Goal: Task Accomplishment & Management: Manage account settings

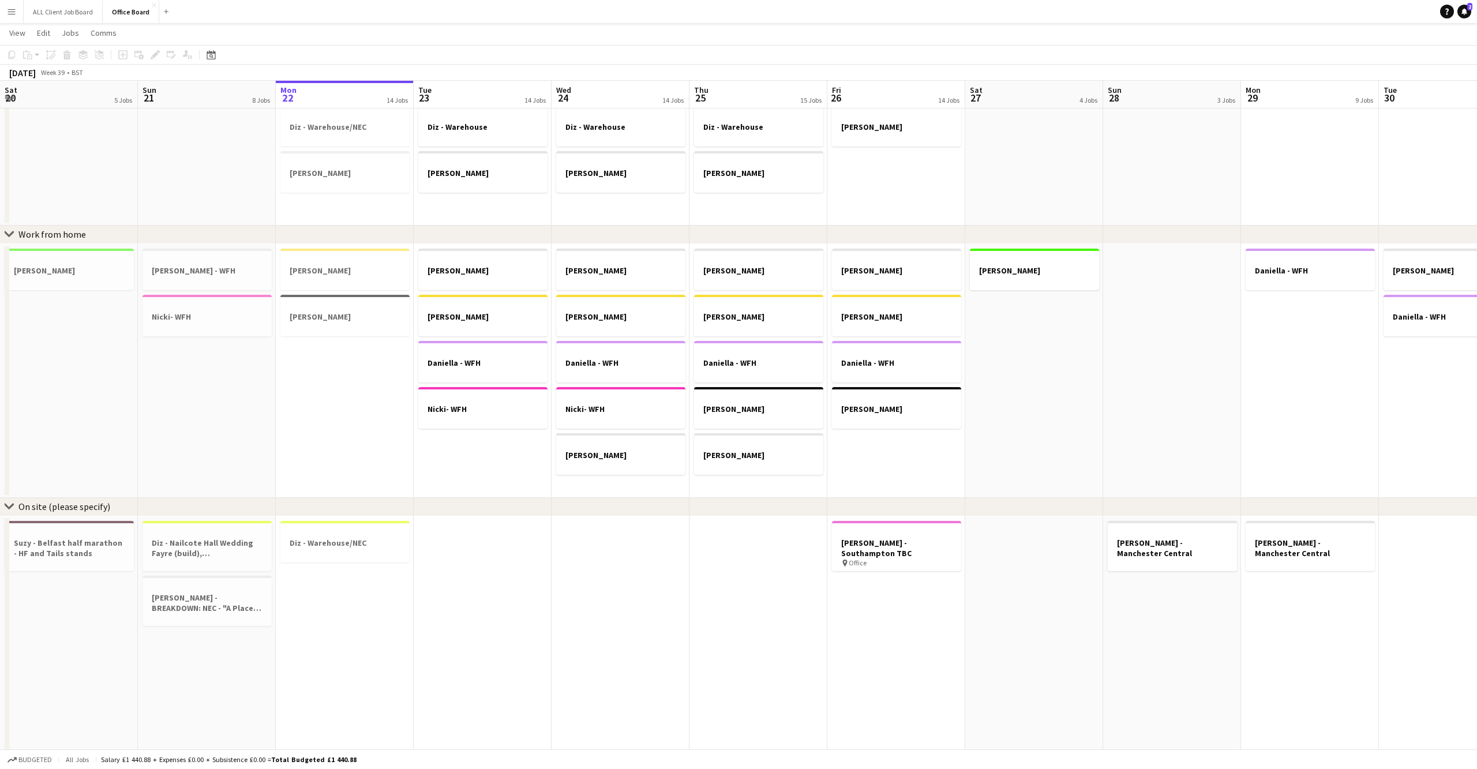
scroll to position [0, 345]
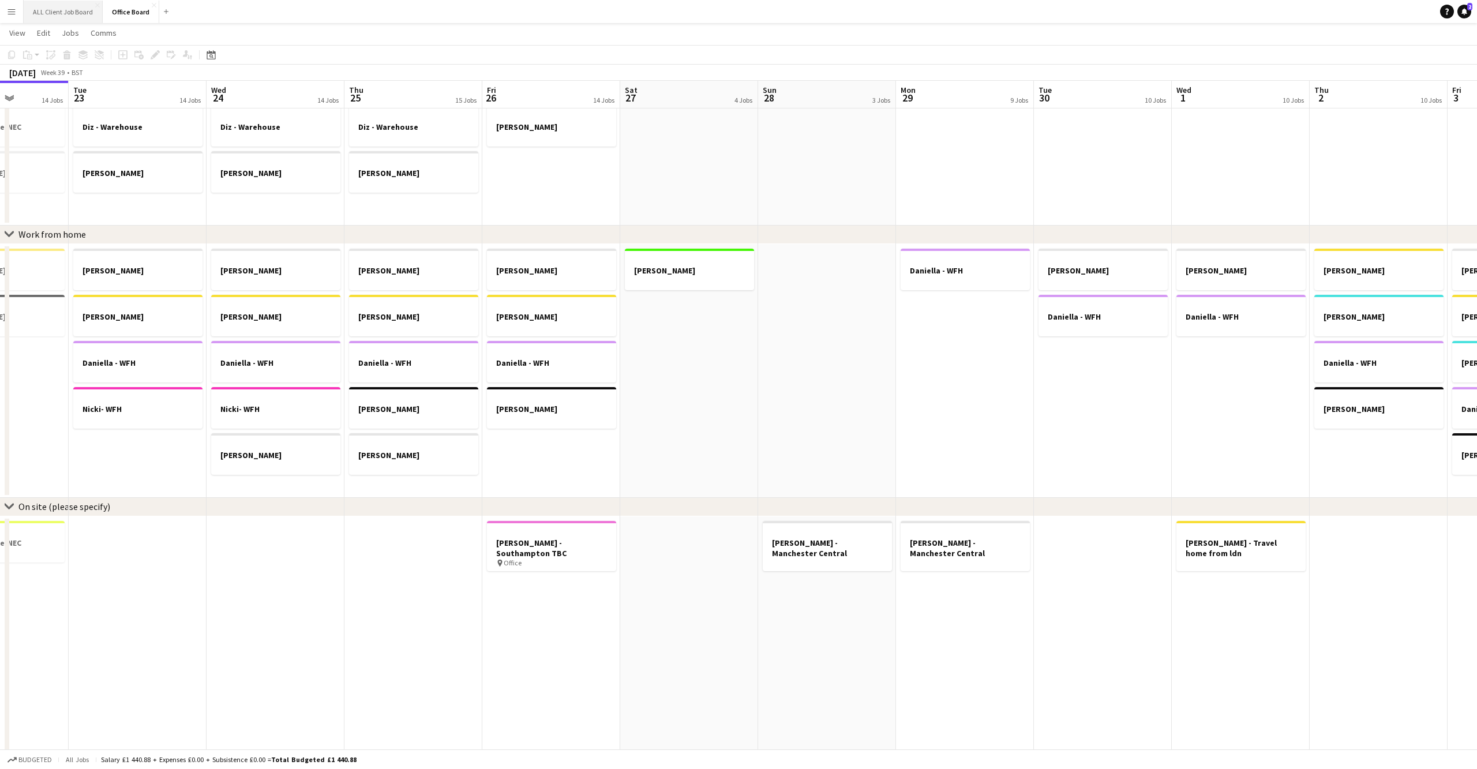
click at [53, 5] on button "ALL Client Job Board Close" at bounding box center [63, 12] width 79 height 22
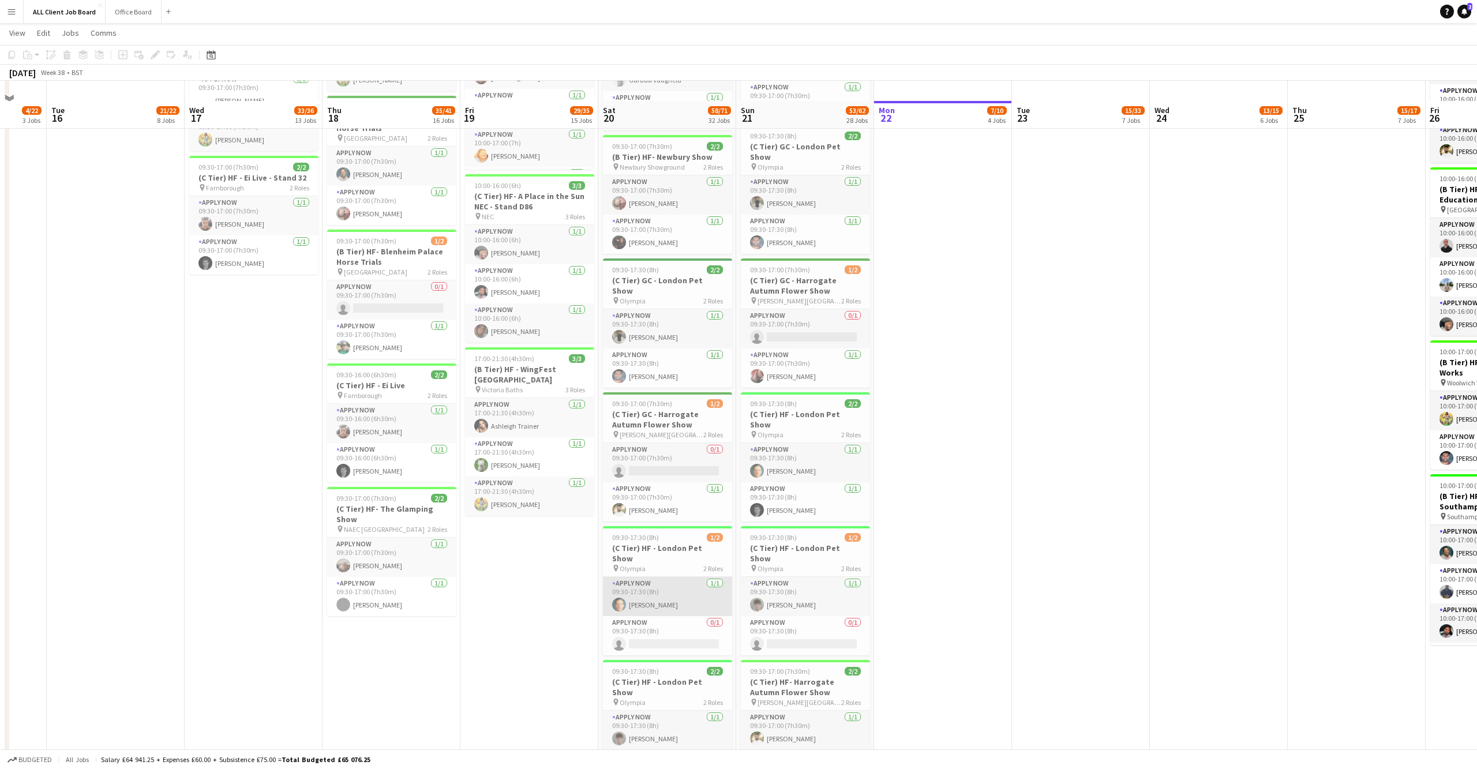
scroll to position [1311, 0]
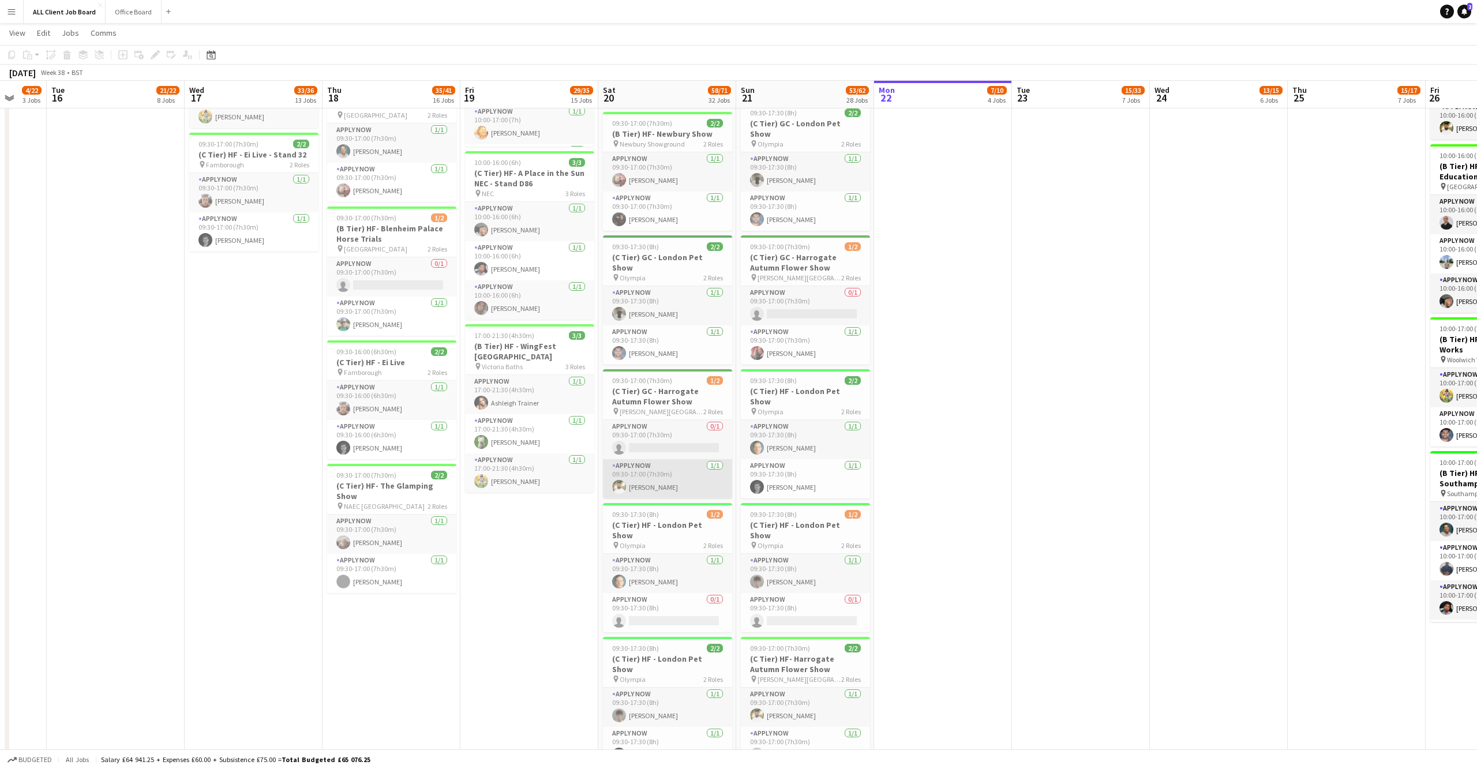
click at [642, 459] on app-card-role "APPLY NOW 1/1 09:30-17:00 (7h30m) Harry Singh" at bounding box center [667, 478] width 129 height 39
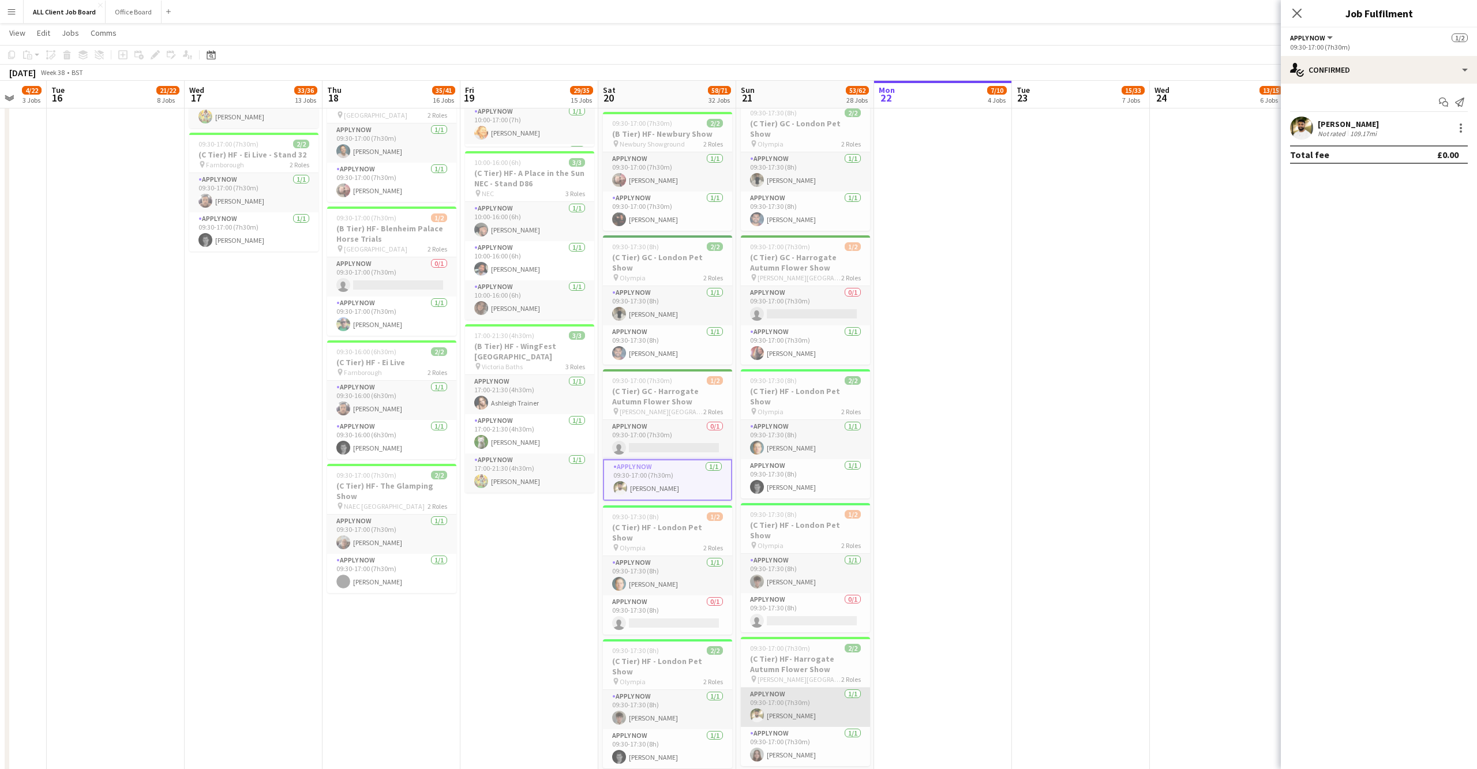
click at [797, 688] on app-card-role "APPLY NOW 1/1 09:30-17:00 (7h30m) Harry Singh" at bounding box center [805, 707] width 129 height 39
click at [1459, 127] on div at bounding box center [1460, 128] width 2 height 2
click at [1406, 229] on span "Remove" at bounding box center [1404, 232] width 35 height 10
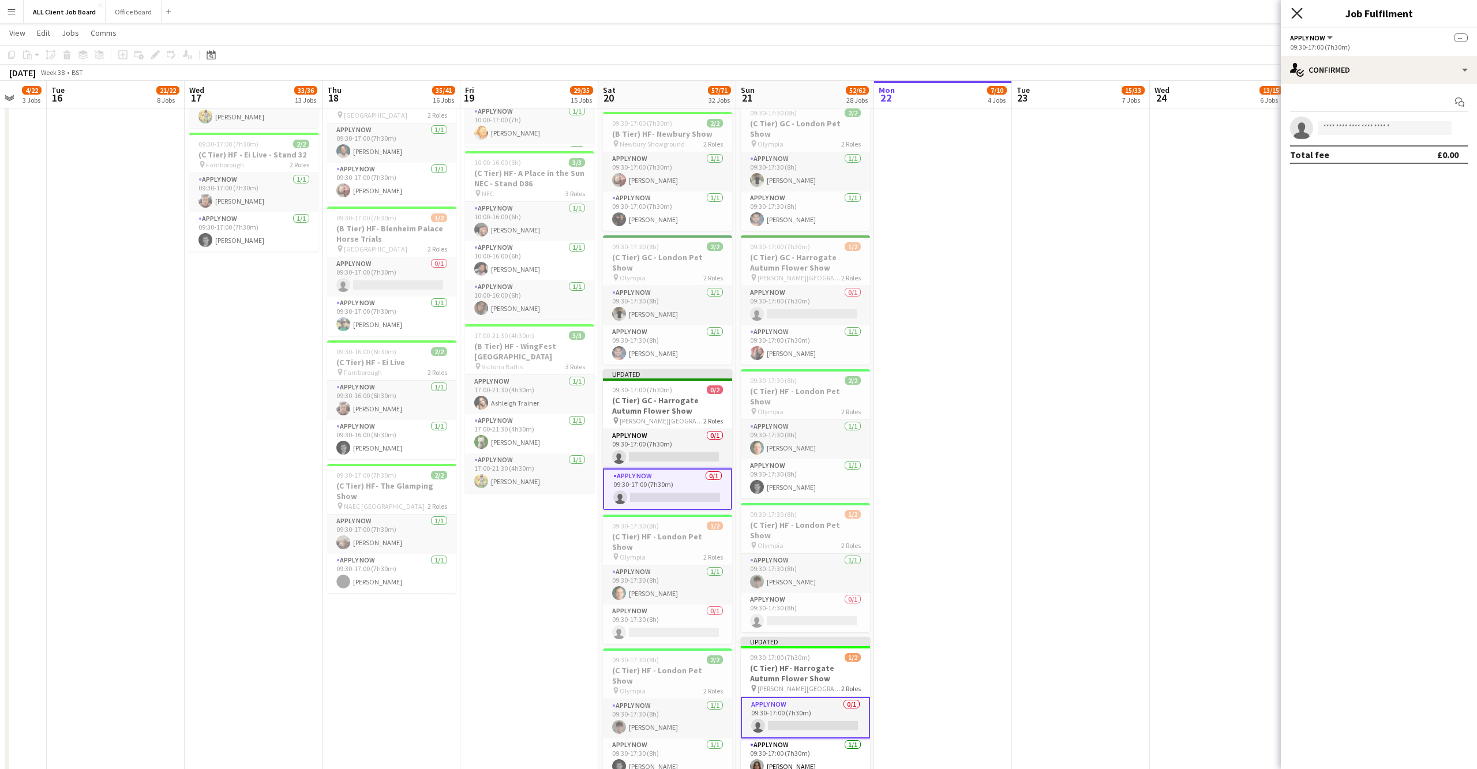
click at [1299, 8] on icon "Close pop-in" at bounding box center [1296, 12] width 11 height 11
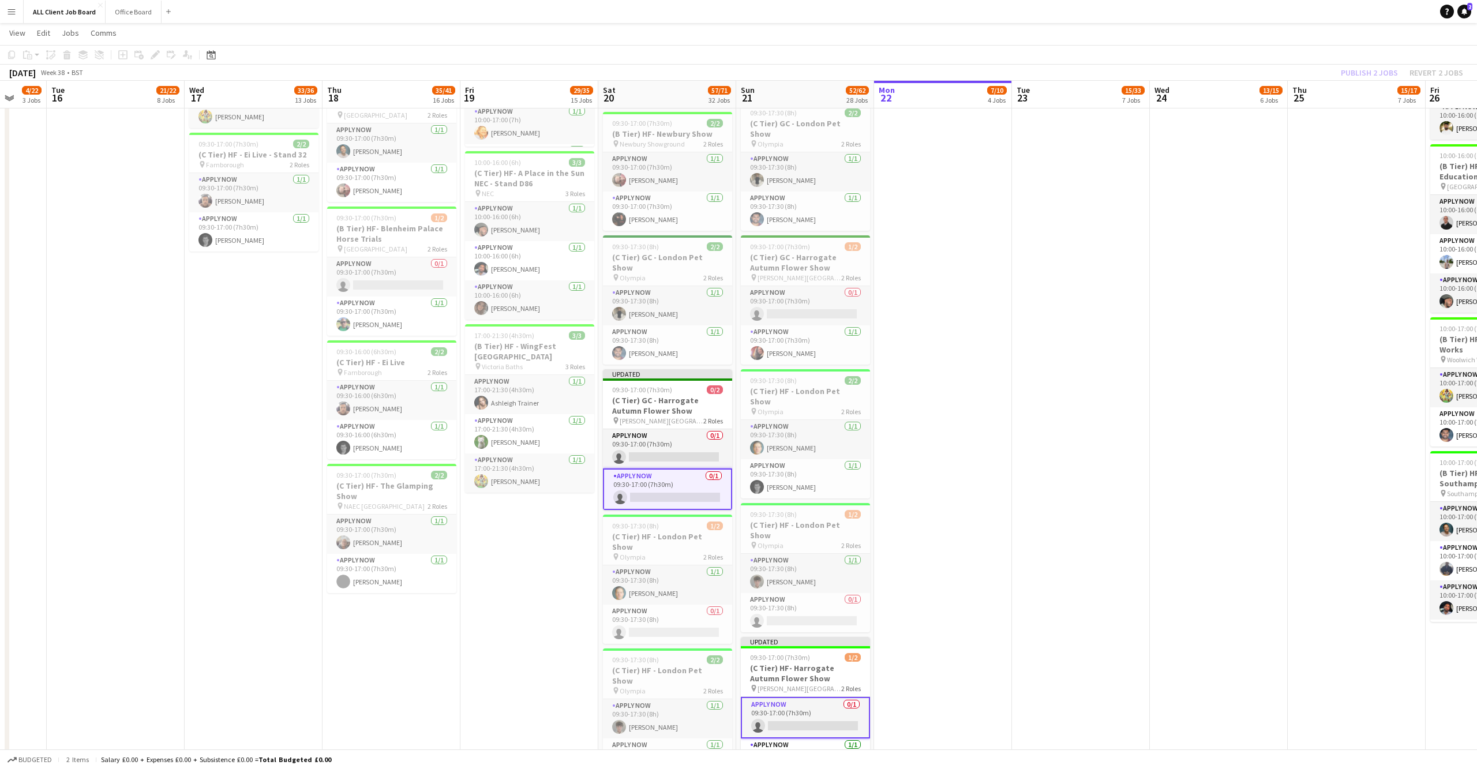
click at [1353, 73] on div "Publish 2 jobs Revert 2 jobs" at bounding box center [1402, 72] width 150 height 15
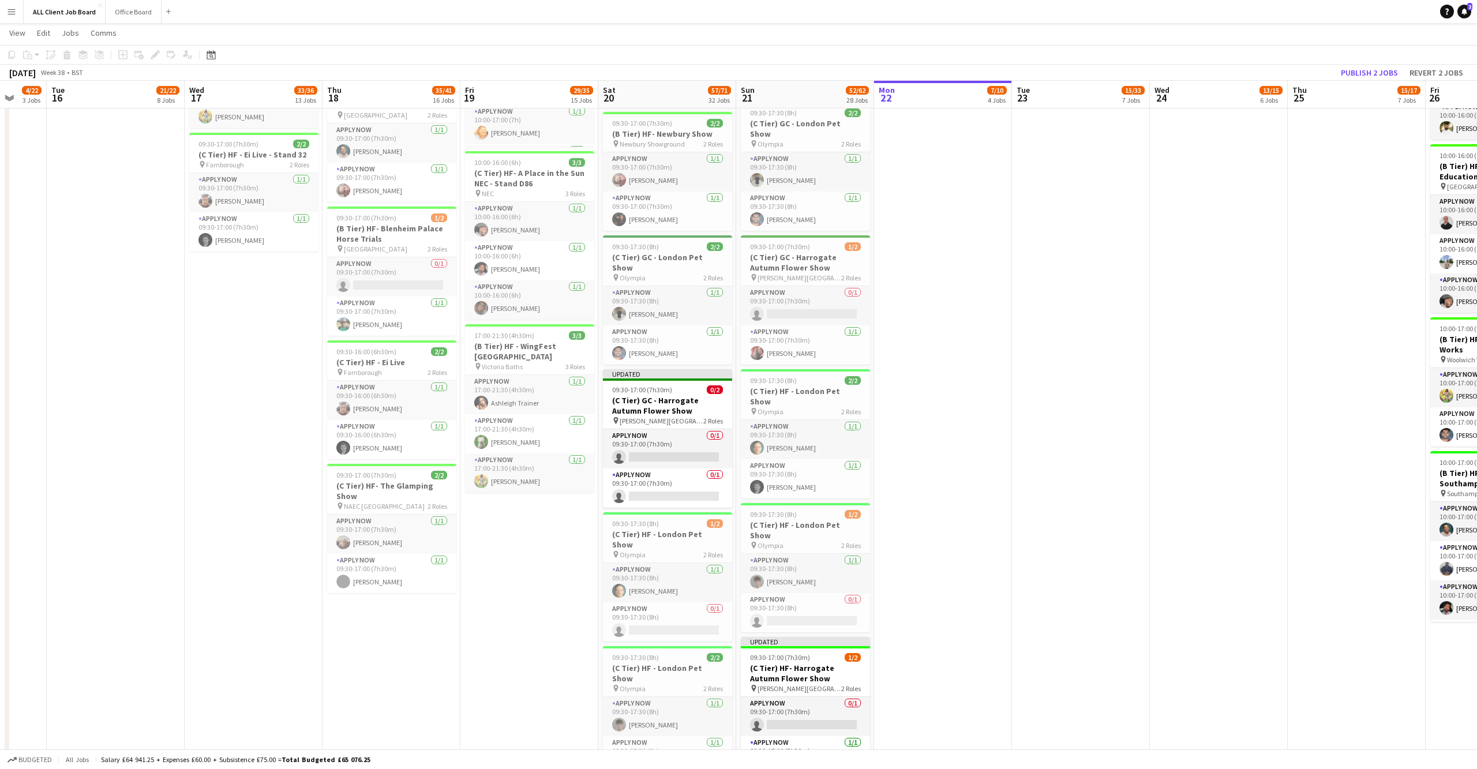
click at [1353, 73] on button "Publish 2 jobs" at bounding box center [1369, 72] width 66 height 15
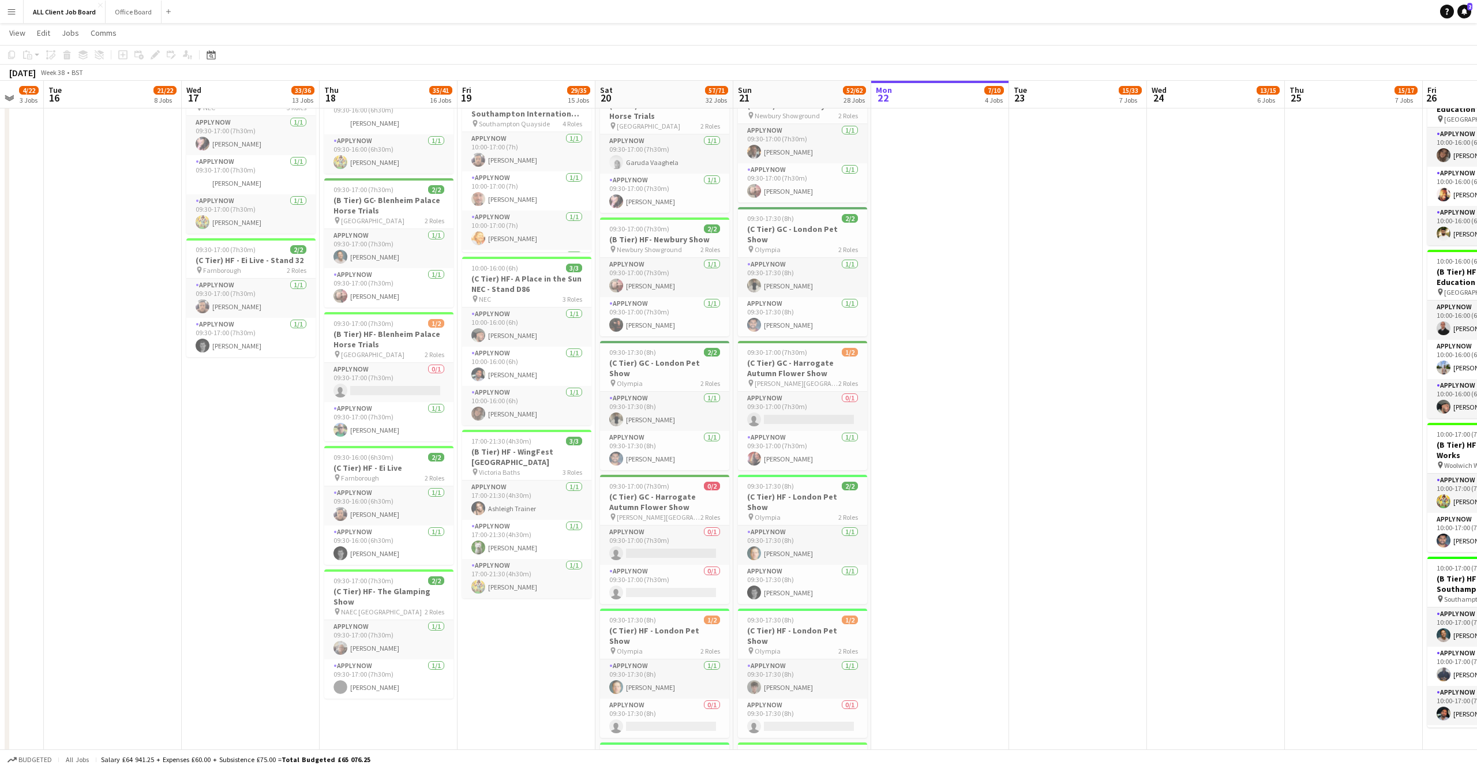
scroll to position [0, 369]
click at [754, 452] on app-user-avatar at bounding box center [755, 459] width 14 height 14
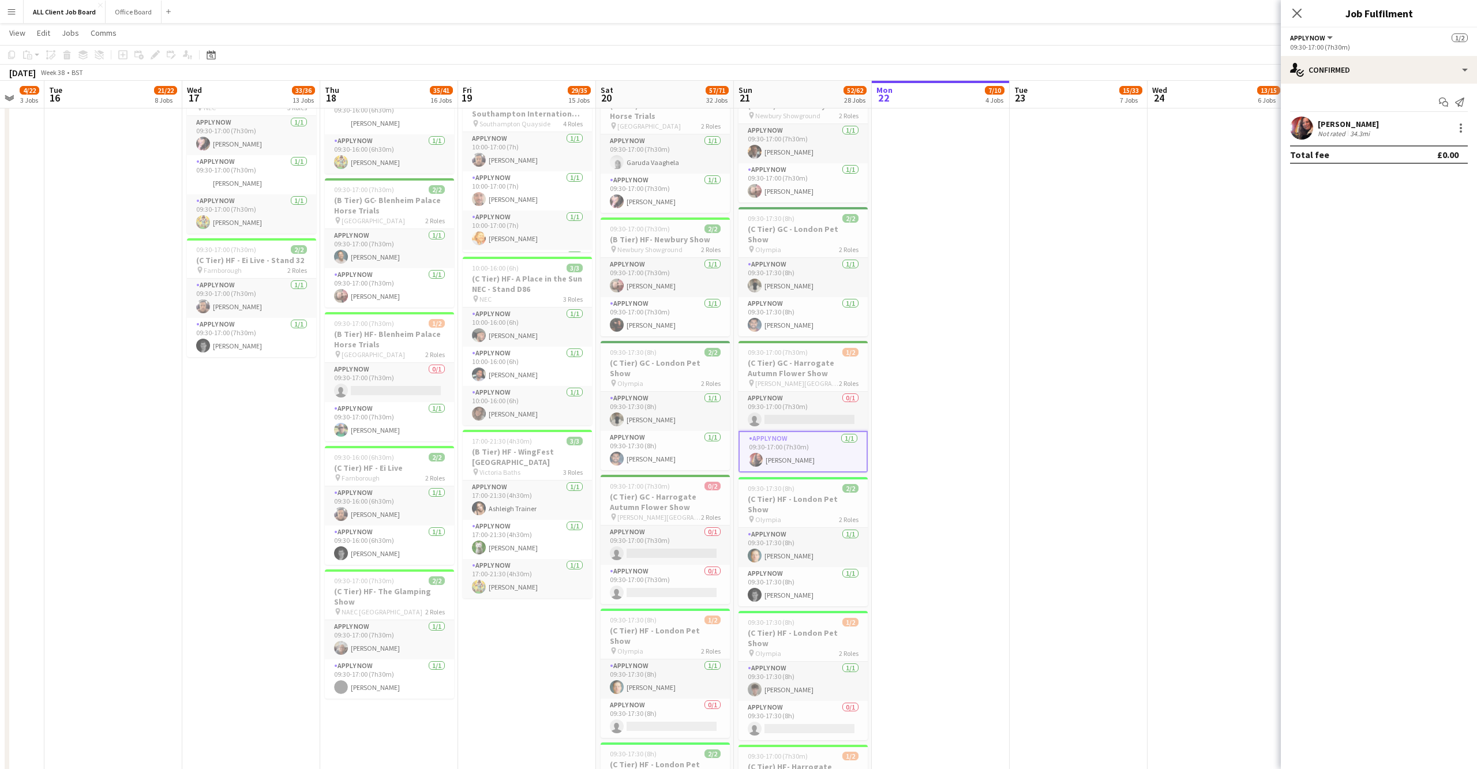
click at [1302, 137] on app-user-avatar at bounding box center [1301, 128] width 23 height 23
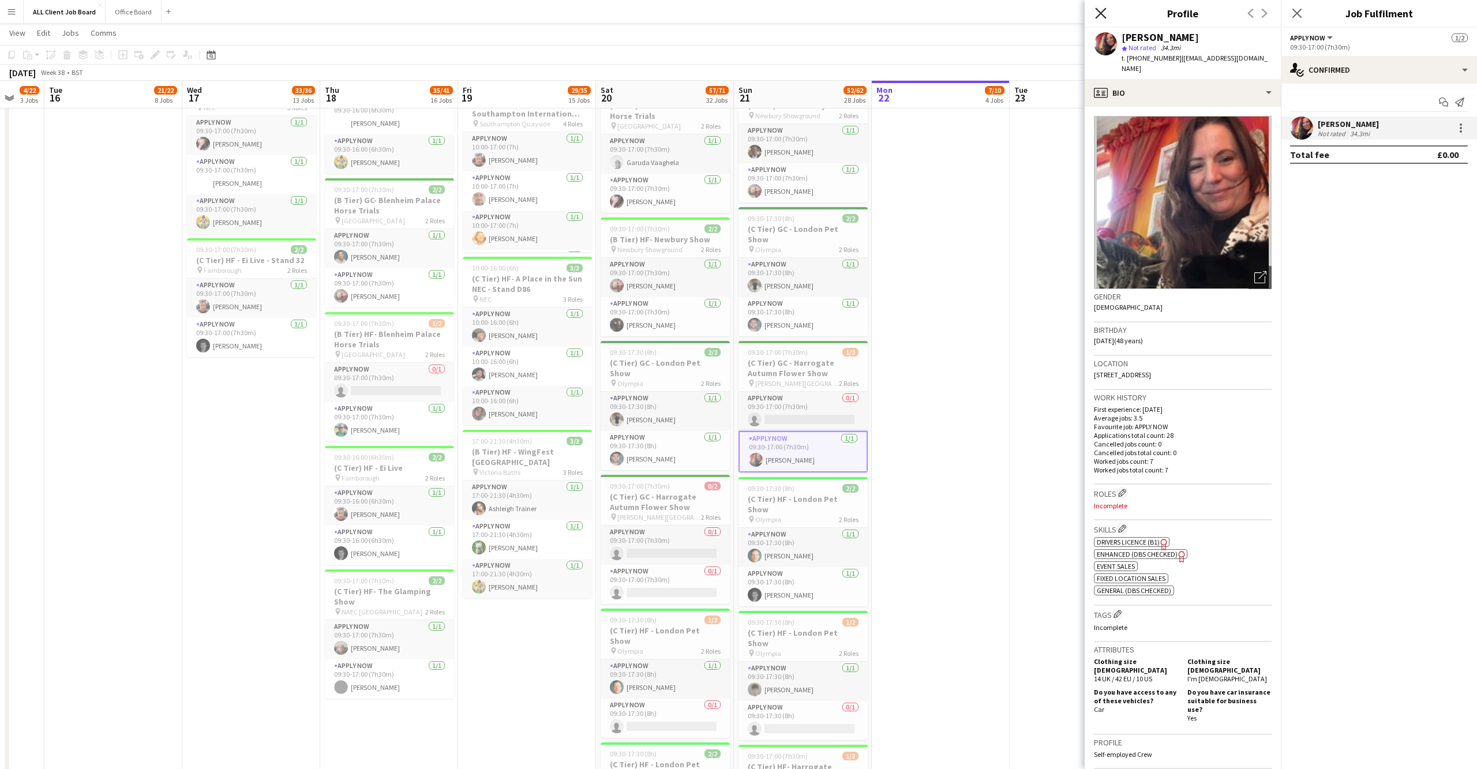
click at [1102, 10] on icon "Close pop-in" at bounding box center [1100, 12] width 11 height 11
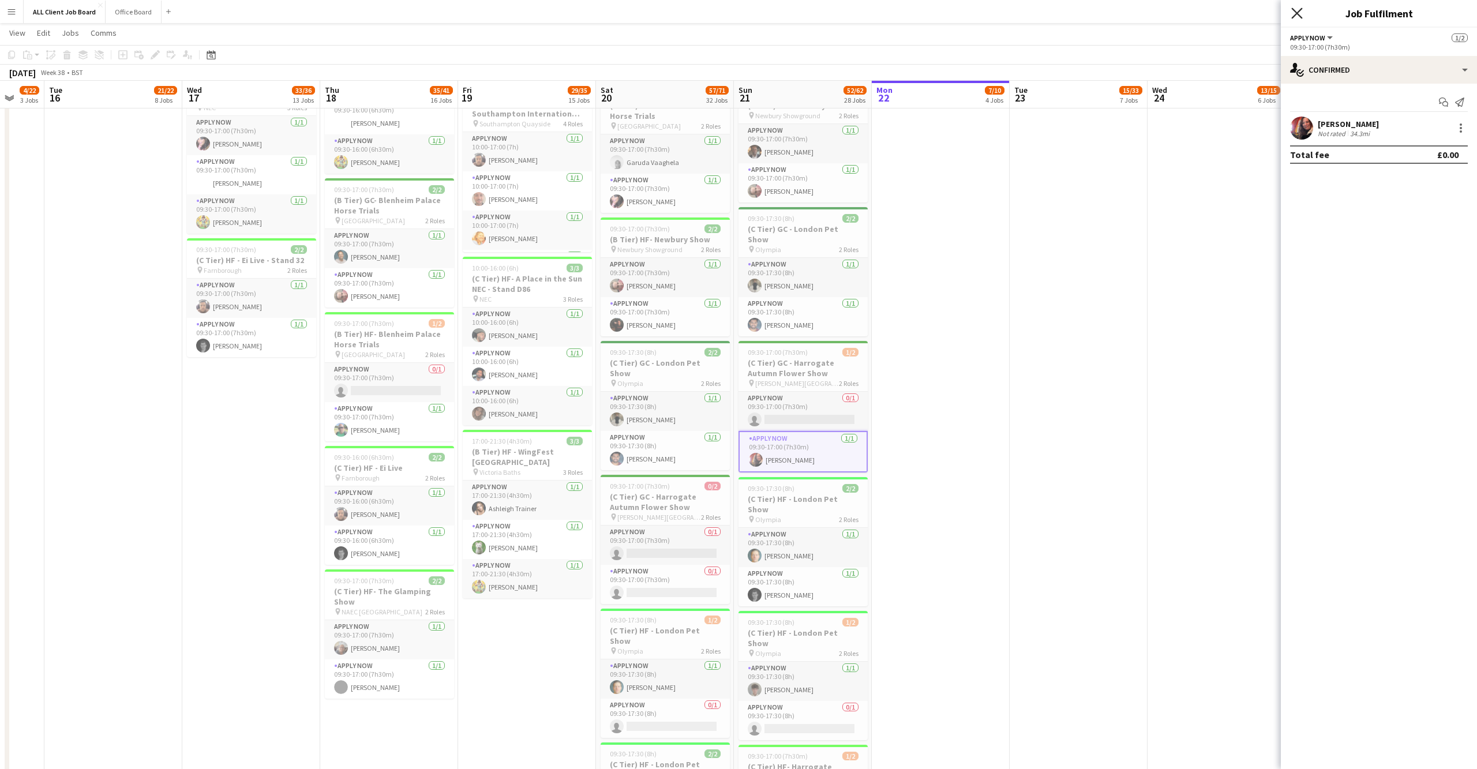
click at [1301, 14] on icon "Close pop-in" at bounding box center [1296, 12] width 11 height 11
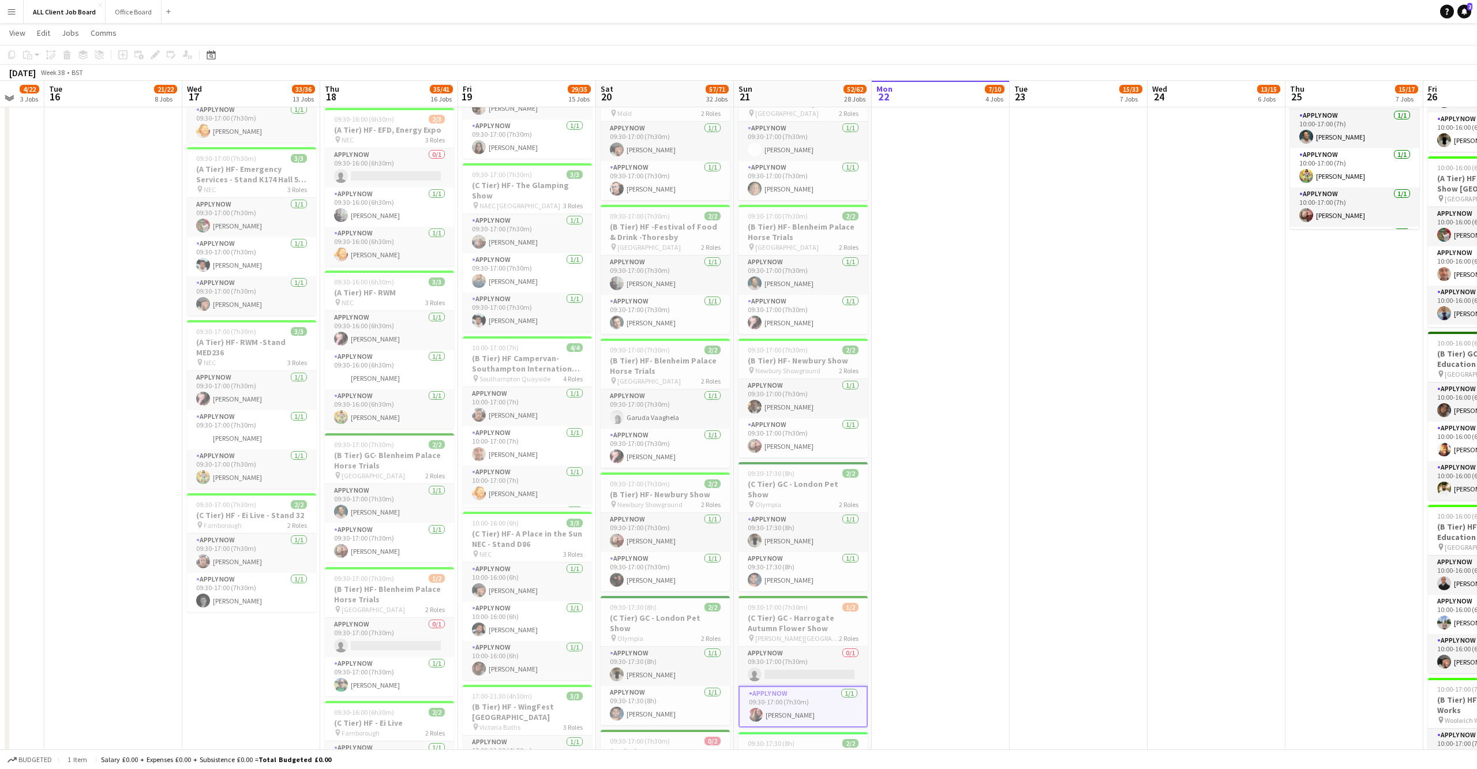
scroll to position [935, 0]
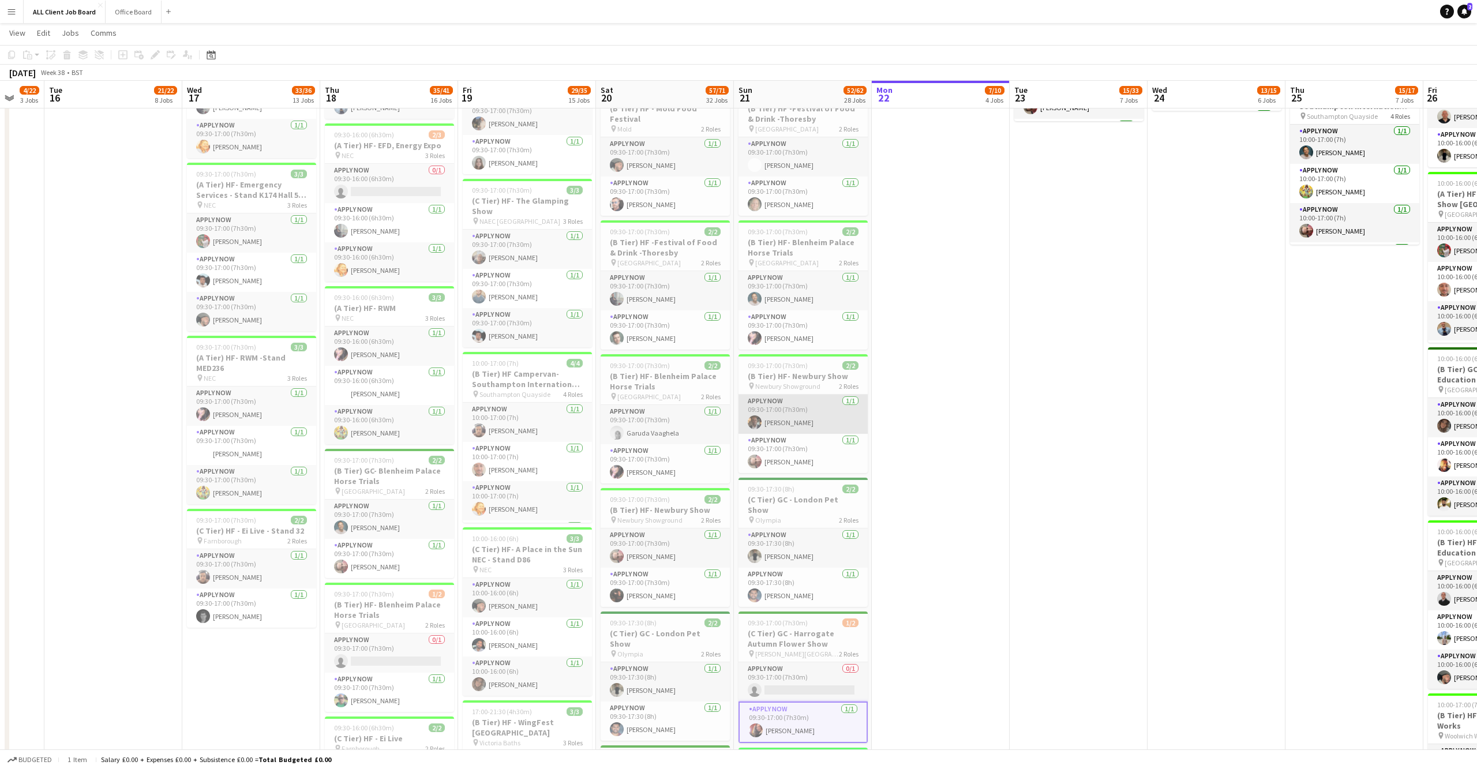
click at [753, 415] on app-user-avatar at bounding box center [755, 422] width 14 height 14
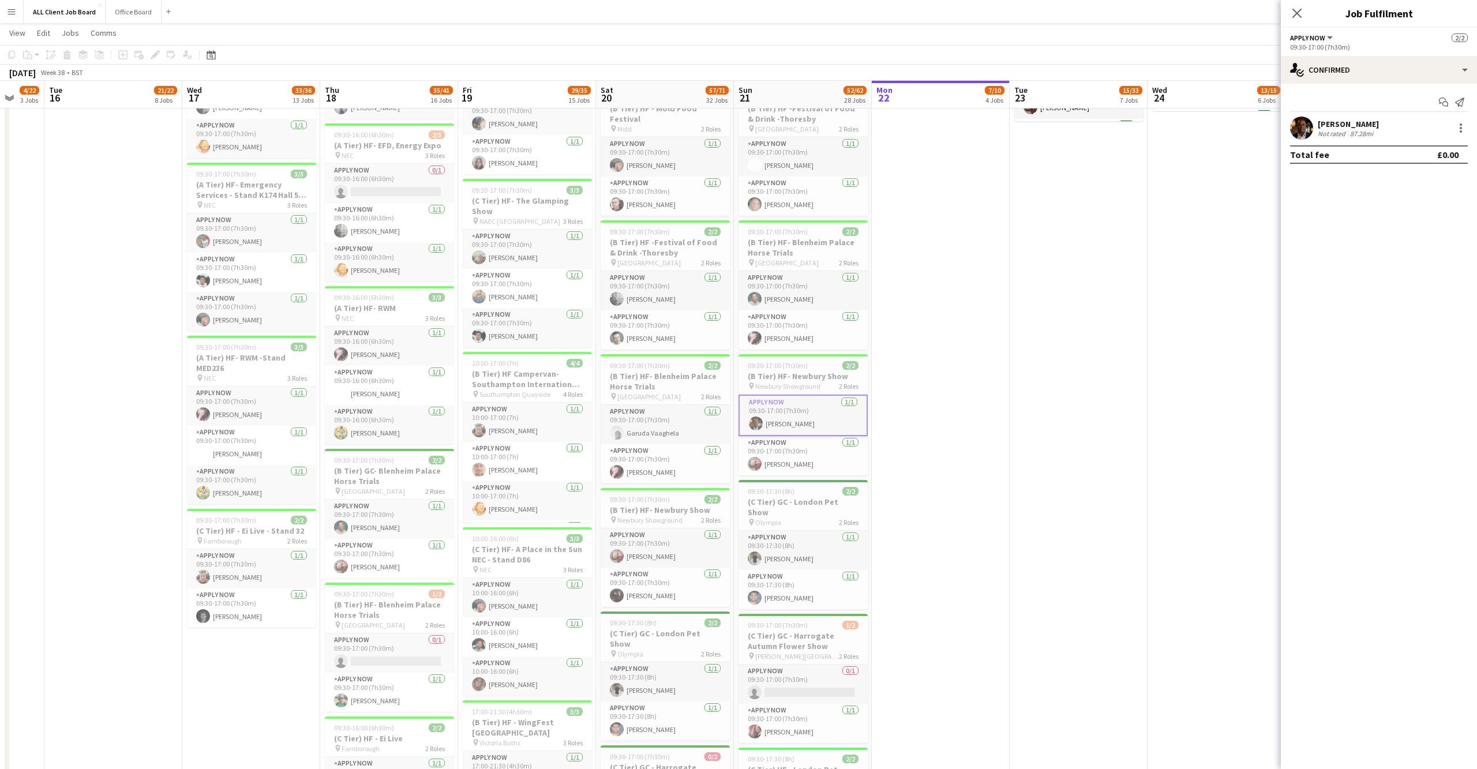
click at [1300, 127] on app-user-avatar at bounding box center [1301, 128] width 23 height 23
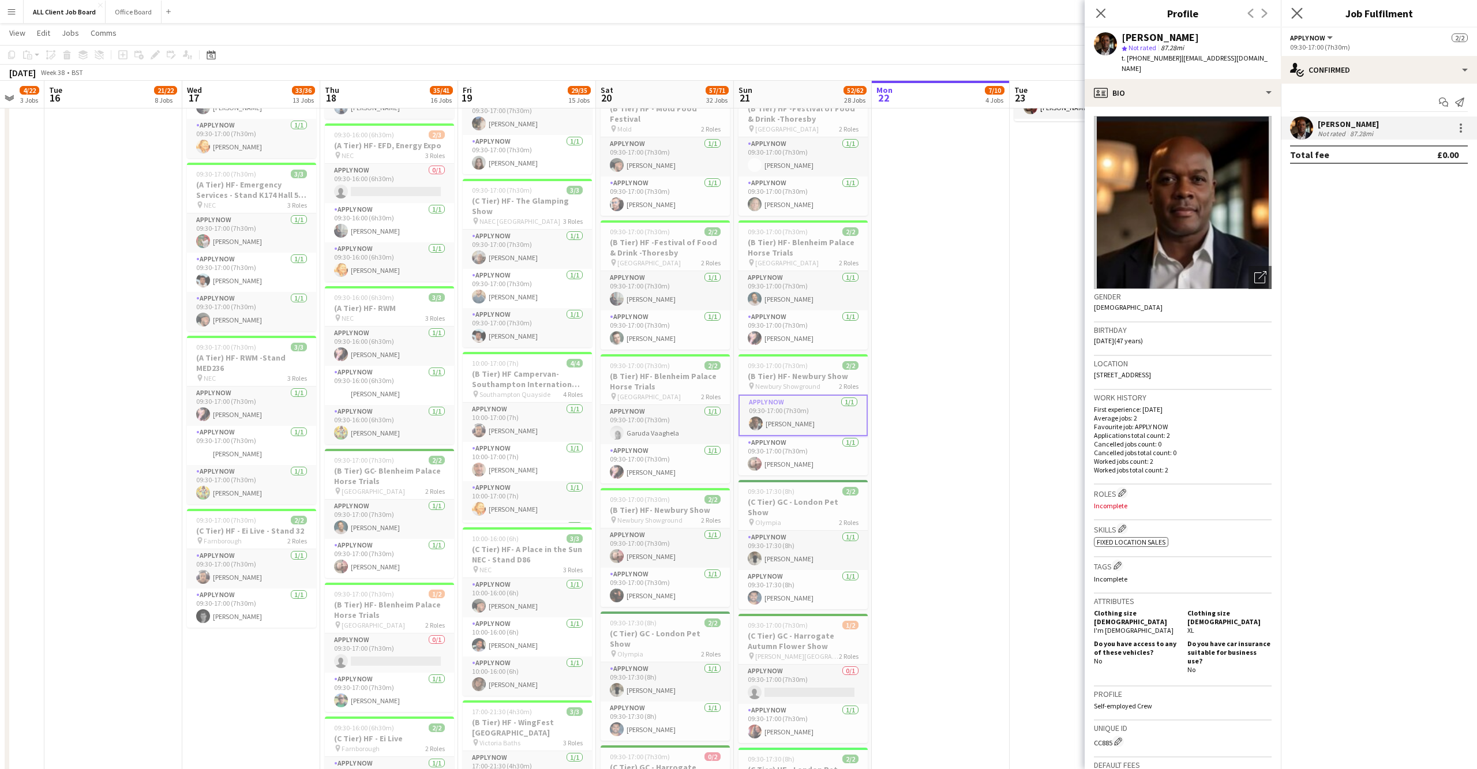
click at [1302, 10] on app-icon "Close pop-in" at bounding box center [1297, 13] width 17 height 17
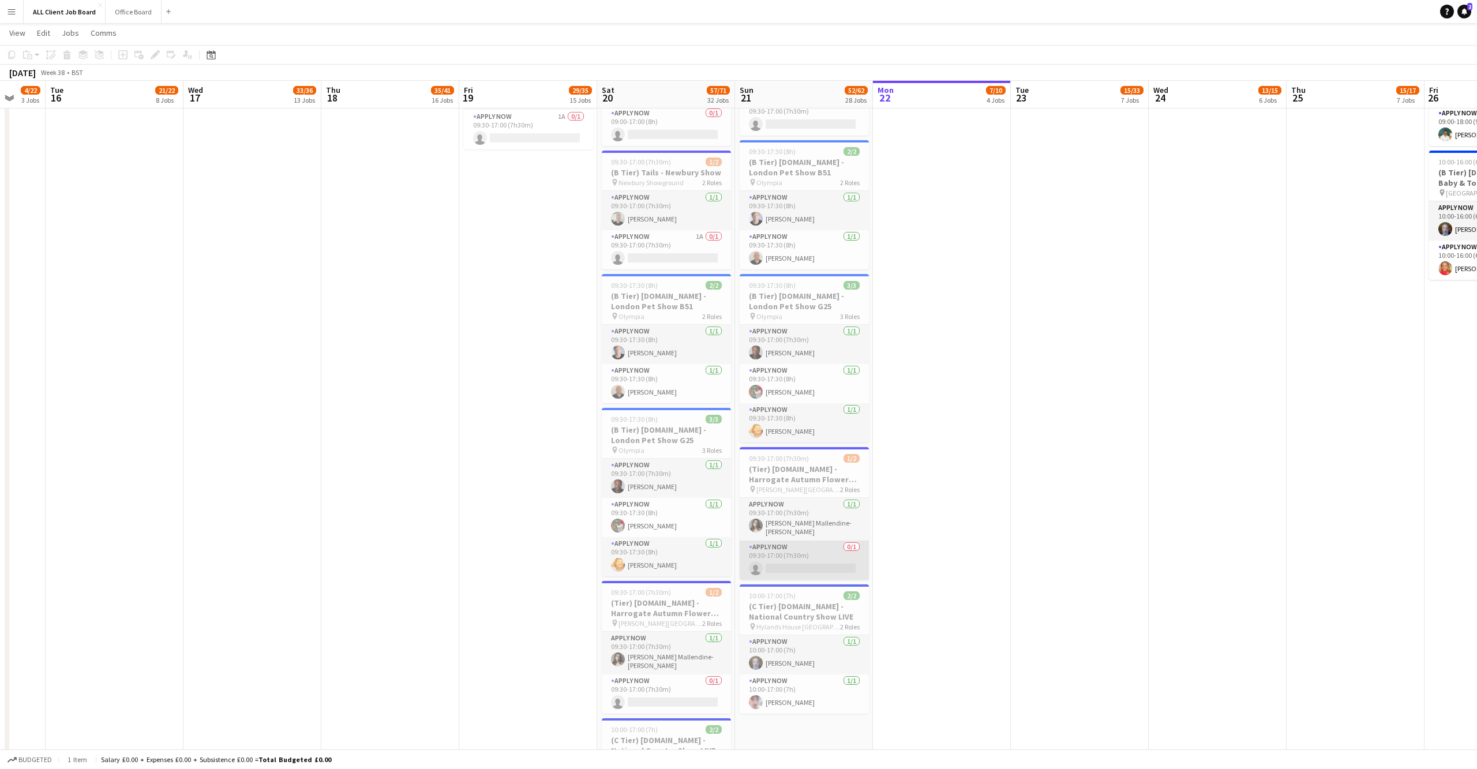
scroll to position [4476, 0]
click at [751, 510] on app-card-role "APPLY NOW 1/1 09:30-17:00 (7h30m) Sophia Mallendine-Fry" at bounding box center [803, 518] width 129 height 43
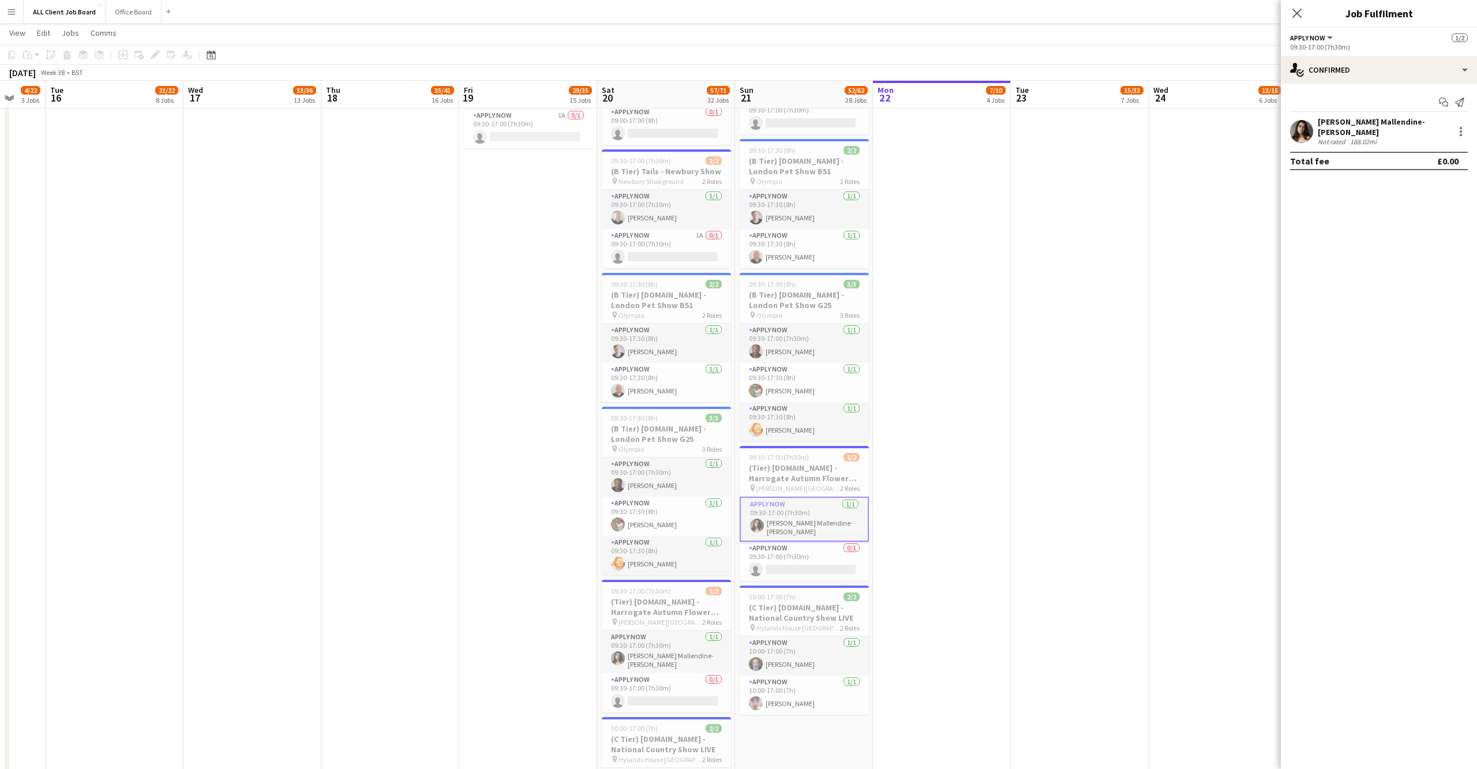
click at [1309, 120] on app-user-avatar at bounding box center [1301, 131] width 23 height 23
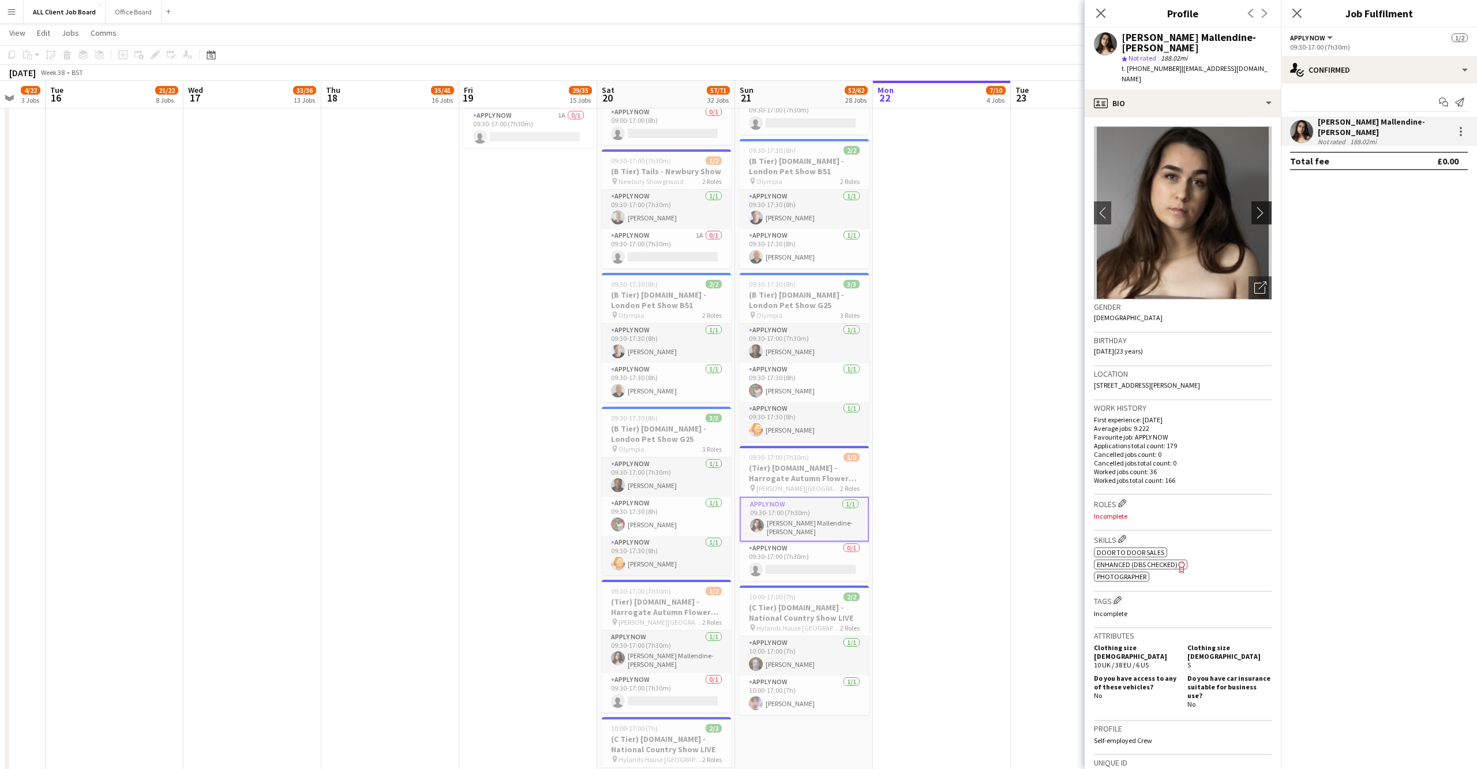
click at [1260, 207] on app-icon "chevron-right" at bounding box center [1263, 213] width 18 height 12
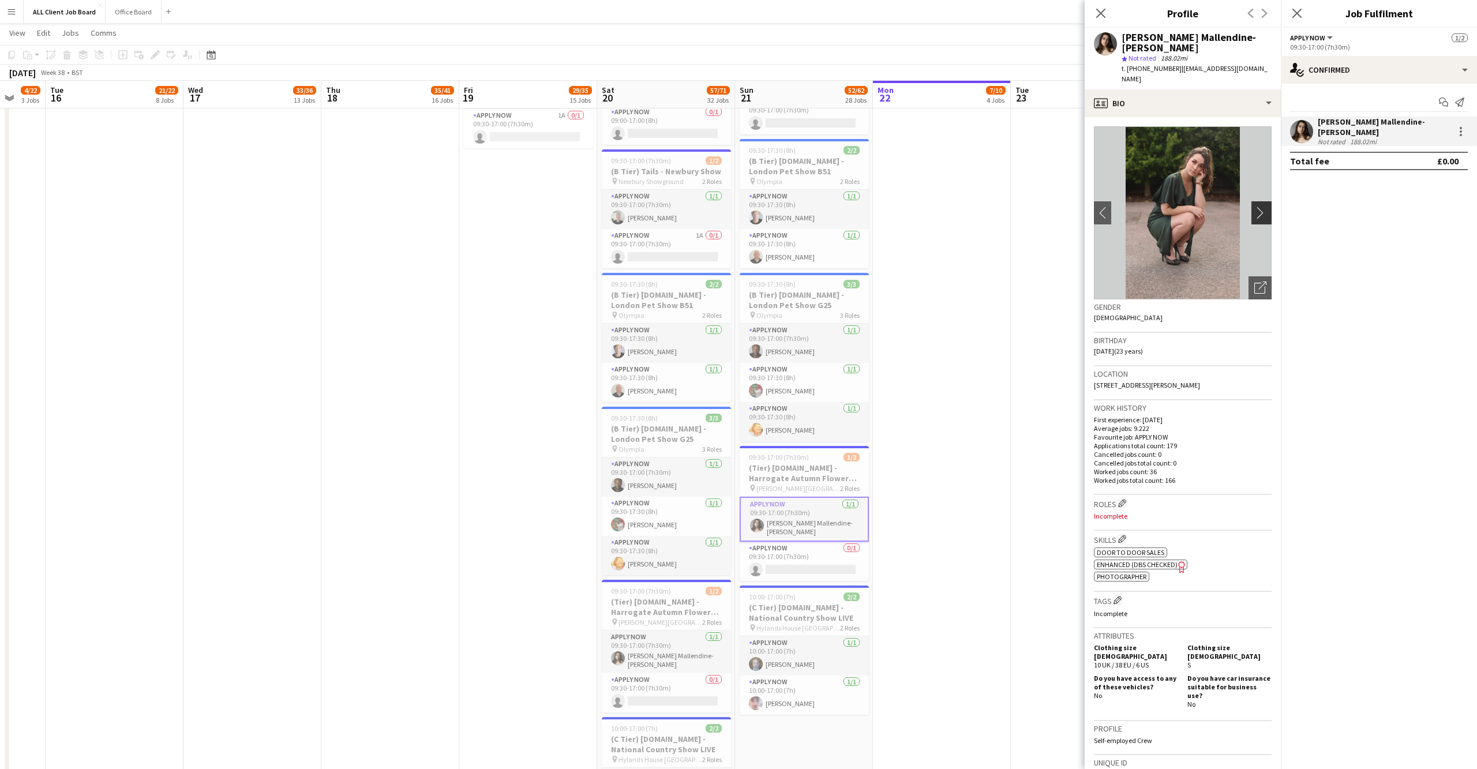
click at [1262, 207] on app-icon "chevron-right" at bounding box center [1263, 213] width 18 height 12
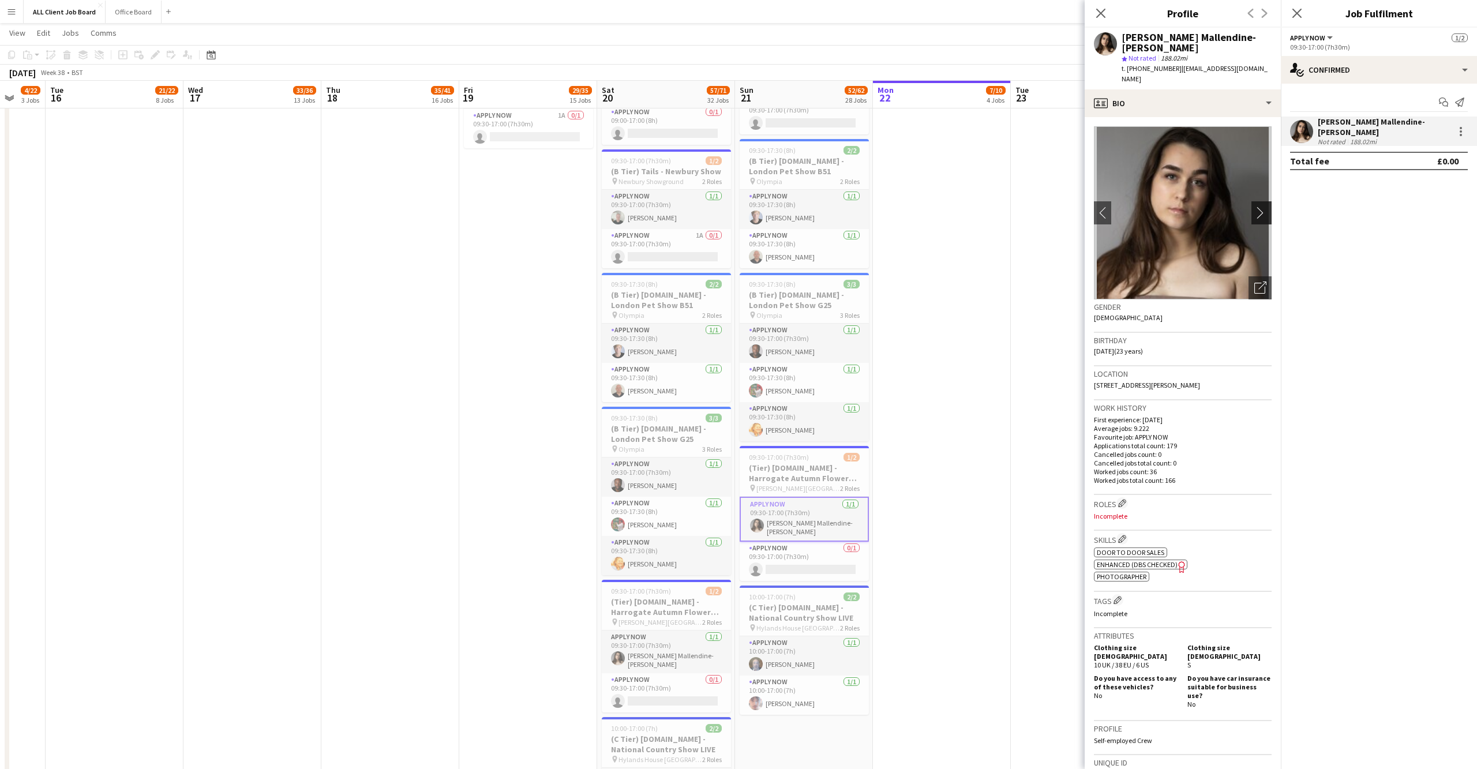
click at [1262, 207] on app-icon "chevron-right" at bounding box center [1263, 213] width 18 height 12
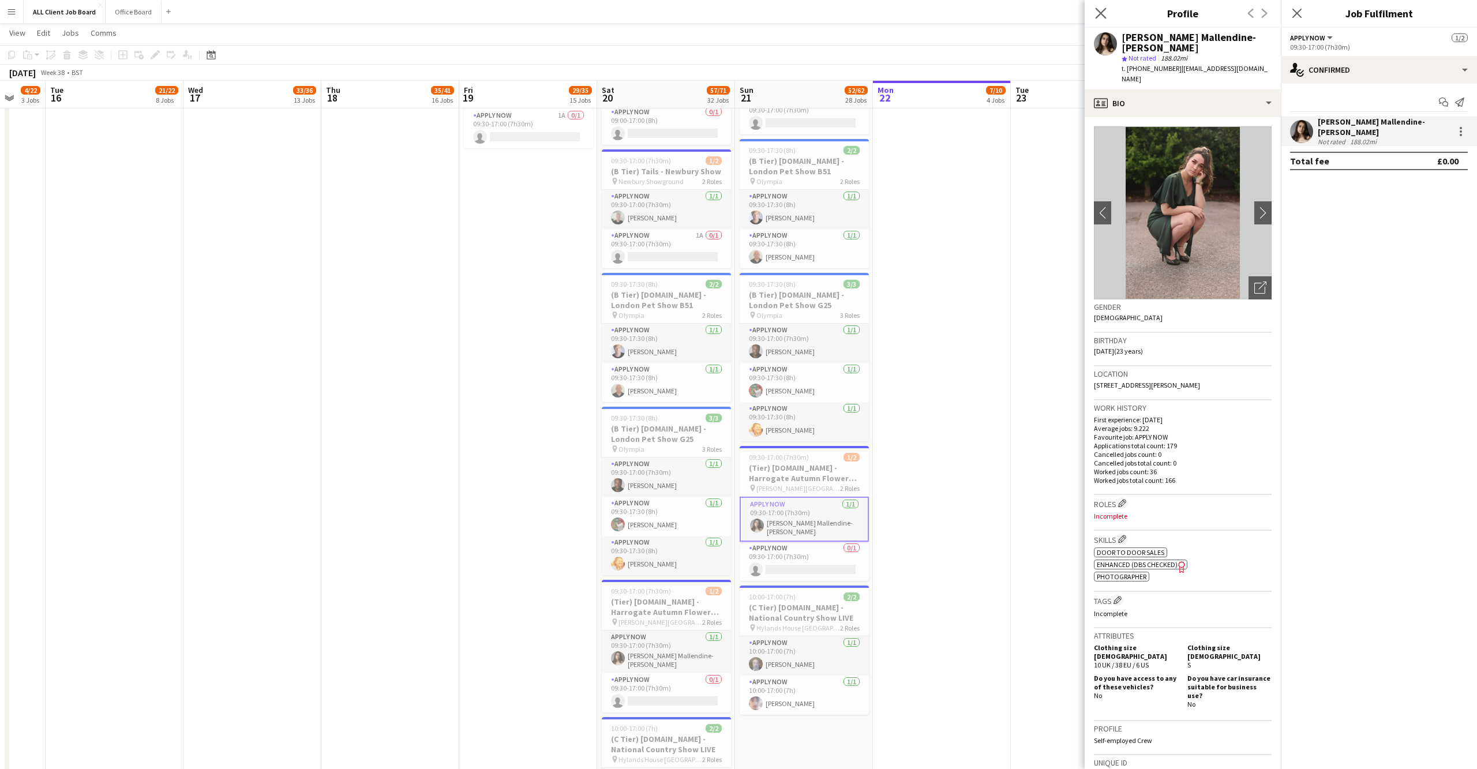
click at [1102, 7] on app-icon "Close pop-in" at bounding box center [1100, 13] width 17 height 17
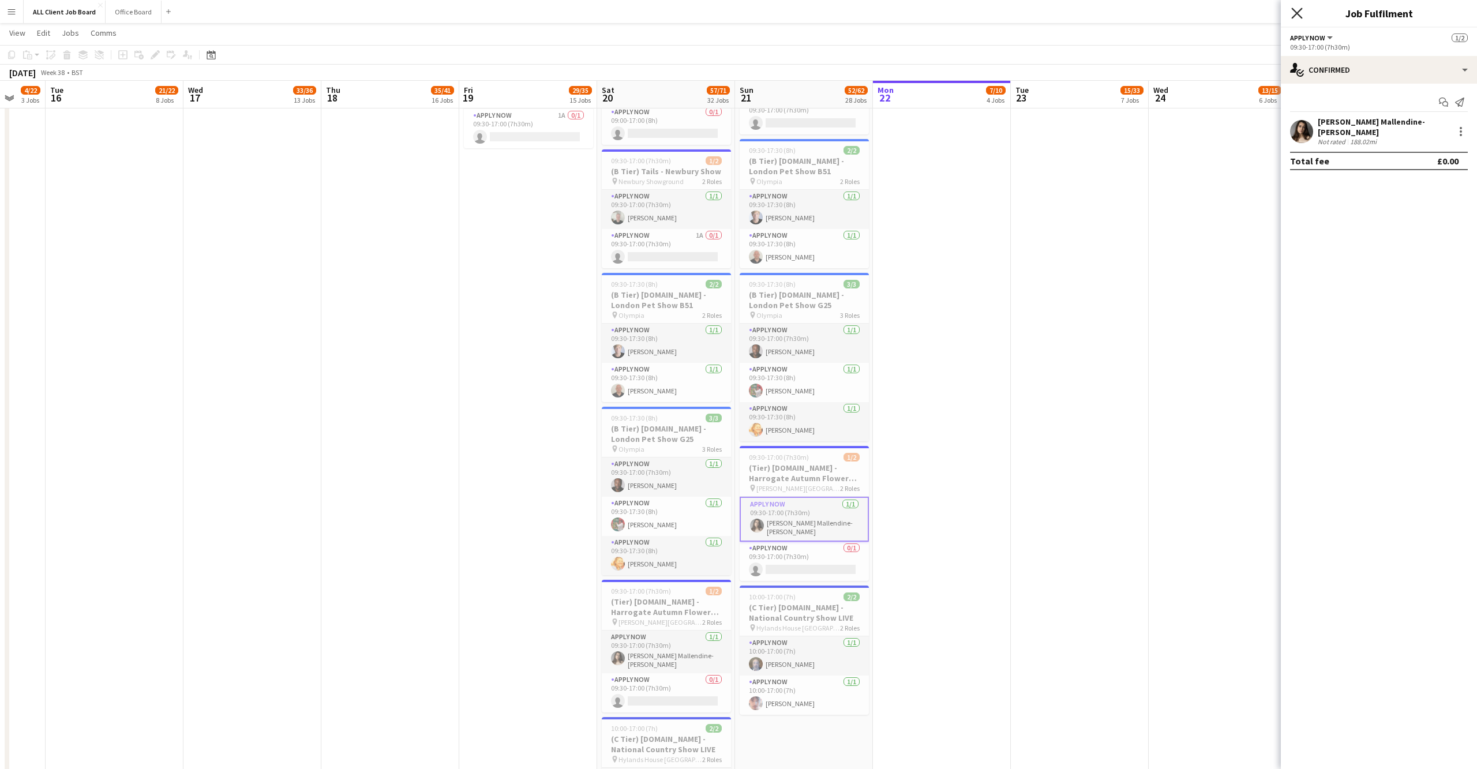
click at [1294, 14] on icon at bounding box center [1296, 12] width 11 height 11
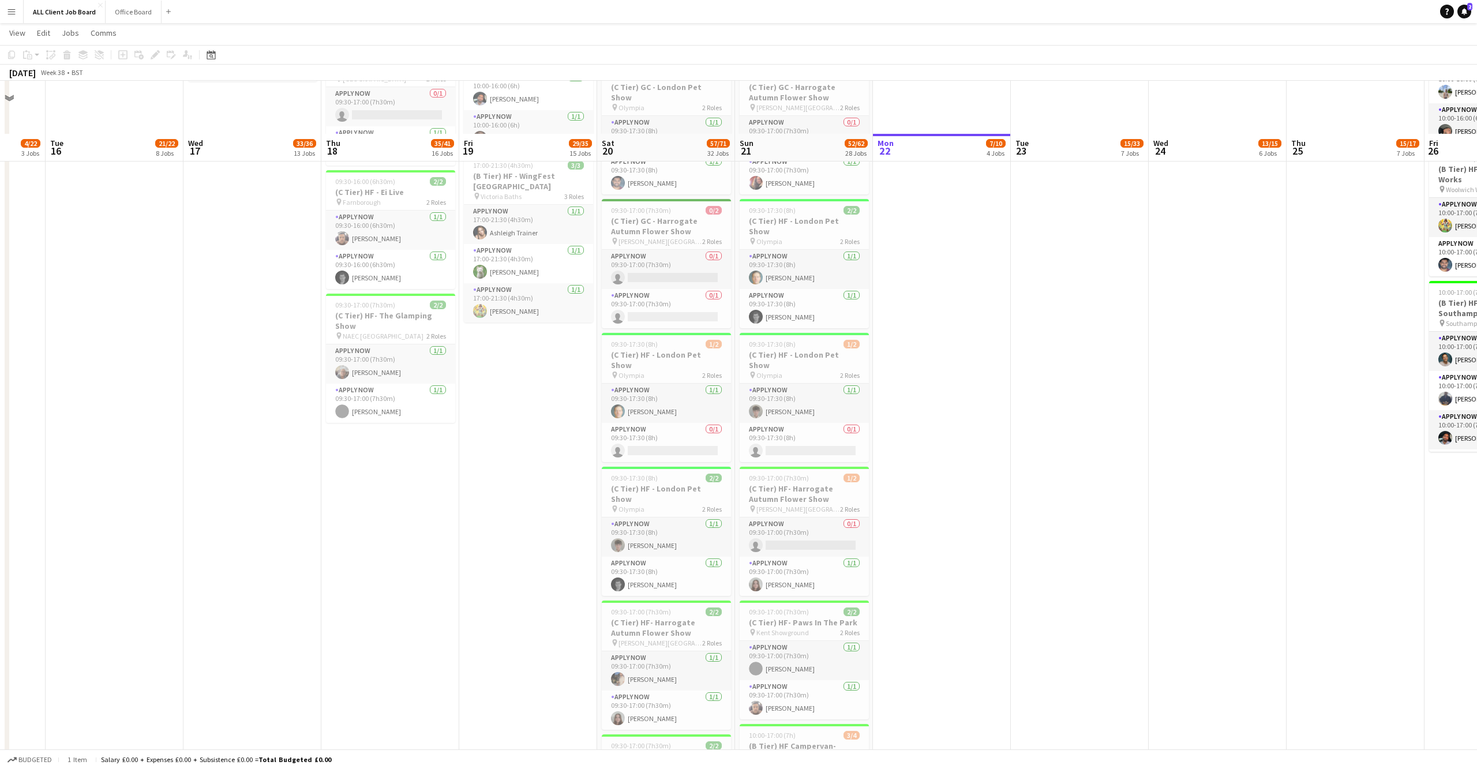
scroll to position [1456, 0]
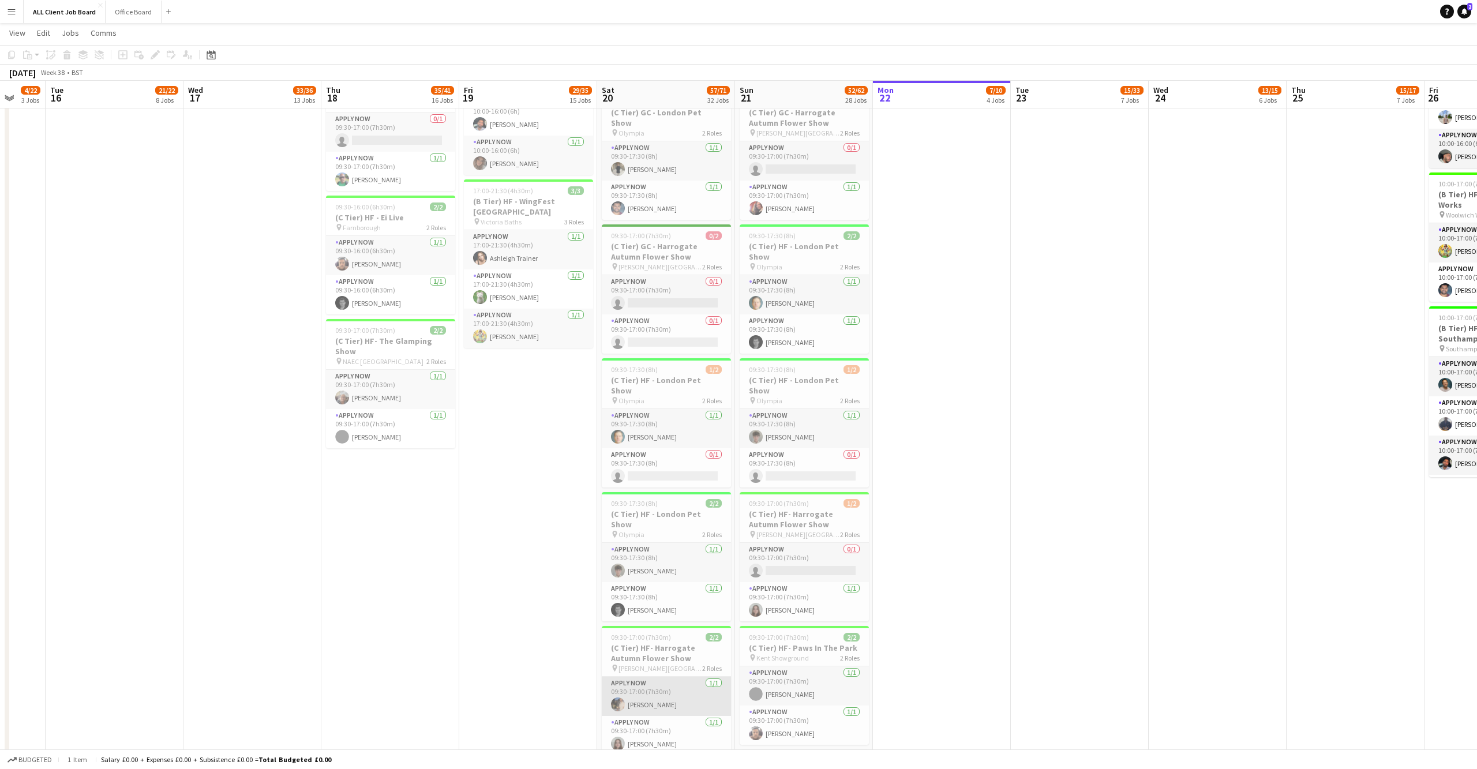
click at [614, 677] on app-card-role "APPLY NOW 1/1 09:30-17:00 (7h30m) Eric Stolarski" at bounding box center [666, 696] width 129 height 39
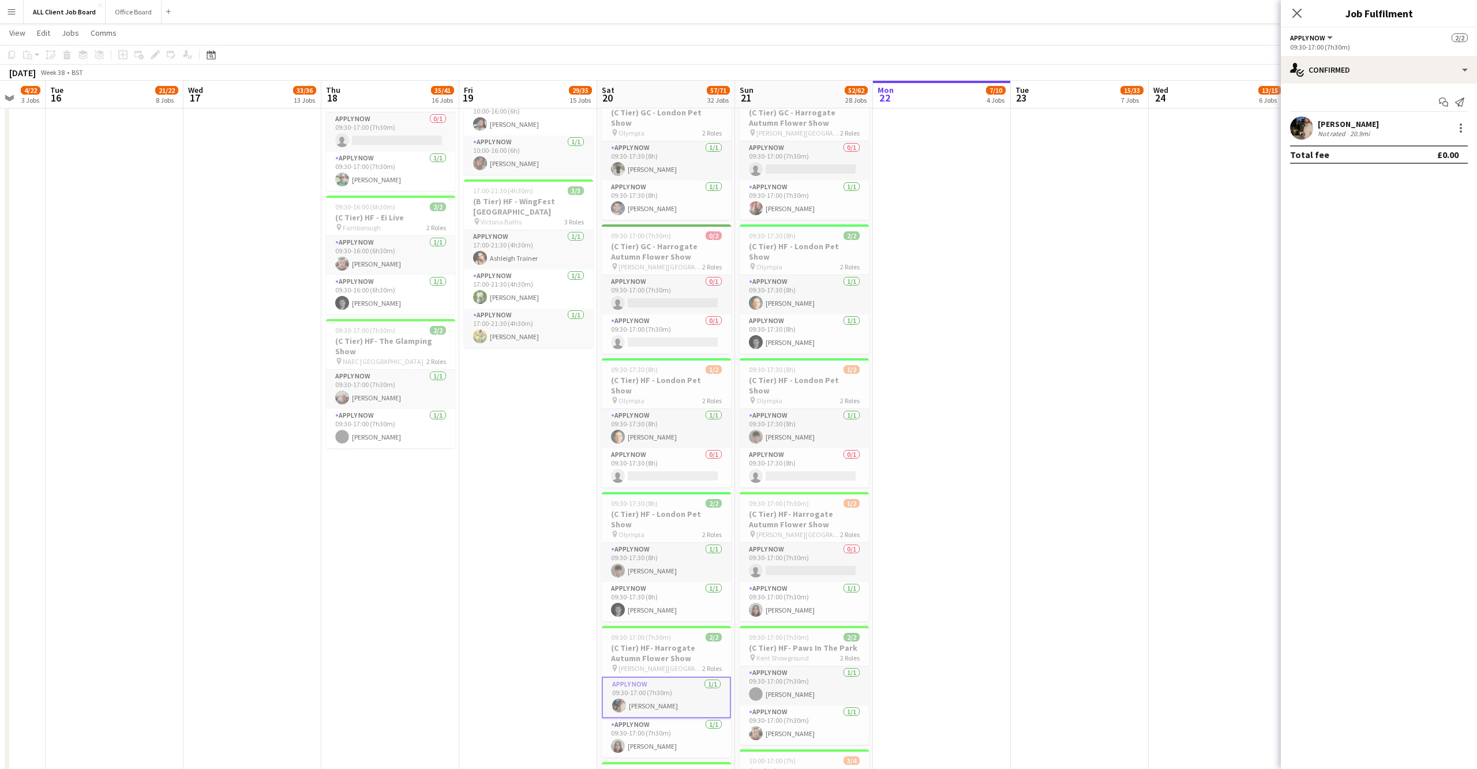
click at [1297, 129] on app-user-avatar at bounding box center [1301, 128] width 23 height 23
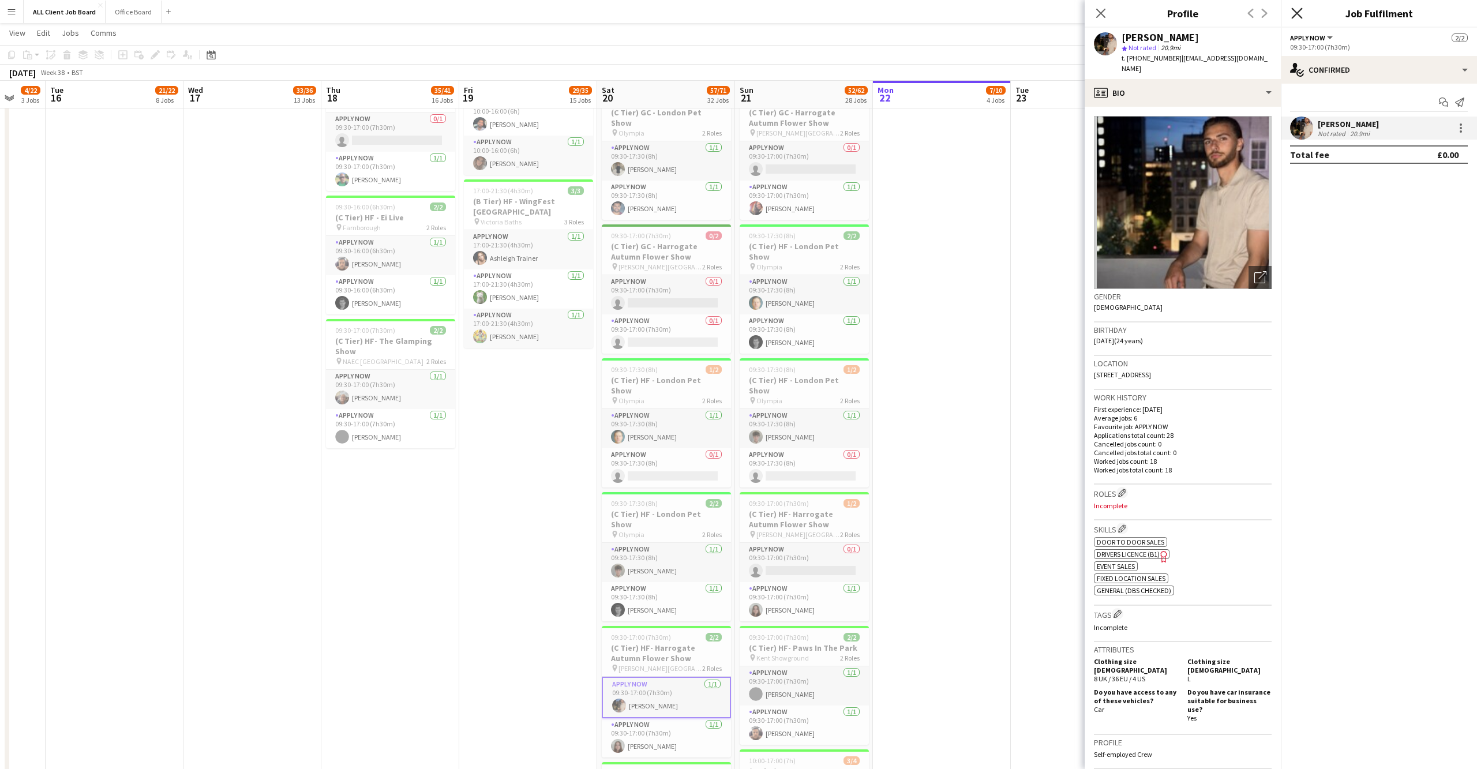
click at [1298, 12] on icon at bounding box center [1296, 12] width 11 height 11
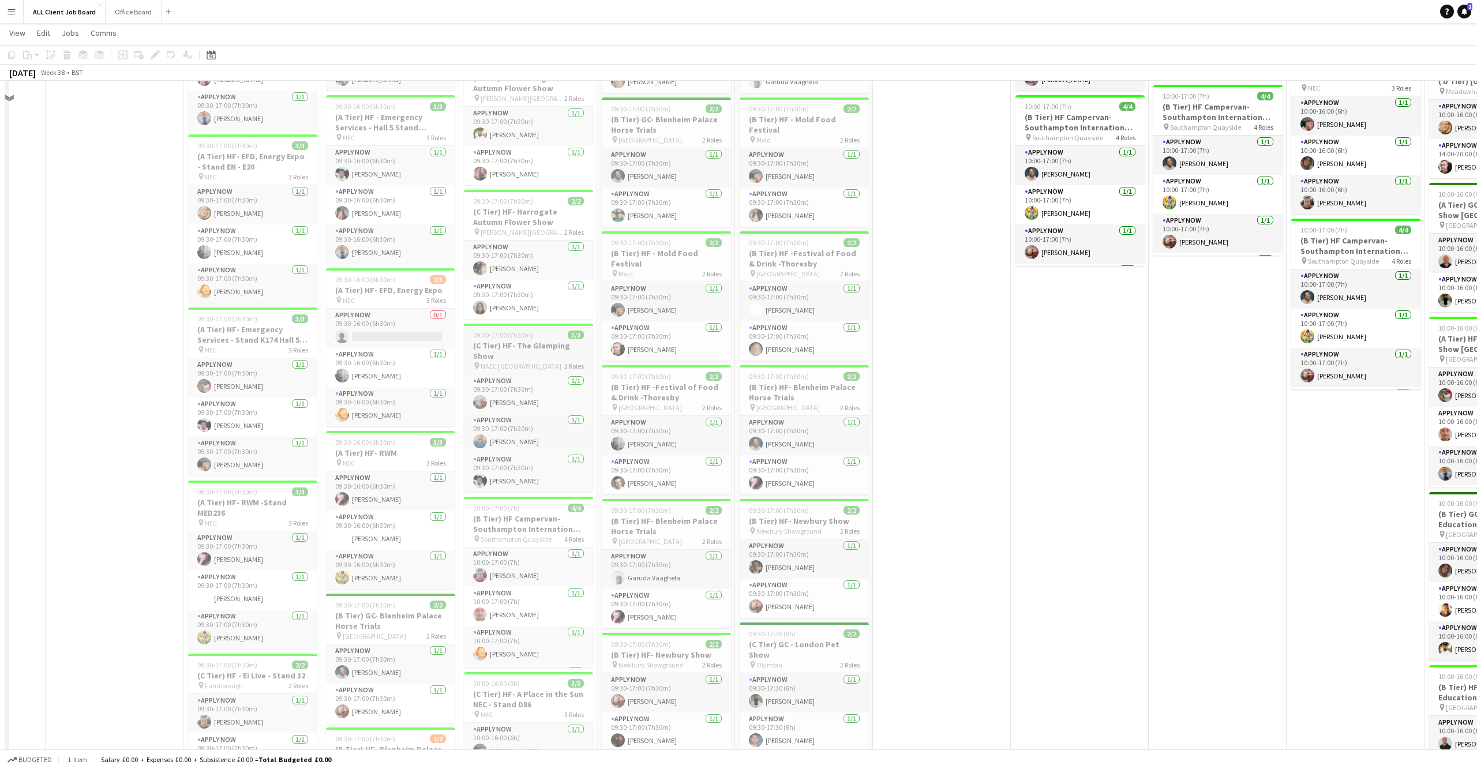
scroll to position [621, 0]
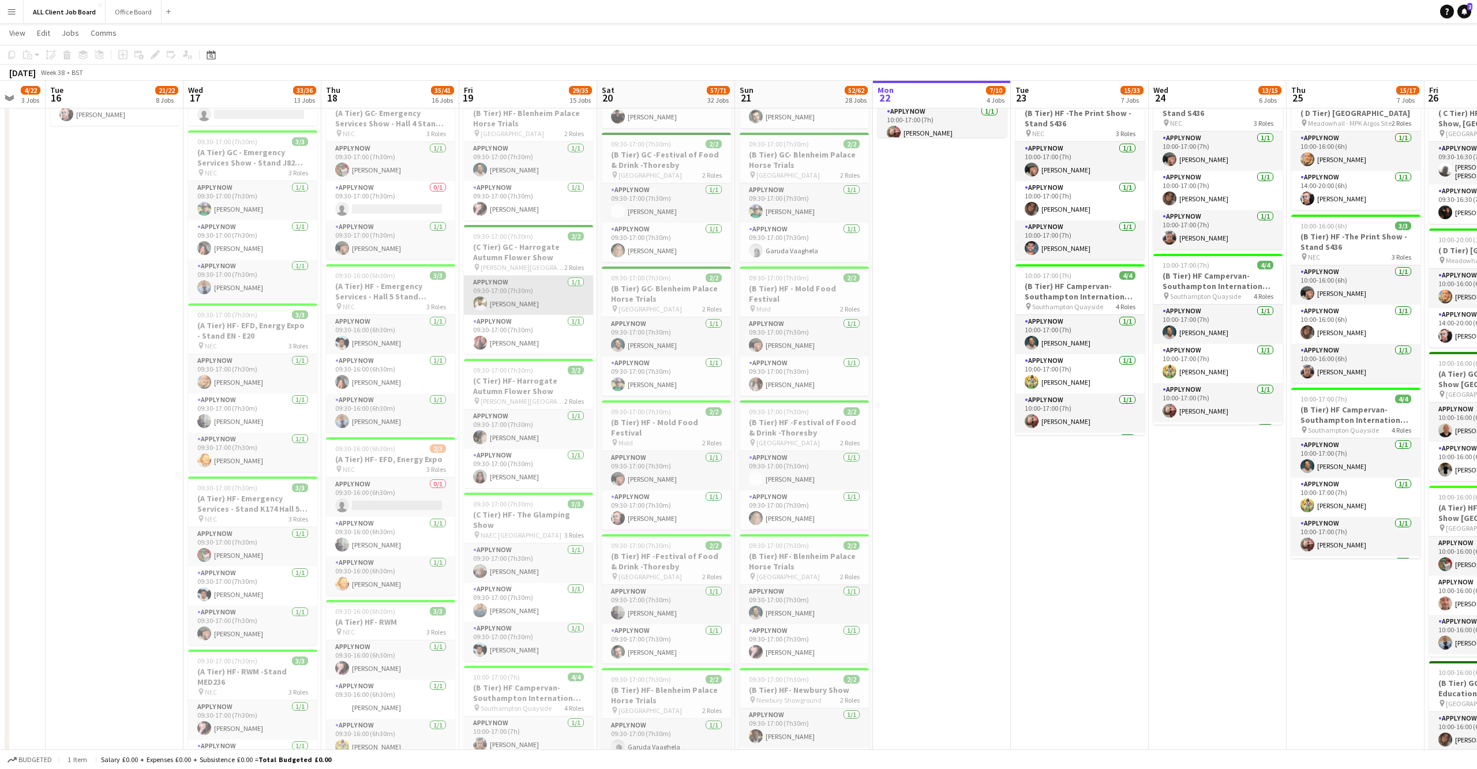
click at [528, 294] on app-card-role "APPLY NOW 1/1 09:30-17:00 (7h30m) Harry Singh" at bounding box center [528, 295] width 129 height 39
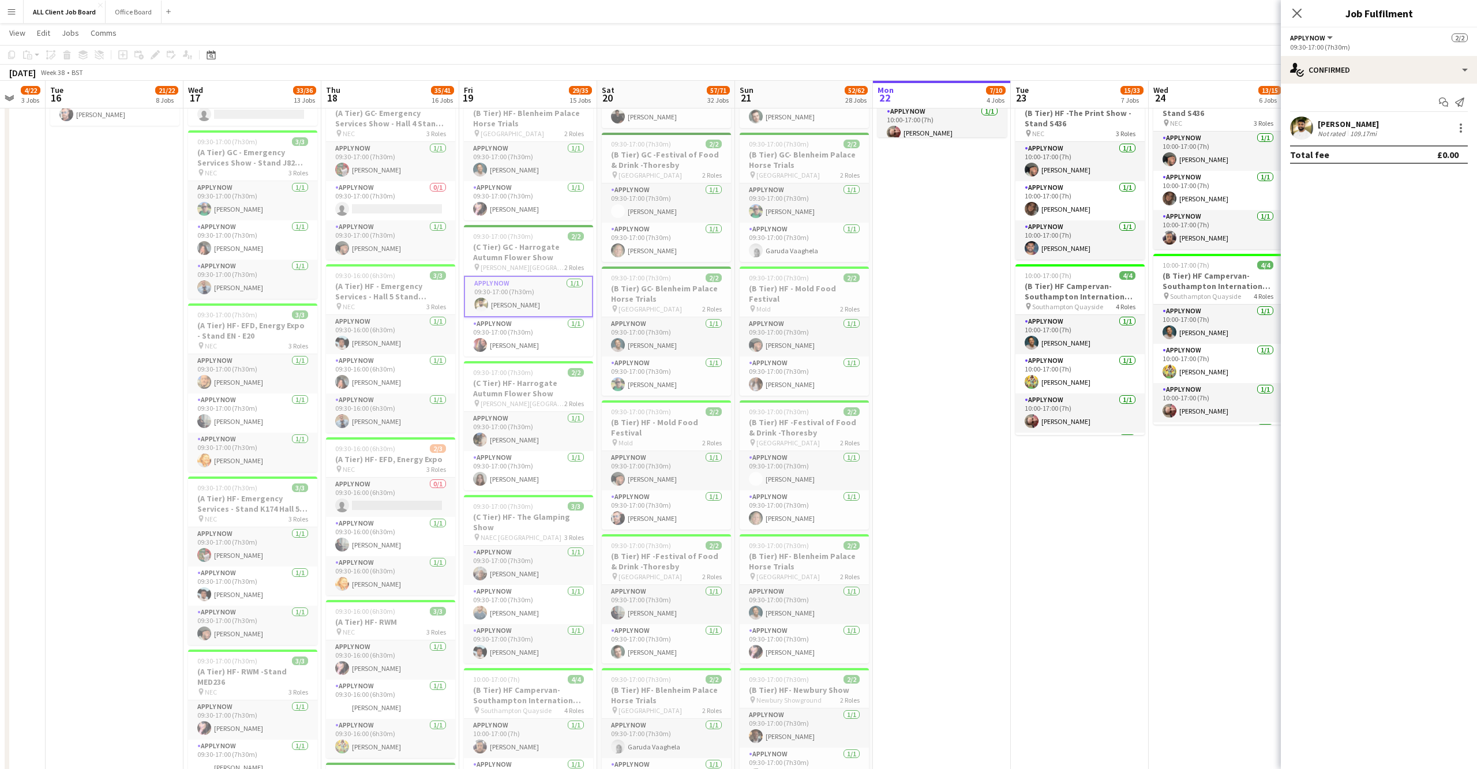
click at [1452, 126] on div at bounding box center [1459, 128] width 16 height 14
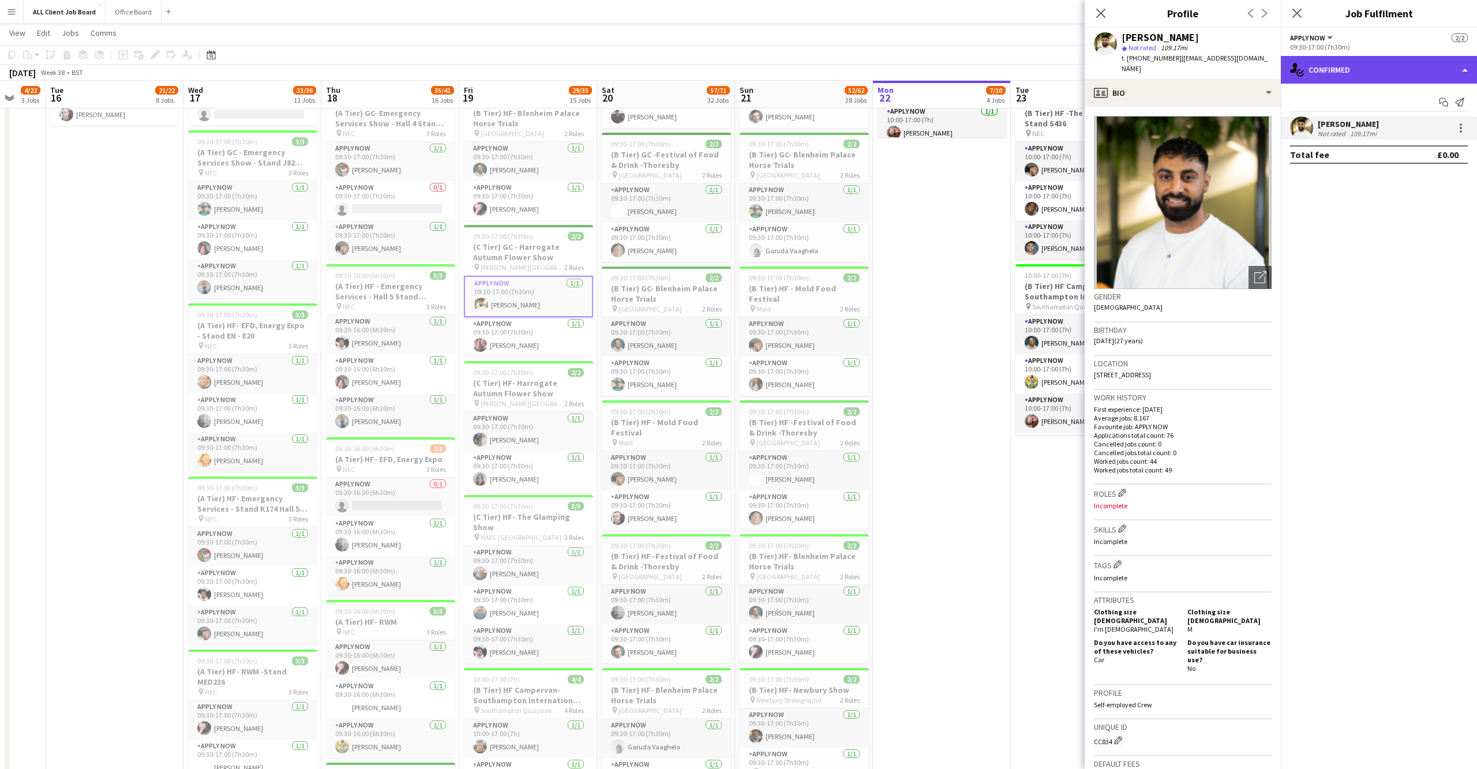
click at [1446, 72] on div "single-neutral-actions-check-2 Confirmed" at bounding box center [1379, 70] width 196 height 28
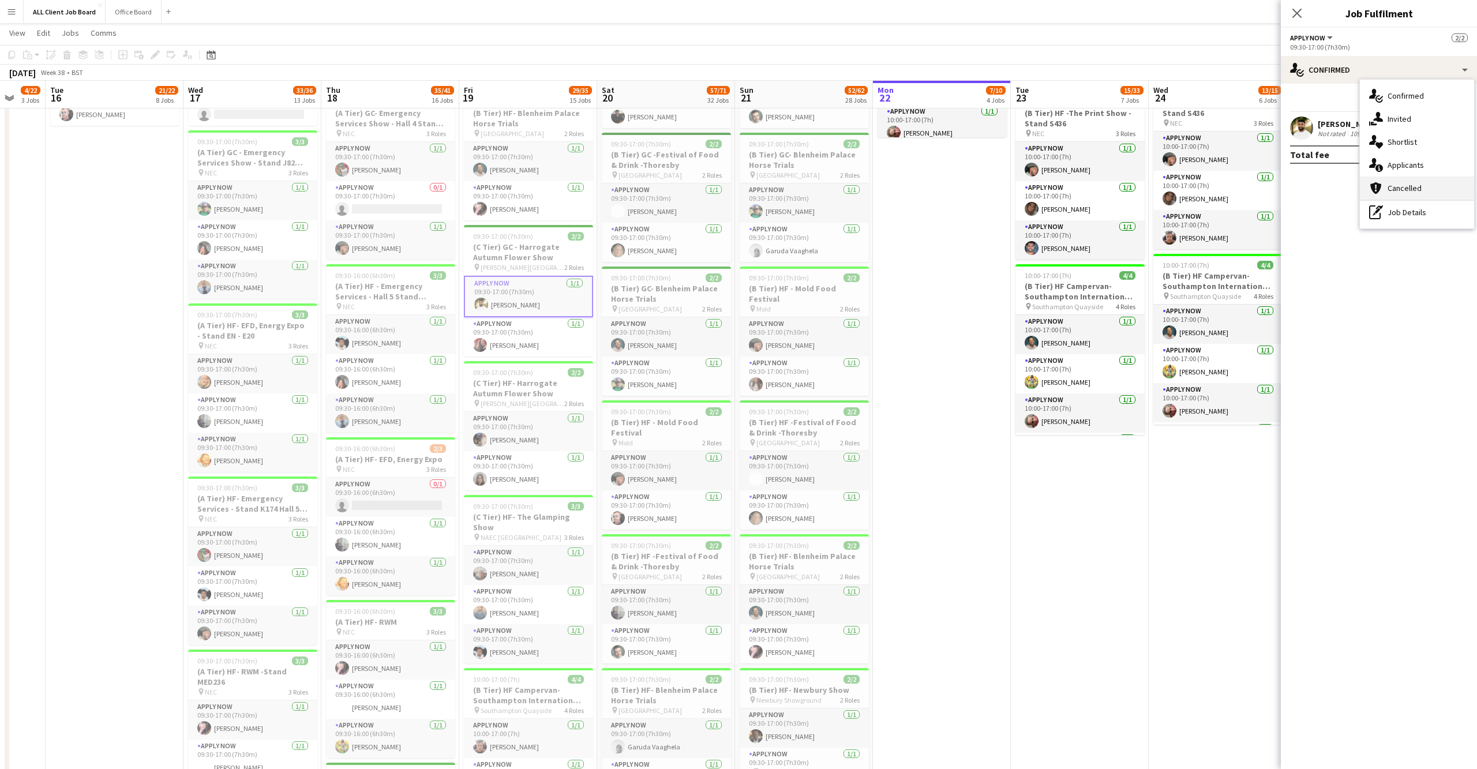
click at [1413, 197] on div "cancellation Cancelled" at bounding box center [1417, 188] width 114 height 23
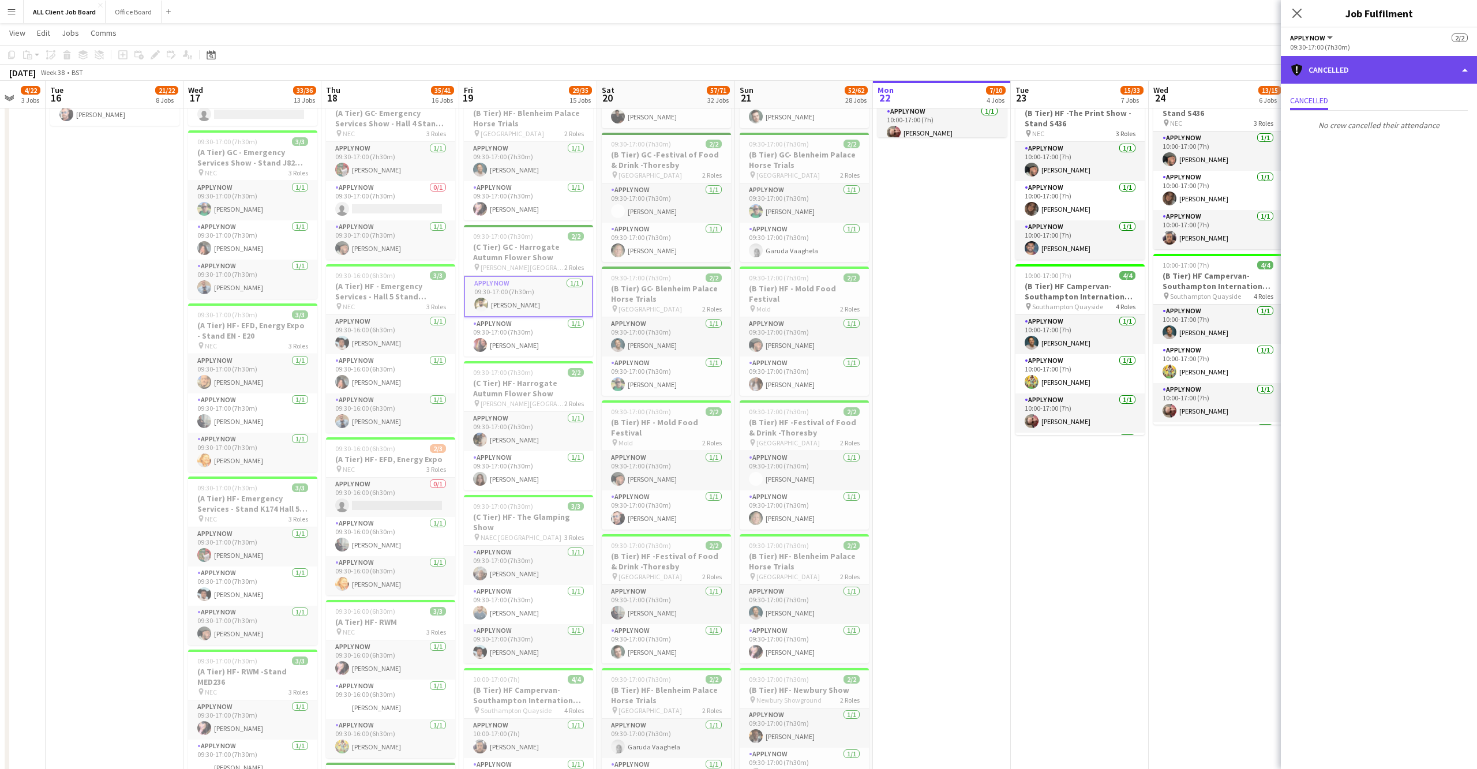
click at [1358, 59] on div "cancellation Cancelled" at bounding box center [1379, 70] width 196 height 28
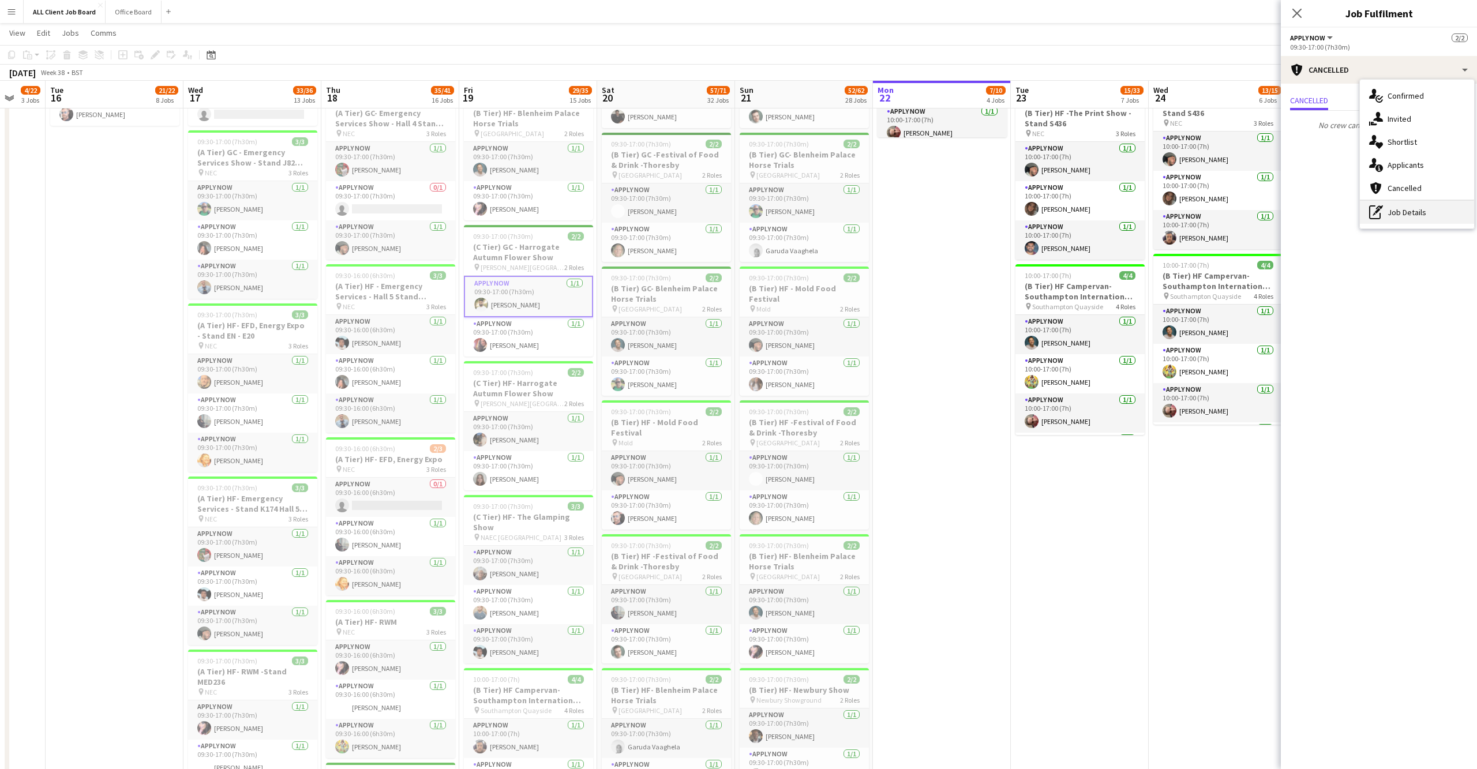
click at [1380, 217] on icon "pen-write" at bounding box center [1376, 212] width 14 height 14
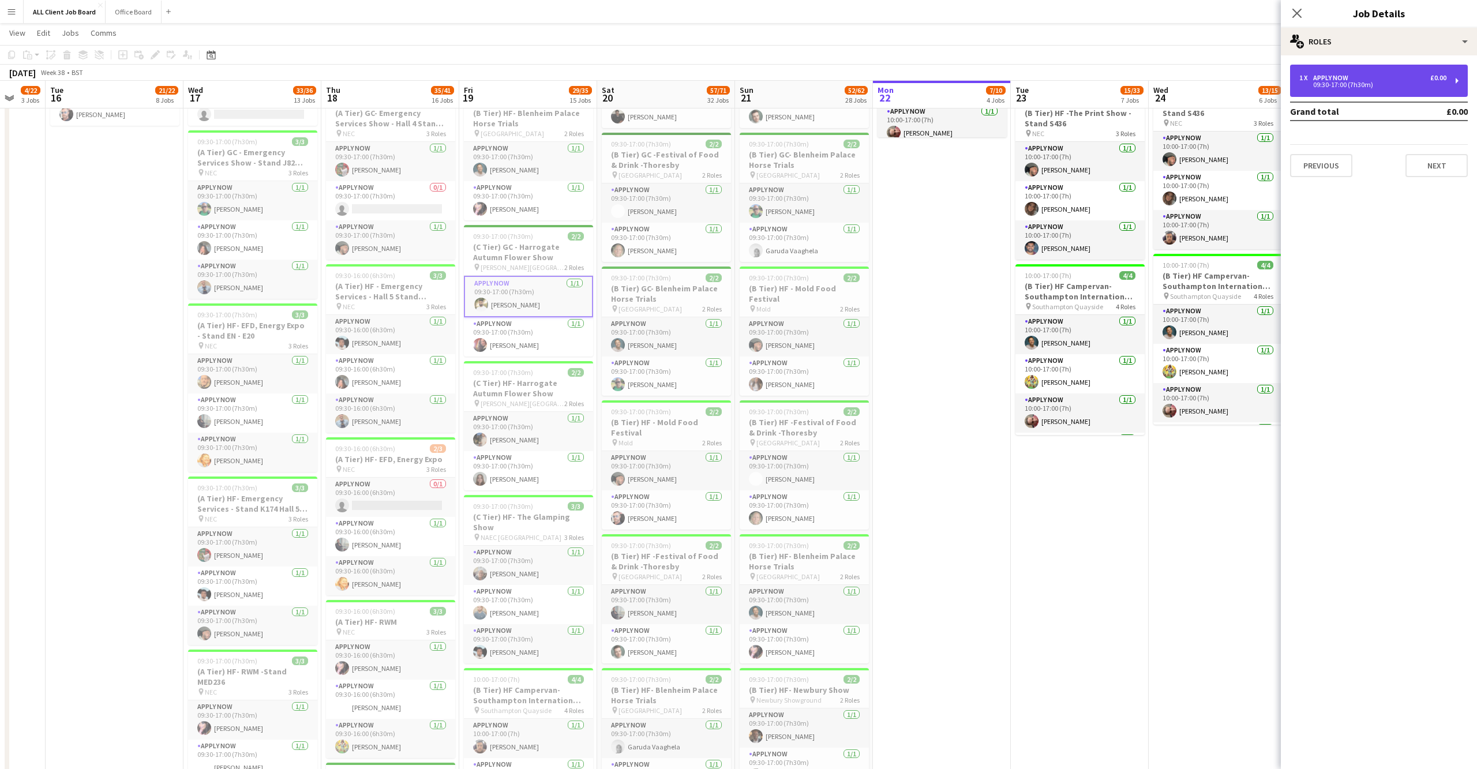
click at [1379, 87] on div "09:30-17:00 (7h30m)" at bounding box center [1372, 85] width 147 height 6
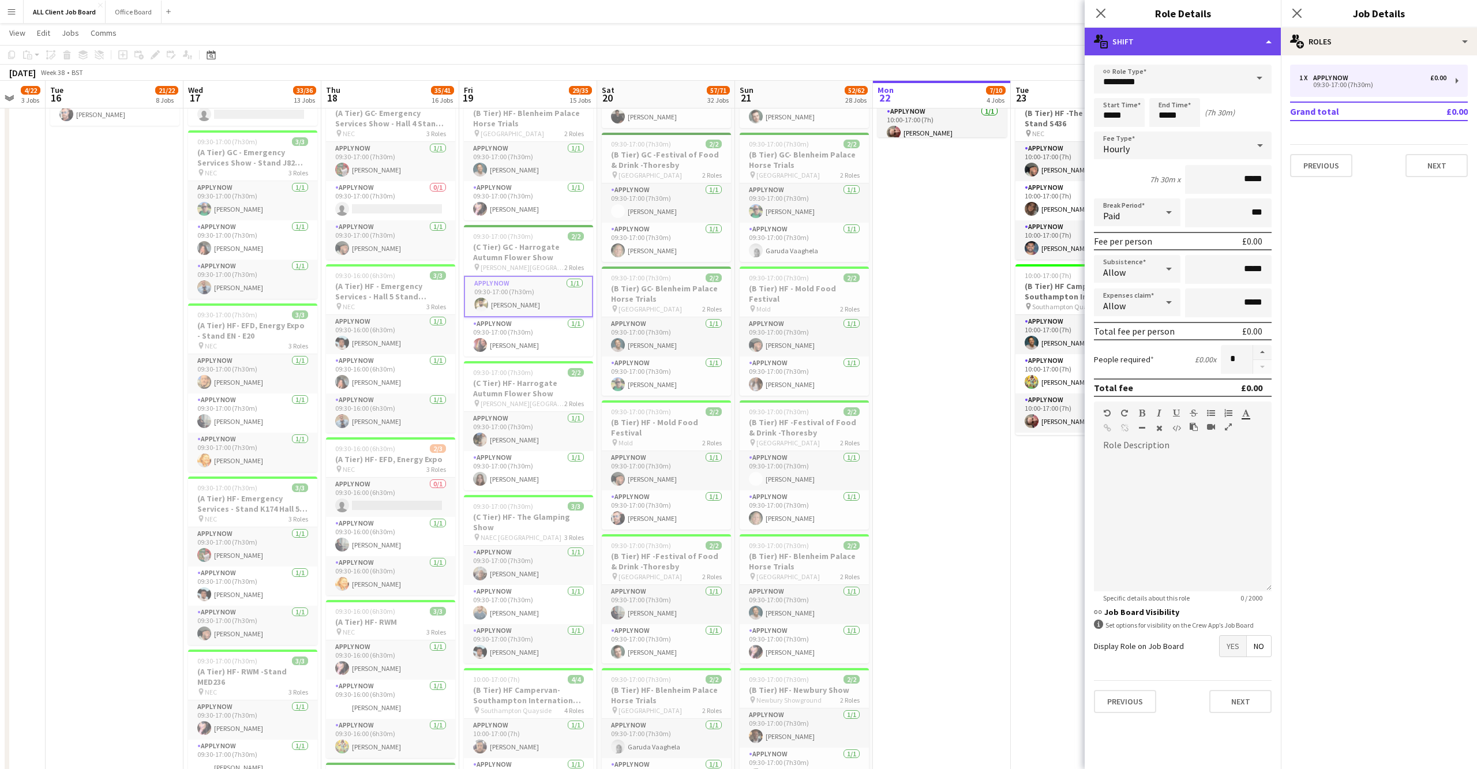
click at [1272, 34] on div "multiple-actions-text Shift" at bounding box center [1182, 42] width 196 height 28
click at [1214, 142] on div "multiple-actions-text Shift multiple-actions-check-2 Requirements multiple-acti…" at bounding box center [1220, 102] width 114 height 103
click at [1301, 10] on icon "Close pop-in" at bounding box center [1296, 12] width 11 height 11
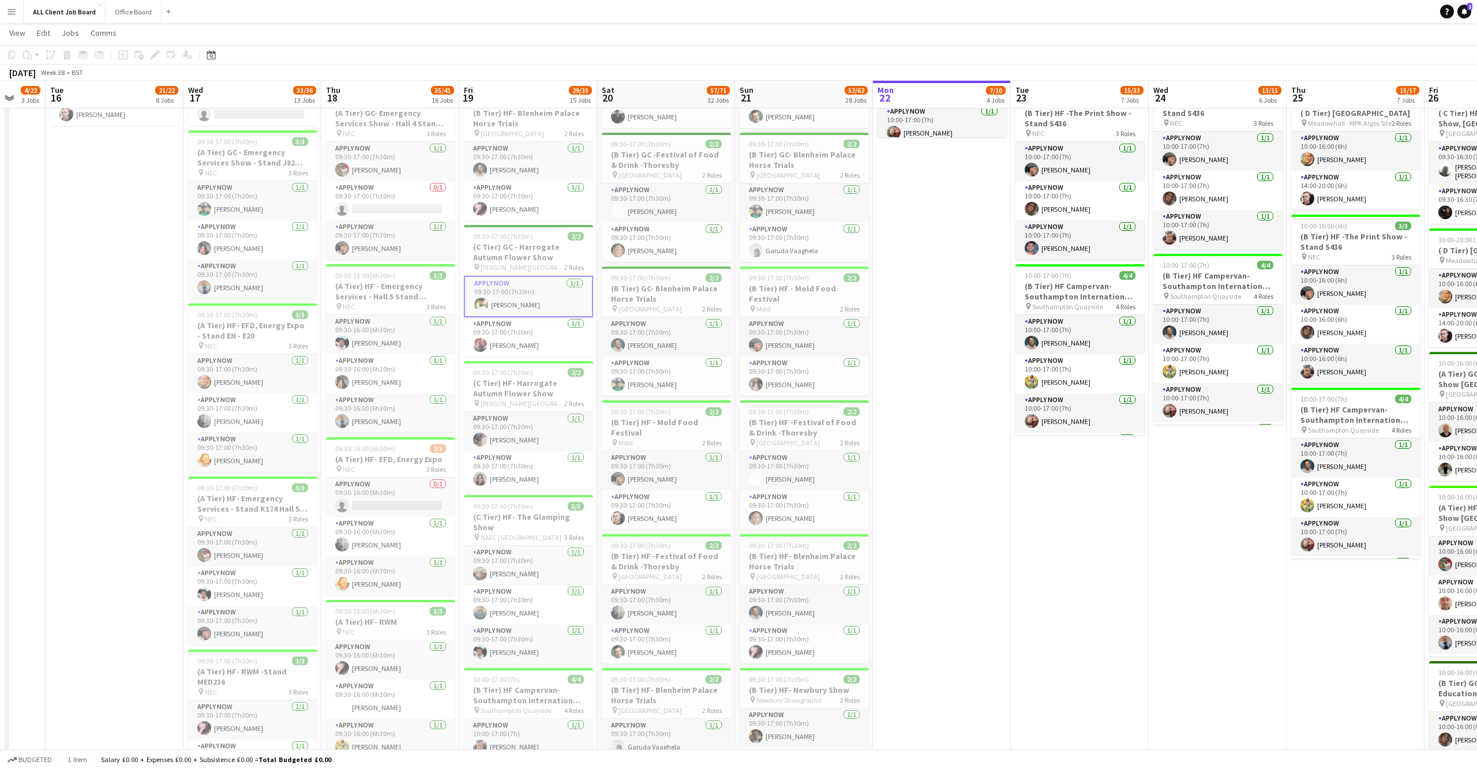
click at [515, 309] on app-card-role "APPLY NOW 1/1 09:30-17:00 (7h30m) Harry Singh" at bounding box center [528, 297] width 129 height 42
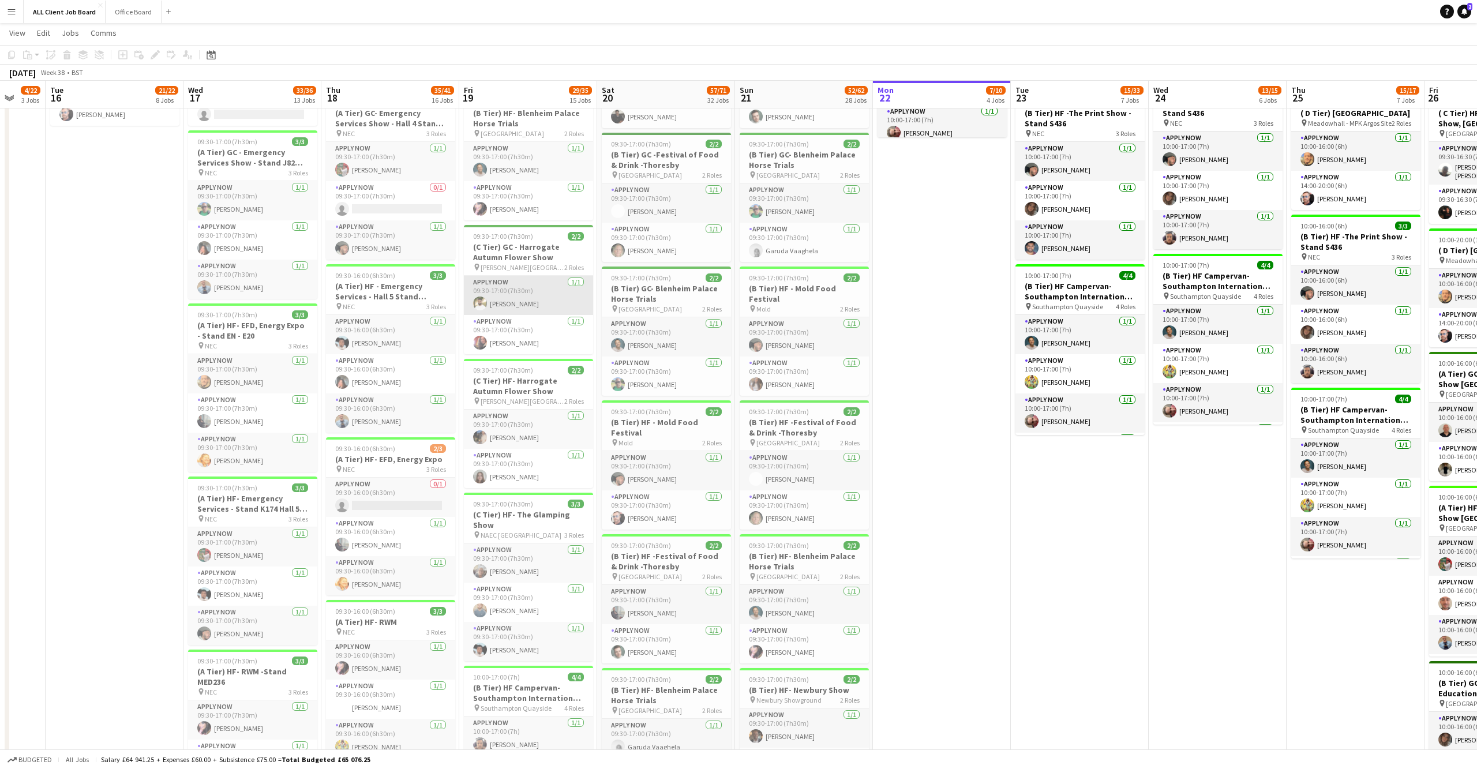
click at [490, 296] on app-card-role "APPLY NOW 1/1 09:30-17:00 (7h30m) Harry Singh" at bounding box center [528, 295] width 129 height 39
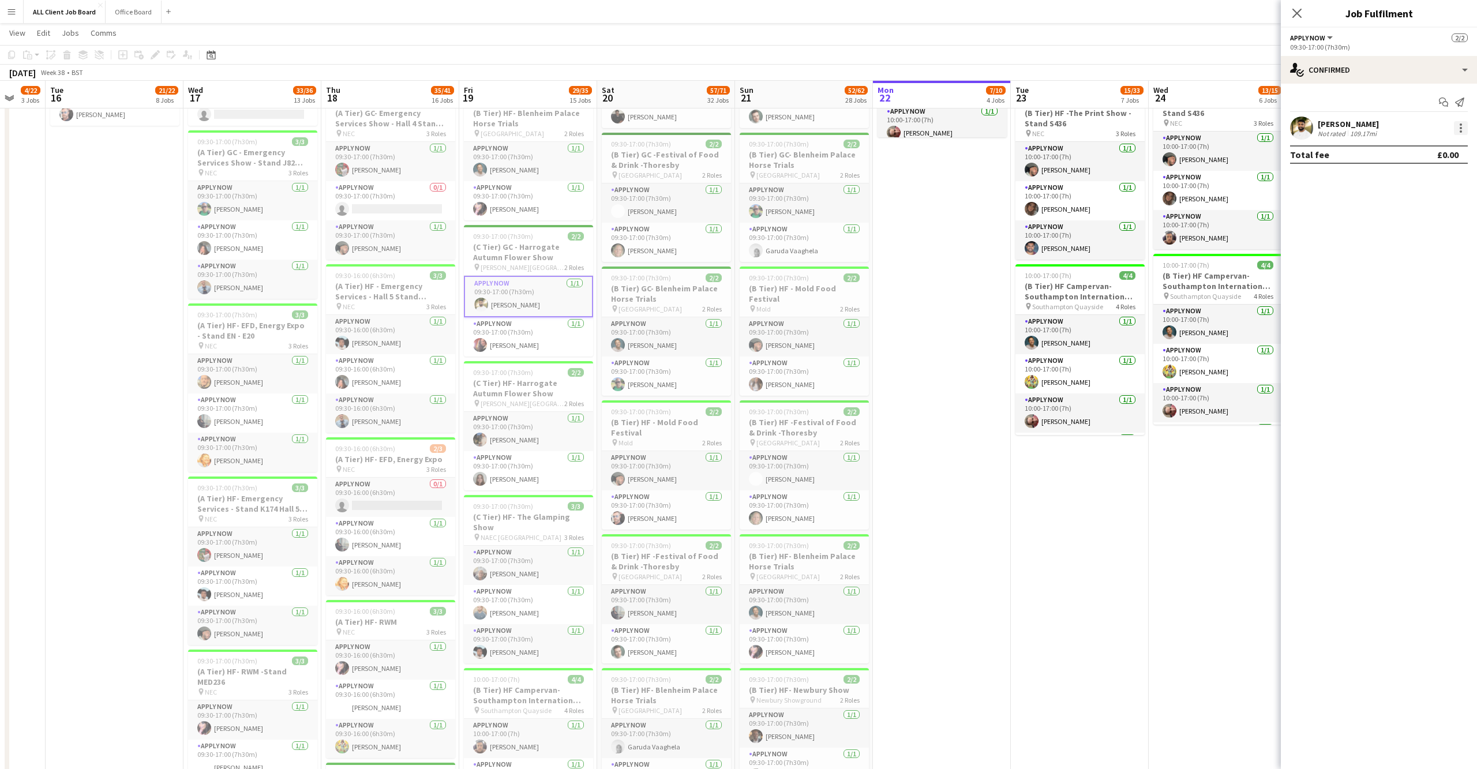
click at [1454, 123] on div at bounding box center [1461, 128] width 14 height 14
click at [1426, 256] on span "Remove" at bounding box center [1423, 259] width 72 height 10
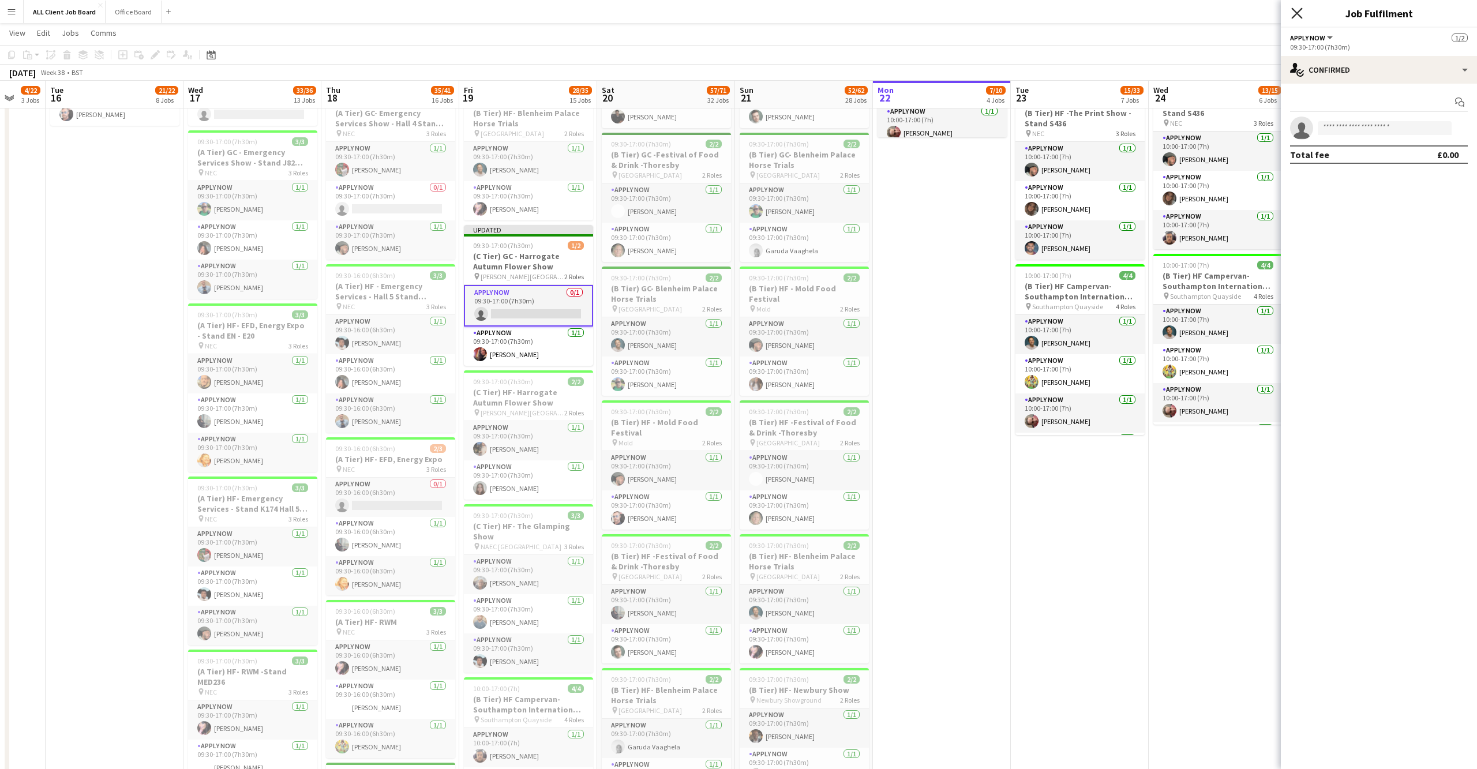
click at [1297, 10] on icon "Close pop-in" at bounding box center [1296, 12] width 11 height 11
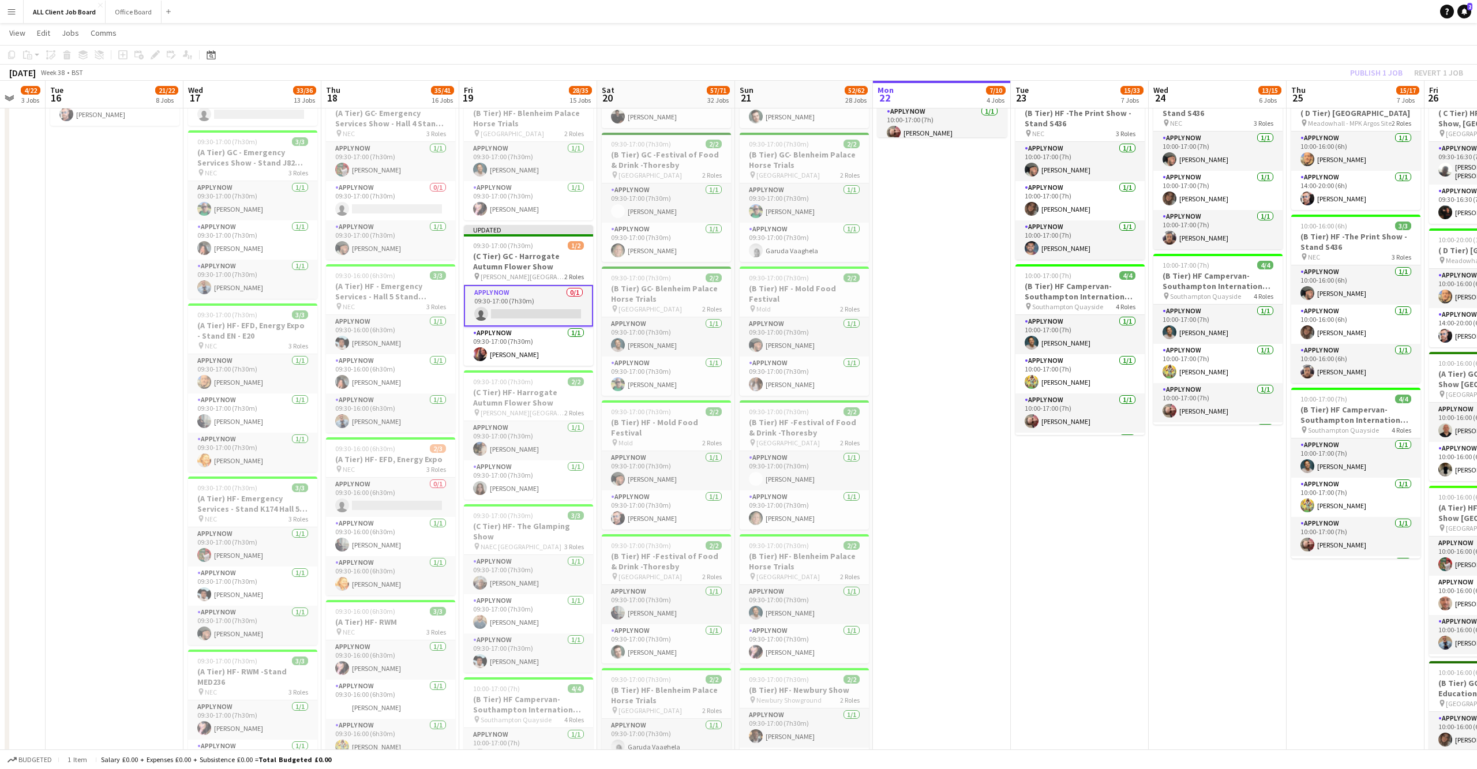
click at [1367, 80] on div "September 2025 Week 38 • BST Publish 1 job Revert 1 job" at bounding box center [738, 73] width 1477 height 16
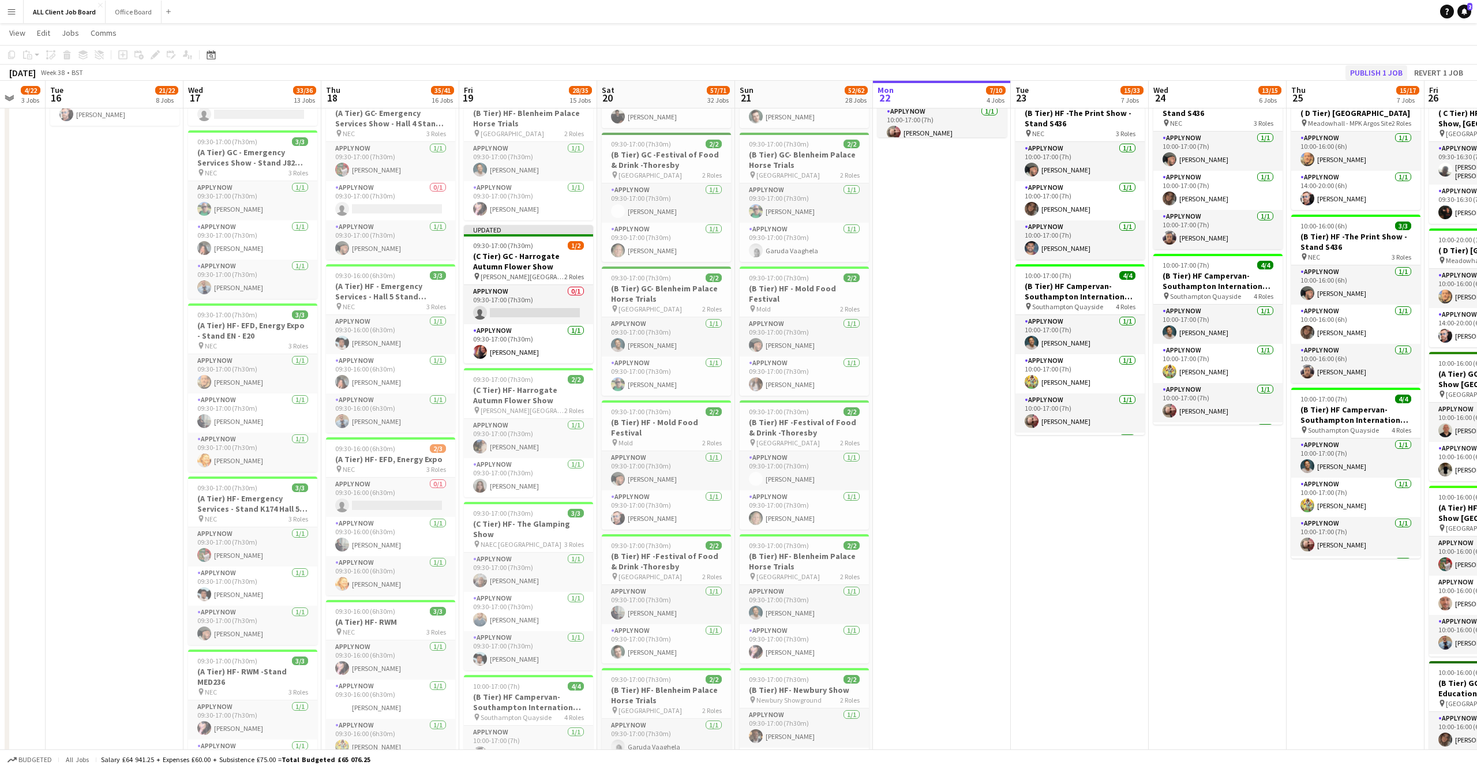
click at [1373, 73] on button "Publish 1 job" at bounding box center [1376, 72] width 62 height 15
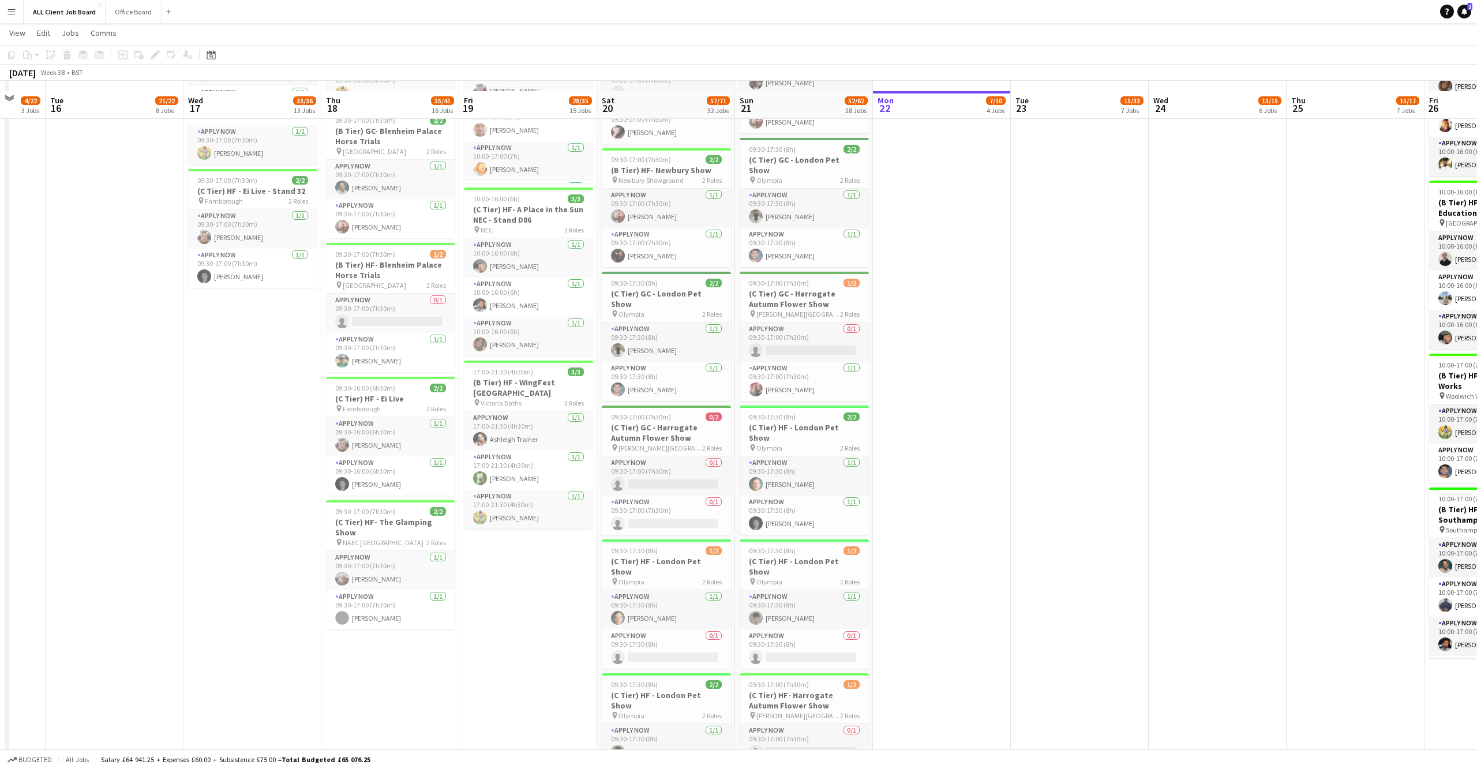
scroll to position [1285, 0]
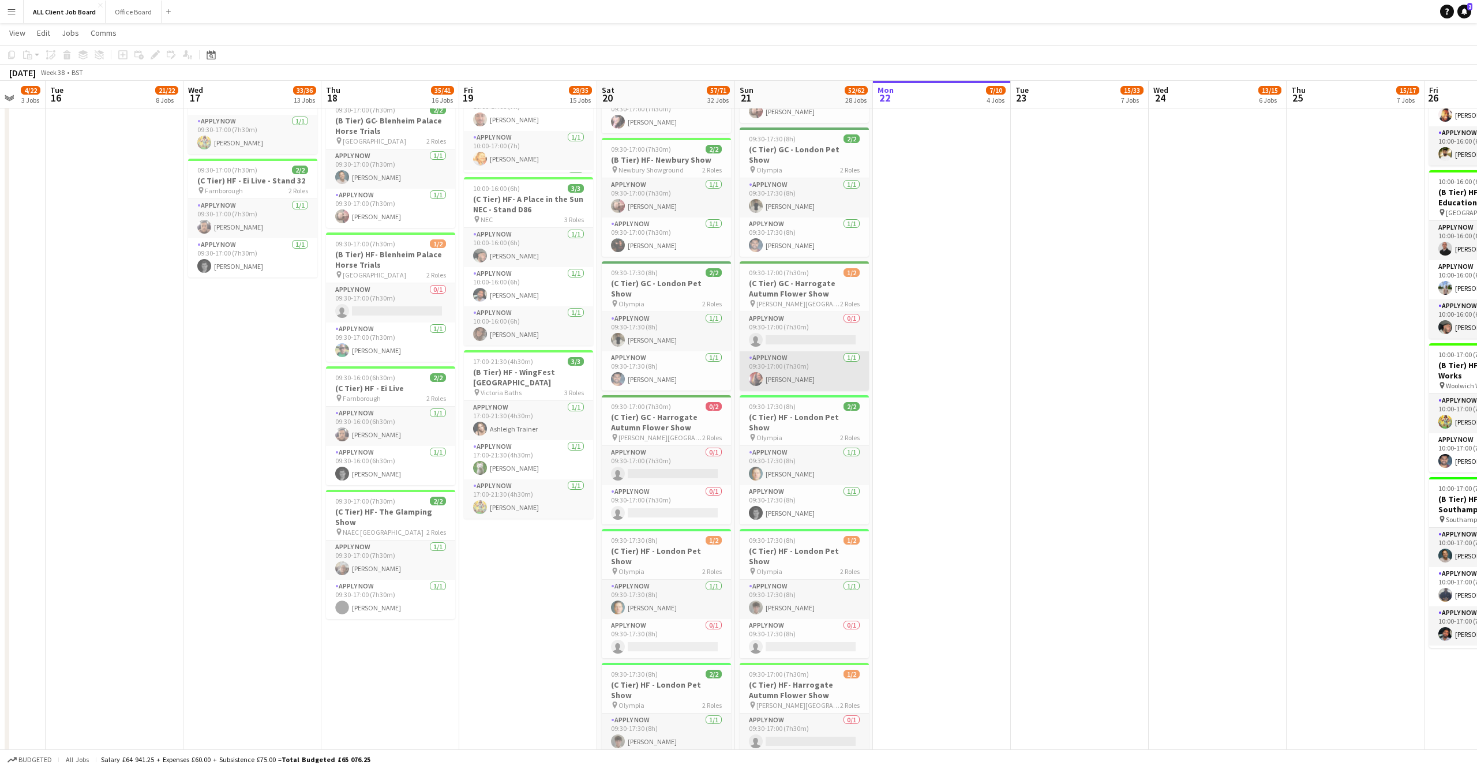
click at [757, 372] on app-user-avatar at bounding box center [756, 379] width 14 height 14
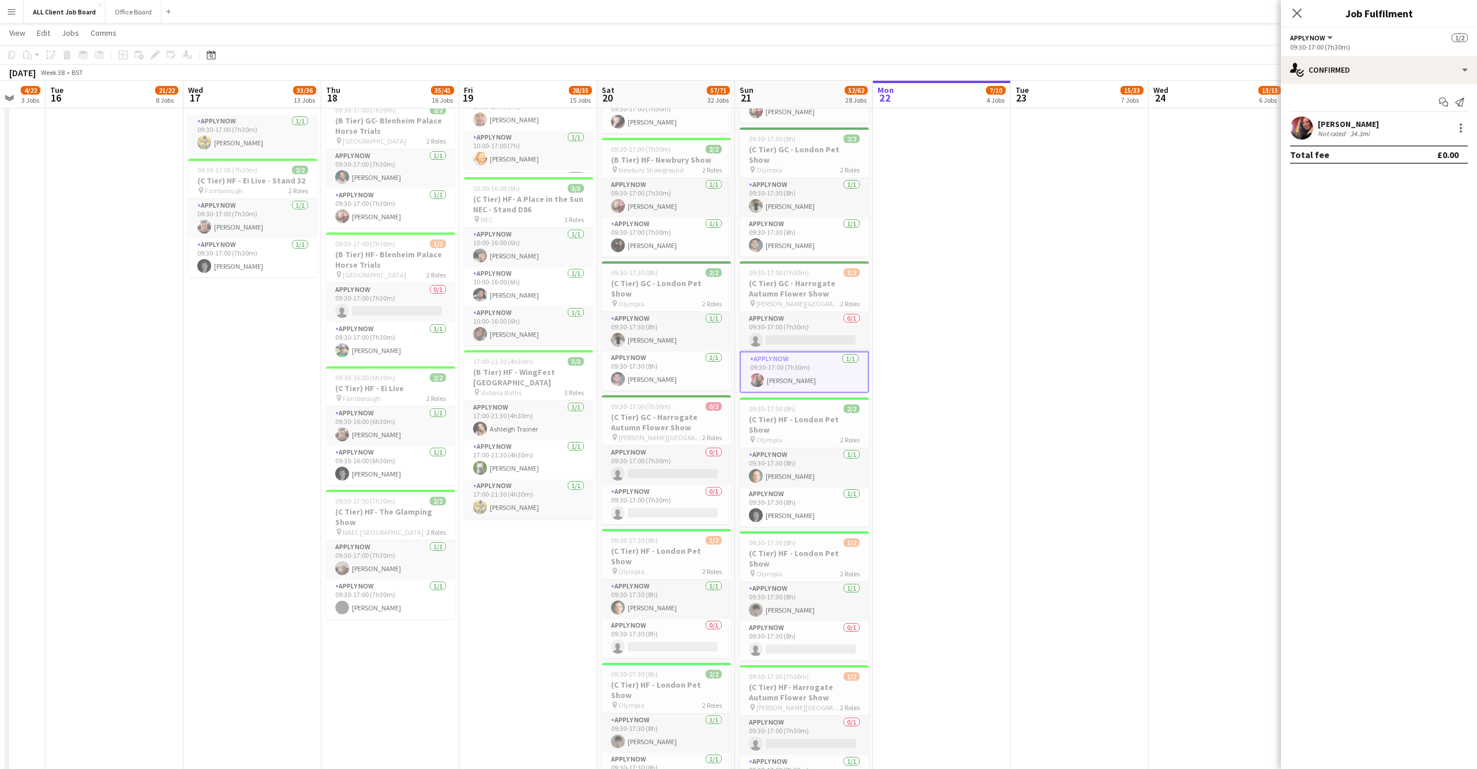
click at [1309, 126] on app-user-avatar at bounding box center [1301, 128] width 23 height 23
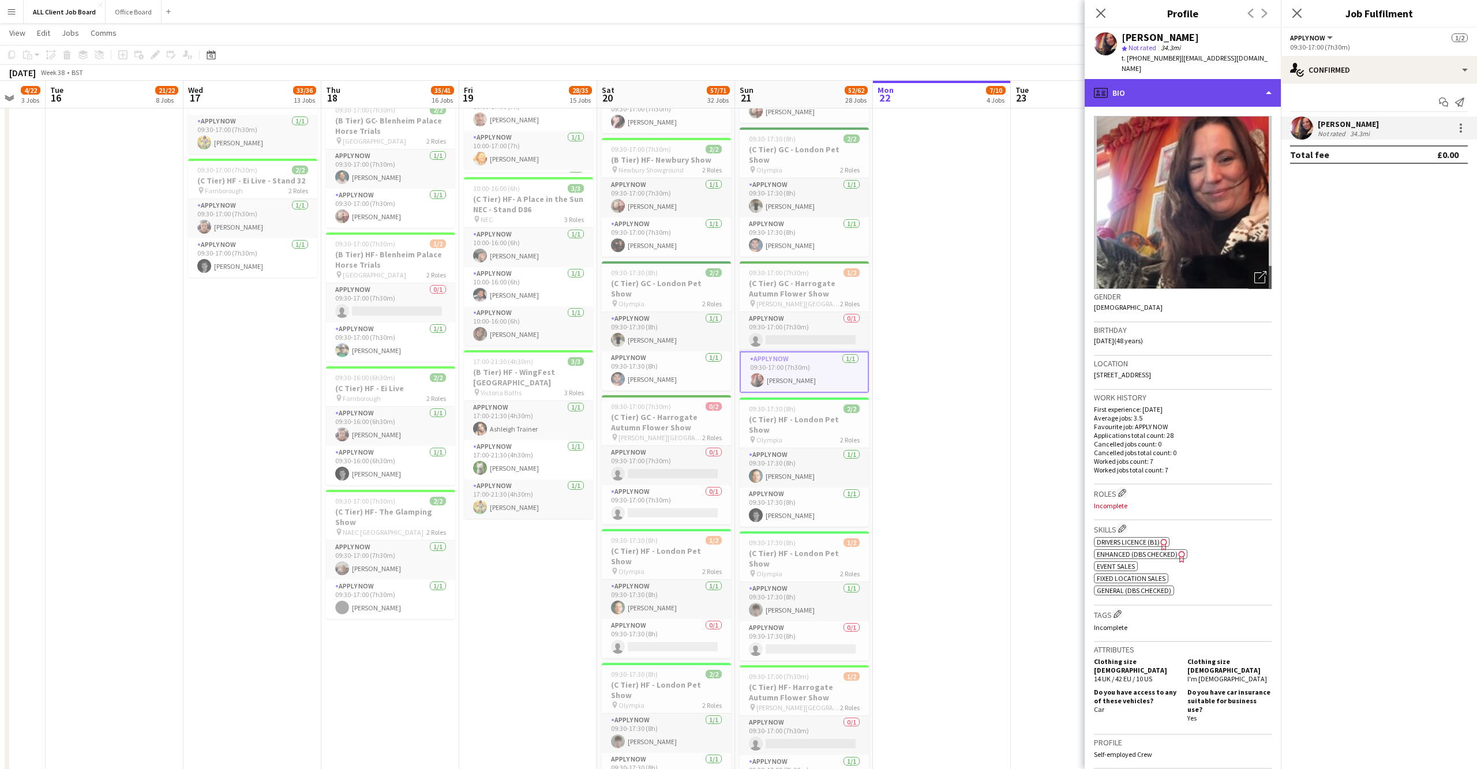
click at [1258, 84] on div "profile Bio" at bounding box center [1182, 93] width 196 height 28
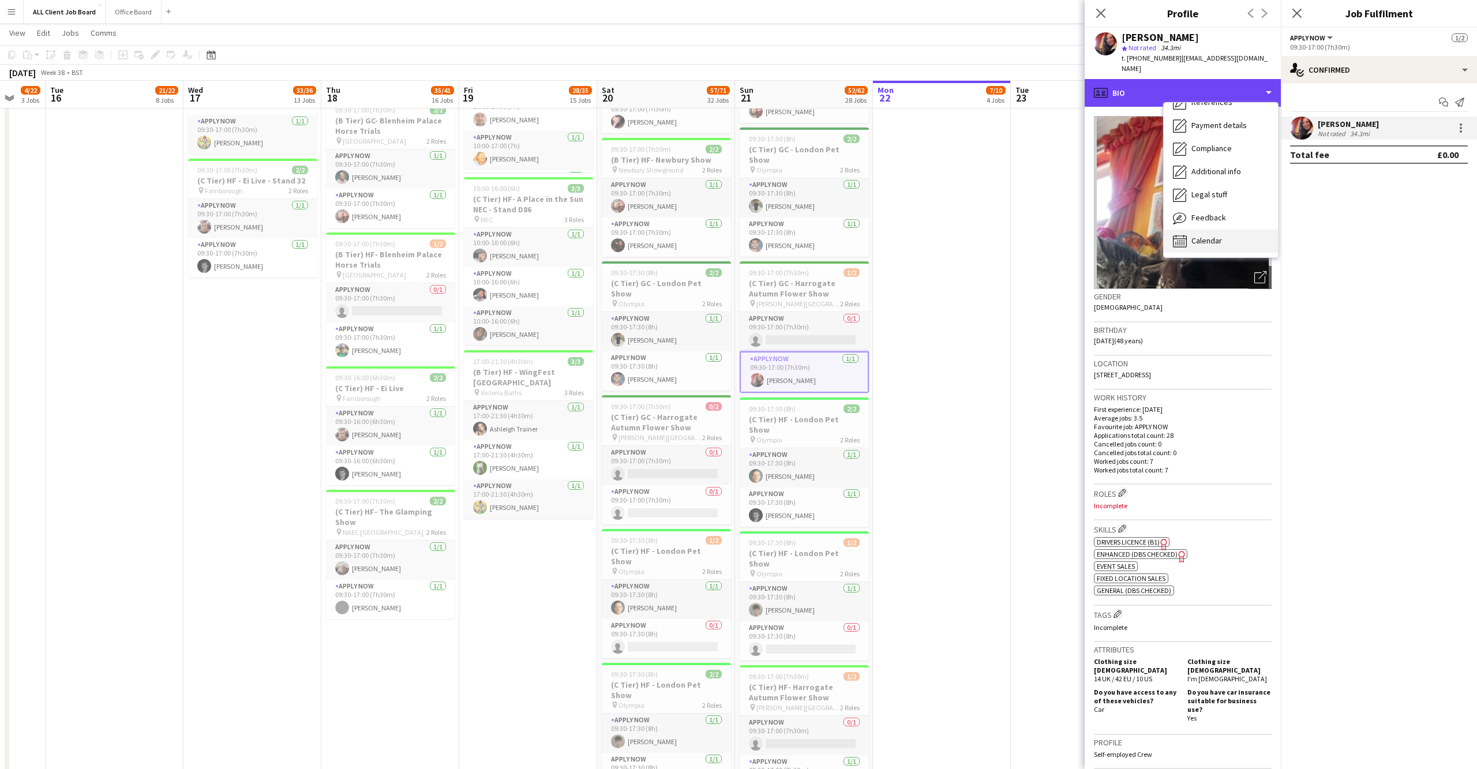
scroll to position [132, 0]
click at [1223, 230] on div "Calendar Calendar" at bounding box center [1220, 241] width 114 height 23
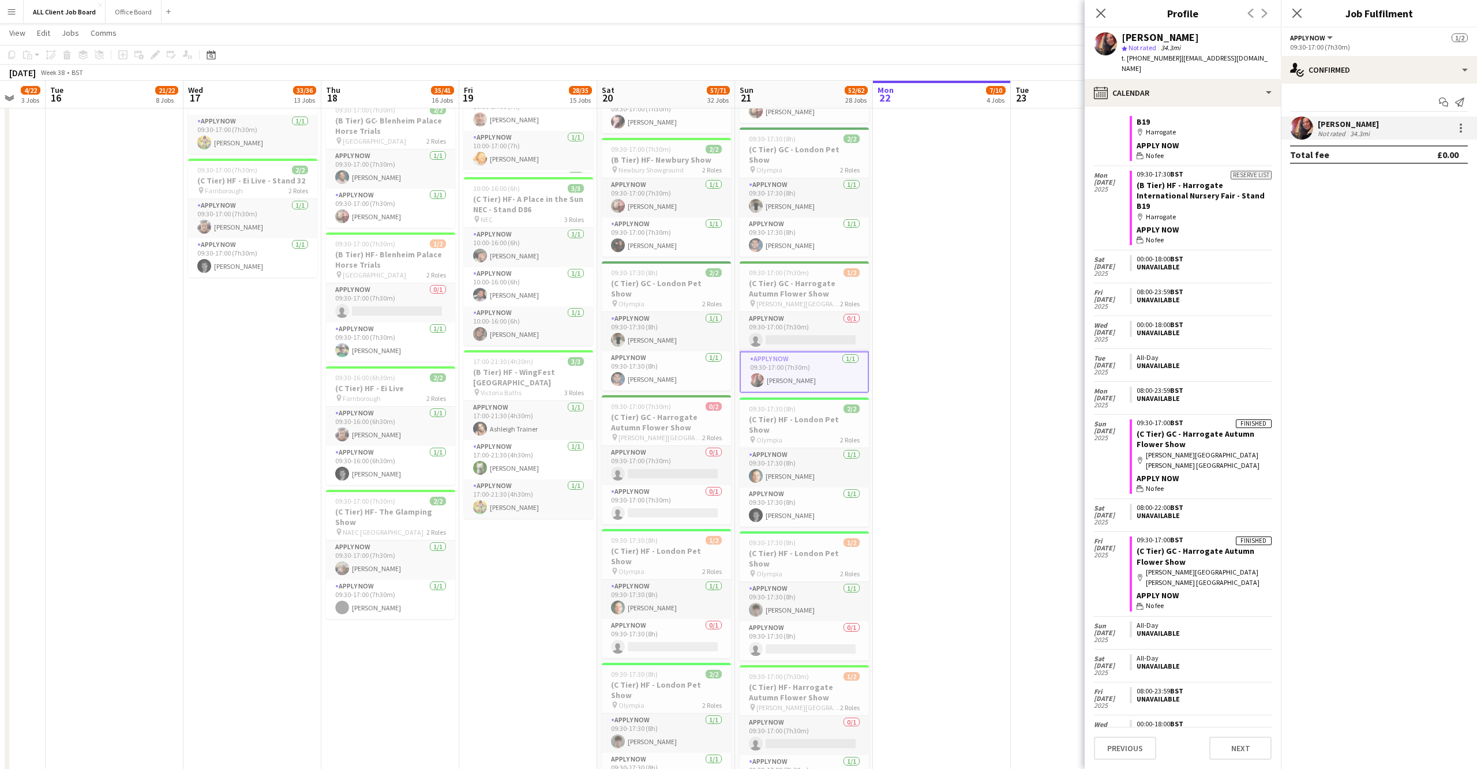
scroll to position [1644, 0]
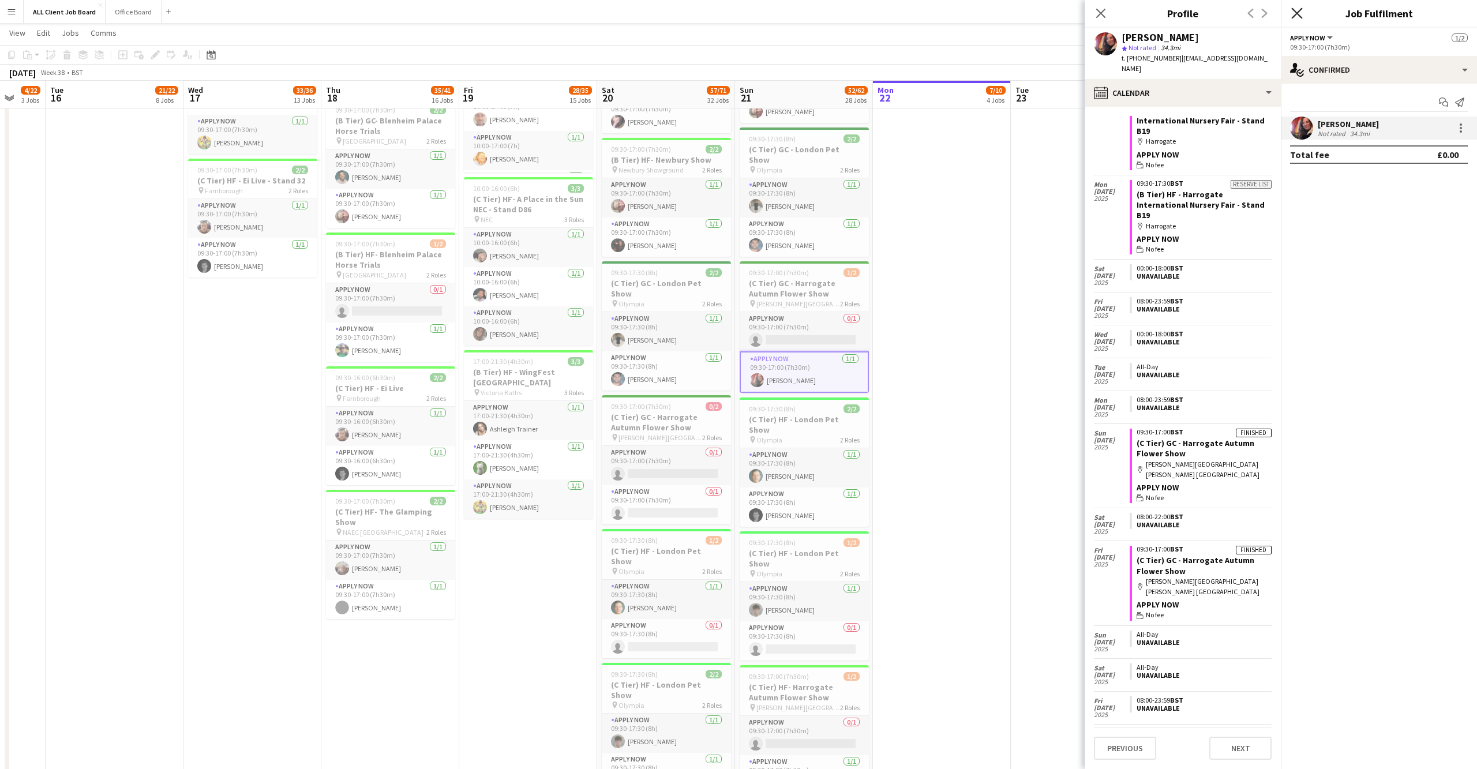
click at [1296, 9] on icon "Close pop-in" at bounding box center [1296, 12] width 11 height 11
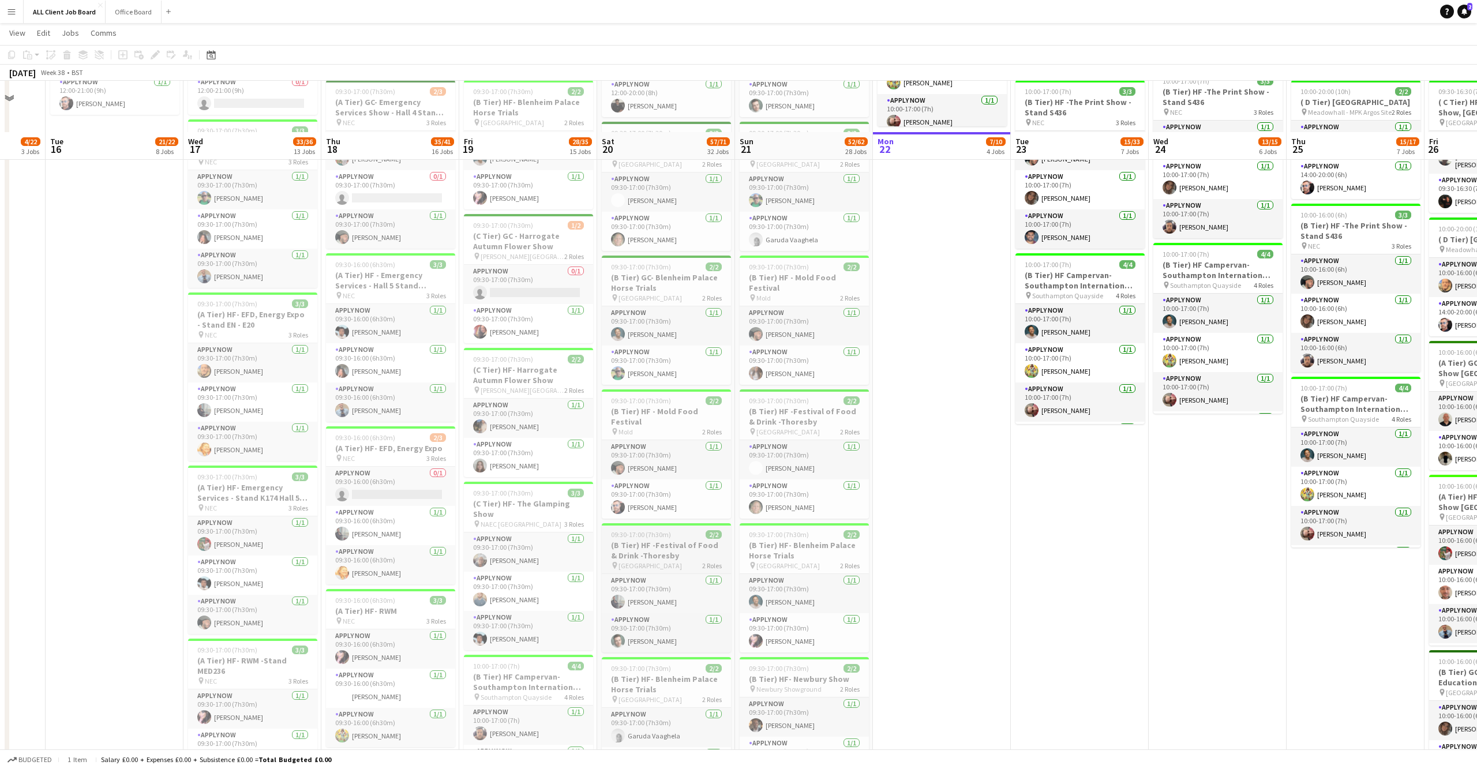
scroll to position [748, 0]
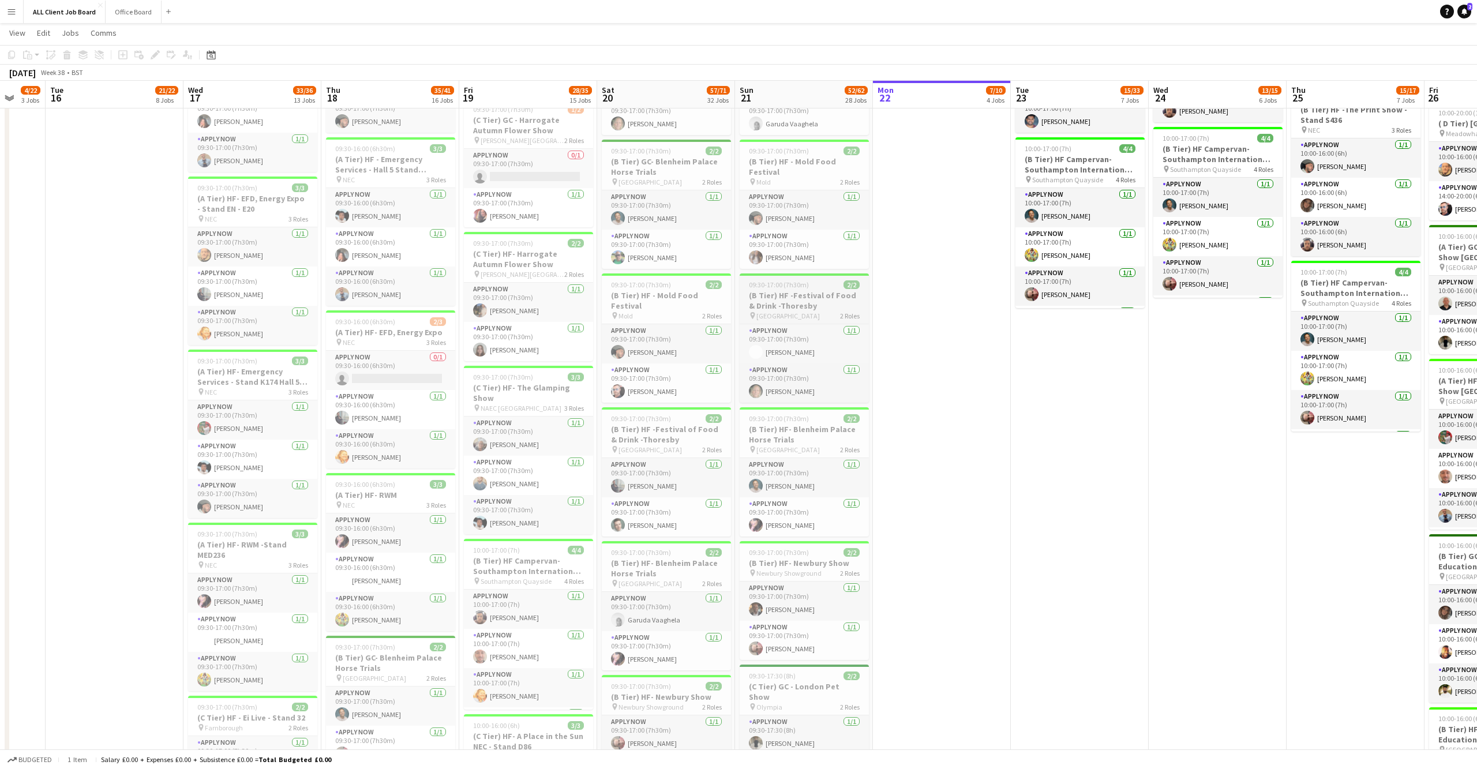
click at [831, 290] on h3 "(B Tier) HF -Festival of Food & Drink -Thoresby" at bounding box center [803, 300] width 129 height 21
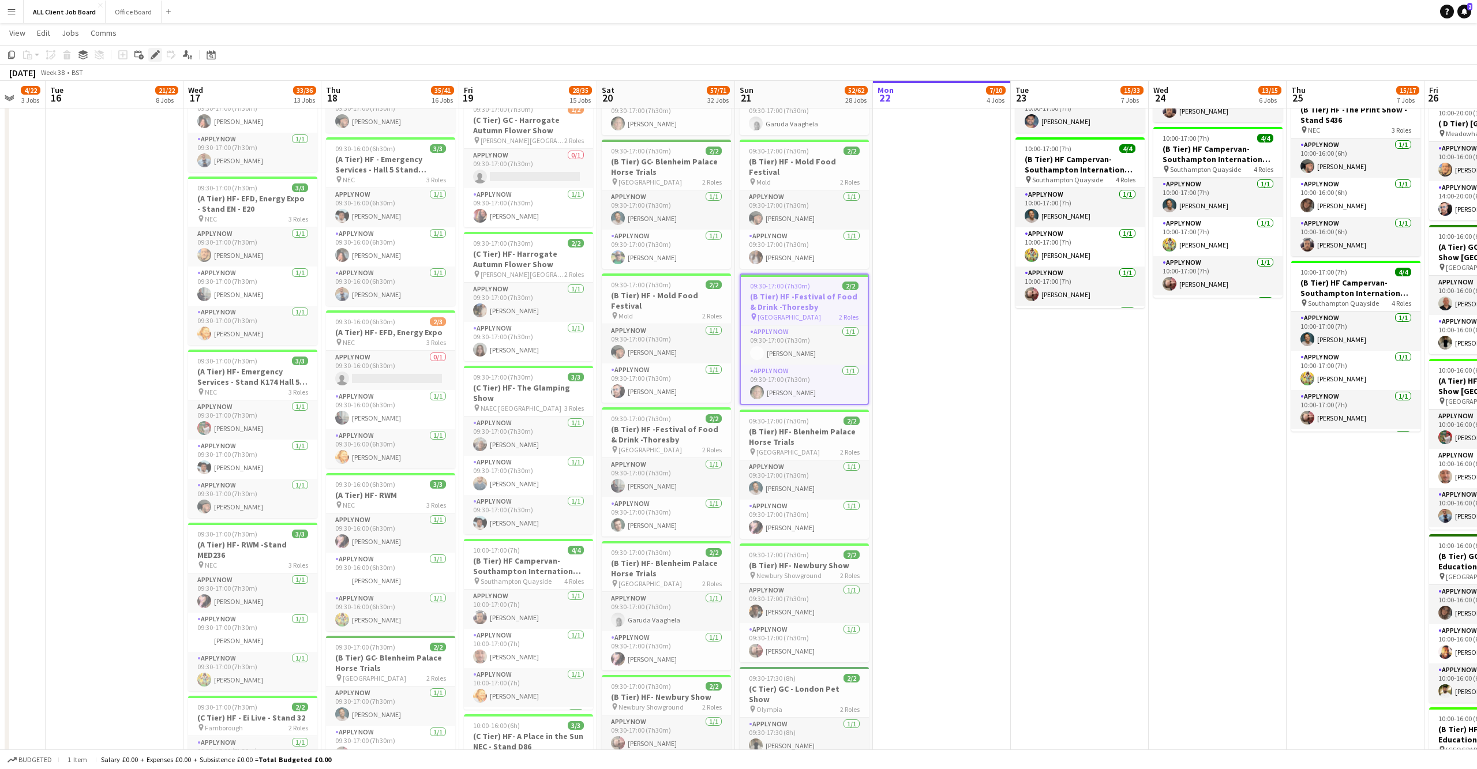
click at [157, 50] on icon "Edit" at bounding box center [155, 54] width 9 height 9
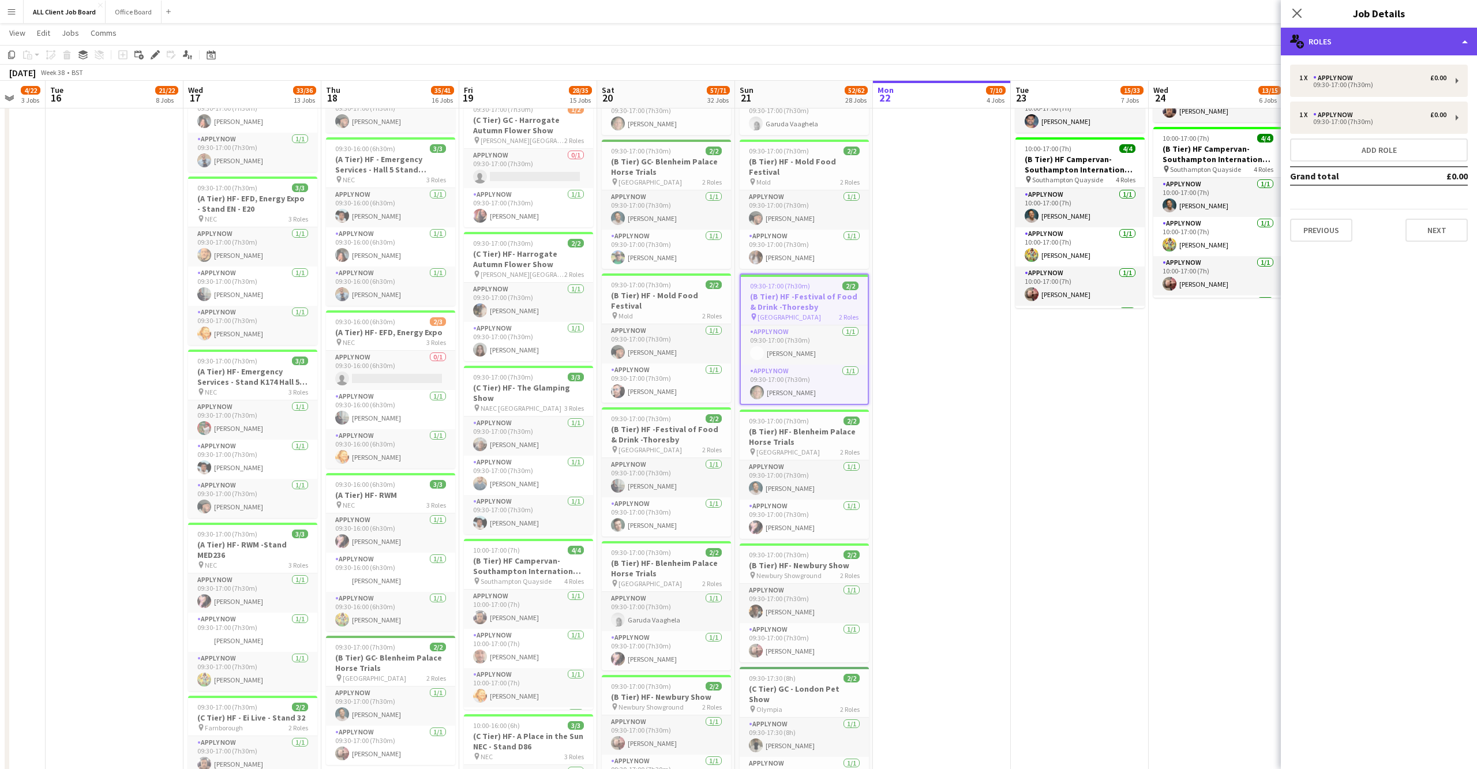
click at [1407, 45] on div "multiple-users-add Roles" at bounding box center [1379, 42] width 196 height 28
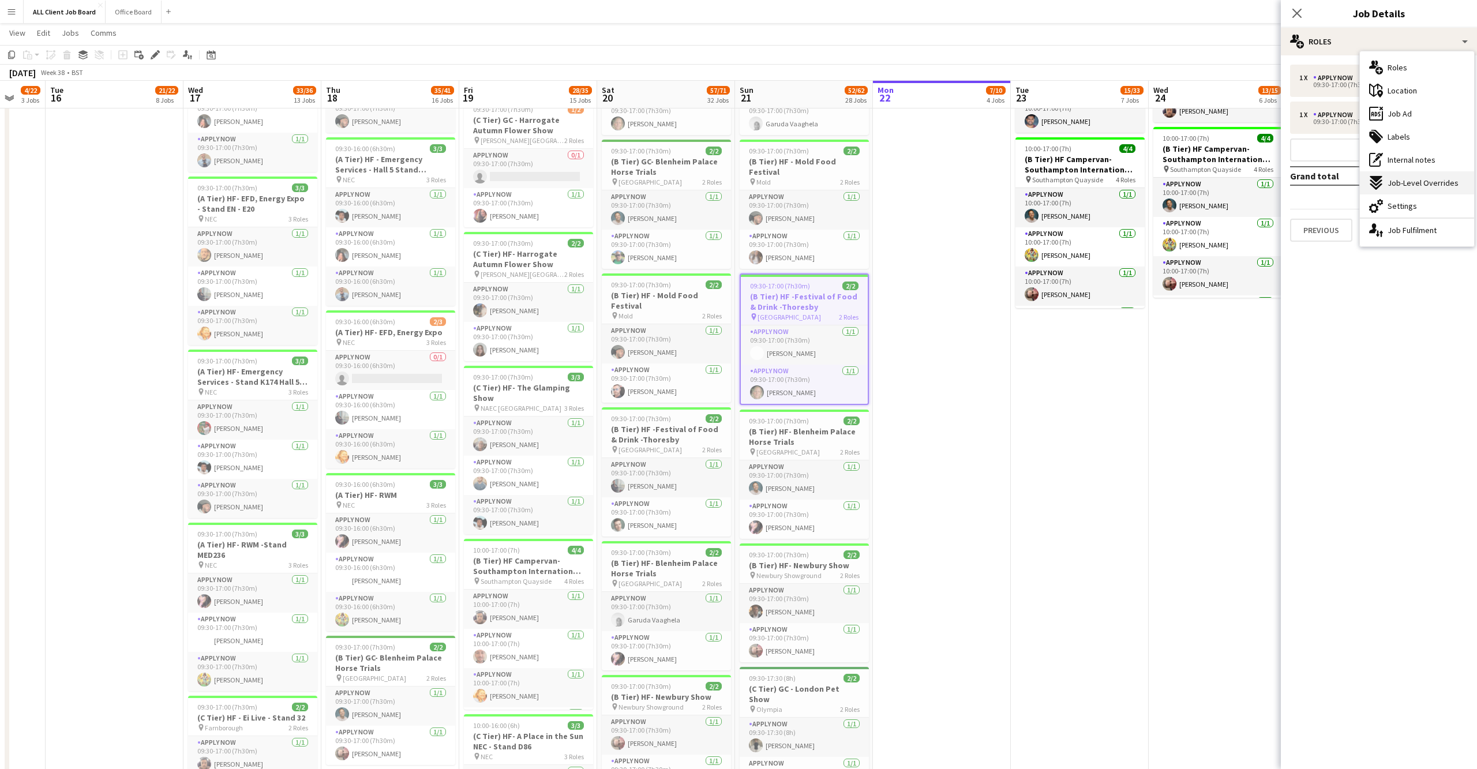
click at [1402, 188] on div "expand-all-down Job-Level Overrides" at bounding box center [1417, 182] width 114 height 23
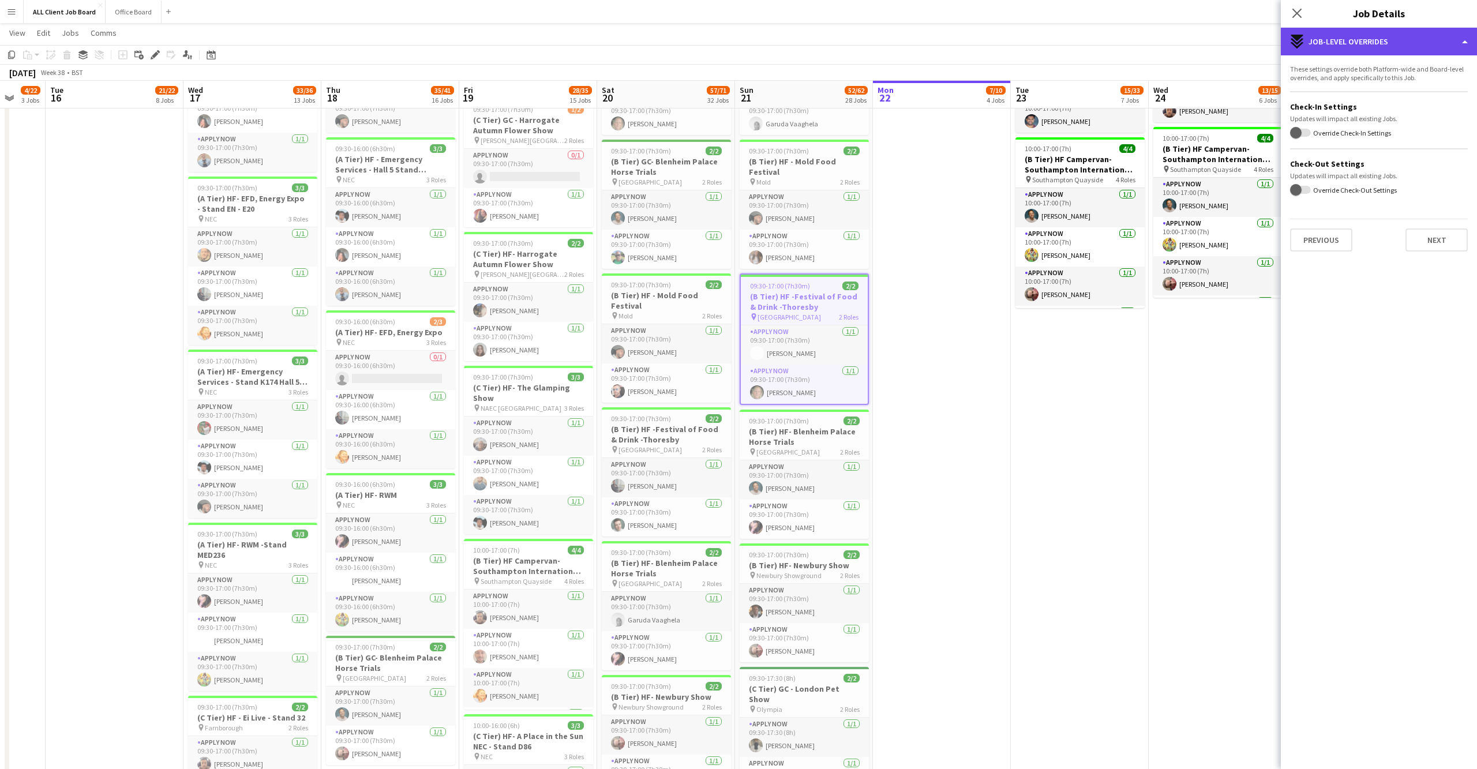
click at [1385, 40] on div "expand-all-down Job-Level Overrides" at bounding box center [1379, 42] width 196 height 28
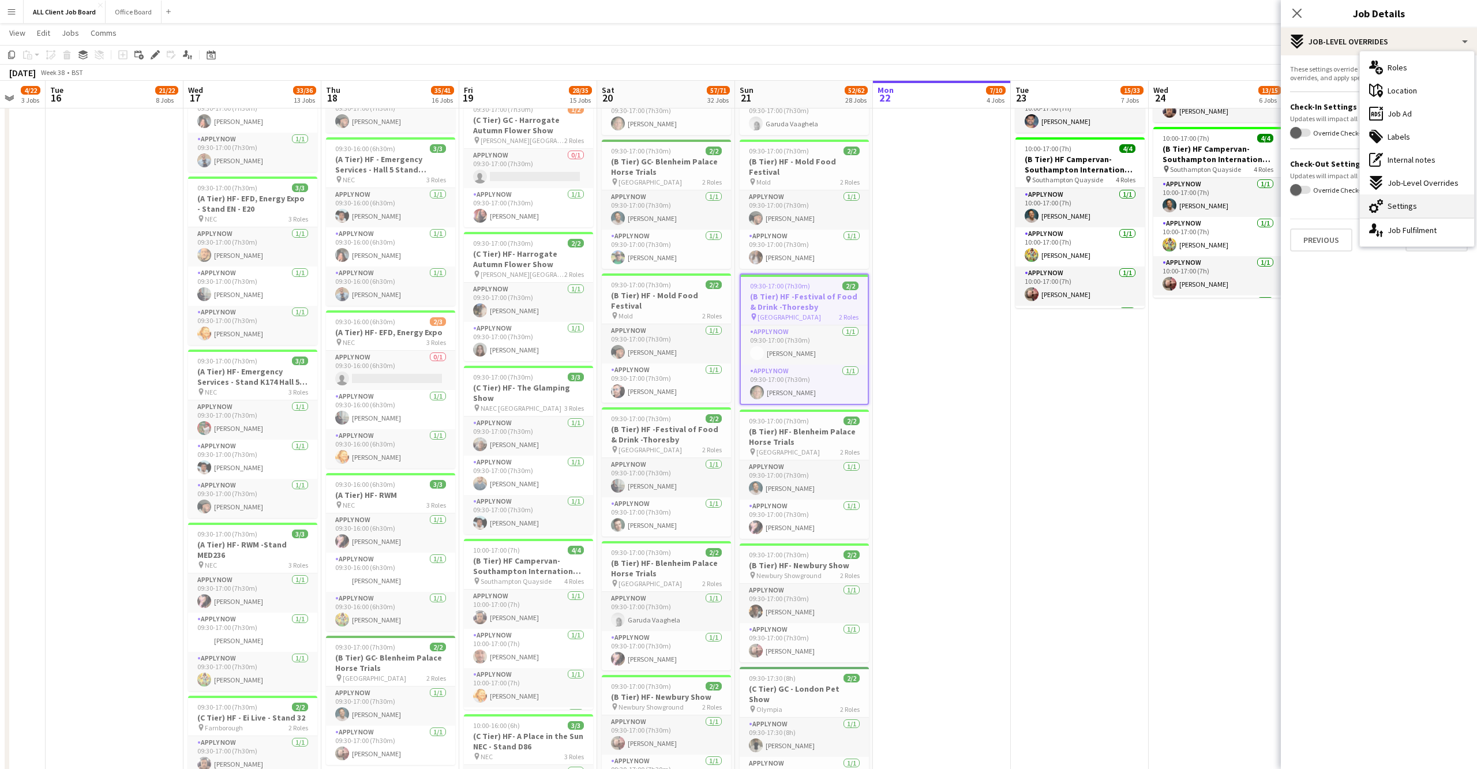
click at [1412, 205] on span "Settings" at bounding box center [1401, 206] width 29 height 10
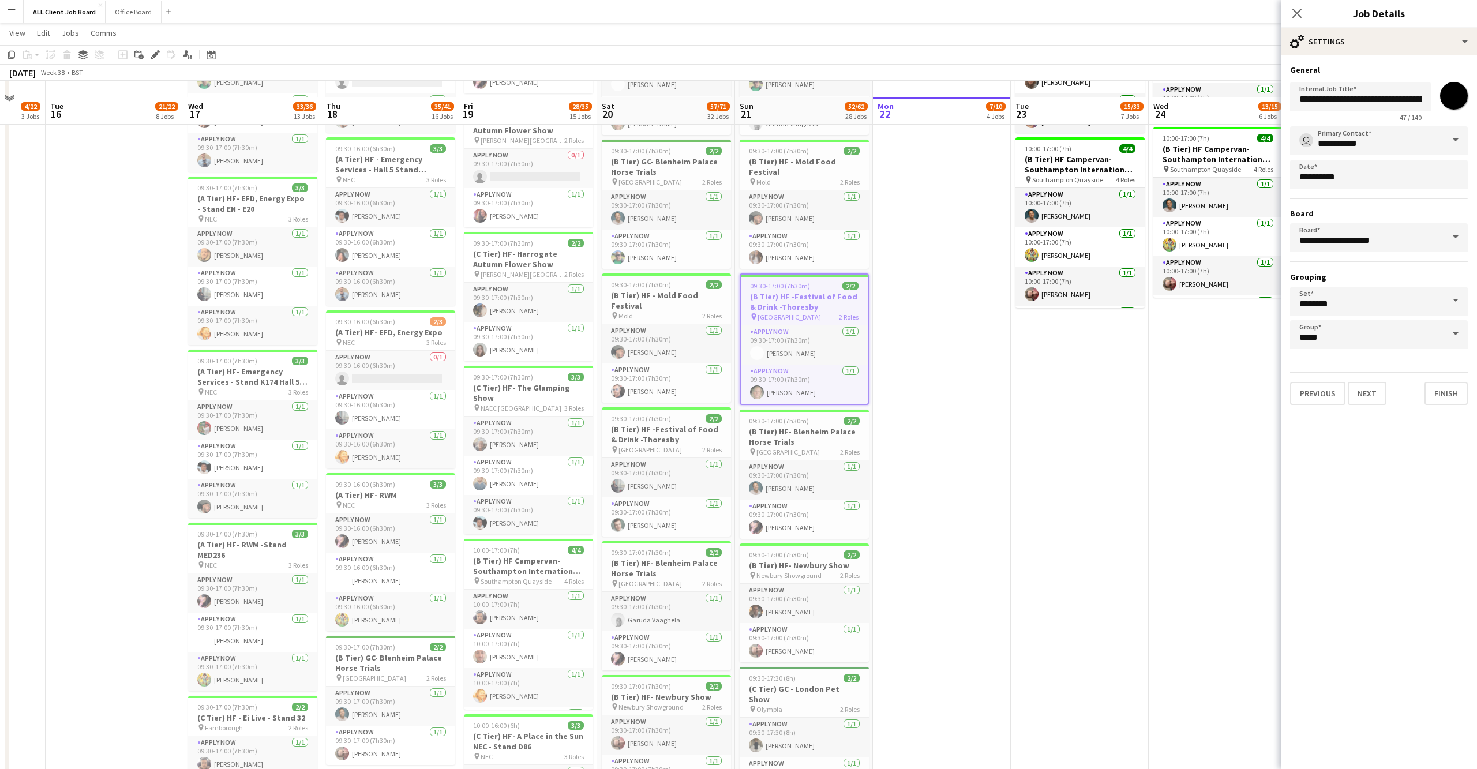
scroll to position [765, 0]
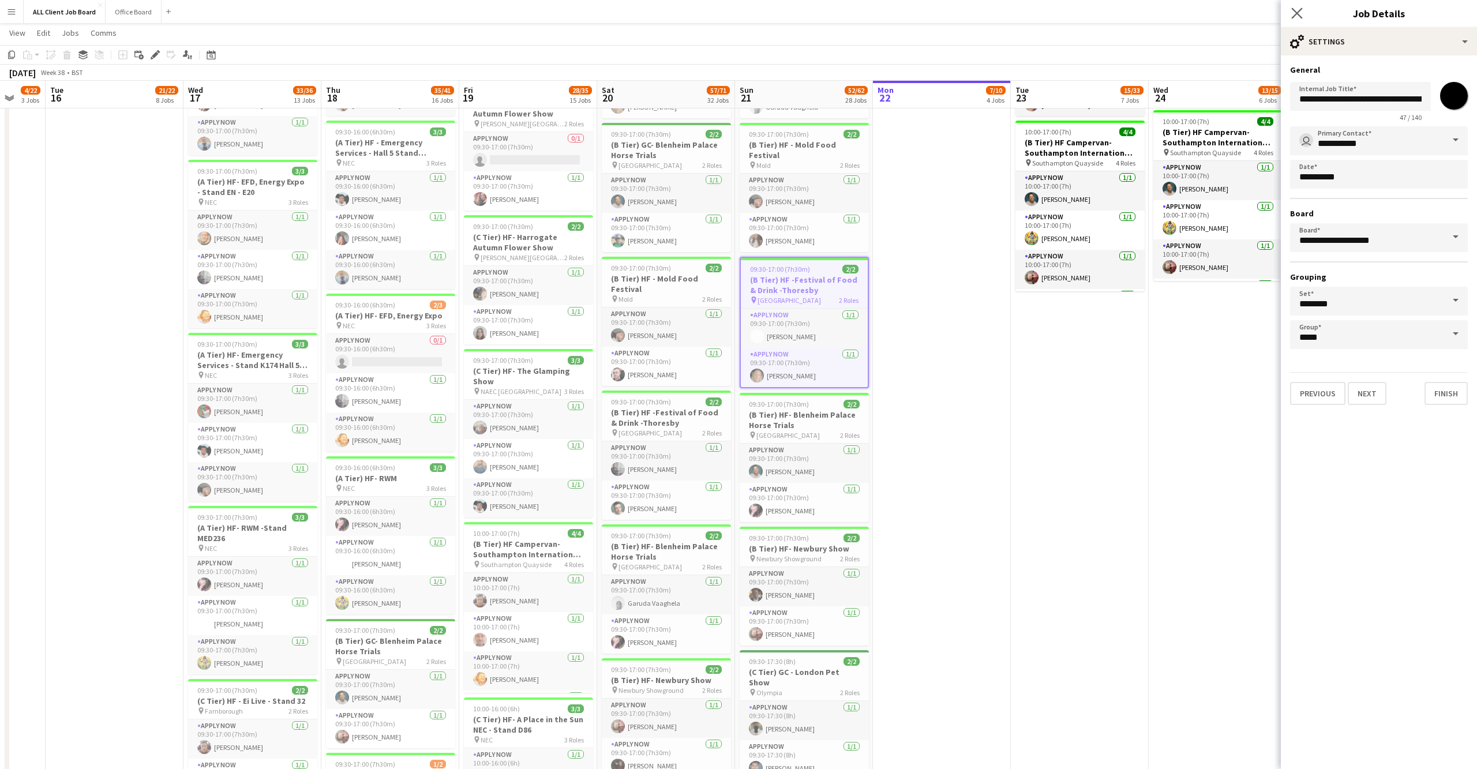
click at [1290, 13] on app-icon "Close pop-in" at bounding box center [1297, 13] width 17 height 17
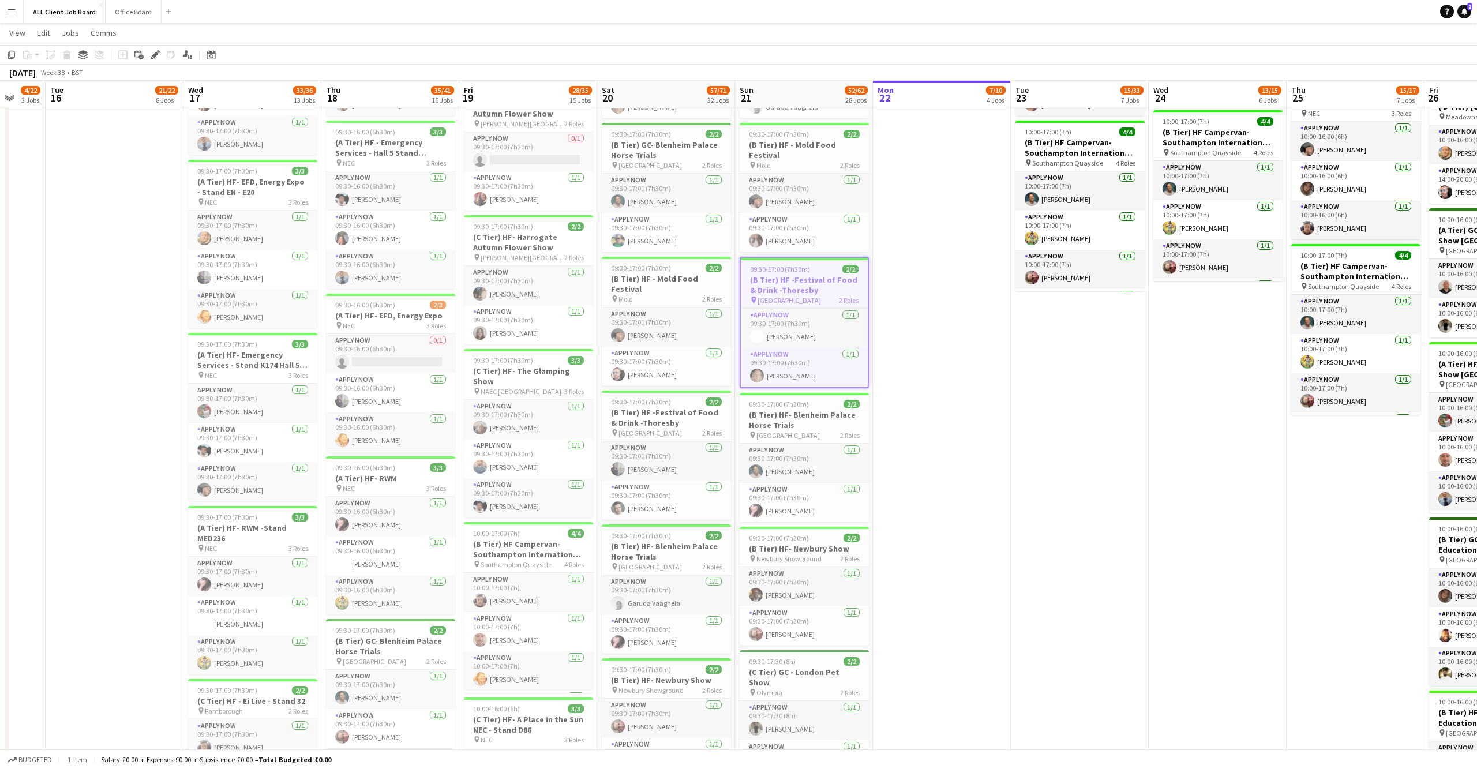
click at [17, 12] on button "Menu" at bounding box center [11, 11] width 23 height 23
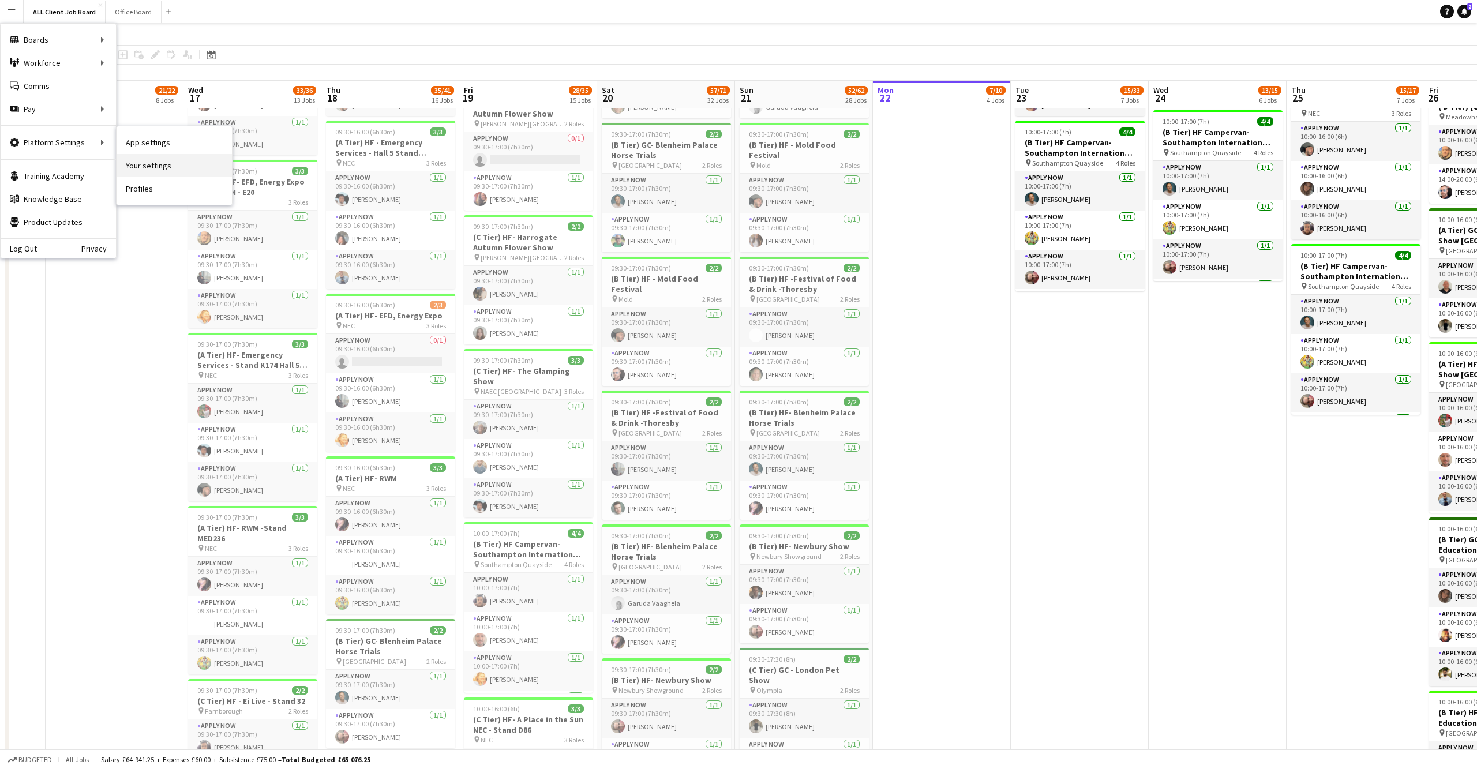
click at [163, 165] on link "Your settings" at bounding box center [174, 165] width 115 height 23
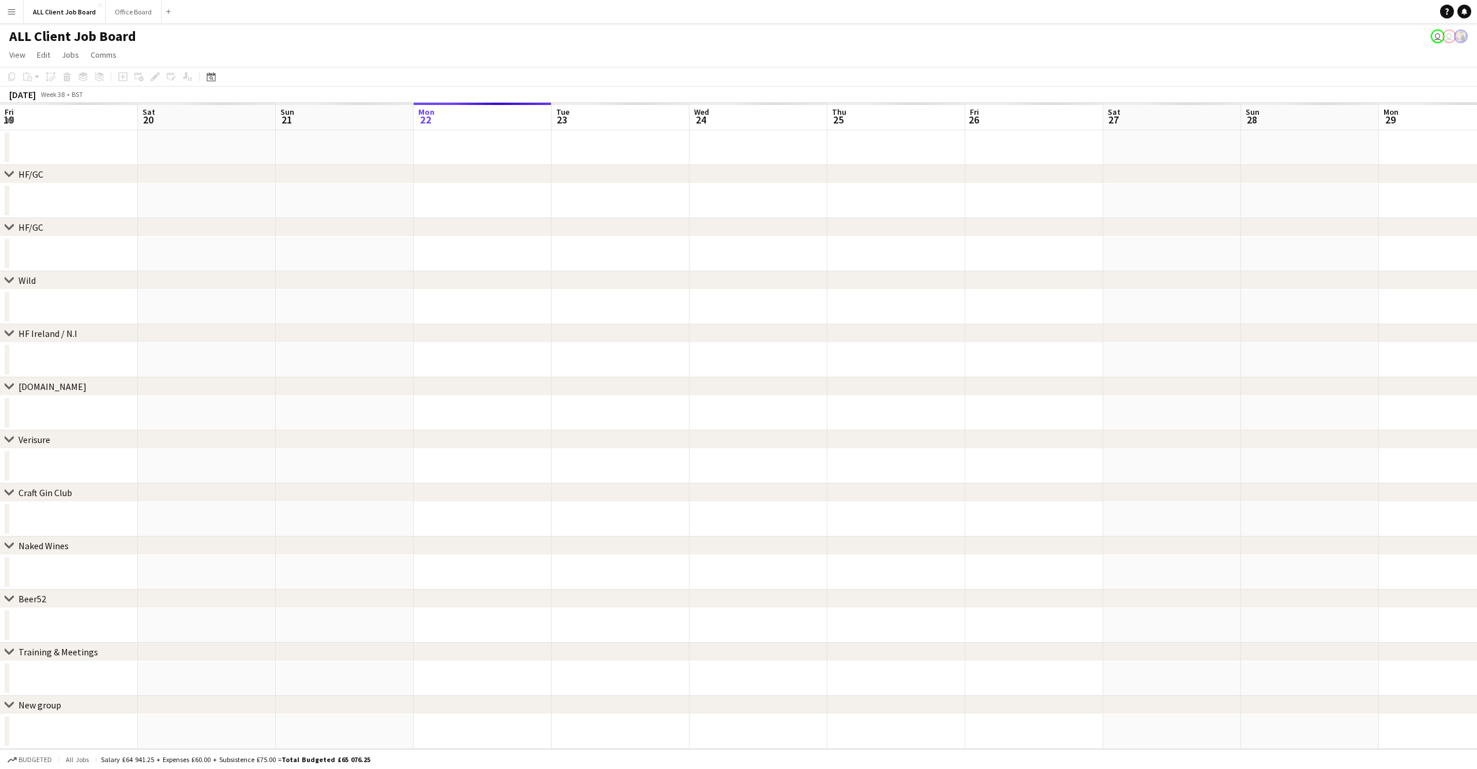
scroll to position [0, 275]
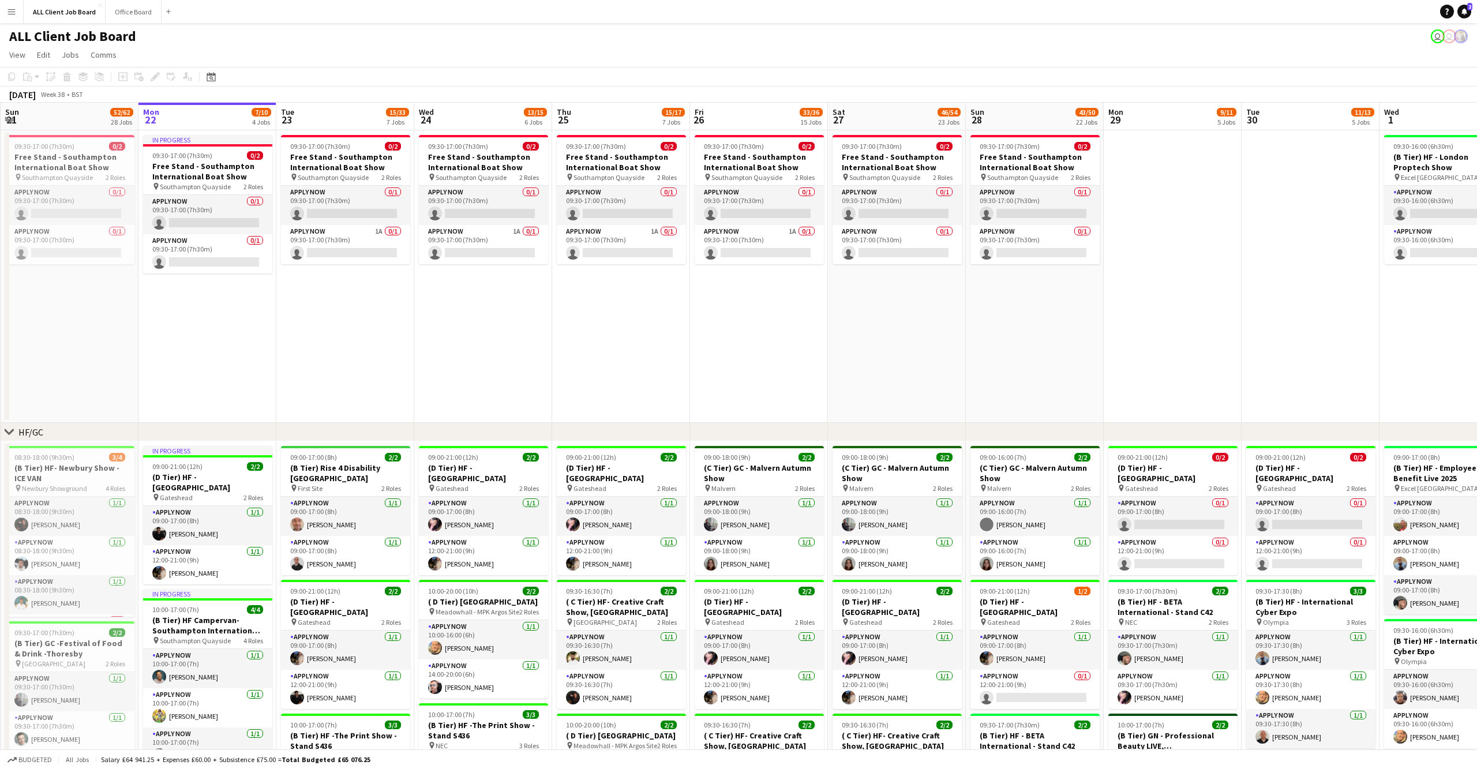
click at [14, 3] on button "Menu" at bounding box center [11, 11] width 23 height 23
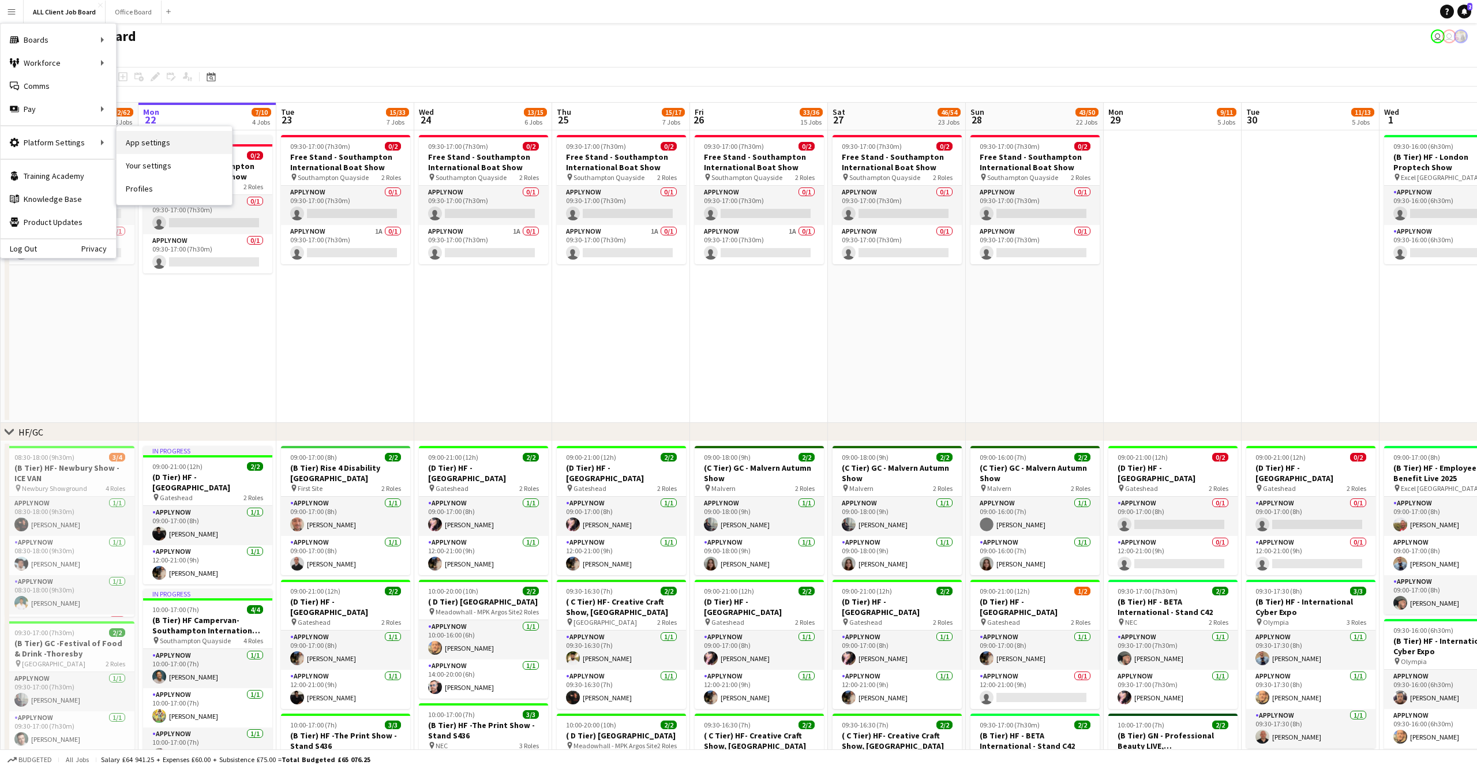
click at [181, 146] on link "App settings" at bounding box center [174, 142] width 115 height 23
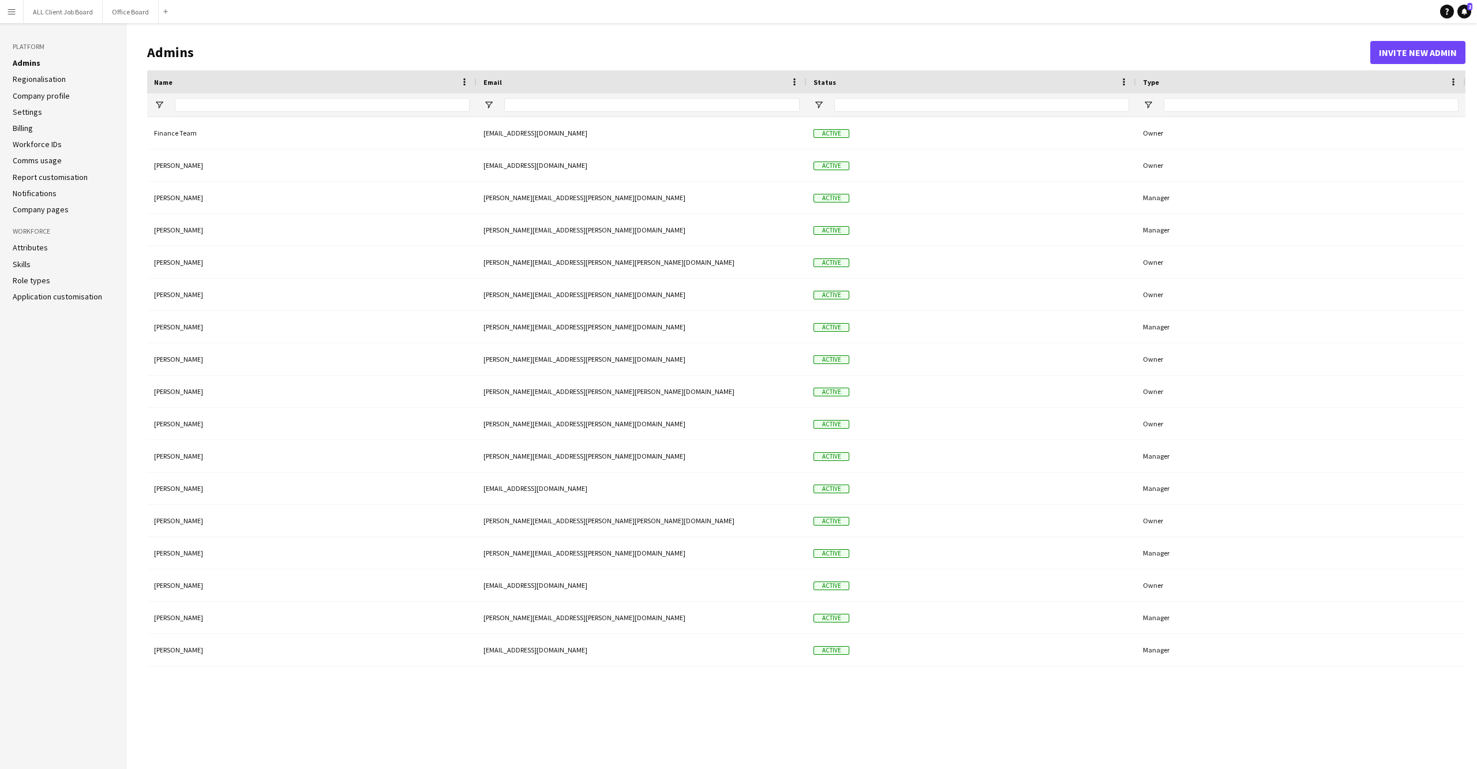
click at [37, 78] on link "Regionalisation" at bounding box center [39, 79] width 53 height 10
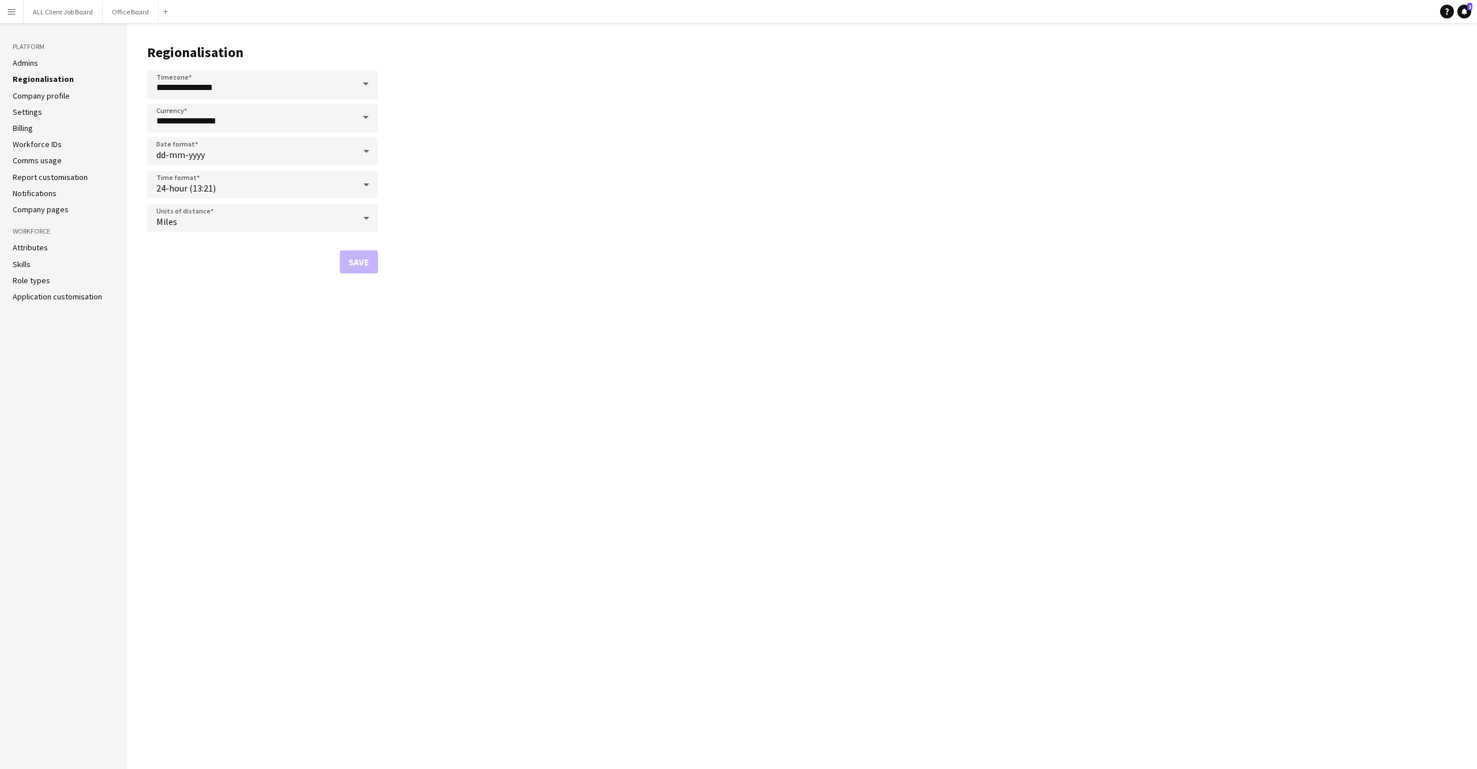
click at [33, 102] on ul "Admins Regionalisation Company profile Settings Billing Workforce IDs Comms usa…" at bounding box center [64, 136] width 102 height 157
click at [33, 91] on link "Company profile" at bounding box center [41, 96] width 57 height 10
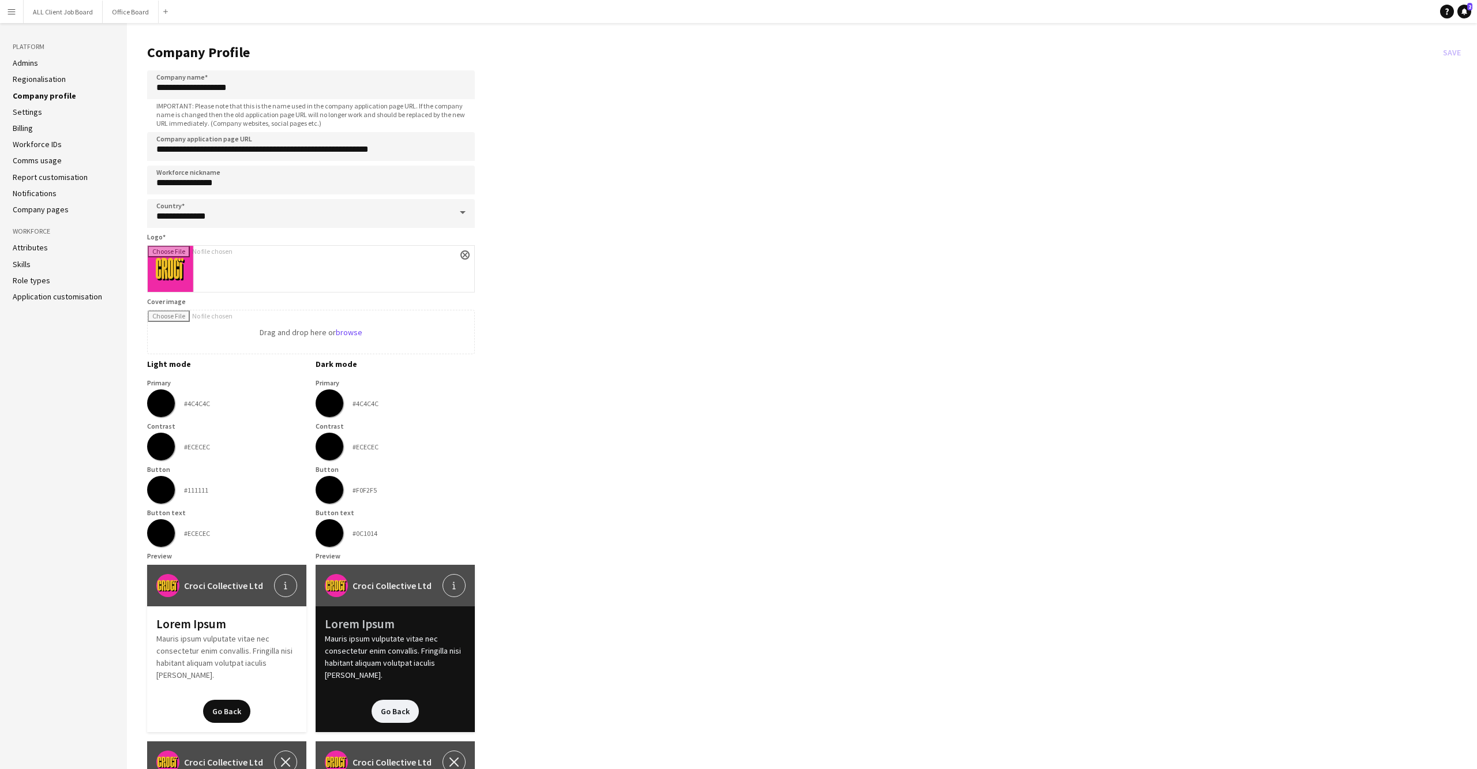
click at [38, 156] on link "Comms usage" at bounding box center [37, 160] width 49 height 10
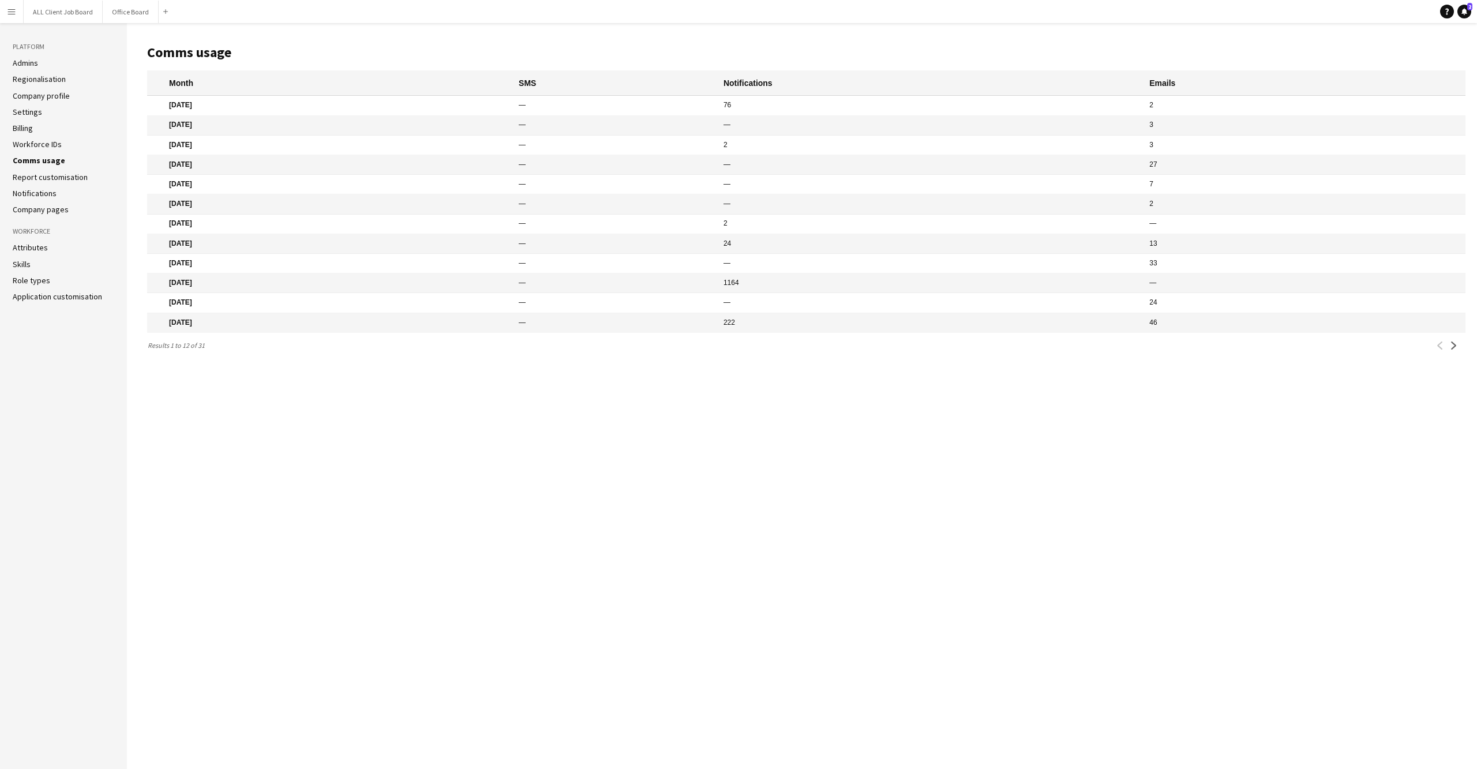
click at [33, 139] on link "Workforce IDs" at bounding box center [37, 144] width 49 height 10
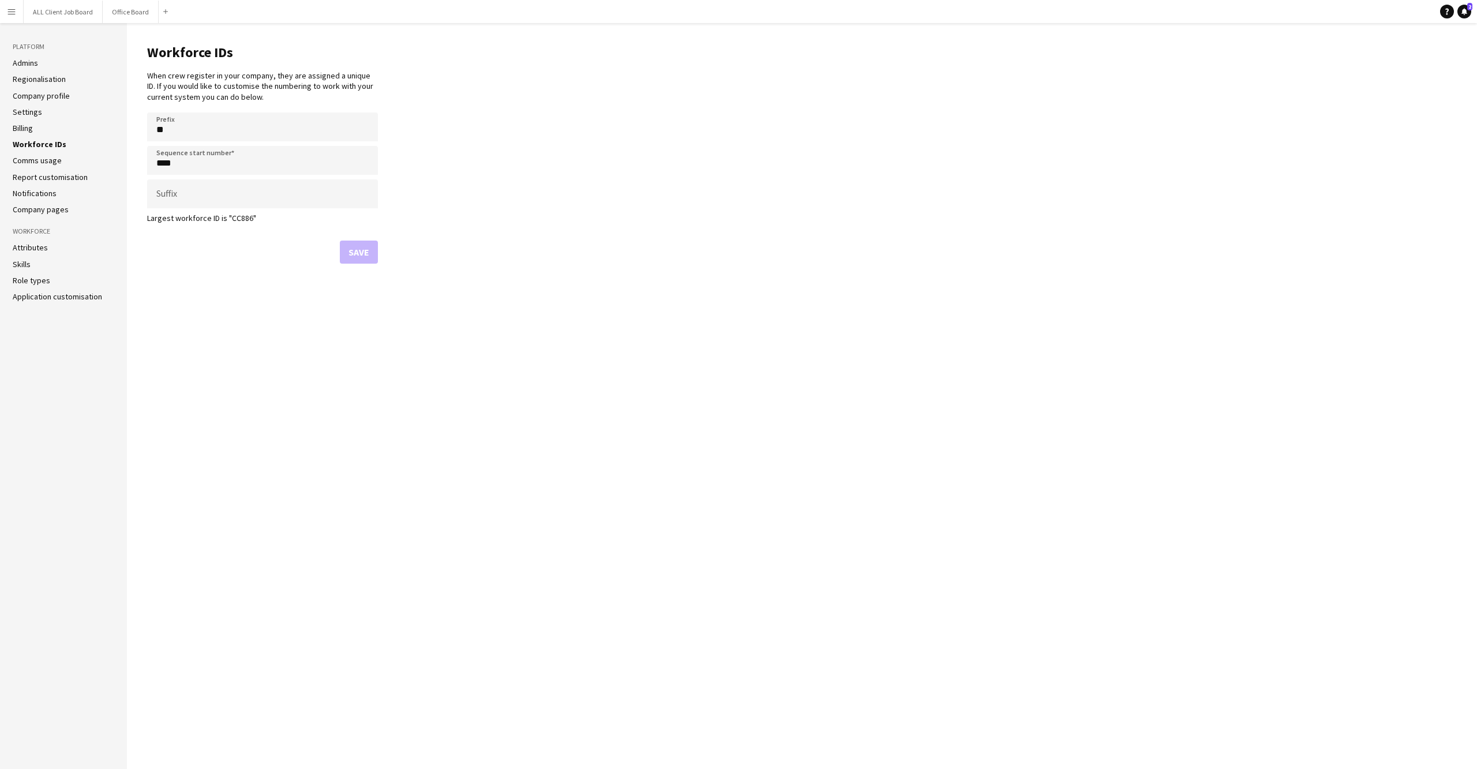
click at [37, 172] on link "Report customisation" at bounding box center [50, 177] width 75 height 10
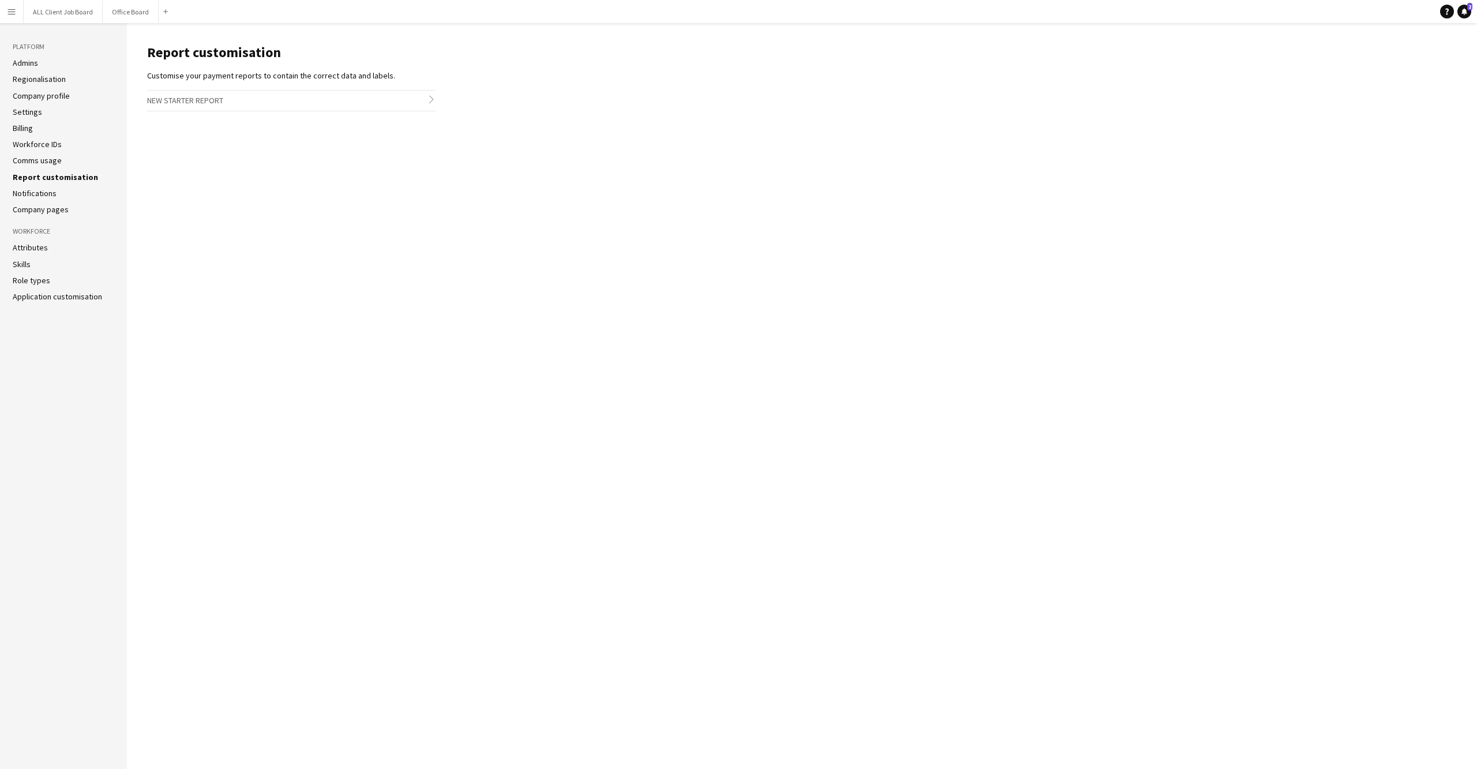
click at [37, 180] on ul "Admins Regionalisation Company profile Settings Billing Workforce IDs Comms usa…" at bounding box center [64, 136] width 102 height 157
click at [38, 188] on link "Notifications" at bounding box center [35, 193] width 44 height 10
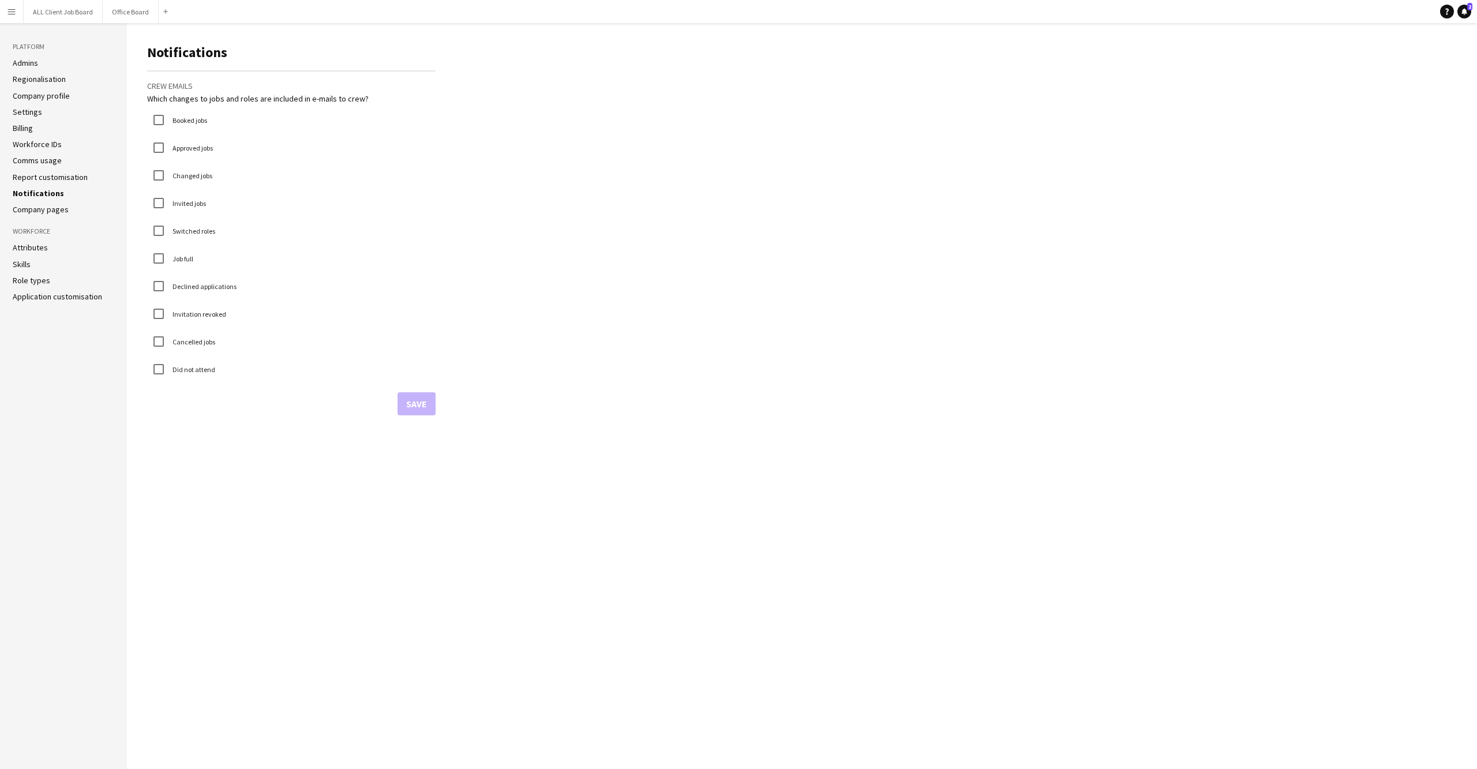
click at [38, 204] on link "Company pages" at bounding box center [41, 209] width 56 height 10
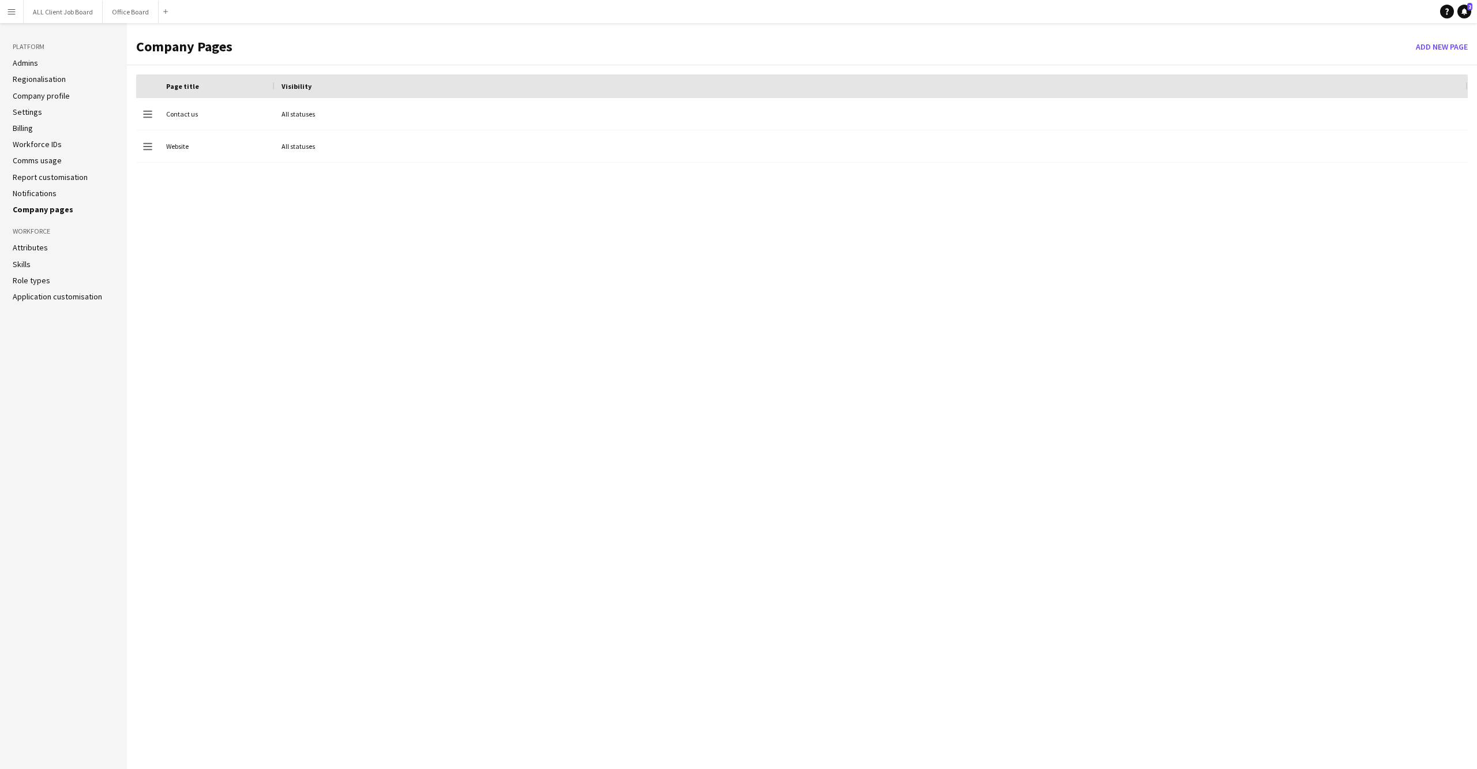
click at [35, 242] on link "Attributes" at bounding box center [30, 247] width 35 height 10
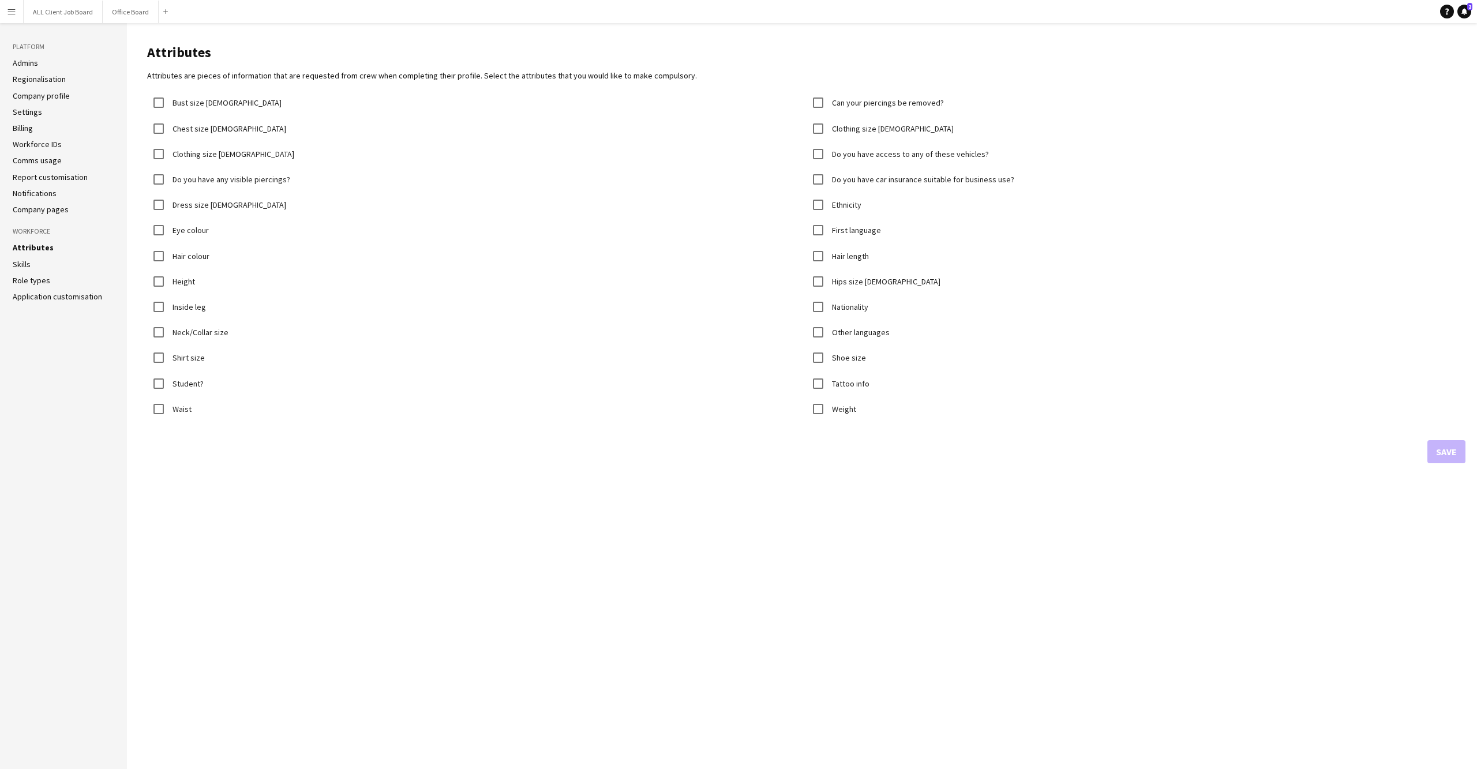
click at [28, 259] on link "Skills" at bounding box center [22, 264] width 18 height 10
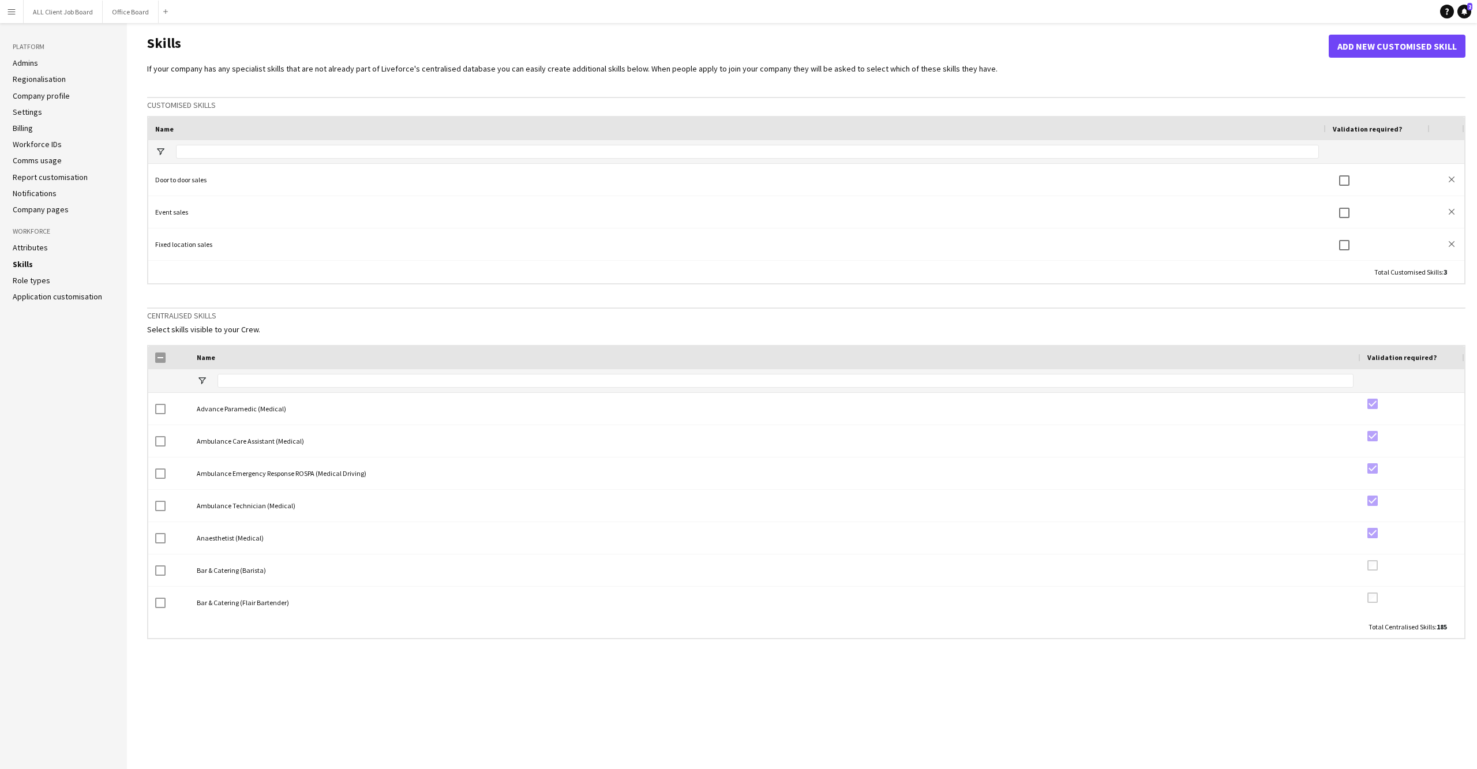
click at [27, 275] on link "Role types" at bounding box center [31, 280] width 37 height 10
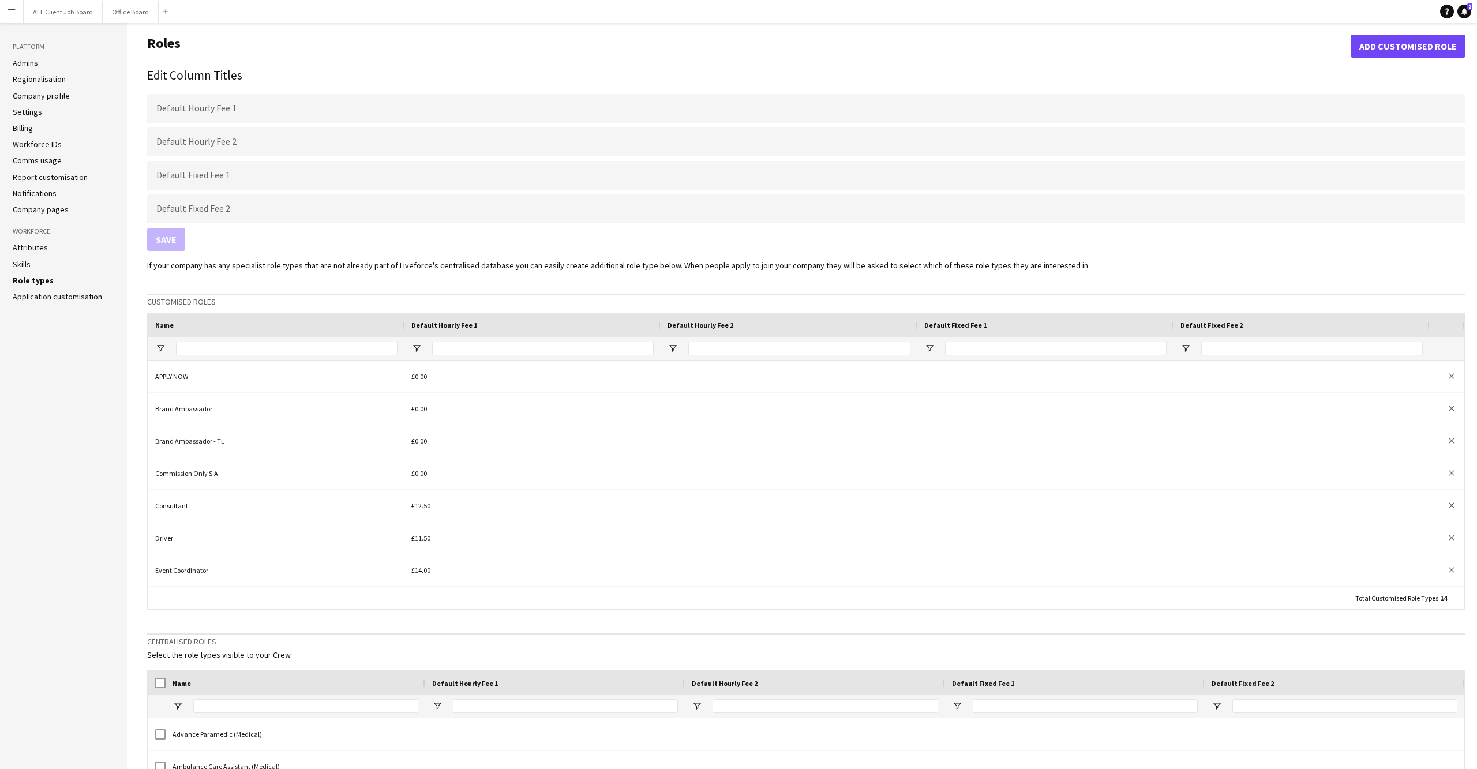
click at [27, 294] on aside "Platform Admins Regionalisation Company profile Settings Billing Workforce IDs …" at bounding box center [63, 508] width 127 height 970
click at [28, 291] on link "Application customisation" at bounding box center [57, 296] width 89 height 10
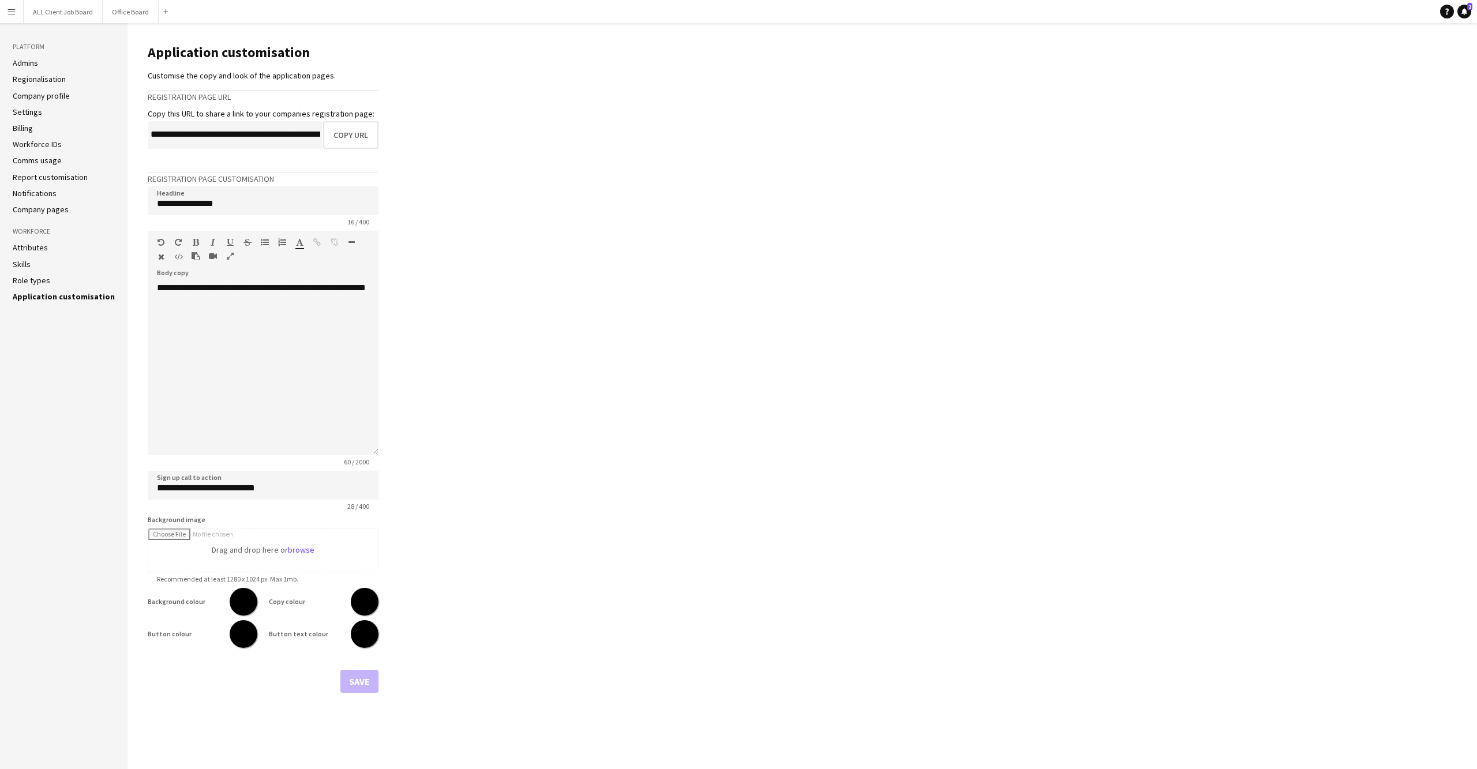
click at [30, 114] on link "Settings" at bounding box center [27, 112] width 29 height 10
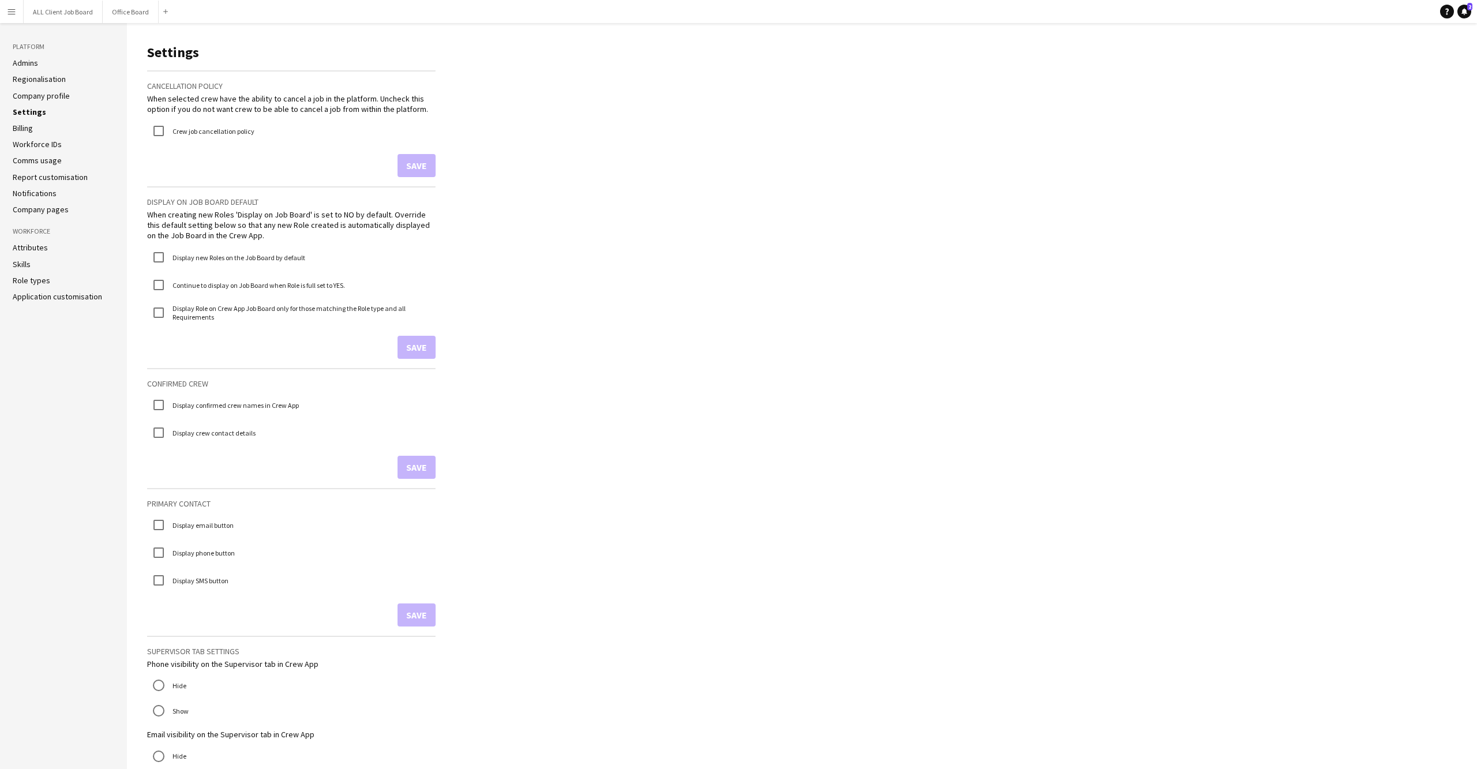
click at [26, 125] on link "Billing" at bounding box center [23, 128] width 20 height 10
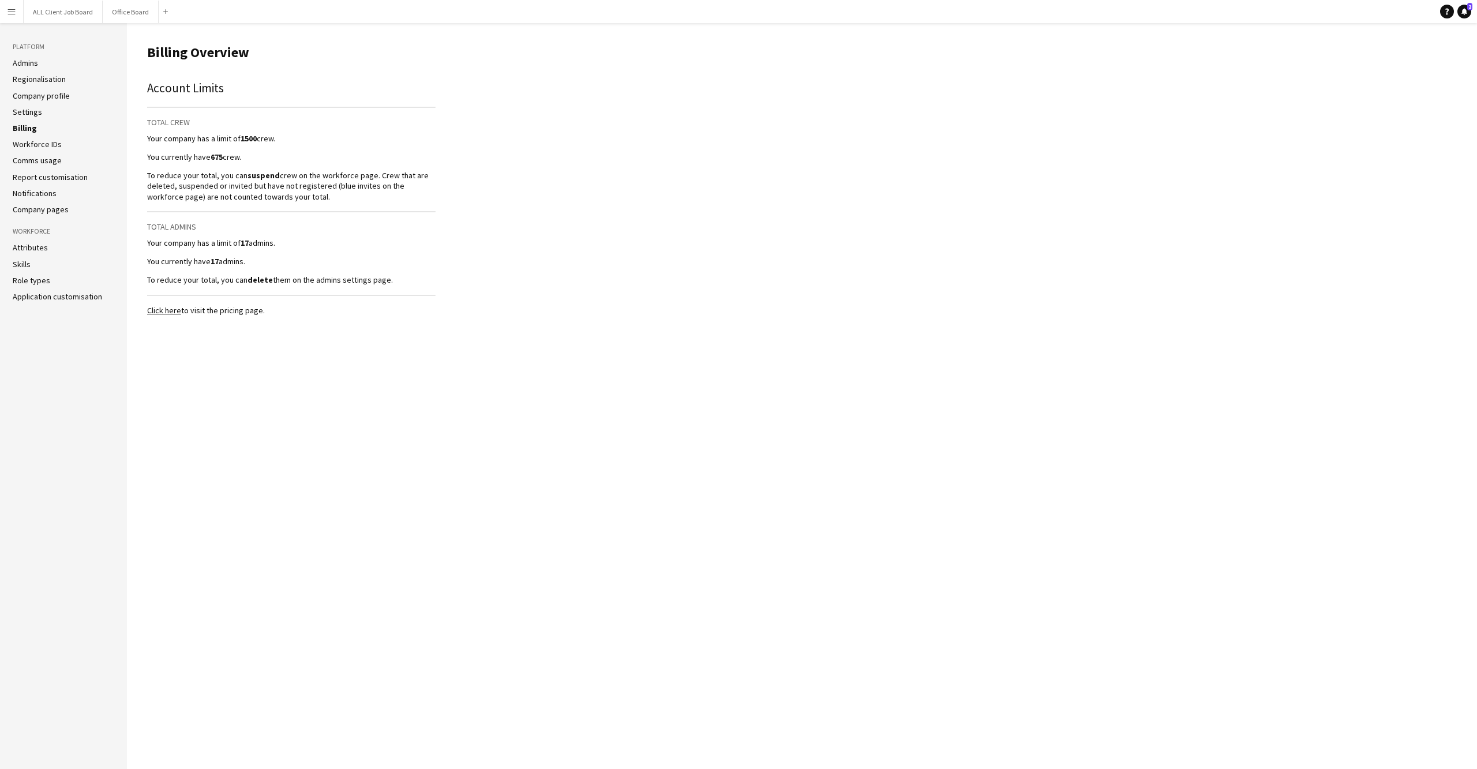
click at [28, 135] on ul "Admins Regionalisation Company profile Settings Billing Workforce IDs Comms usa…" at bounding box center [64, 136] width 102 height 157
click at [28, 163] on ul "Admins Regionalisation Company profile Settings Billing Workforce IDs Comms usa…" at bounding box center [64, 136] width 102 height 157
click at [28, 157] on link "Comms usage" at bounding box center [37, 160] width 49 height 10
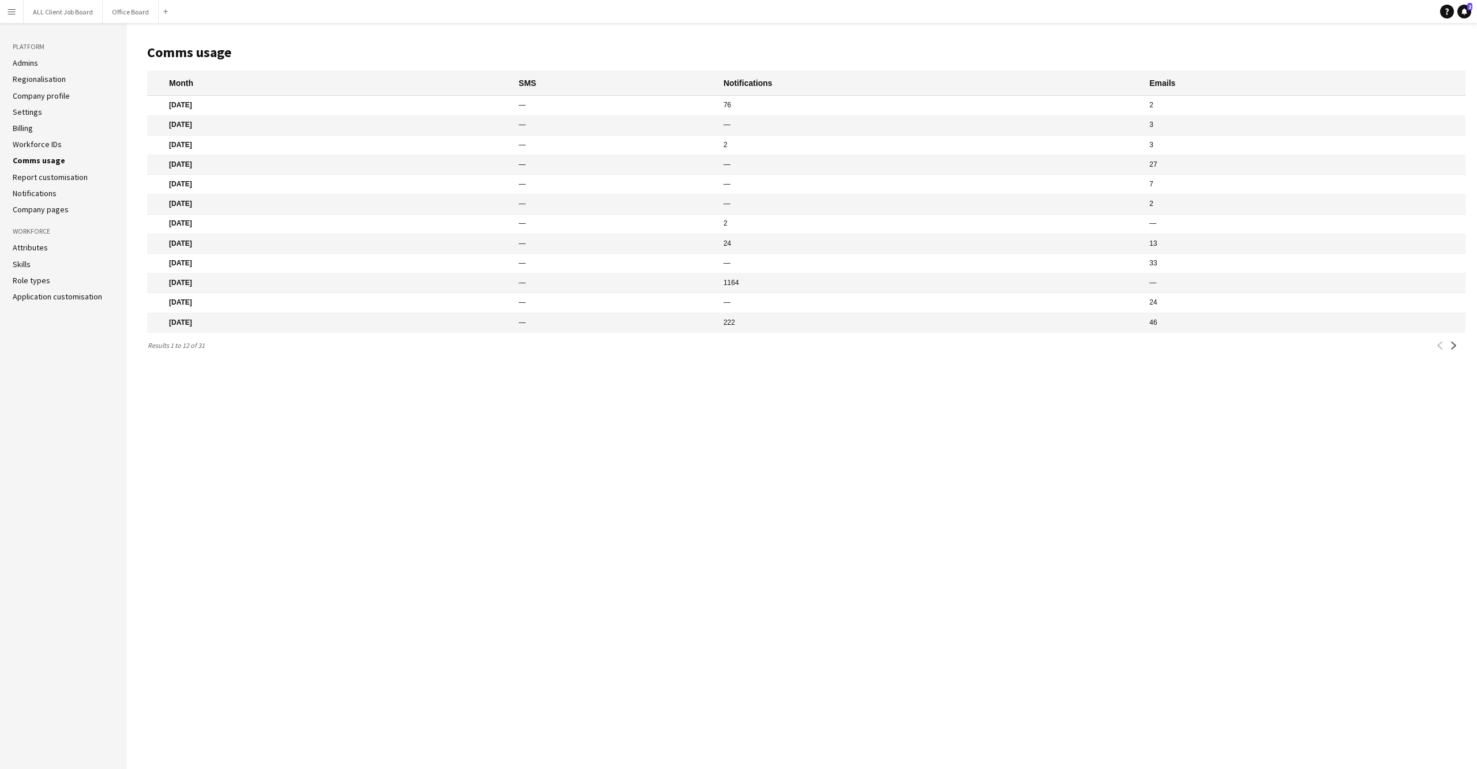
click at [28, 132] on ul "Admins Regionalisation Company profile Settings Billing Workforce IDs Comms usa…" at bounding box center [64, 136] width 102 height 157
click at [31, 143] on link "Workforce IDs" at bounding box center [37, 144] width 49 height 10
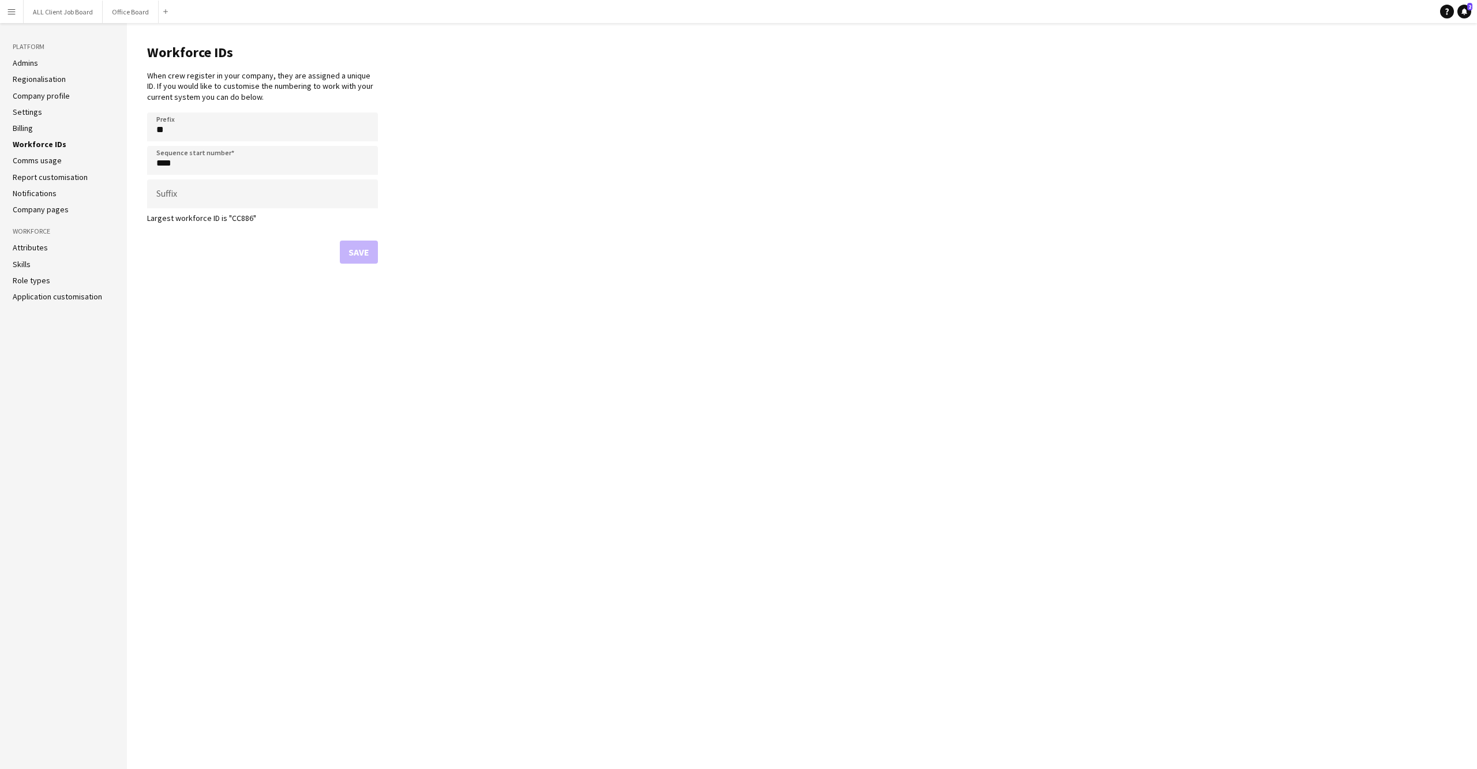
click at [27, 65] on link "Admins" at bounding box center [25, 63] width 25 height 10
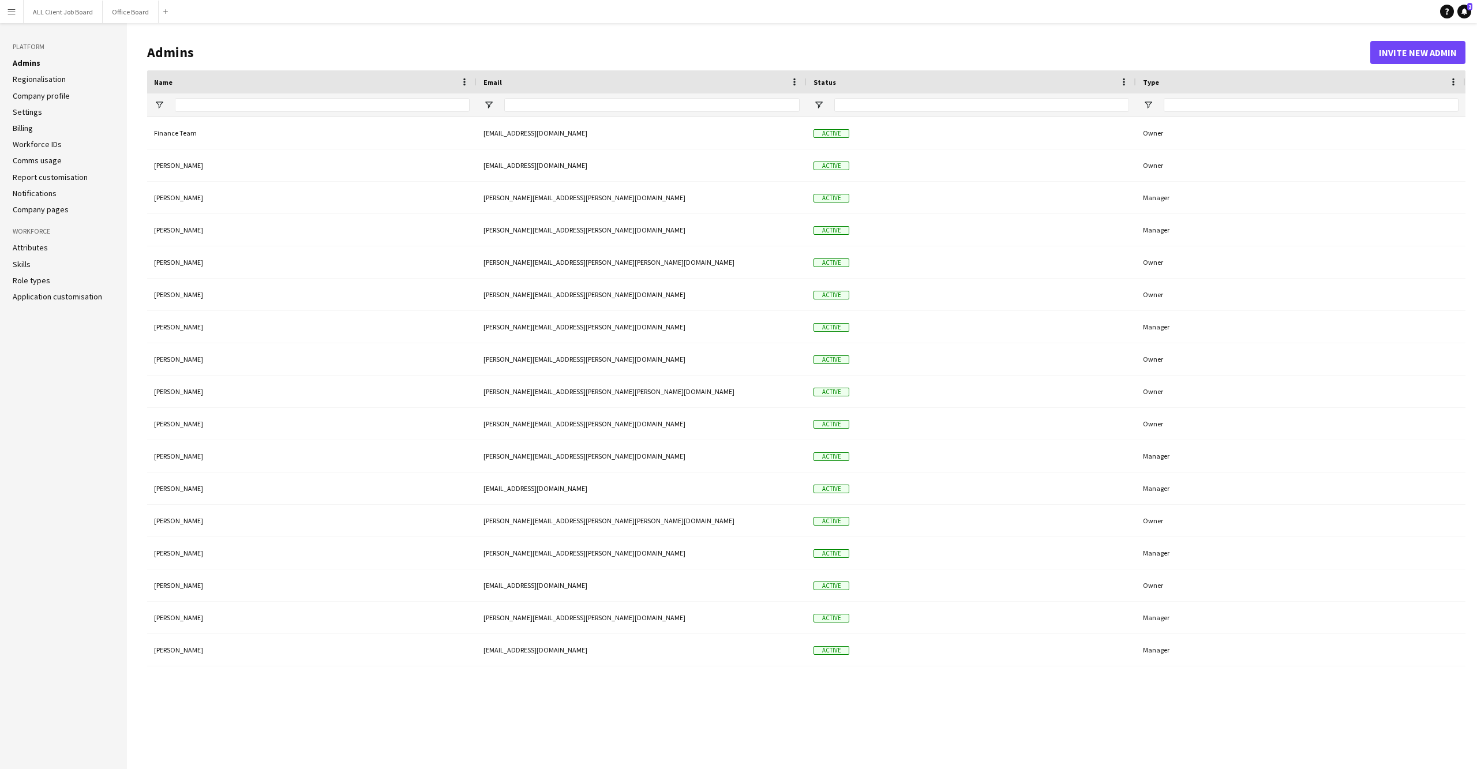
click at [20, 10] on button "Menu" at bounding box center [11, 11] width 23 height 23
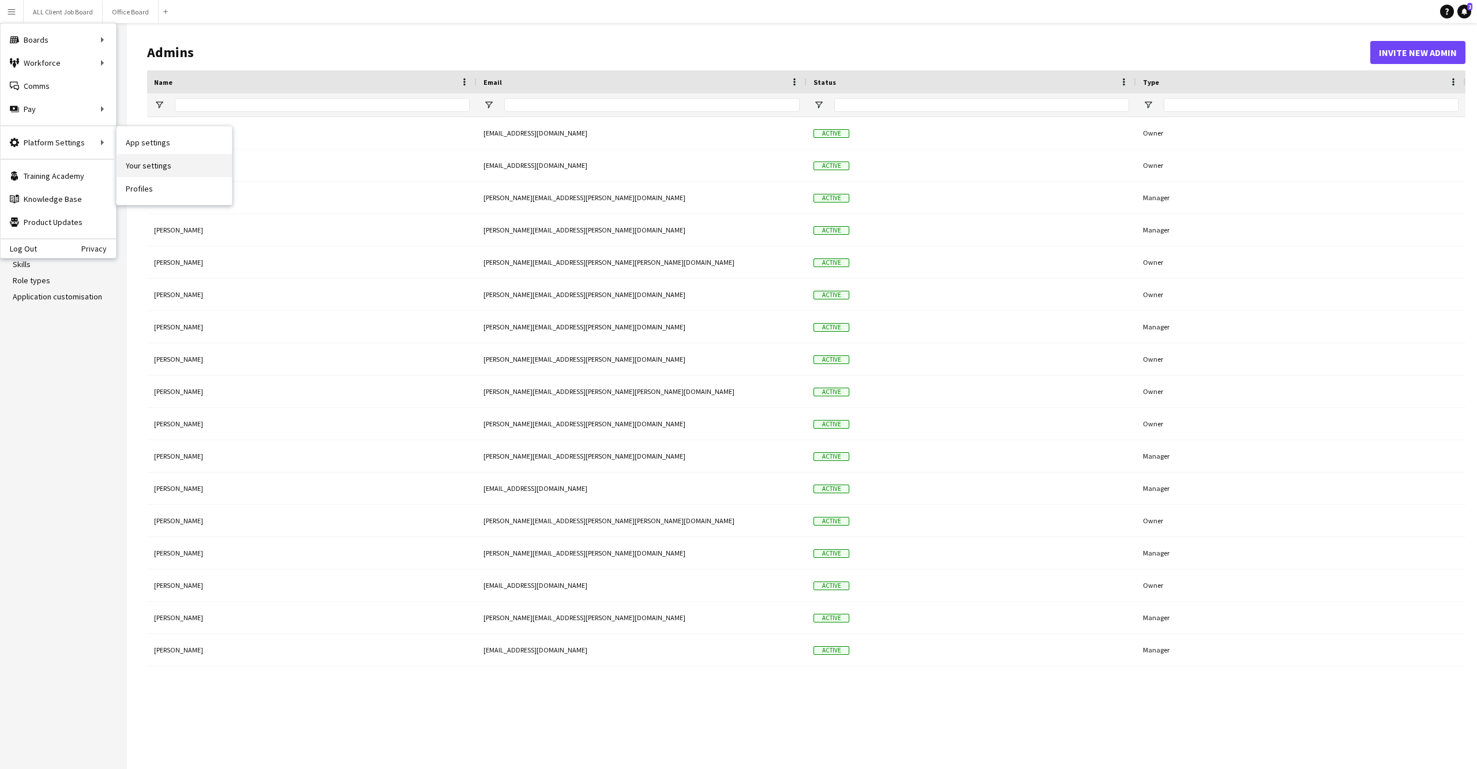
click at [197, 172] on link "Your settings" at bounding box center [174, 165] width 115 height 23
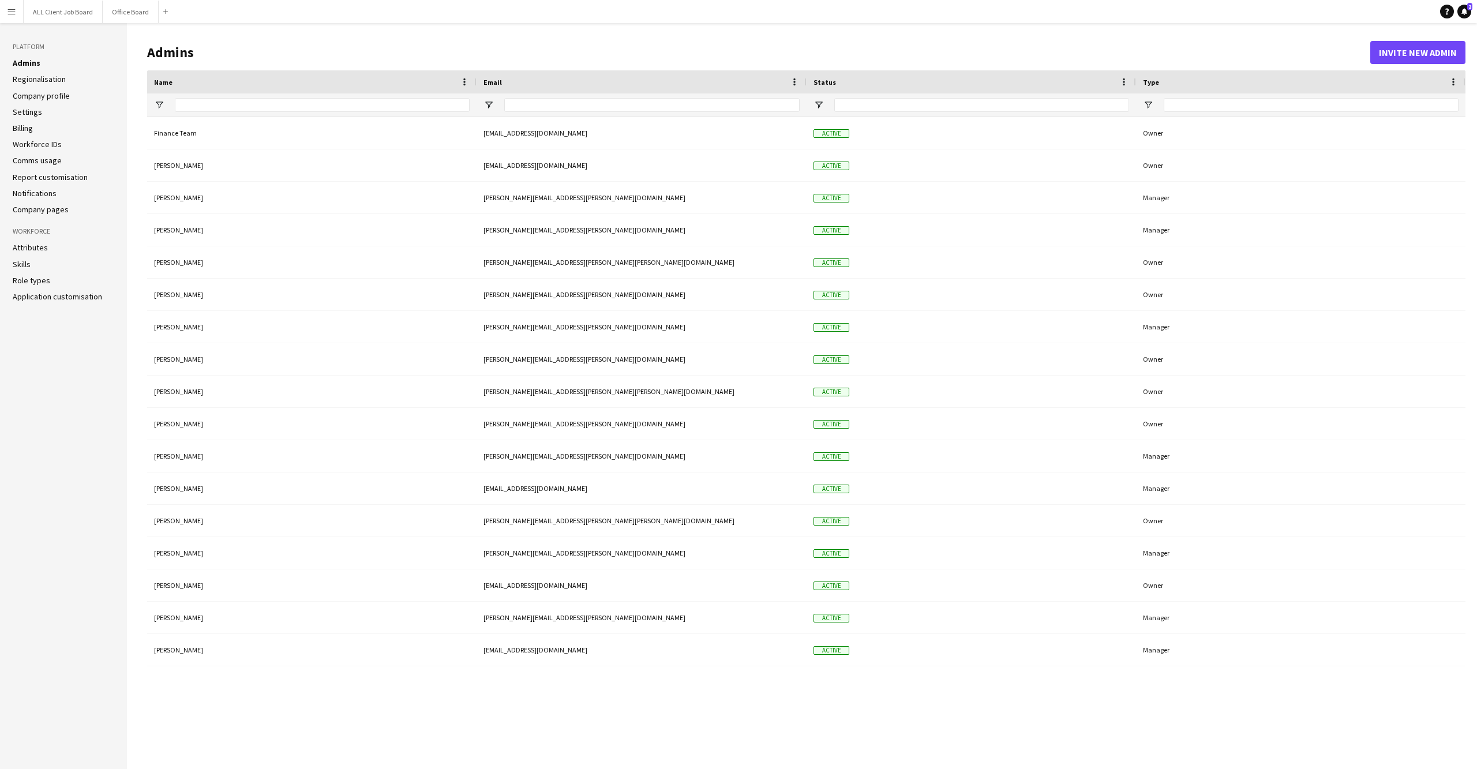
click at [30, 242] on link "Attributes" at bounding box center [30, 247] width 35 height 10
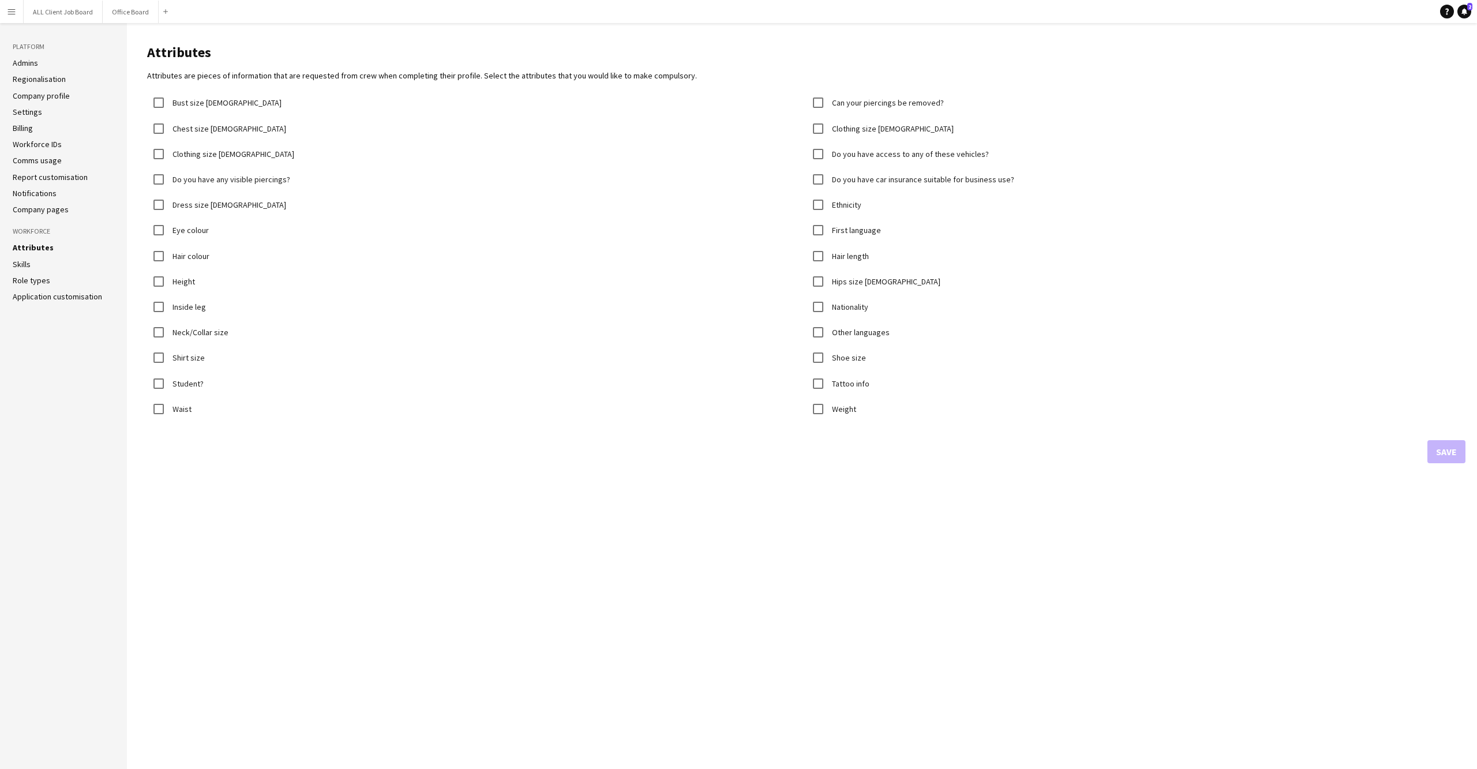
click at [43, 194] on ul "Admins Regionalisation Company profile Settings Billing Workforce IDs Comms usa…" at bounding box center [64, 136] width 102 height 157
click at [33, 181] on ul "Admins Regionalisation Company profile Settings Billing Workforce IDs Comms usa…" at bounding box center [64, 136] width 102 height 157
click at [31, 166] on ul "Admins Regionalisation Company profile Settings Billing Workforce IDs Comms usa…" at bounding box center [64, 136] width 102 height 157
click at [31, 172] on link "Report customisation" at bounding box center [50, 177] width 75 height 10
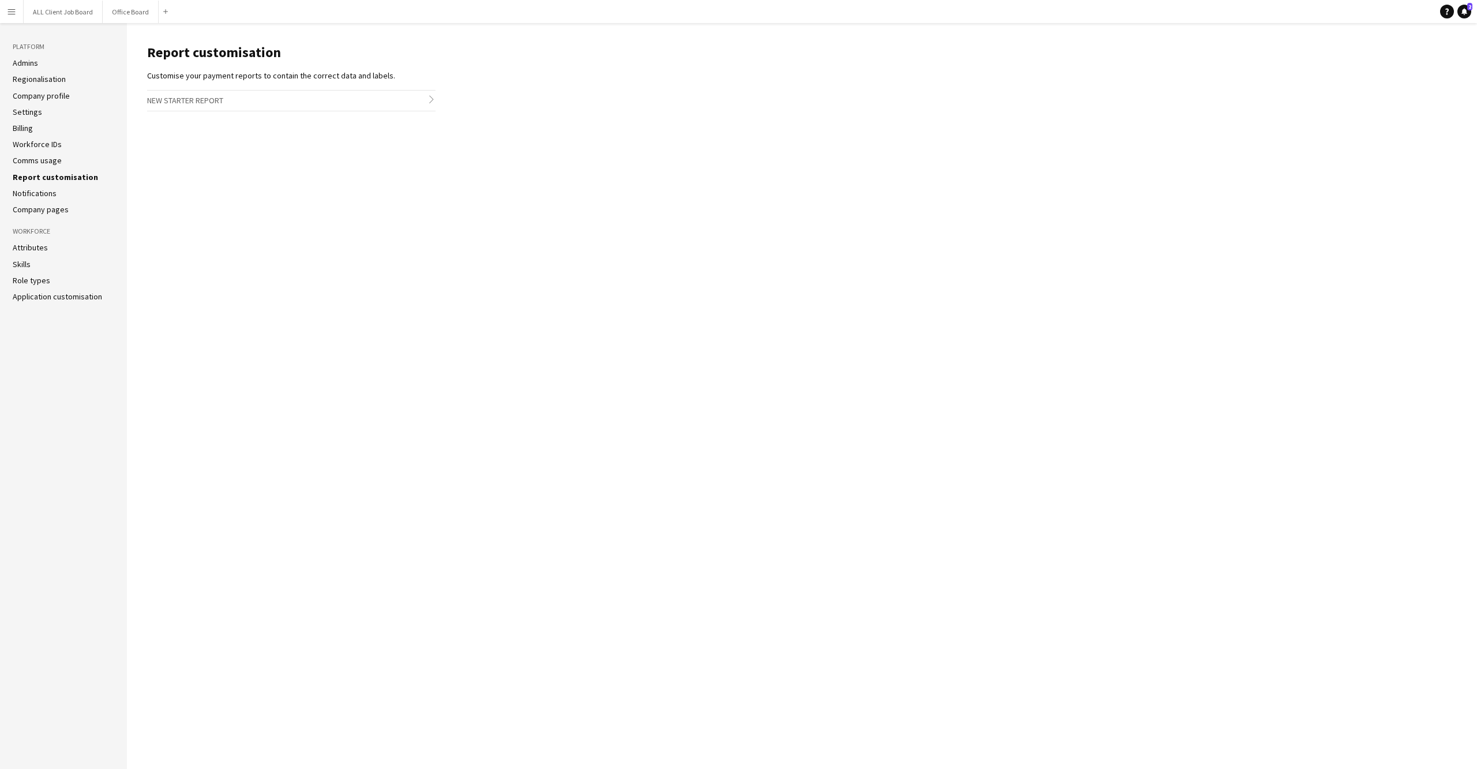
click at [30, 182] on ul "Admins Regionalisation Company profile Settings Billing Workforce IDs Comms usa…" at bounding box center [64, 136] width 102 height 157
click at [29, 188] on link "Notifications" at bounding box center [35, 193] width 44 height 10
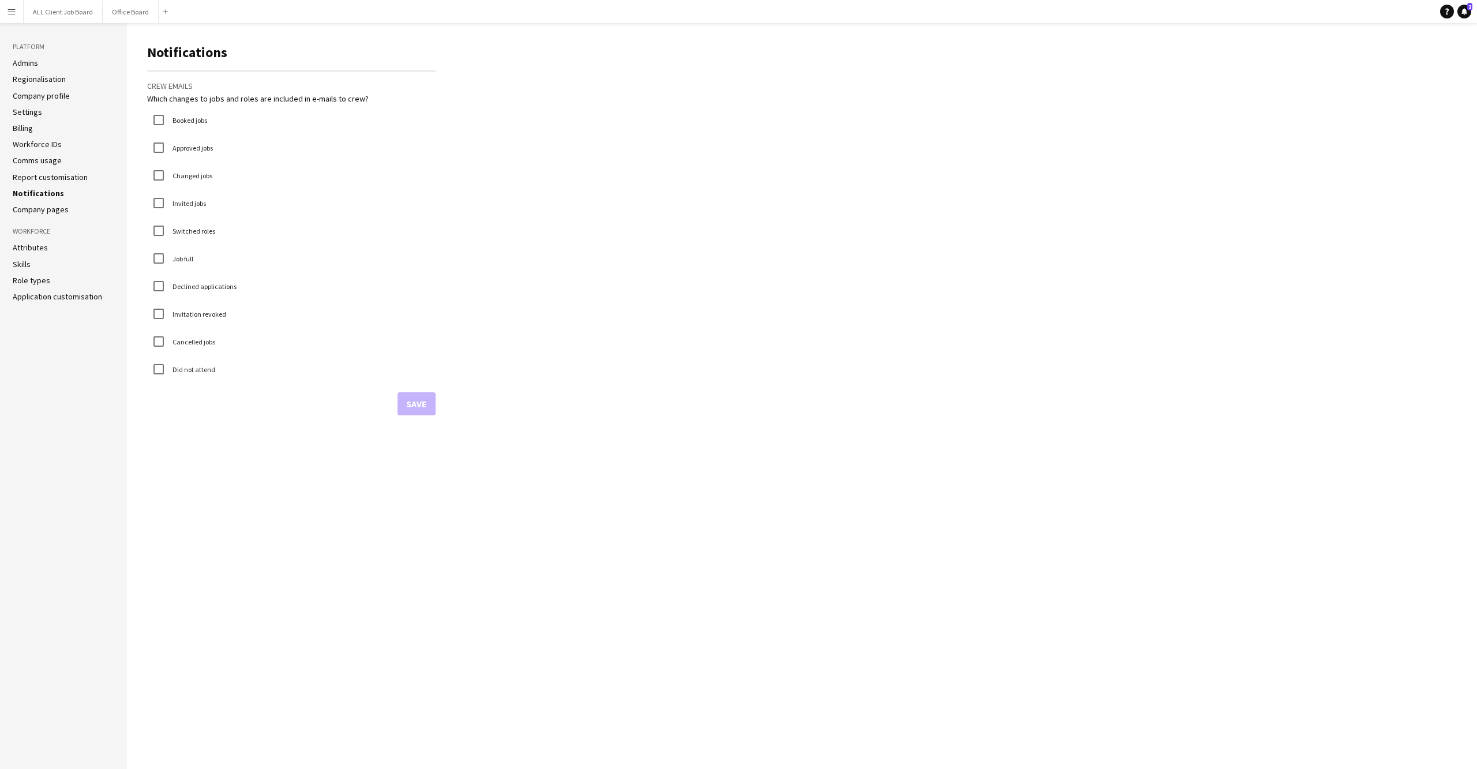
click at [33, 144] on link "Workforce IDs" at bounding box center [37, 144] width 49 height 10
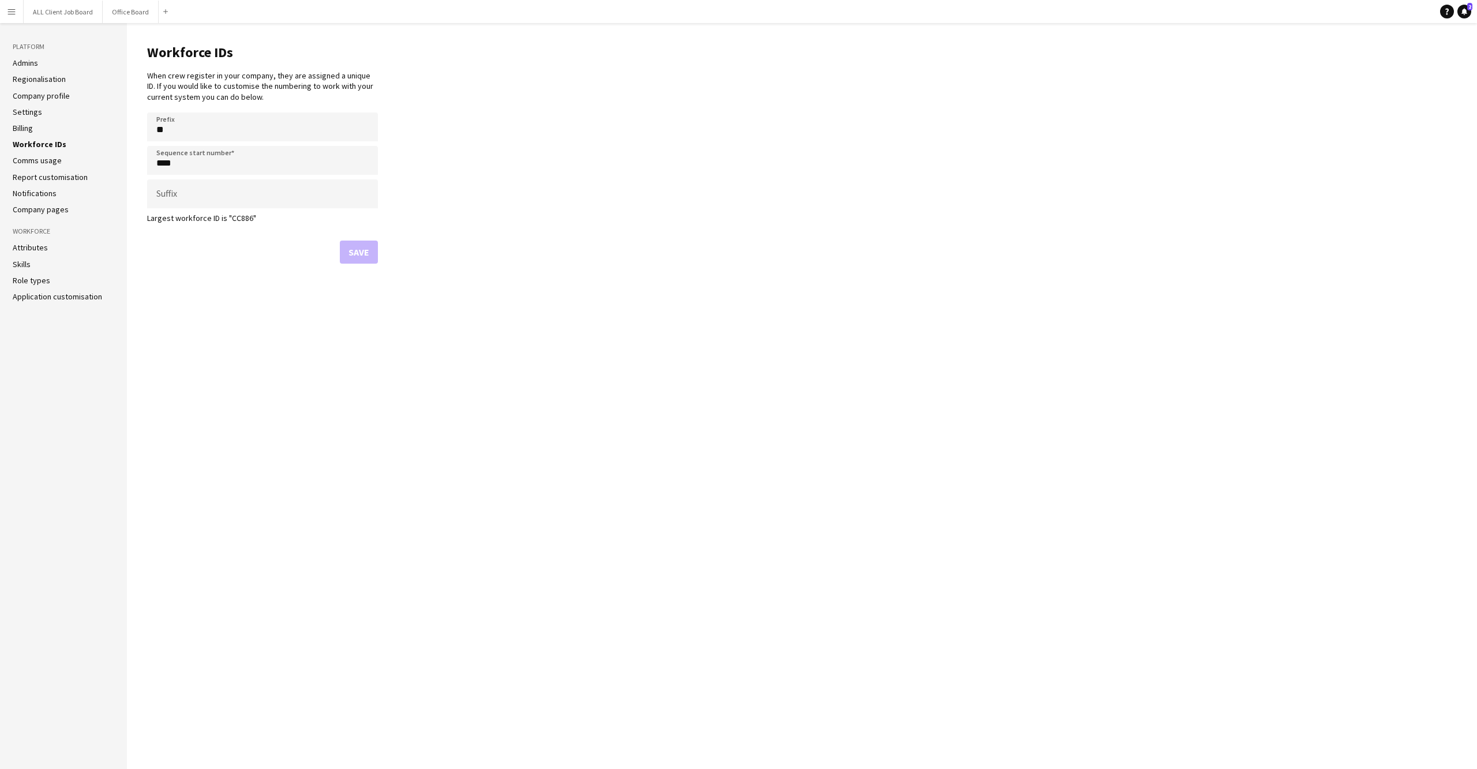
click at [33, 162] on link "Comms usage" at bounding box center [37, 160] width 49 height 10
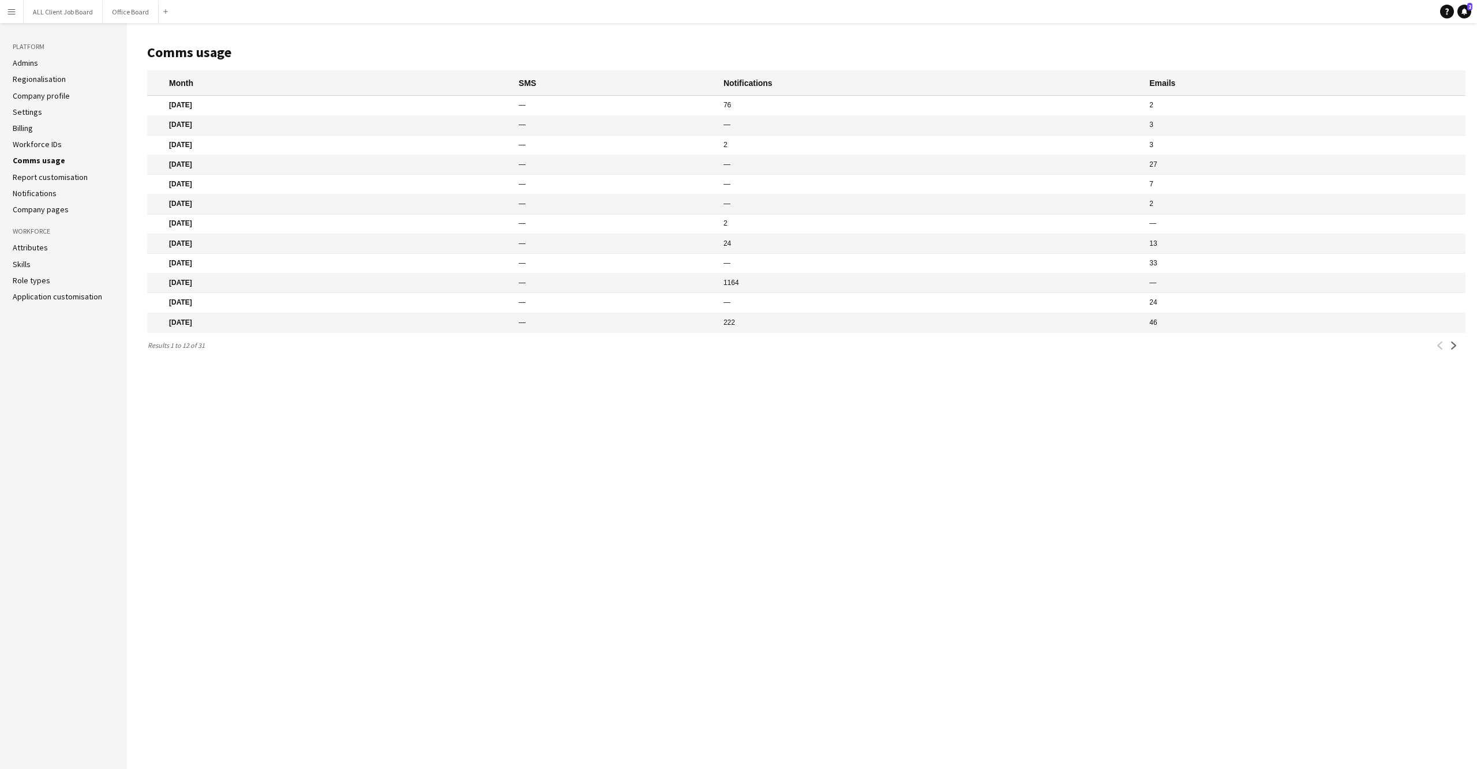
click at [25, 132] on ul "Admins Regionalisation Company profile Settings Billing Workforce IDs Comms usa…" at bounding box center [64, 136] width 102 height 157
click at [23, 128] on link "Billing" at bounding box center [23, 128] width 20 height 10
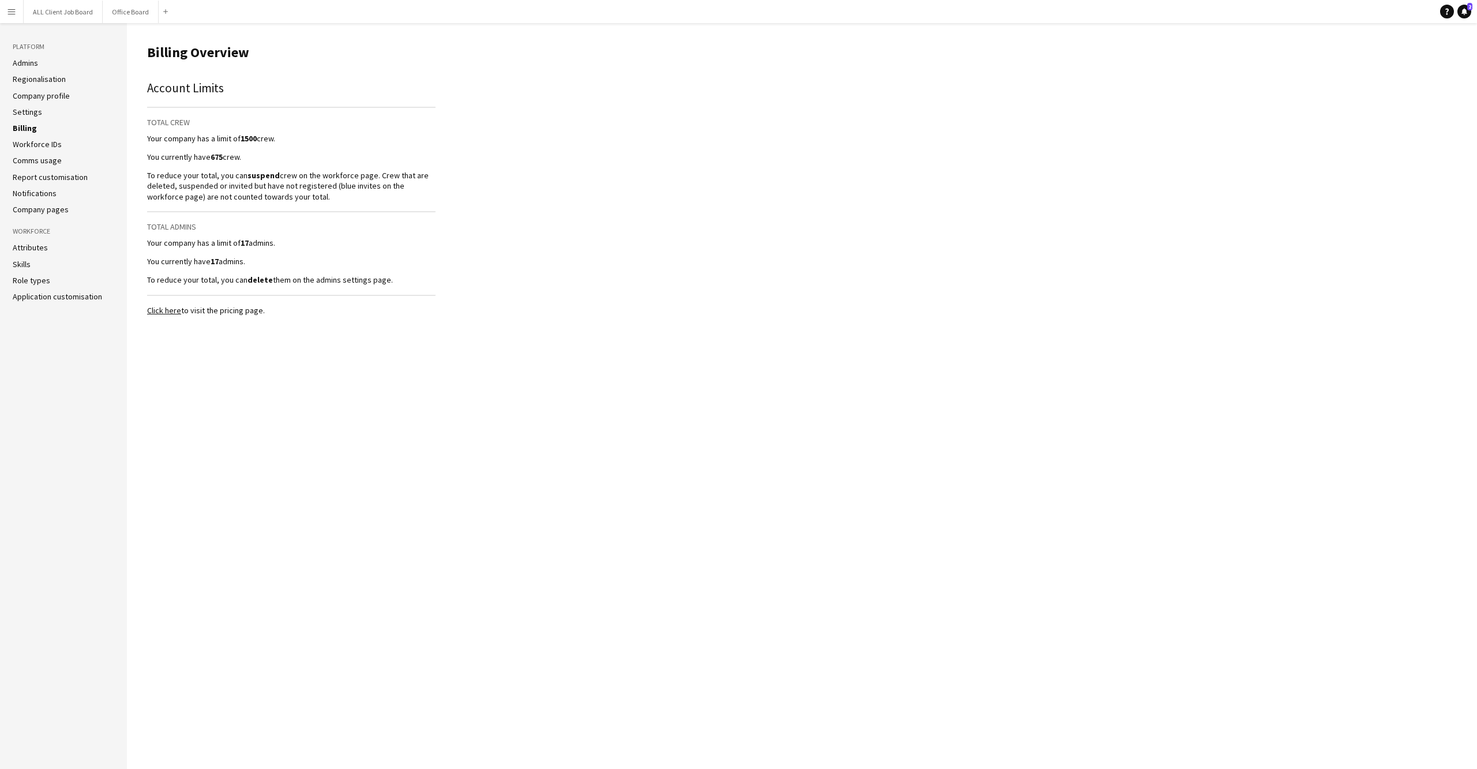
click at [22, 116] on ul "Admins Regionalisation Company profile Settings Billing Workforce IDs Comms usa…" at bounding box center [64, 136] width 102 height 157
click at [20, 111] on link "Settings" at bounding box center [27, 112] width 29 height 10
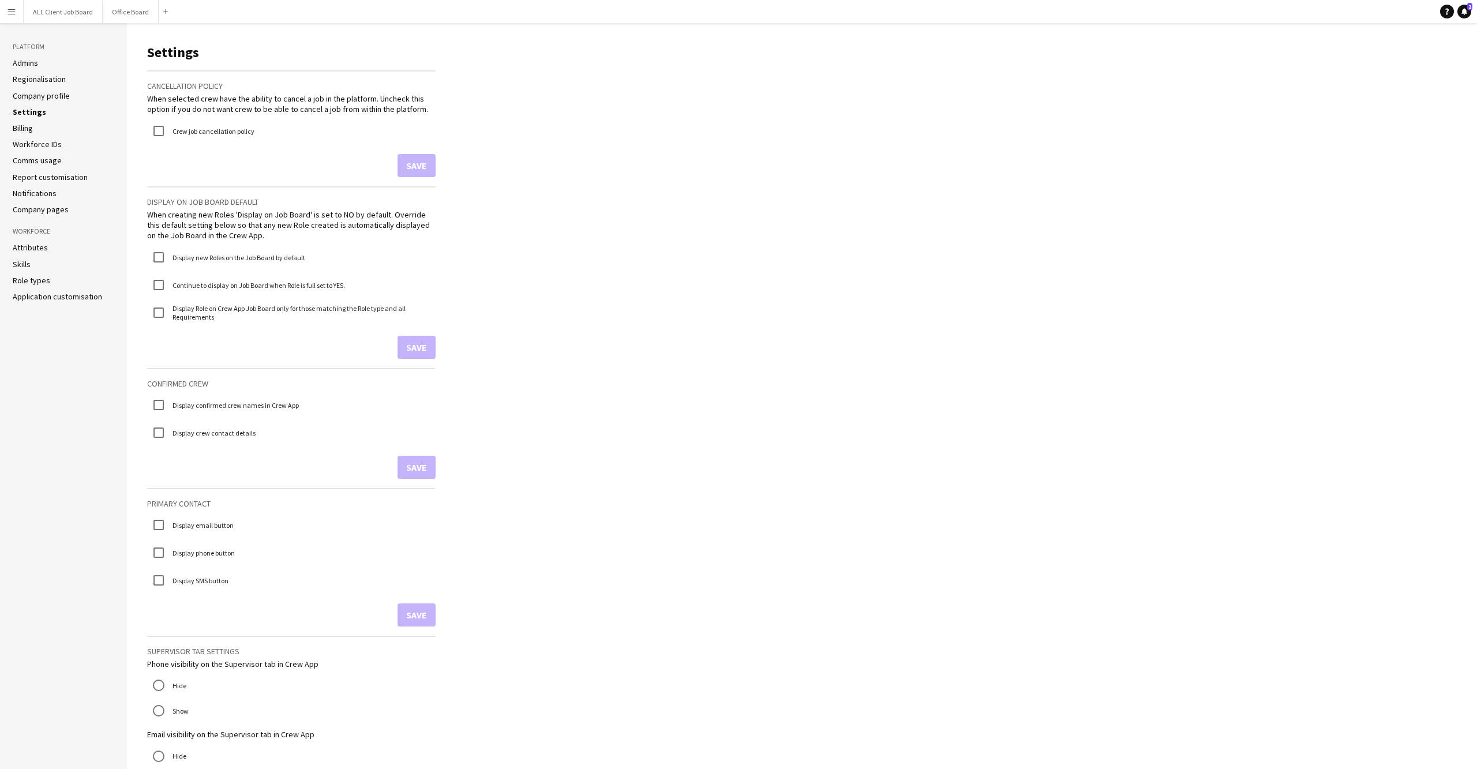
click at [42, 91] on link "Company profile" at bounding box center [41, 96] width 57 height 10
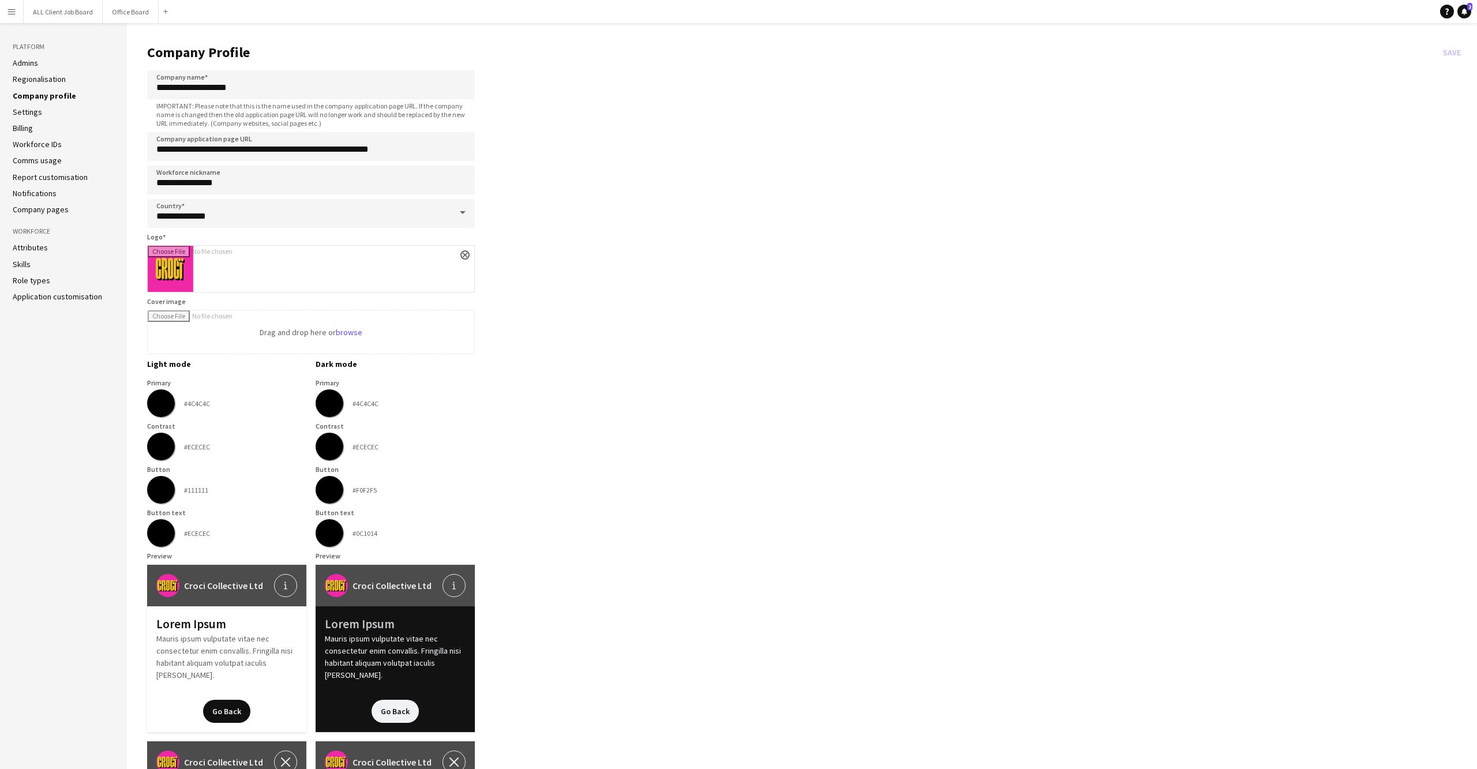
click at [30, 74] on link "Regionalisation" at bounding box center [39, 79] width 53 height 10
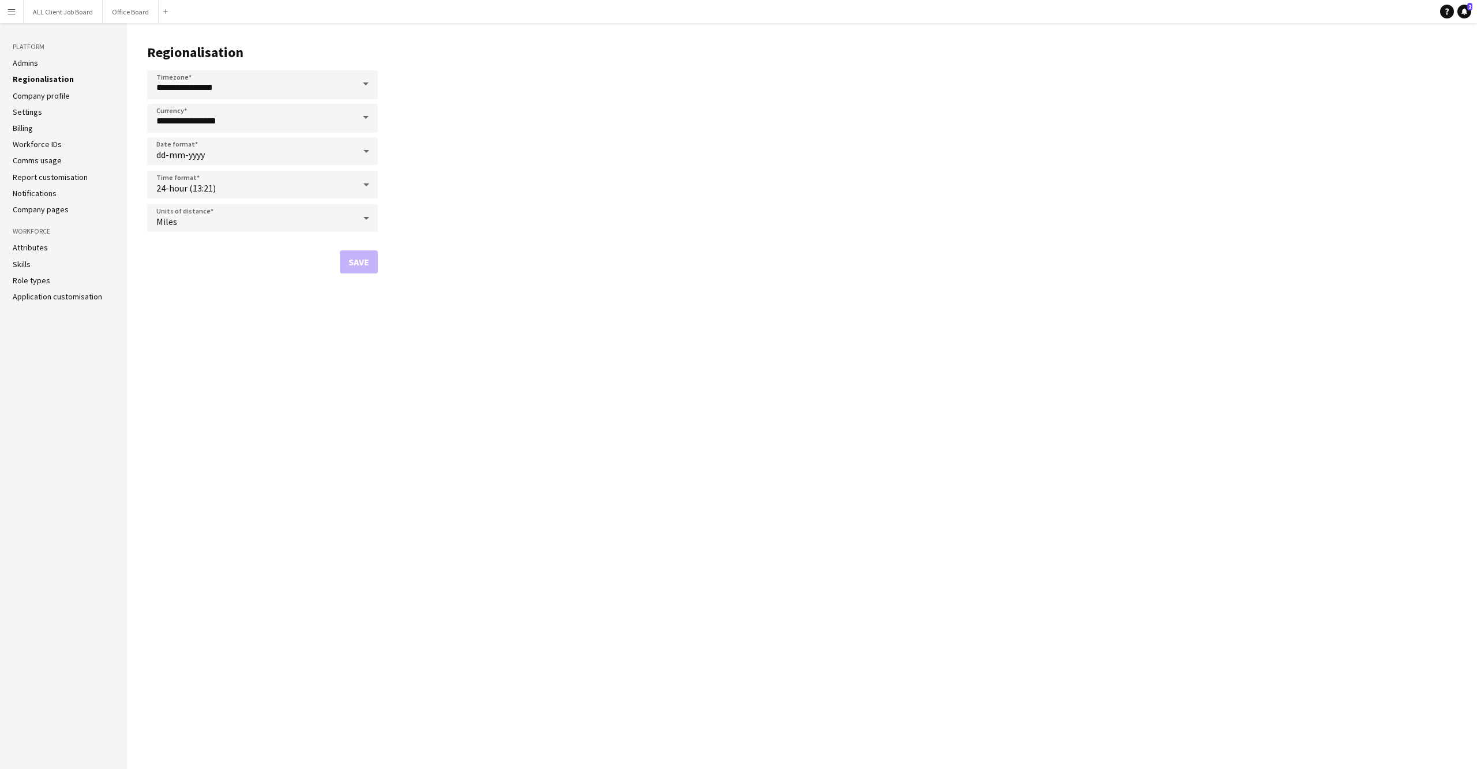
click at [21, 61] on link "Admins" at bounding box center [25, 63] width 25 height 10
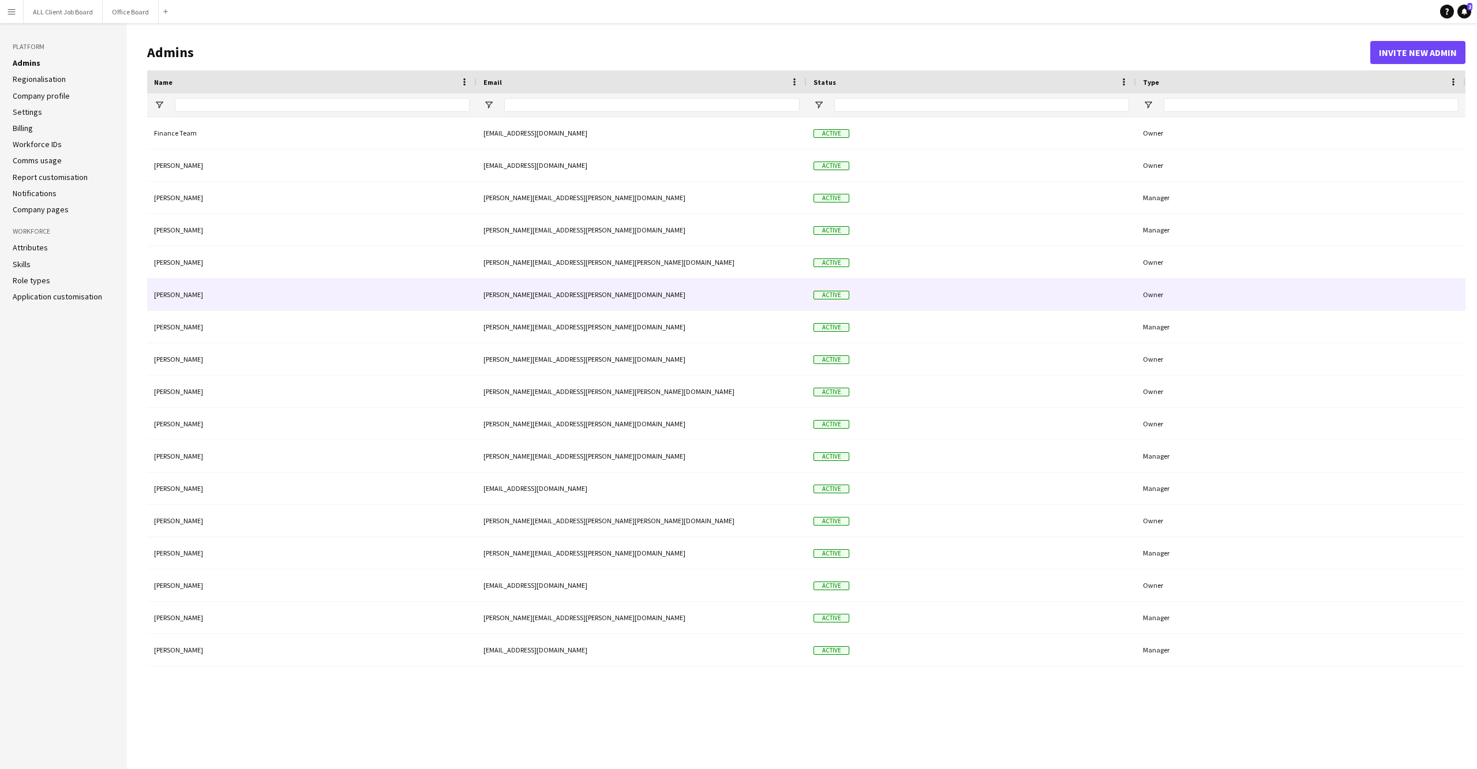
click at [183, 291] on div "[PERSON_NAME]" at bounding box center [311, 295] width 329 height 32
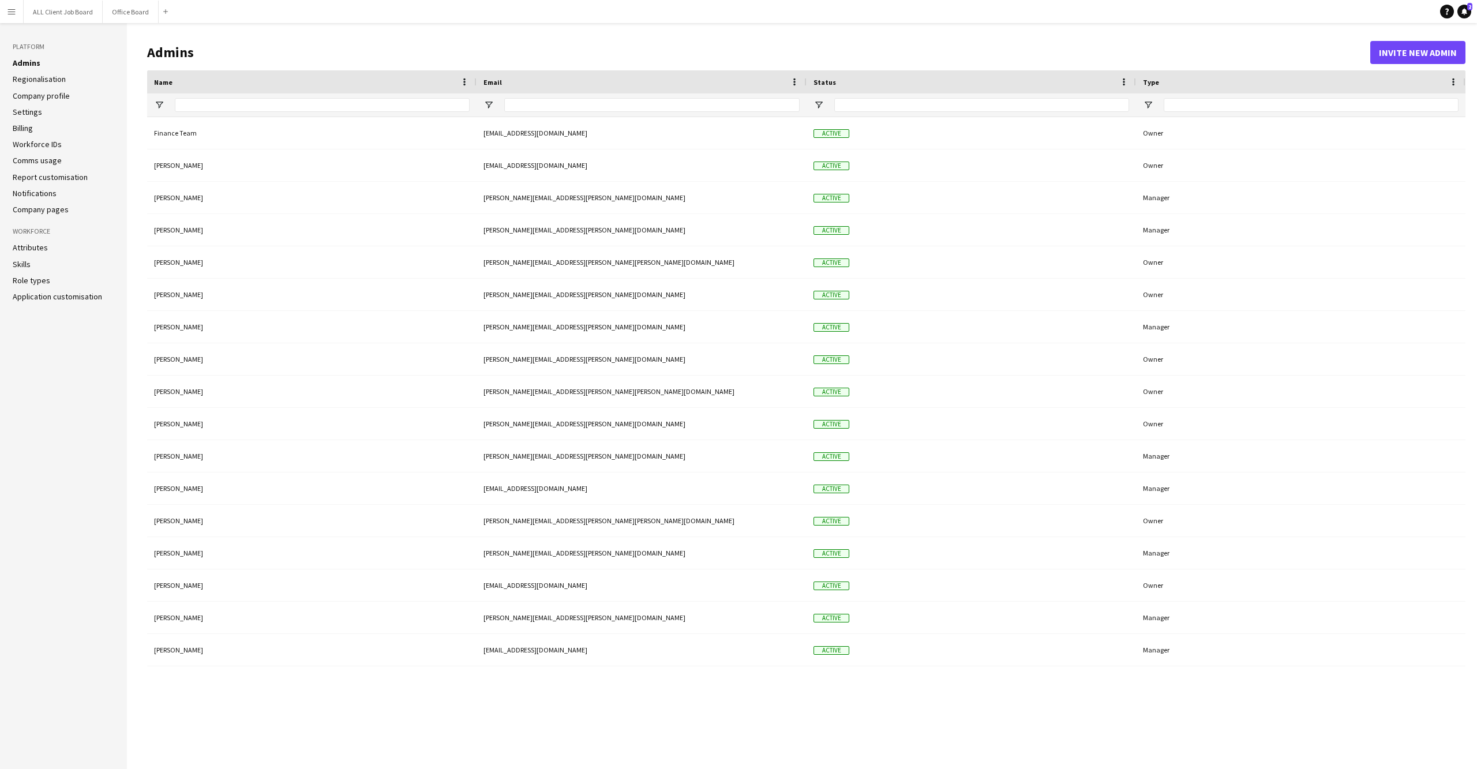
click at [13, 14] on app-icon "Menu" at bounding box center [11, 11] width 9 height 9
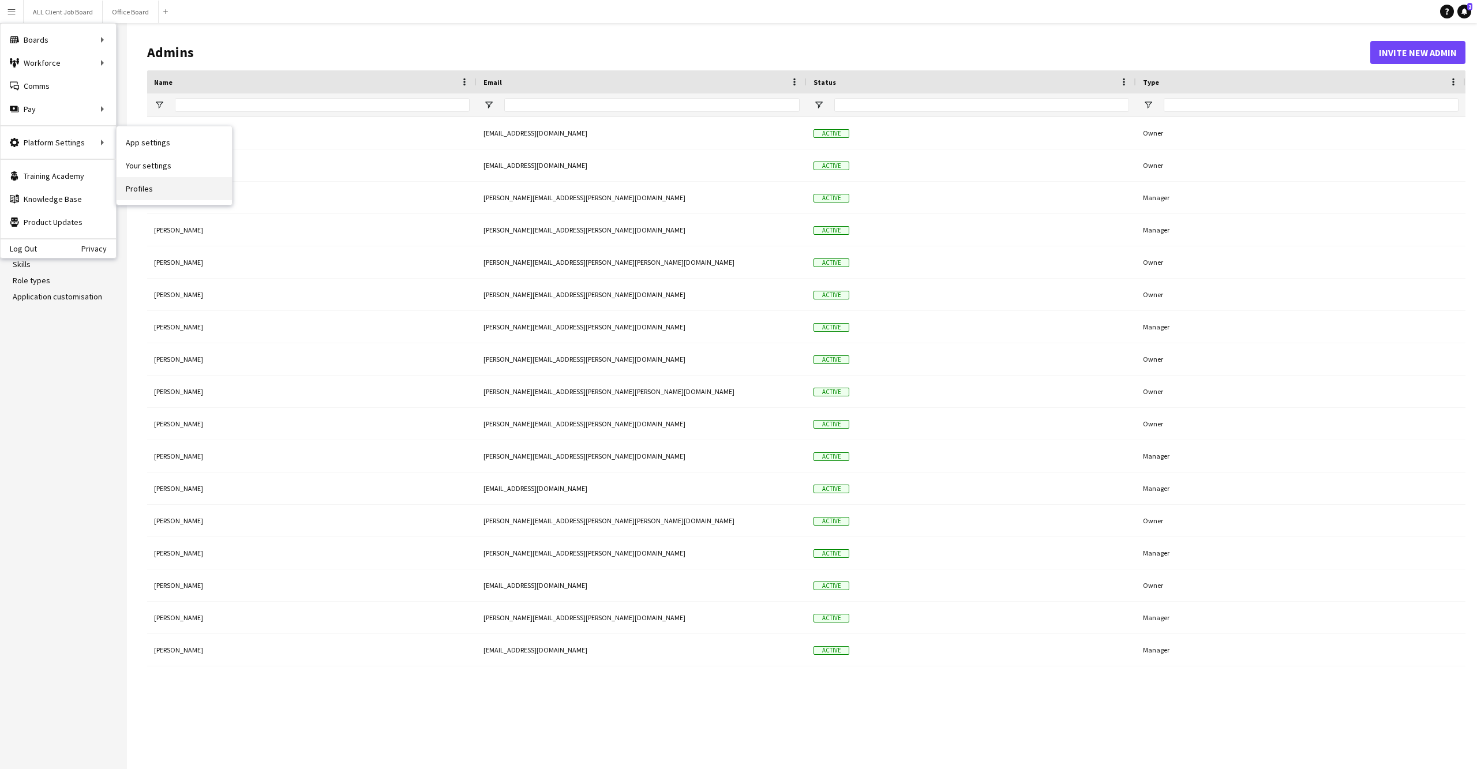
click at [183, 193] on link "Profiles" at bounding box center [174, 188] width 115 height 23
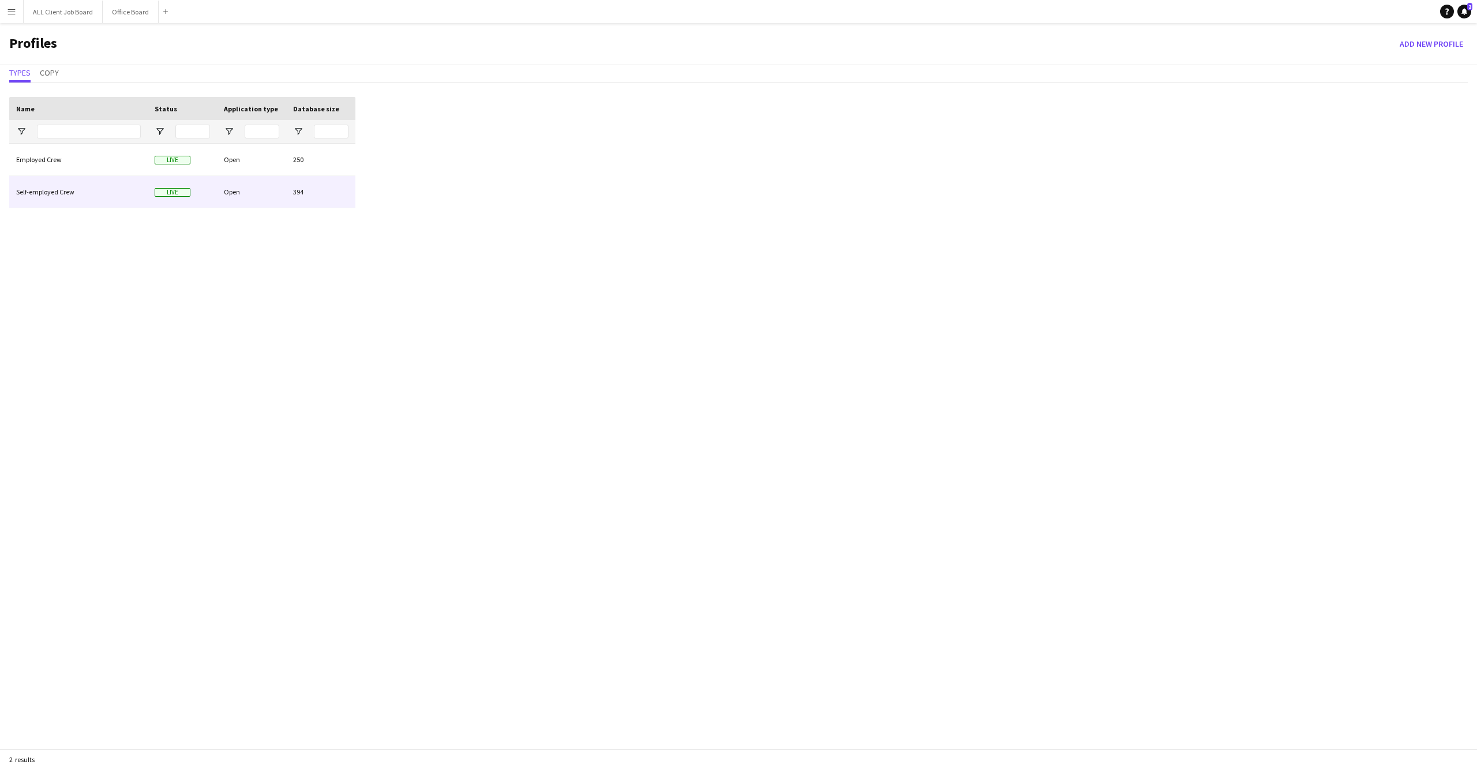
click at [92, 186] on div "Self-employed Crew" at bounding box center [78, 192] width 138 height 32
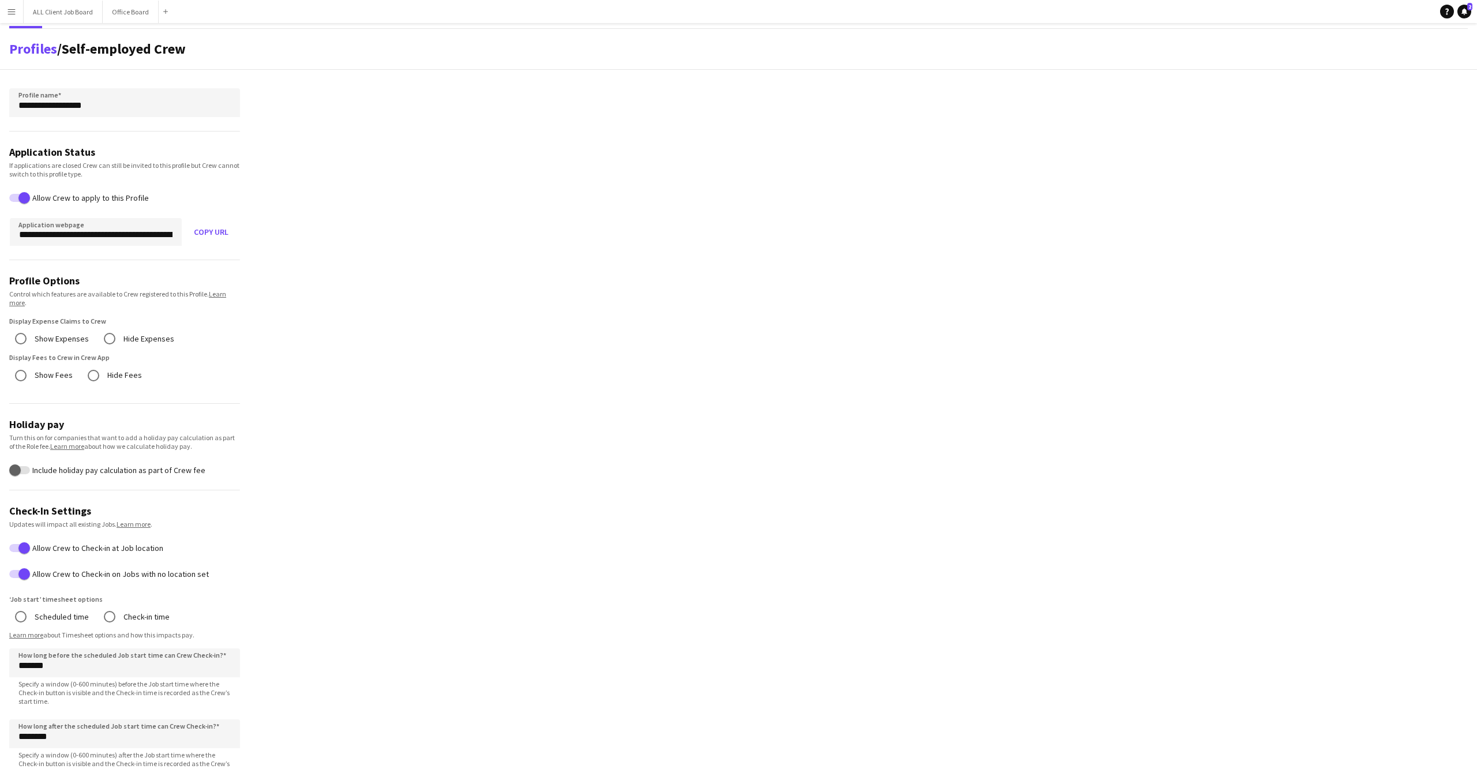
scroll to position [15, 0]
click at [67, 9] on button "ALL Client Job Board Close" at bounding box center [63, 12] width 79 height 22
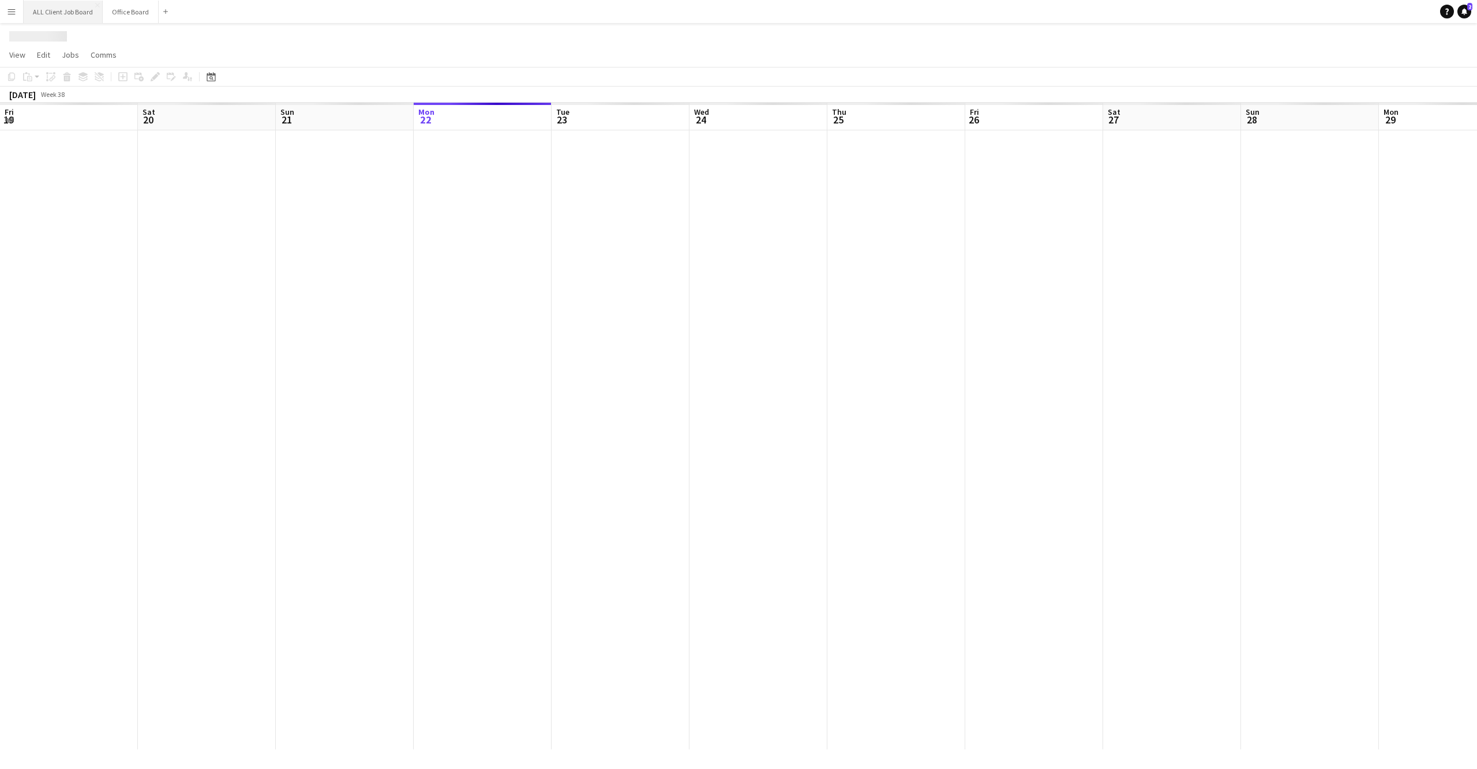
scroll to position [0, 275]
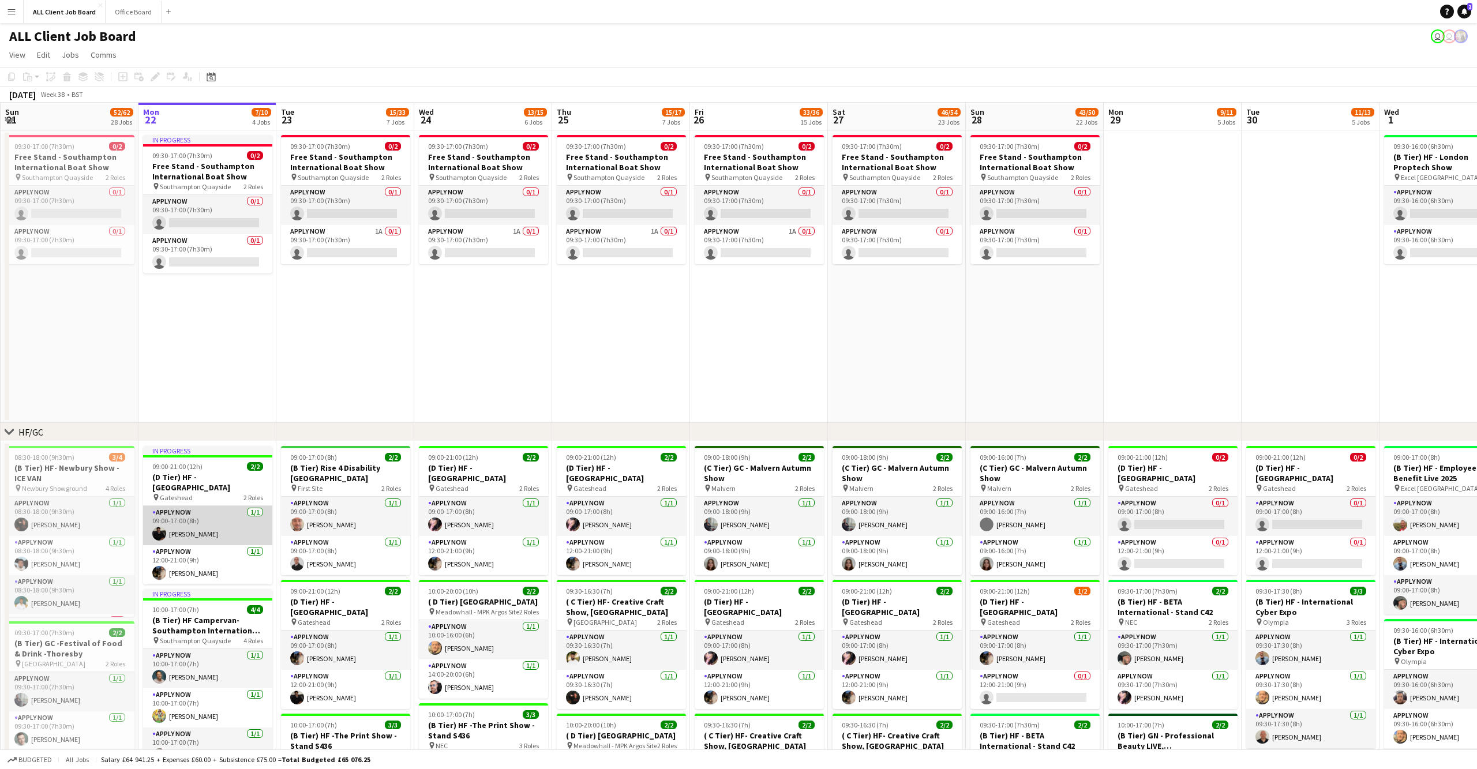
click at [238, 517] on app-card-role "APPLY NOW [DATE] 09:00-17:00 (8h) [PERSON_NAME]" at bounding box center [207, 525] width 129 height 39
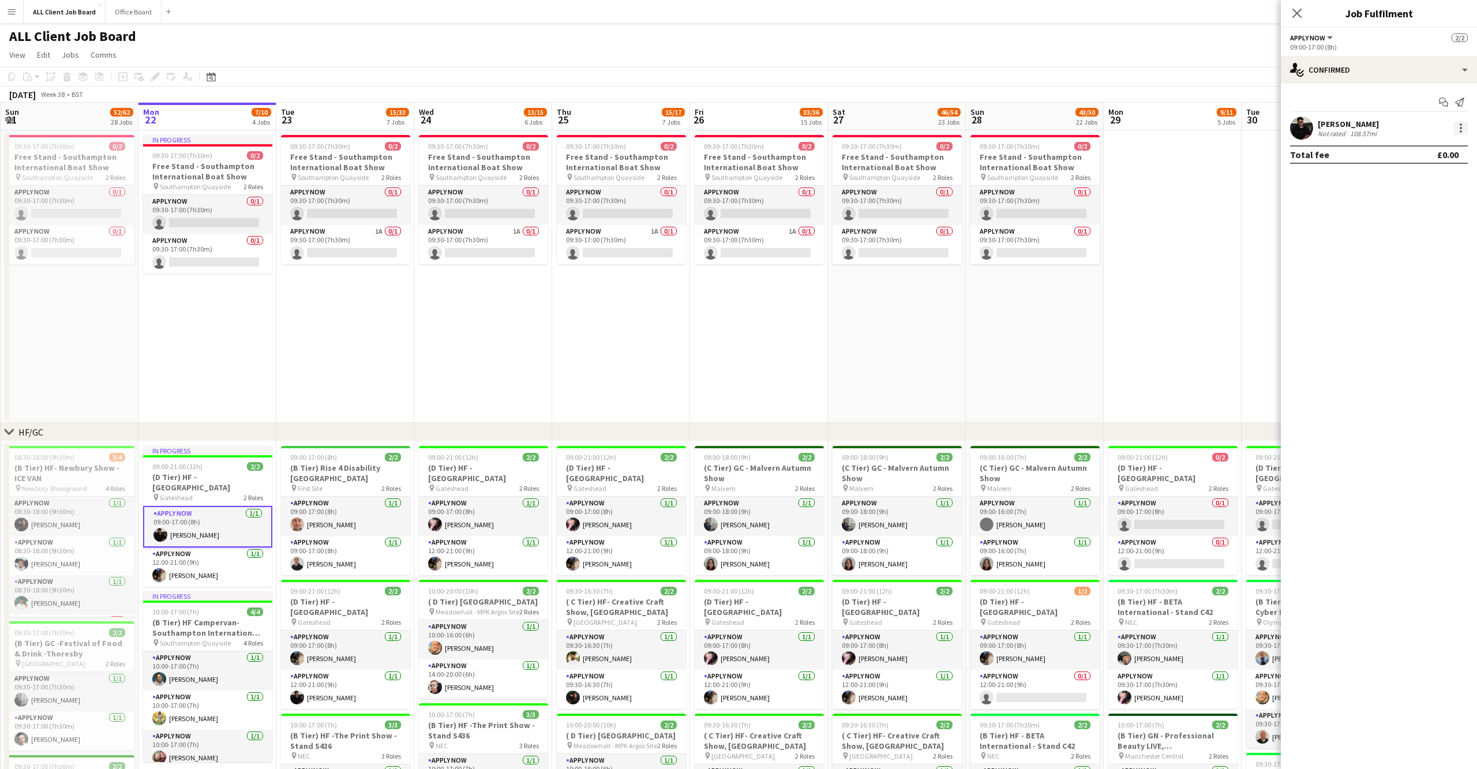
click at [1459, 127] on div at bounding box center [1460, 128] width 2 height 2
click at [1313, 121] on div at bounding box center [738, 384] width 1477 height 769
click at [1297, 123] on app-user-avatar at bounding box center [1301, 128] width 23 height 23
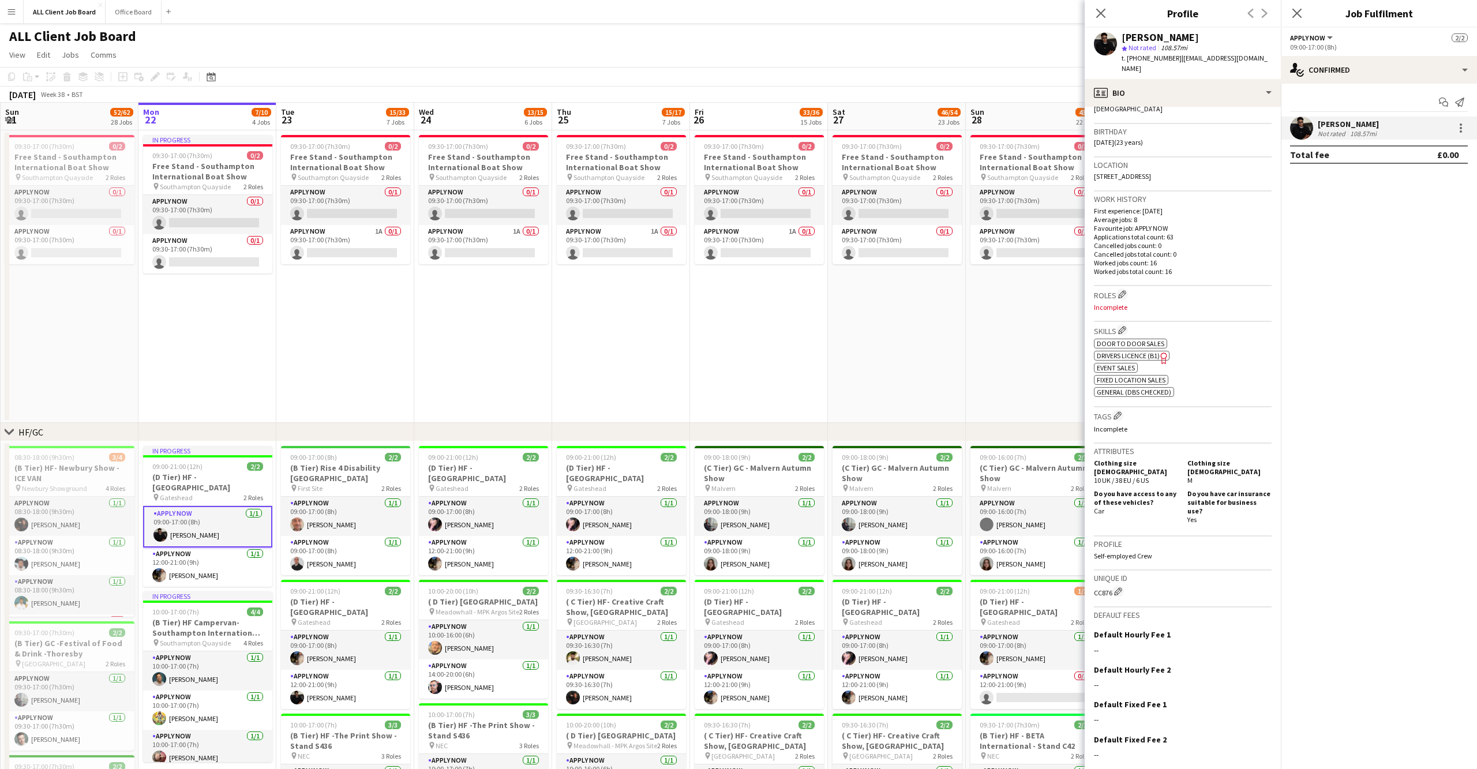
scroll to position [197, 0]
drag, startPoint x: 1152, startPoint y: 517, endPoint x: 1095, endPoint y: 518, distance: 57.7
click at [1095, 553] on p "Self-employed Crew" at bounding box center [1183, 557] width 178 height 9
click at [14, 17] on button "Menu" at bounding box center [11, 11] width 23 height 23
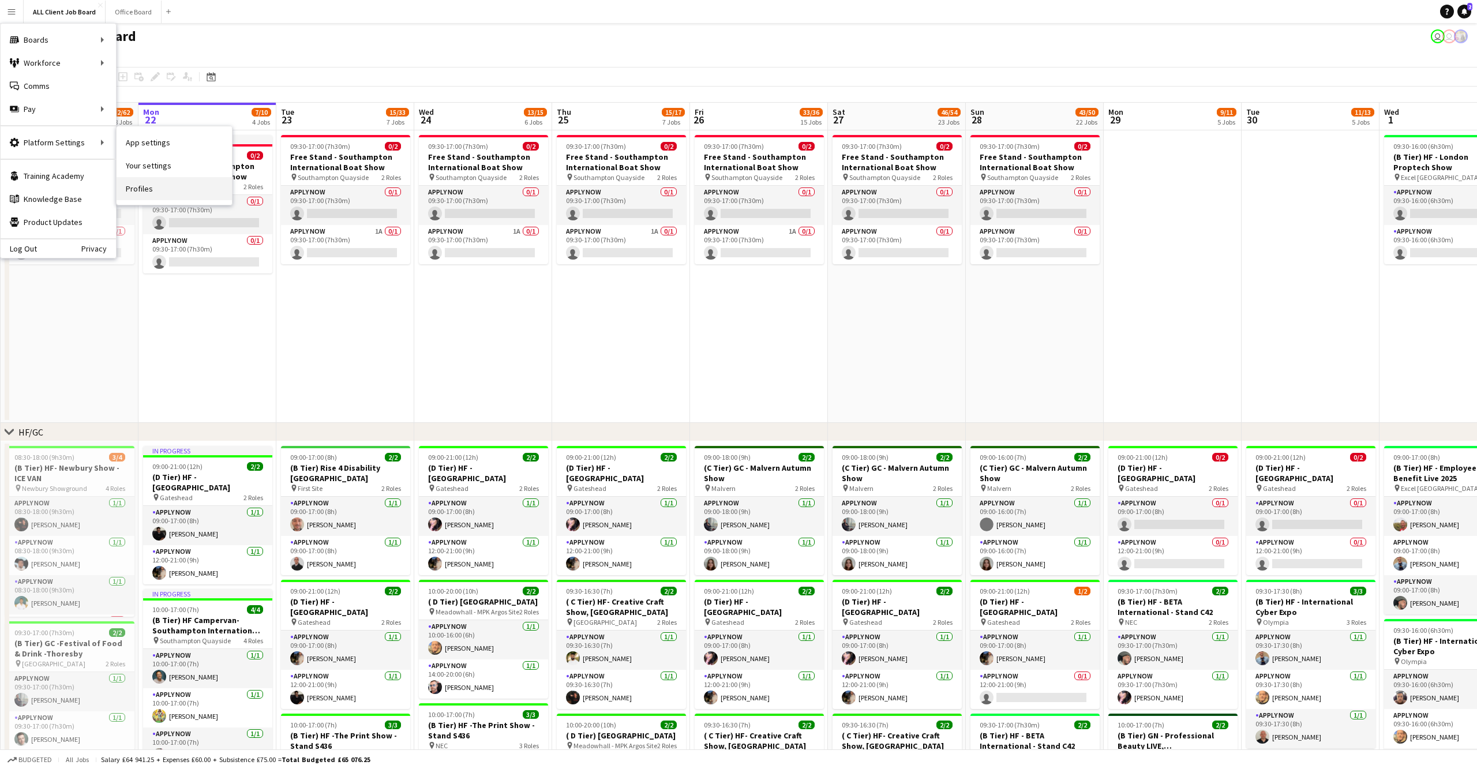
click at [174, 182] on link "Profiles" at bounding box center [174, 188] width 115 height 23
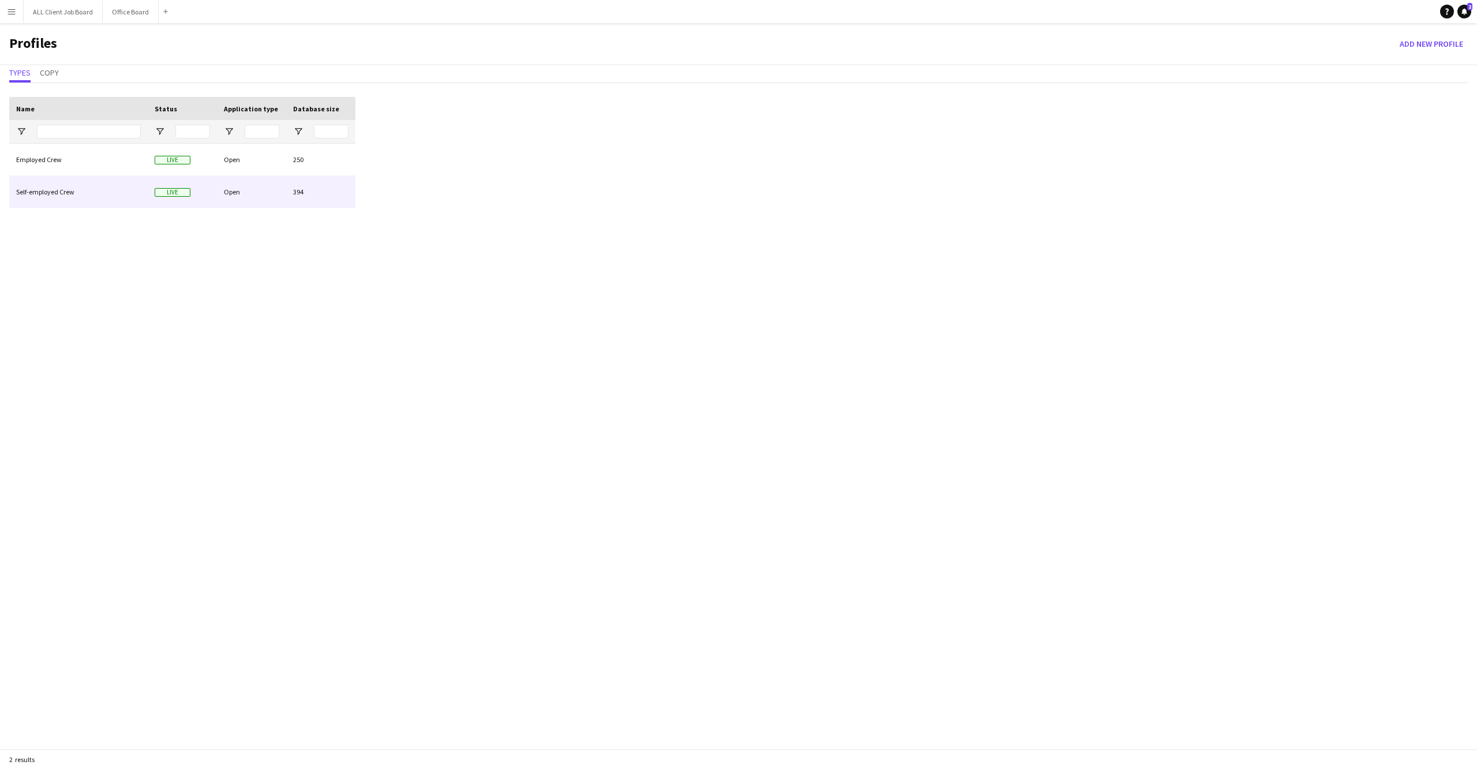
click at [44, 182] on div "Self-employed Crew" at bounding box center [78, 192] width 138 height 32
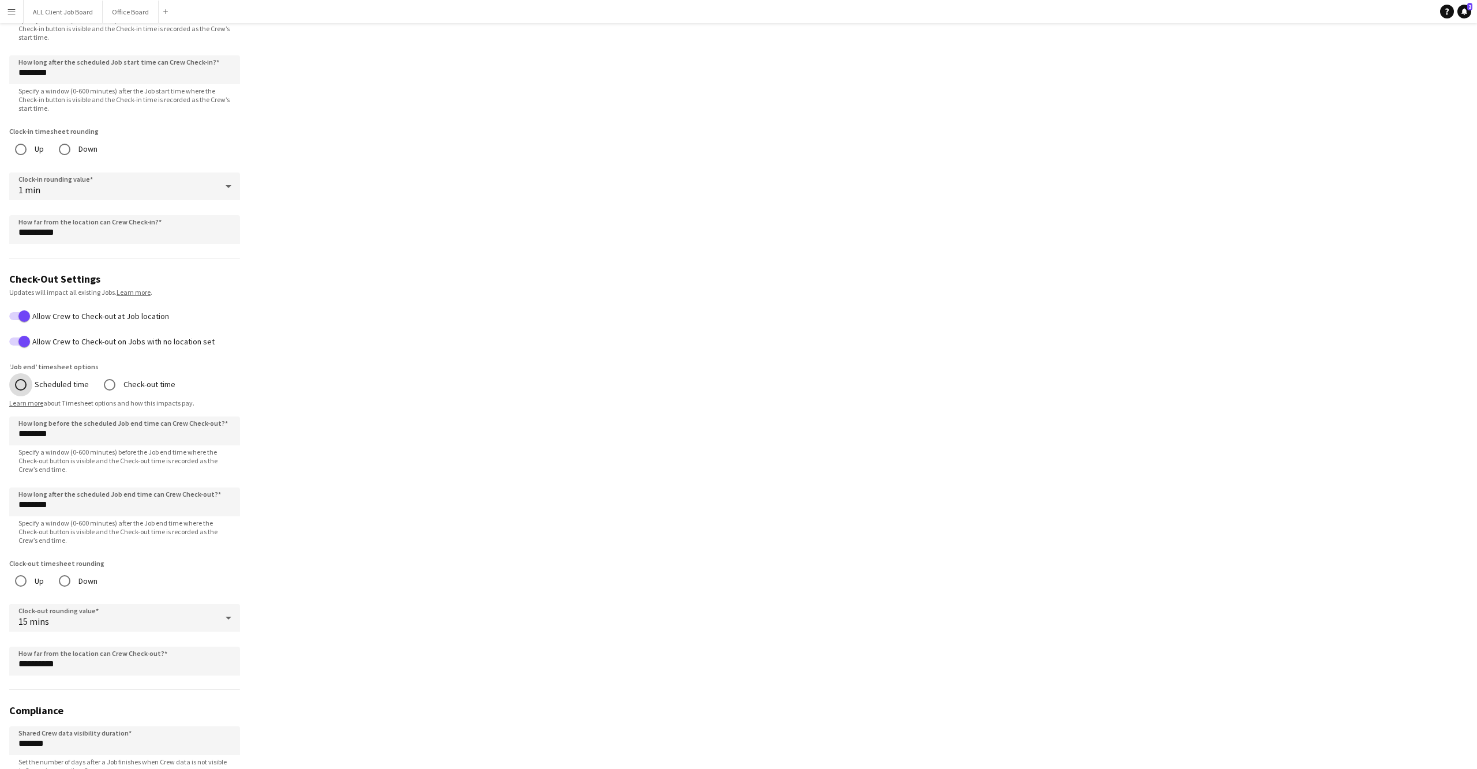
scroll to position [610, 0]
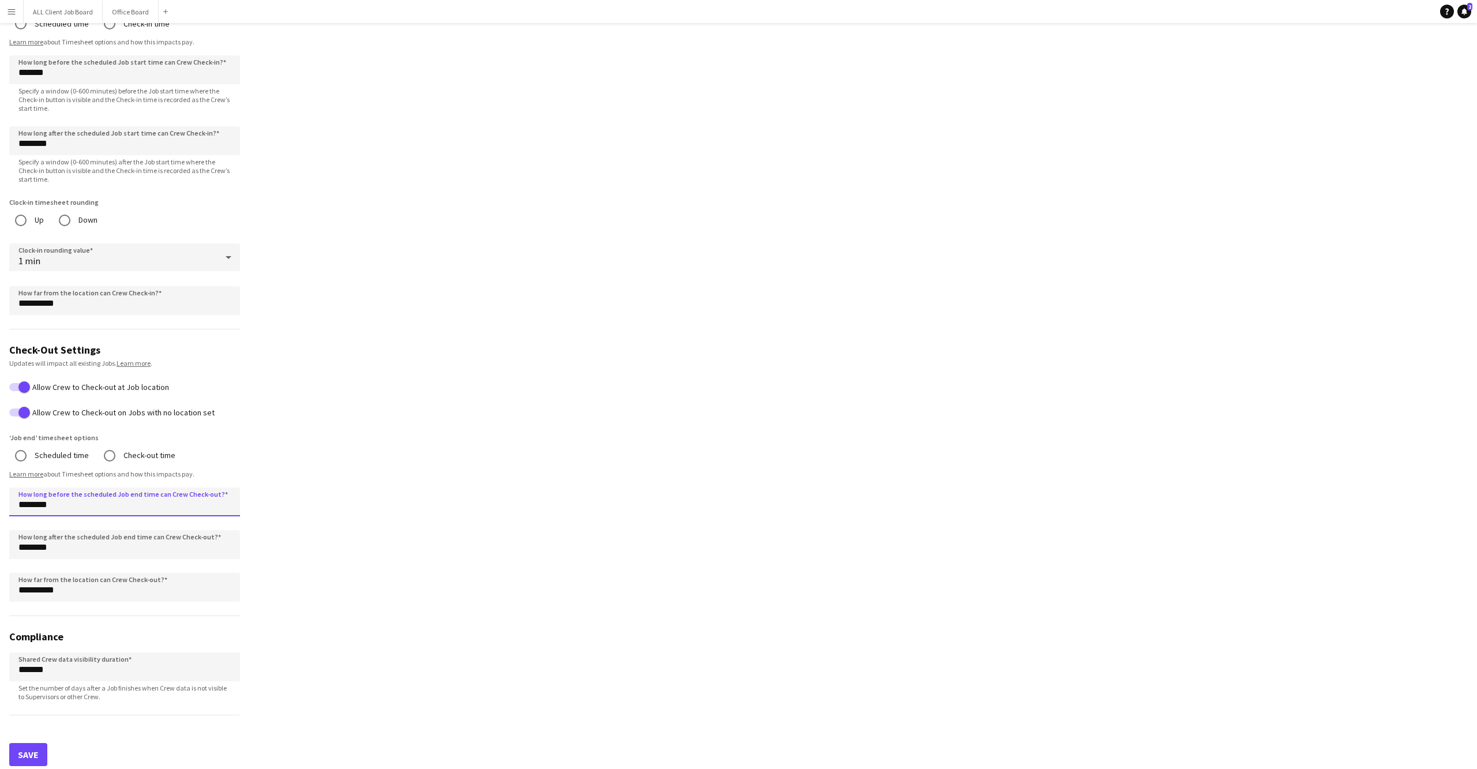
drag, startPoint x: 31, startPoint y: 500, endPoint x: 18, endPoint y: 500, distance: 12.1
click at [18, 500] on input "********" at bounding box center [124, 501] width 231 height 29
click at [28, 500] on input "********" at bounding box center [124, 501] width 231 height 29
type input "*******"
drag, startPoint x: 27, startPoint y: 542, endPoint x: 17, endPoint y: 541, distance: 9.8
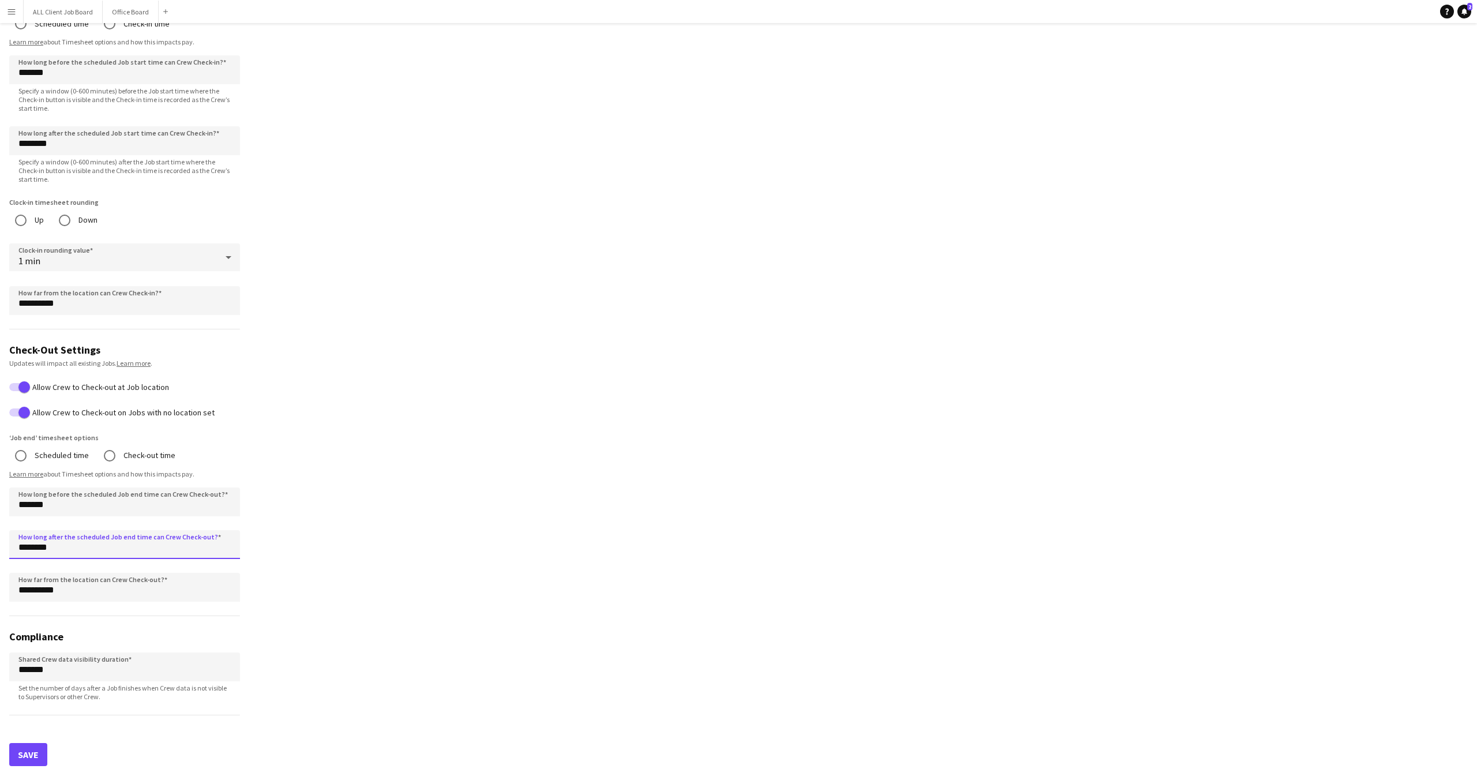
click at [17, 541] on input "********" at bounding box center [124, 544] width 231 height 29
type input "*******"
click at [141, 425] on form "**********" at bounding box center [124, 126] width 249 height 1298
drag, startPoint x: 35, startPoint y: 583, endPoint x: 3, endPoint y: 583, distance: 31.7
click at [3, 583] on form "**********" at bounding box center [124, 126] width 249 height 1298
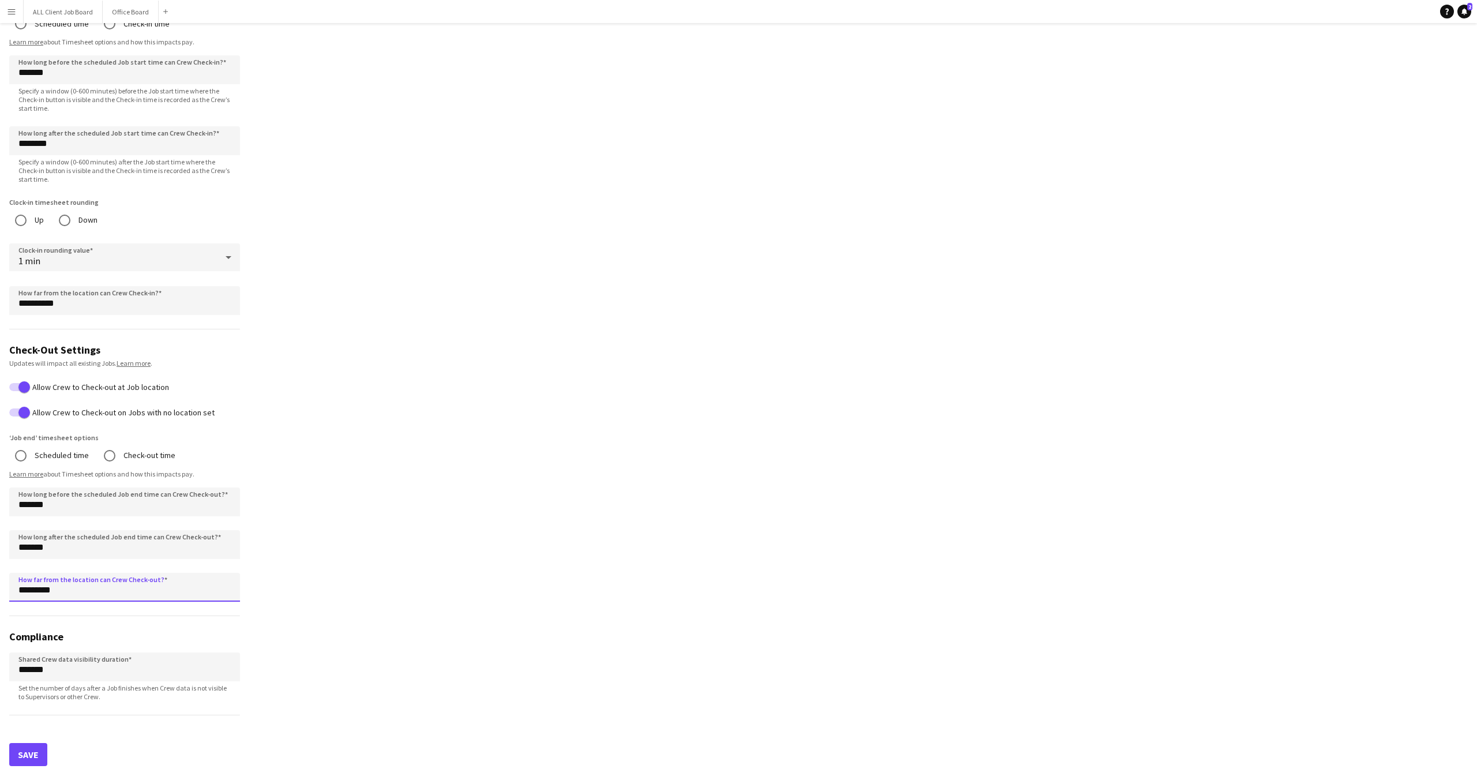
type input "*********"
click at [123, 621] on form "**********" at bounding box center [124, 126] width 249 height 1298
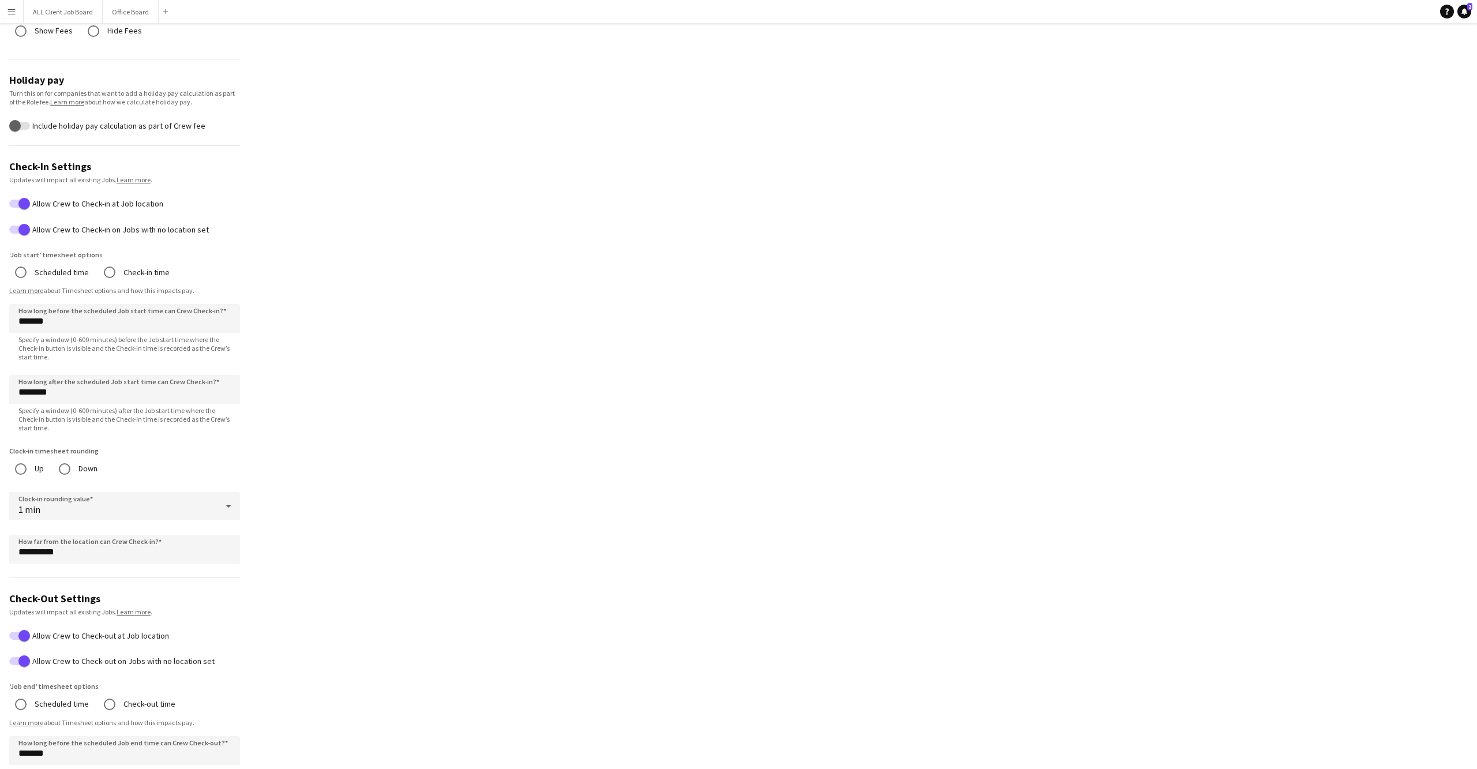
scroll to position [359, 0]
drag, startPoint x: 33, startPoint y: 552, endPoint x: 0, endPoint y: 552, distance: 32.9
click at [0, 552] on form "**********" at bounding box center [124, 377] width 249 height 1298
type input "*********"
drag, startPoint x: 22, startPoint y: 317, endPoint x: 15, endPoint y: 315, distance: 7.3
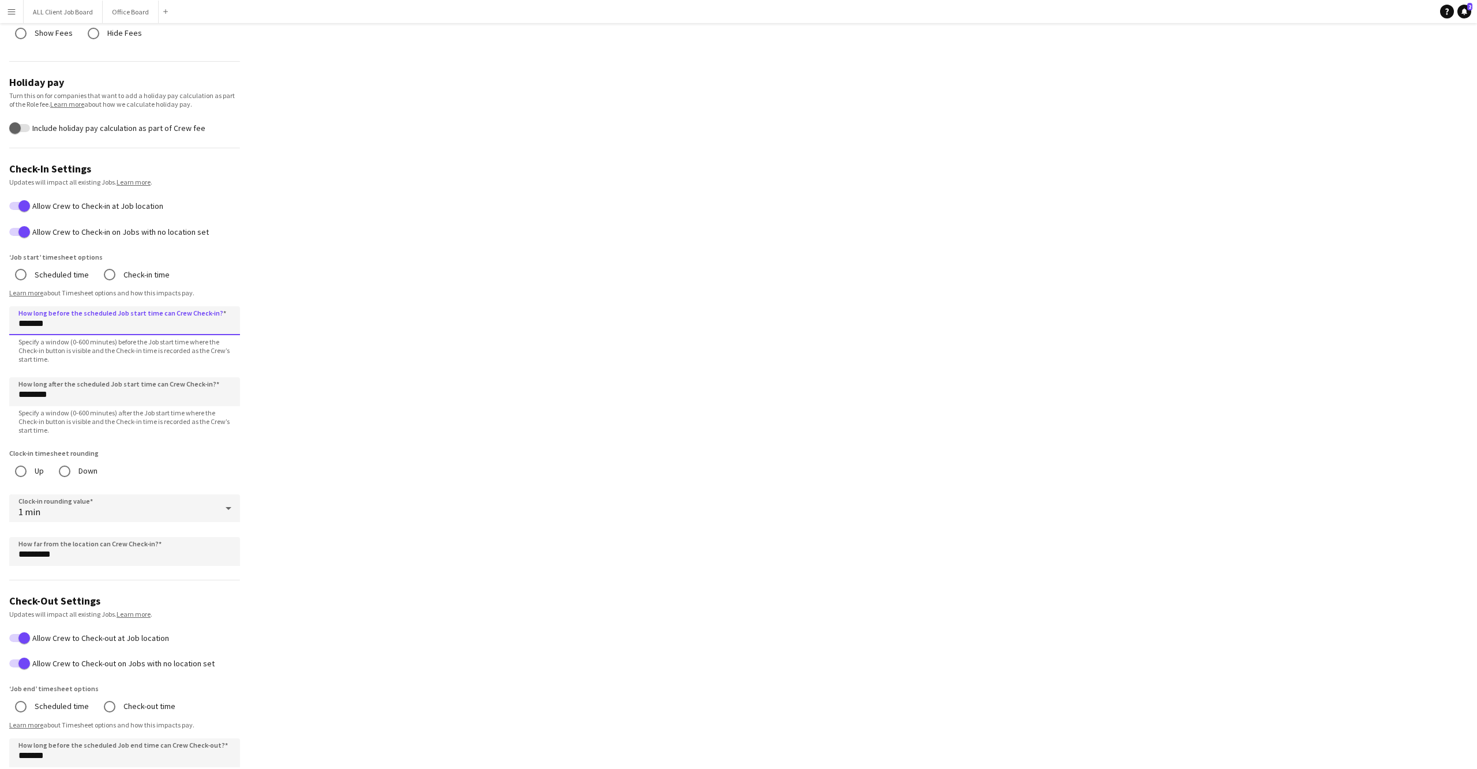
click at [15, 315] on input "*******" at bounding box center [124, 320] width 231 height 29
type input "*******"
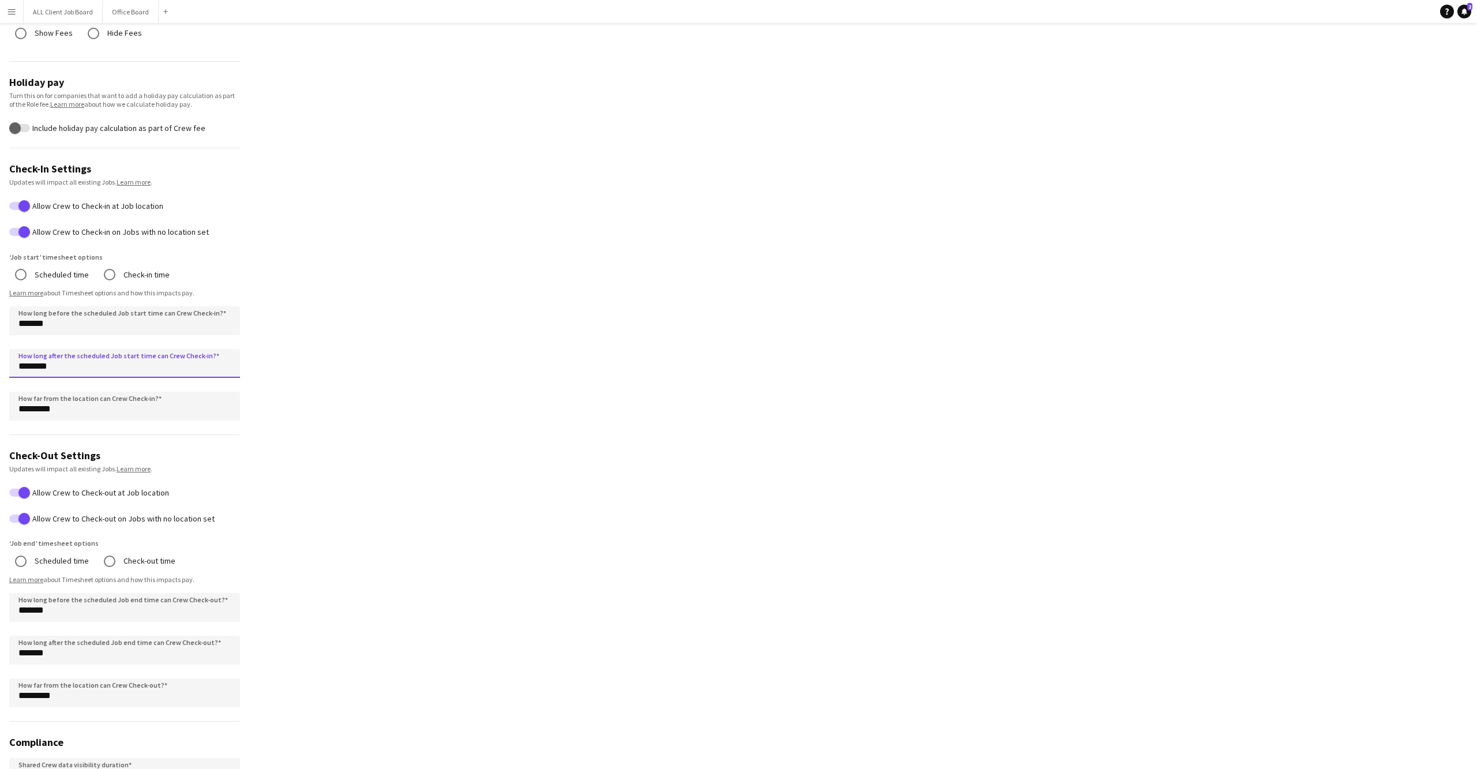
drag, startPoint x: 31, startPoint y: 361, endPoint x: 23, endPoint y: 361, distance: 8.1
click at [23, 361] on input "********" at bounding box center [124, 363] width 231 height 29
type input "*******"
click at [371, 331] on app-profile-settings "**********" at bounding box center [738, 284] width 1477 height 1194
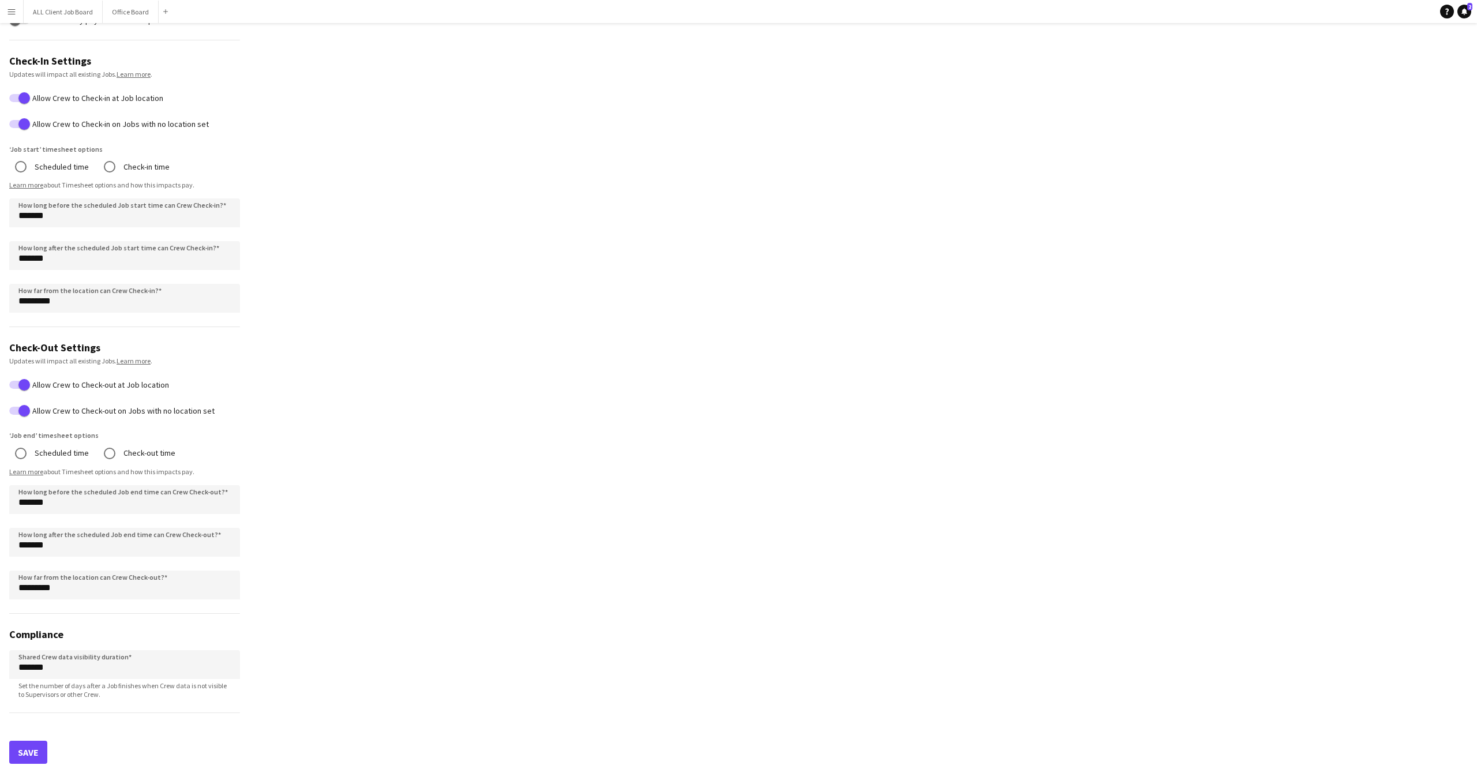
scroll to position [466, 0]
click at [35, 748] on button "Save" at bounding box center [28, 752] width 38 height 23
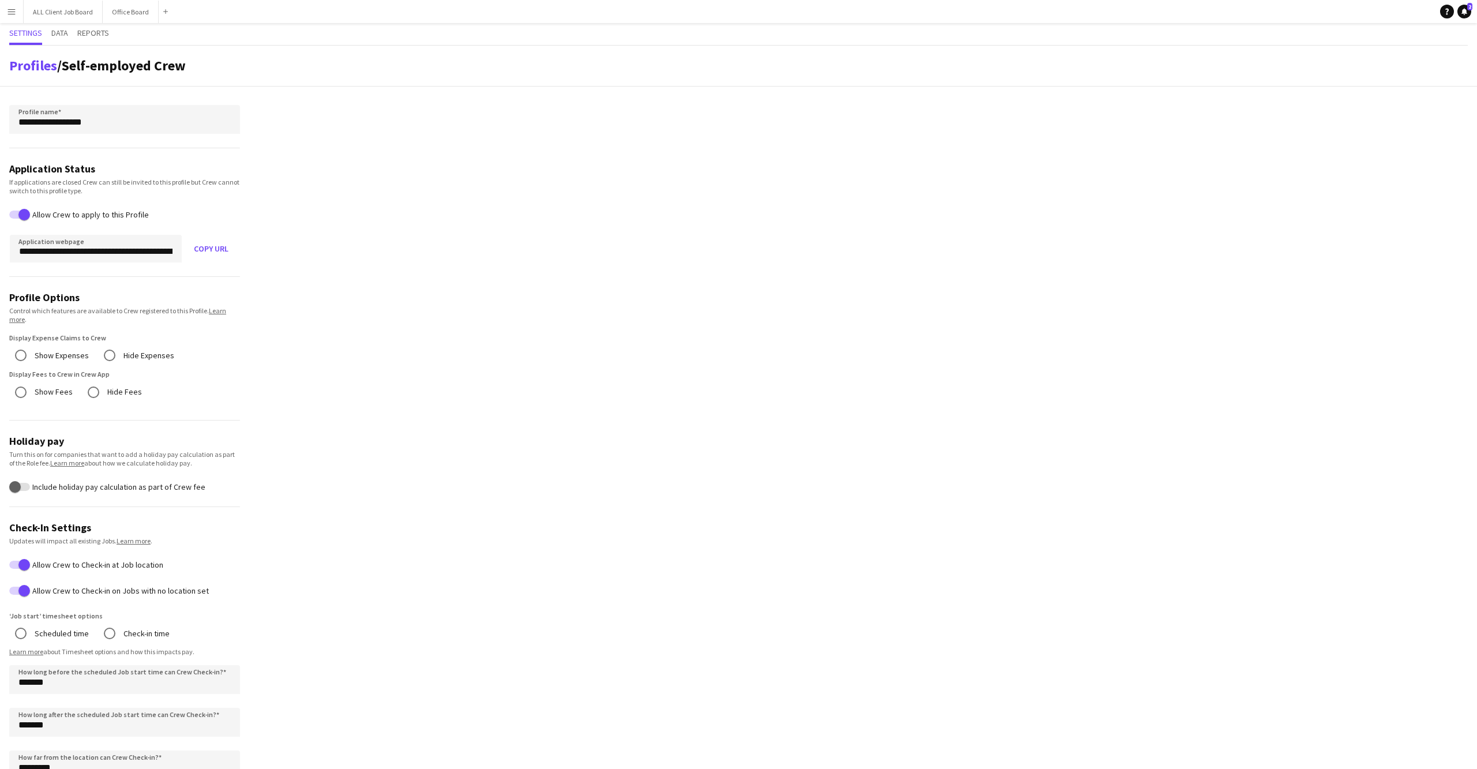
scroll to position [0, 0]
click at [65, 29] on span "Data" at bounding box center [59, 33] width 17 height 8
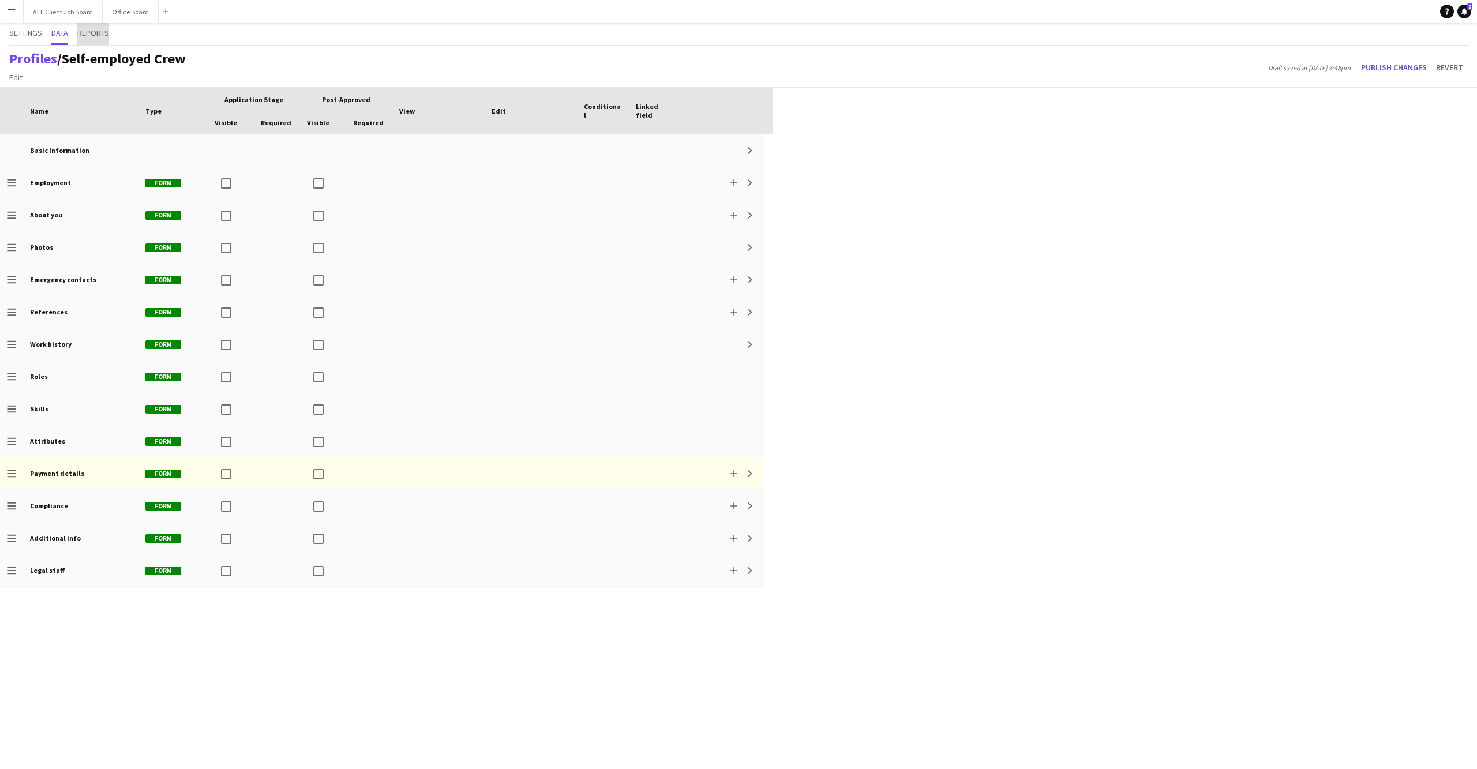
click at [93, 29] on span "Reports" at bounding box center [93, 33] width 32 height 8
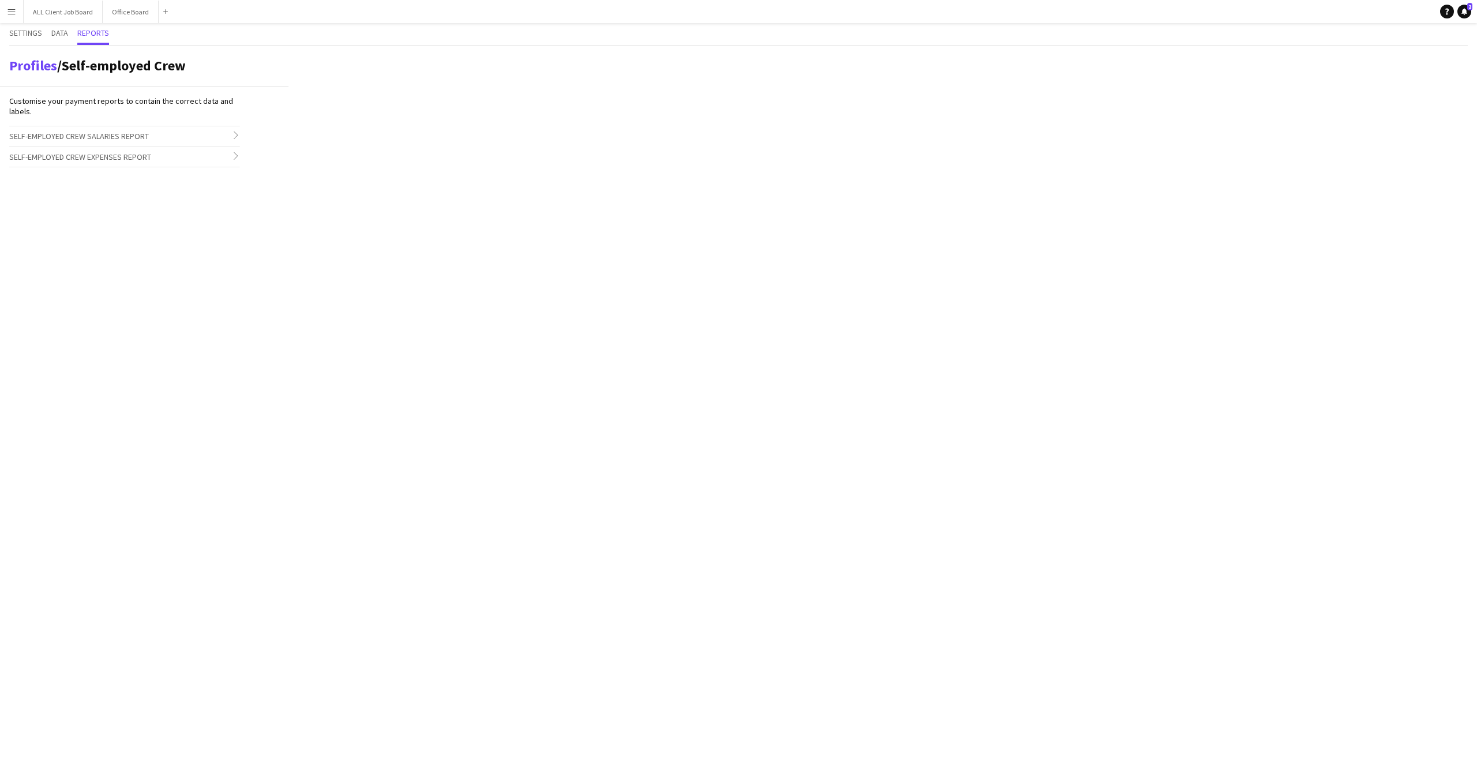
click at [10, 12] on app-icon "Menu" at bounding box center [11, 11] width 9 height 9
click at [70, 1] on button "ALL Client Job Board Close" at bounding box center [63, 12] width 79 height 22
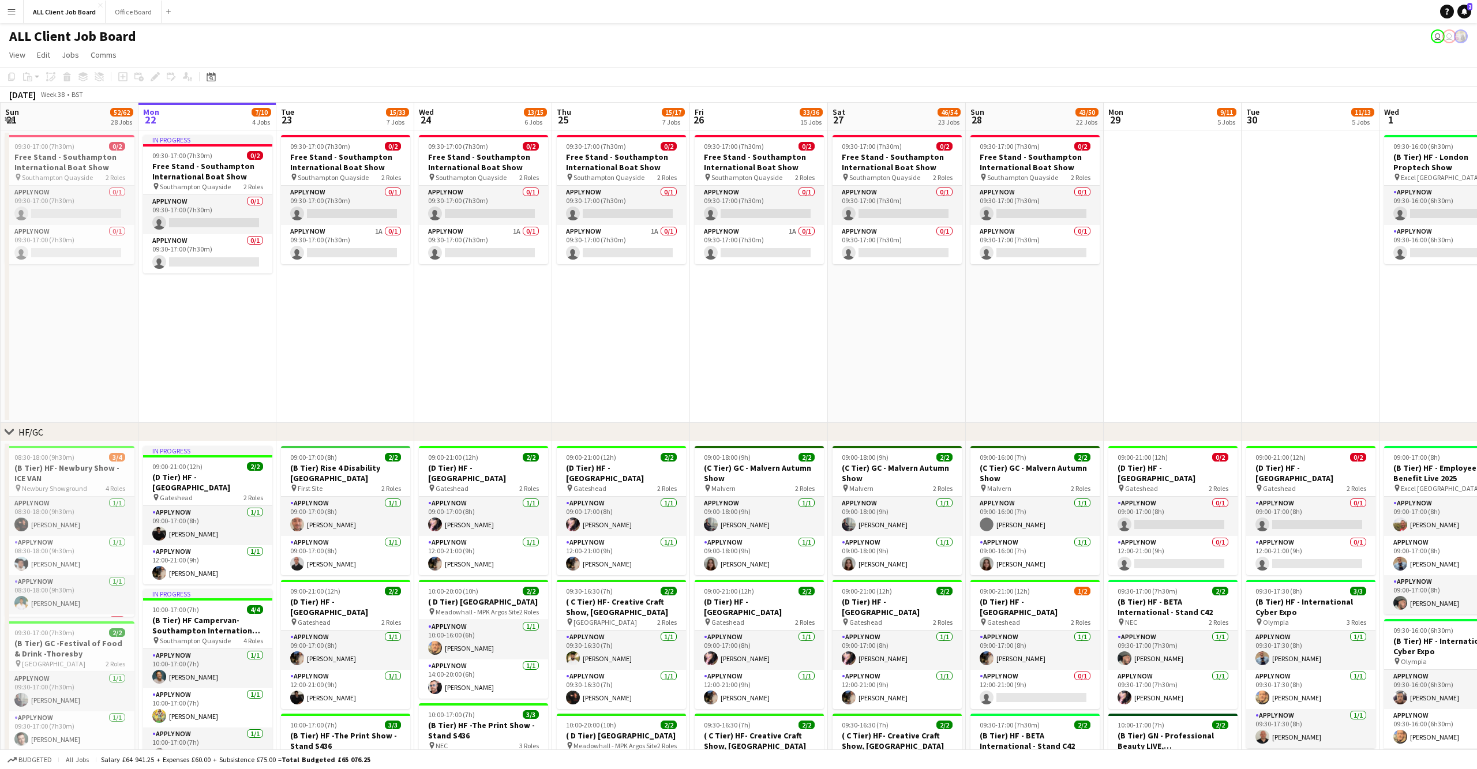
scroll to position [0, 310]
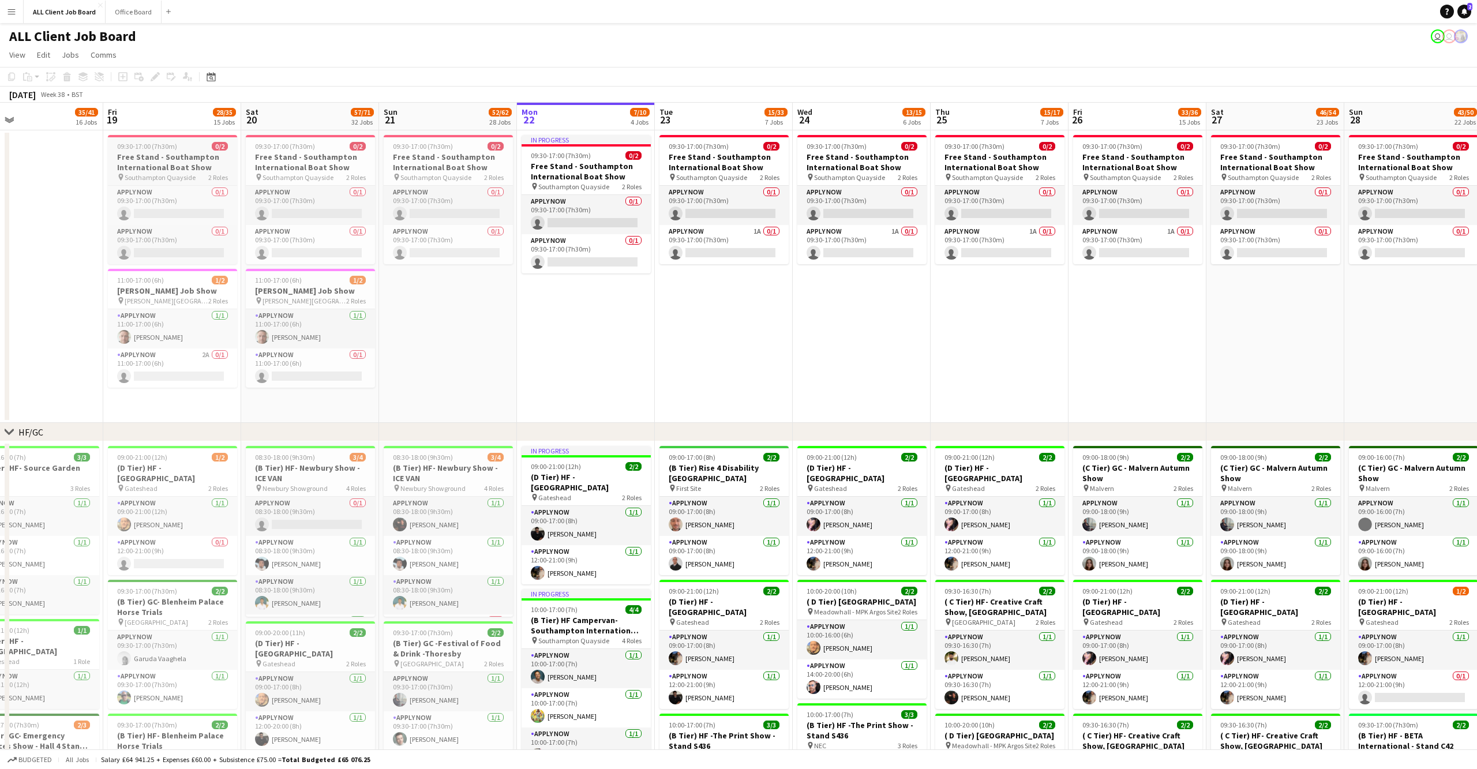
click at [204, 152] on h3 "Free Stand - Southampton International Boat Show" at bounding box center [172, 162] width 129 height 21
click at [333, 147] on div "09:30-17:00 (7h30m) 0/2" at bounding box center [310, 146] width 129 height 9
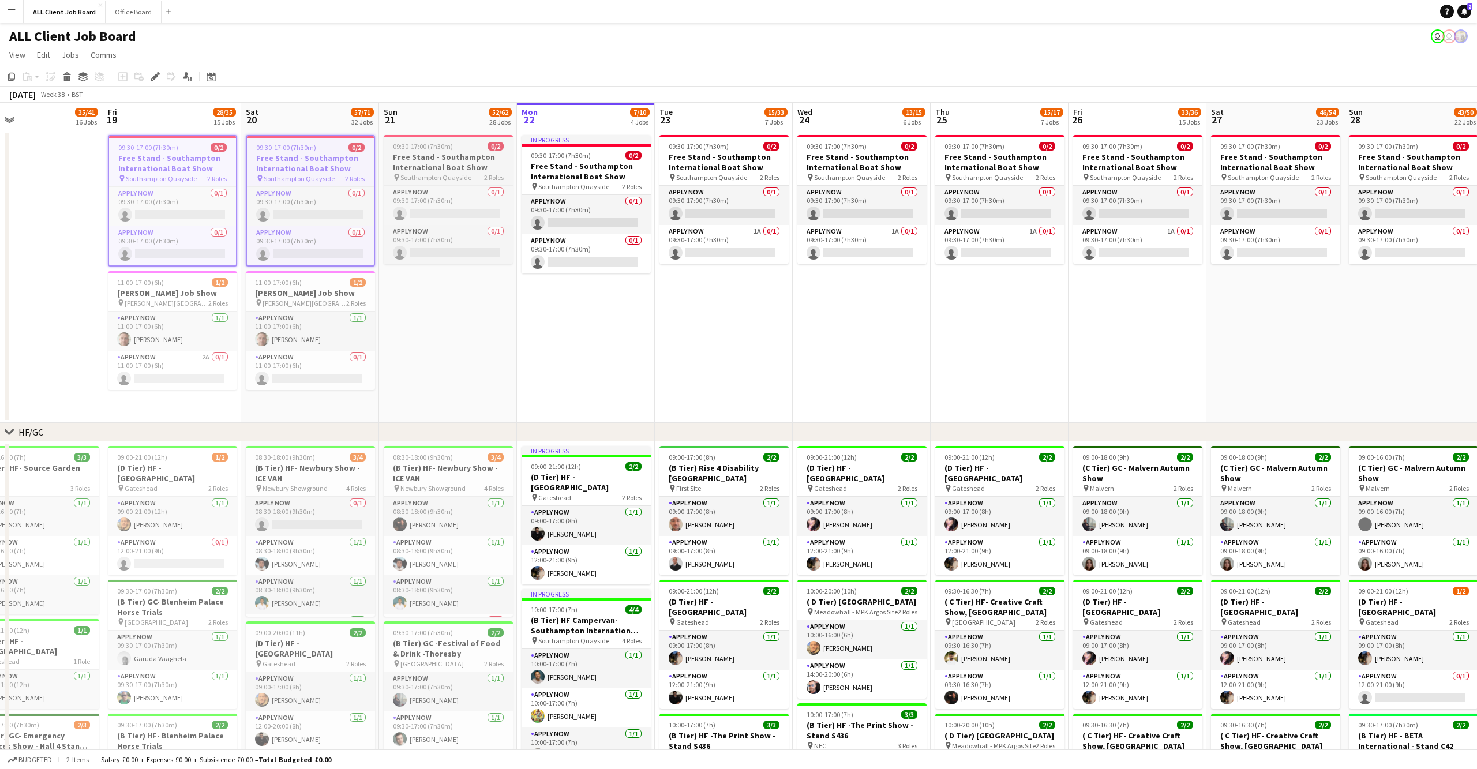
click at [460, 144] on div "09:30-17:00 (7h30m) 0/2" at bounding box center [448, 146] width 129 height 9
click at [581, 153] on span "09:30-17:00 (7h30m)" at bounding box center [561, 155] width 60 height 9
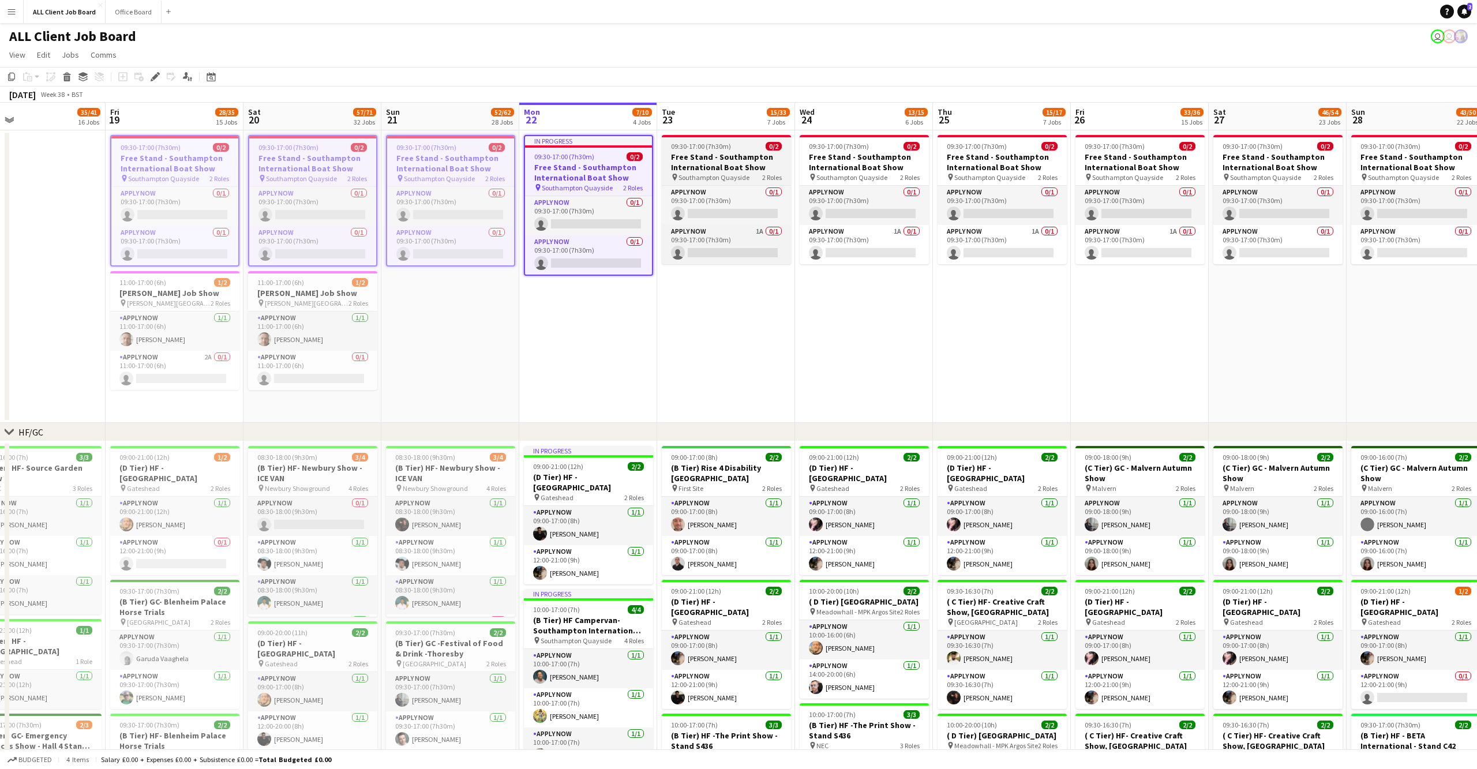
click at [723, 152] on h3 "Free Stand - Southampton International Boat Show" at bounding box center [726, 162] width 129 height 21
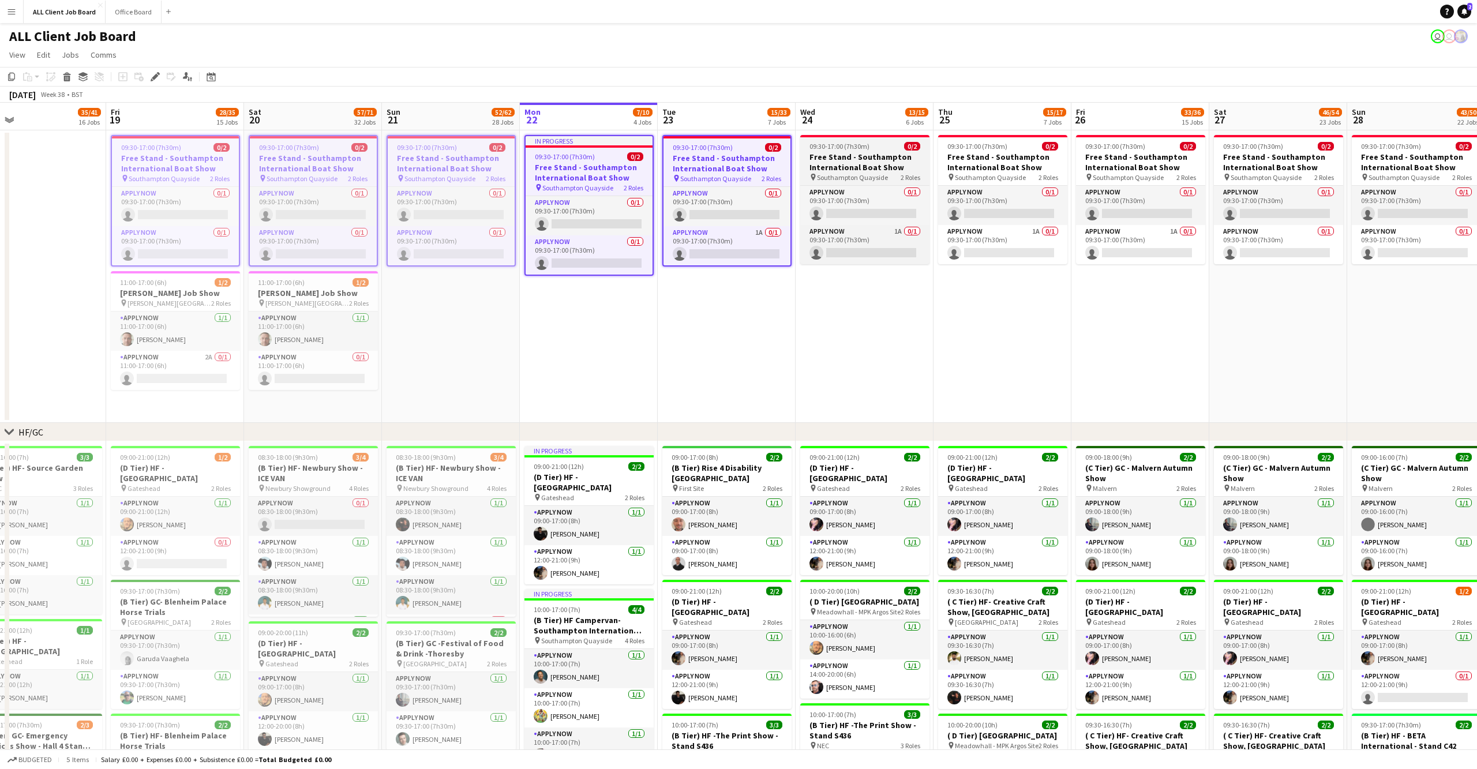
click at [869, 148] on div "09:30-17:00 (7h30m) 0/2" at bounding box center [864, 146] width 129 height 9
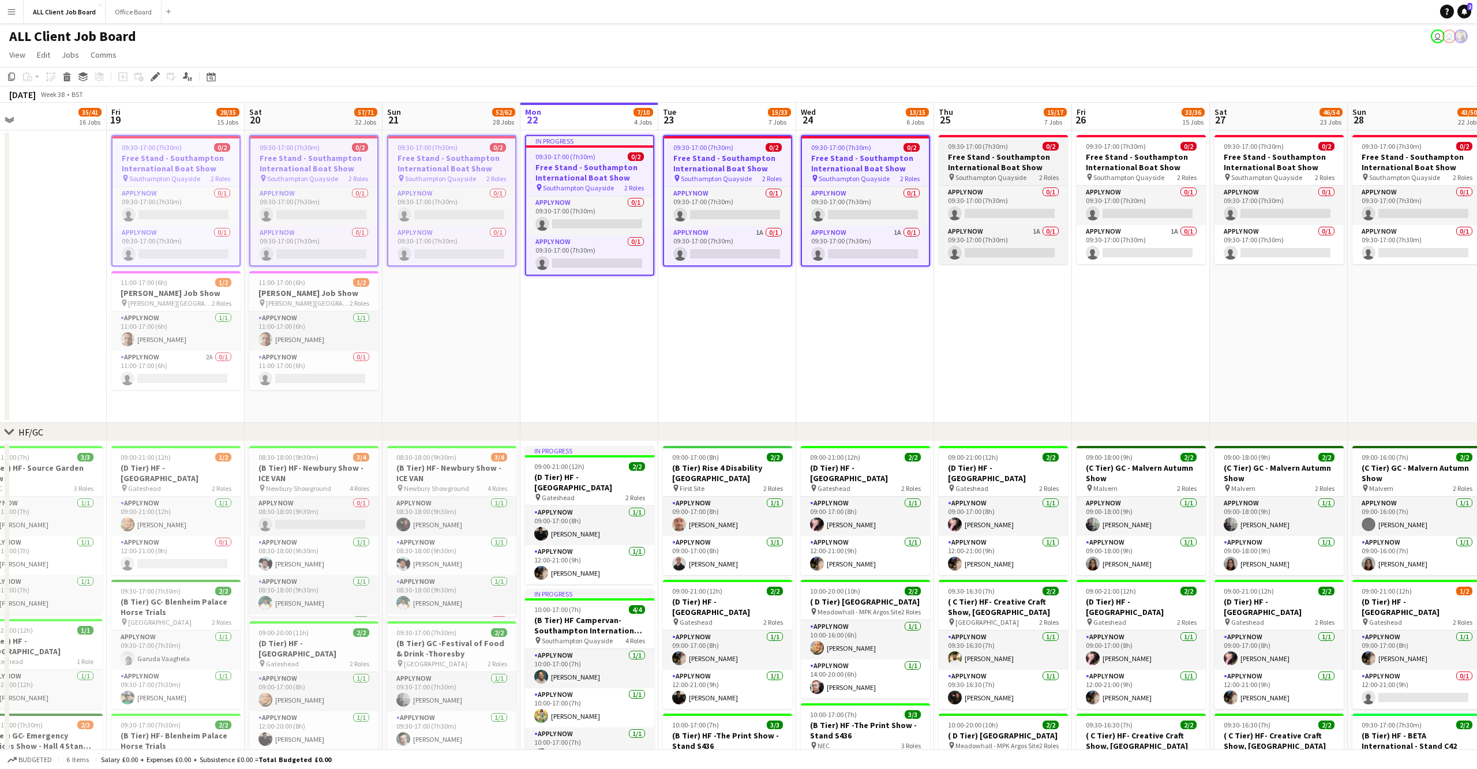
click at [1003, 157] on h3 "Free Stand - Southampton International Boat Show" at bounding box center [1002, 162] width 129 height 21
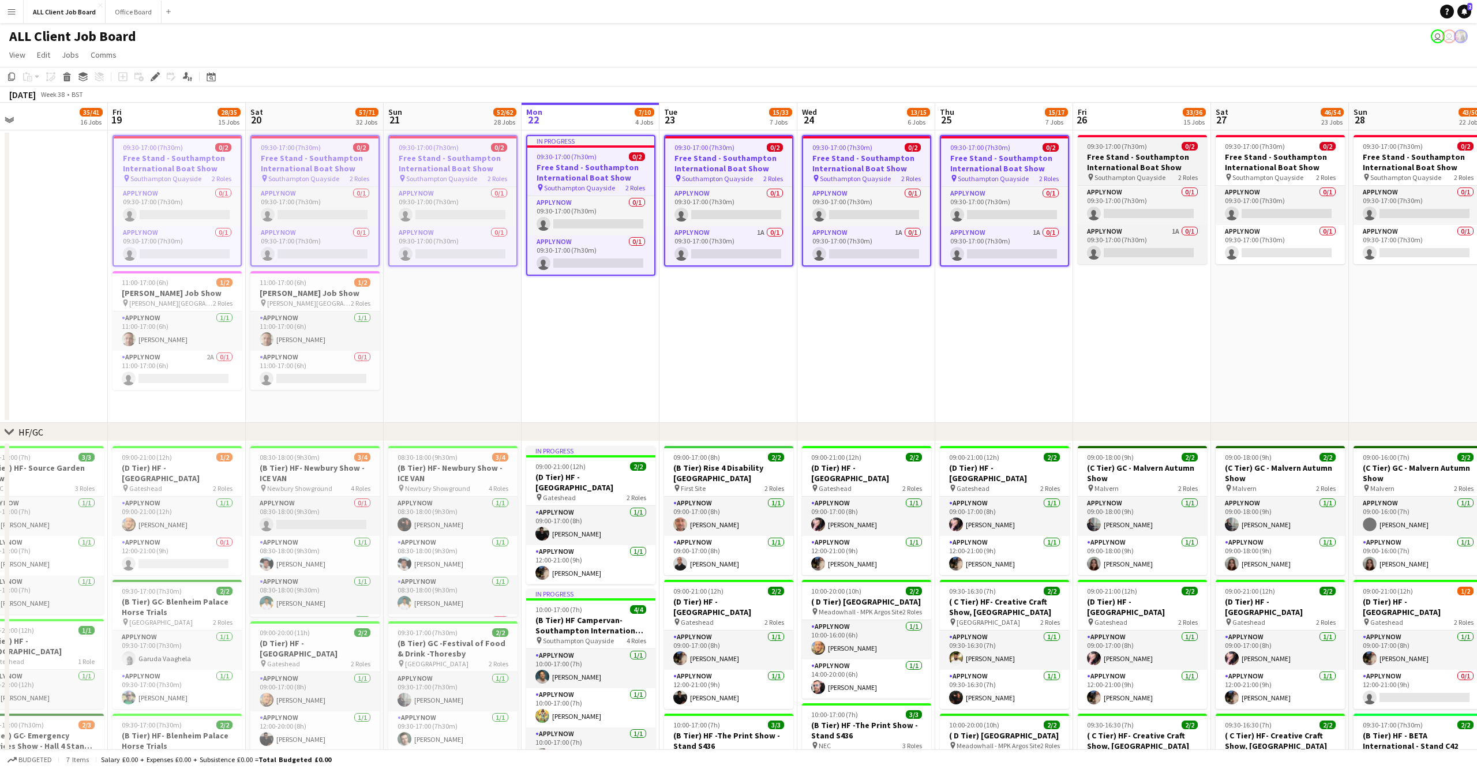
click at [1105, 155] on h3 "Free Stand - Southampton International Boat Show" at bounding box center [1141, 162] width 129 height 21
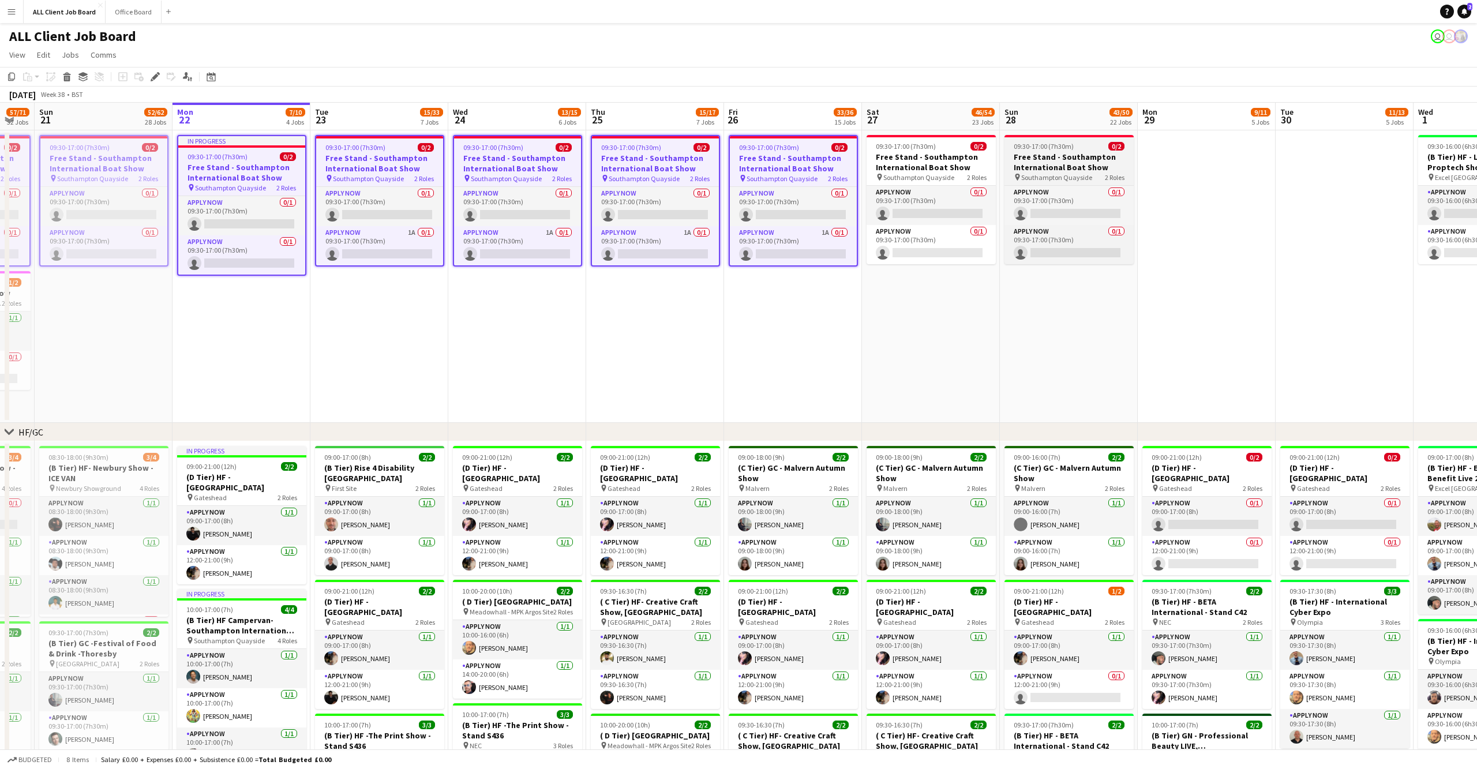
scroll to position [0, 383]
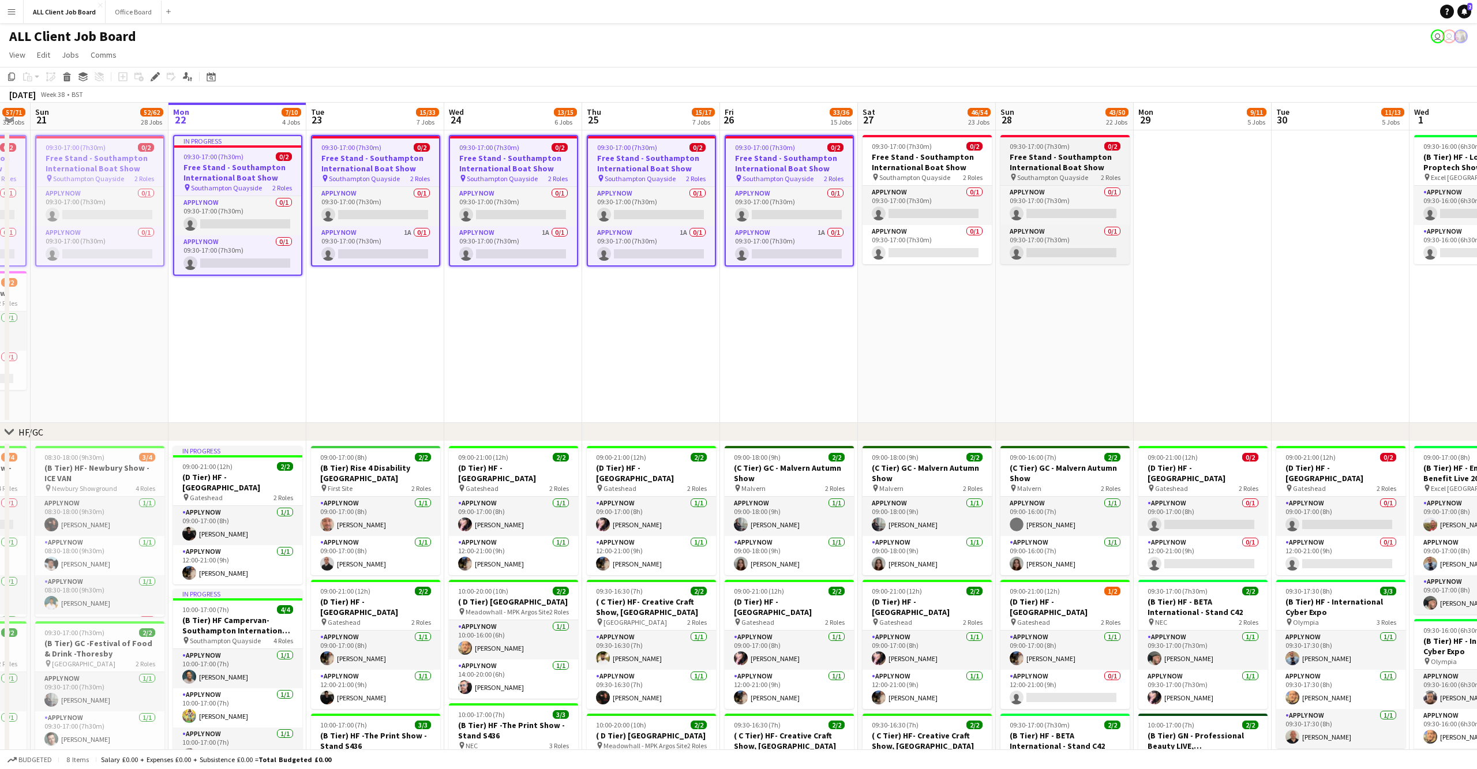
click at [1071, 158] on h3 "Free Stand - Southampton International Boat Show" at bounding box center [1064, 162] width 129 height 21
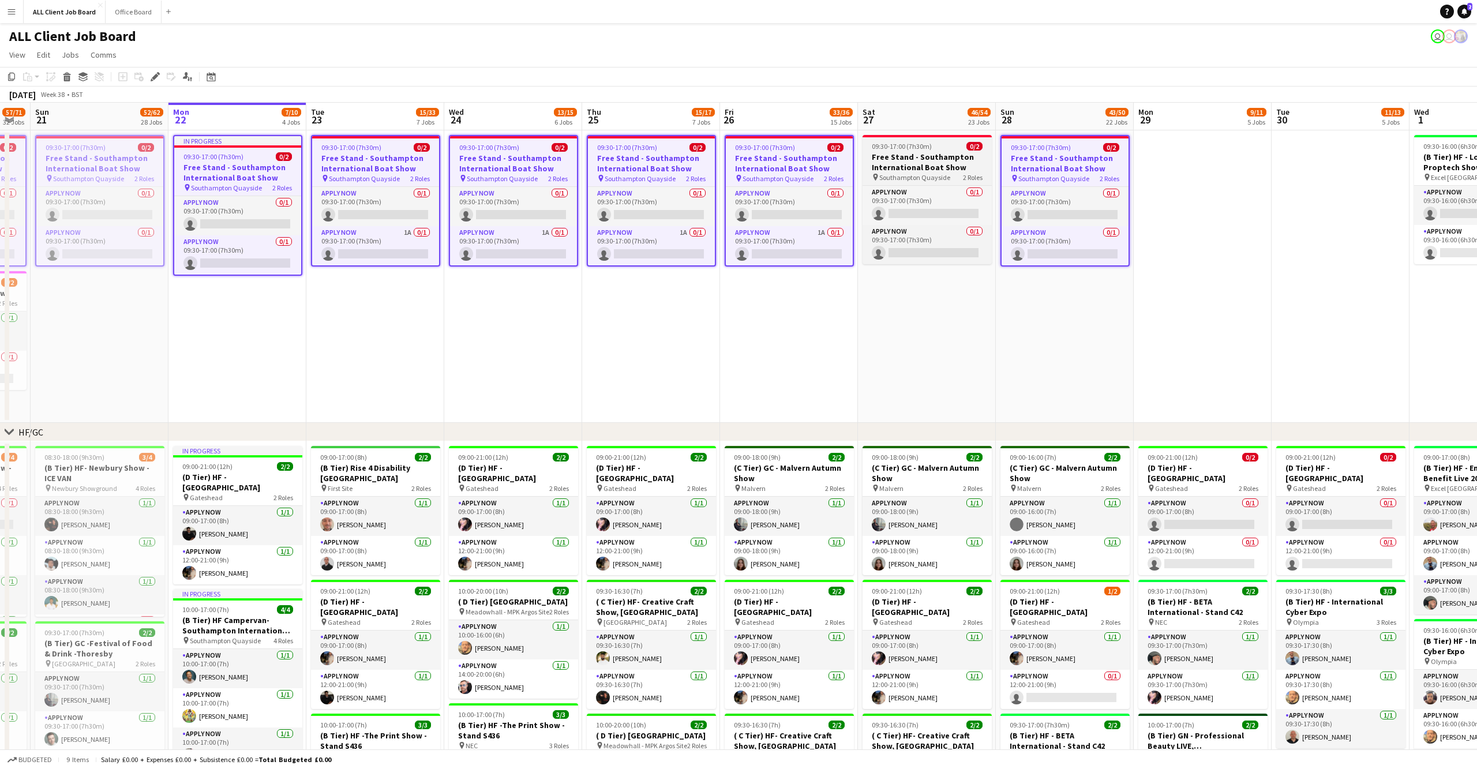
click at [968, 153] on h3 "Free Stand - Southampton International Boat Show" at bounding box center [926, 162] width 129 height 21
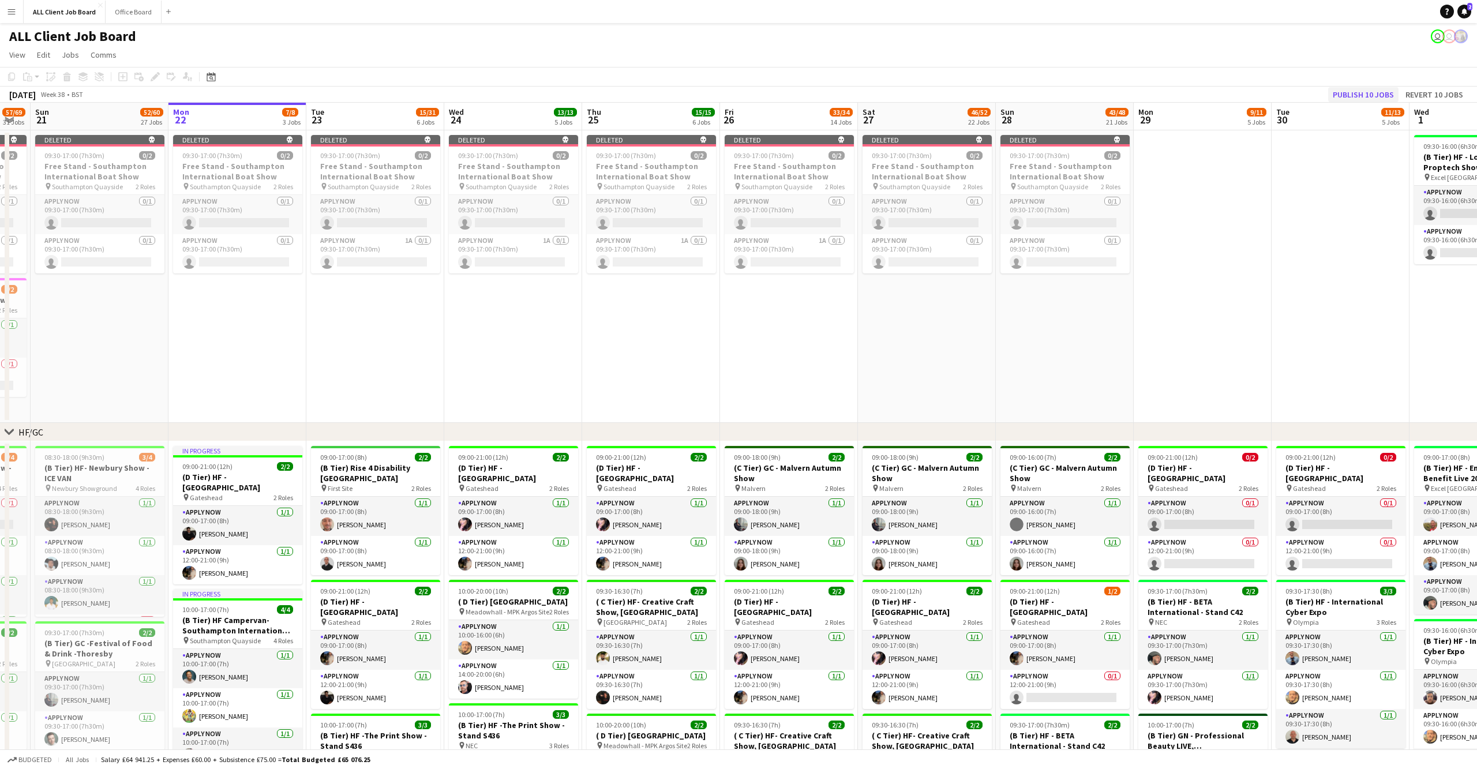
click at [1353, 95] on button "Publish 10 jobs" at bounding box center [1363, 94] width 70 height 15
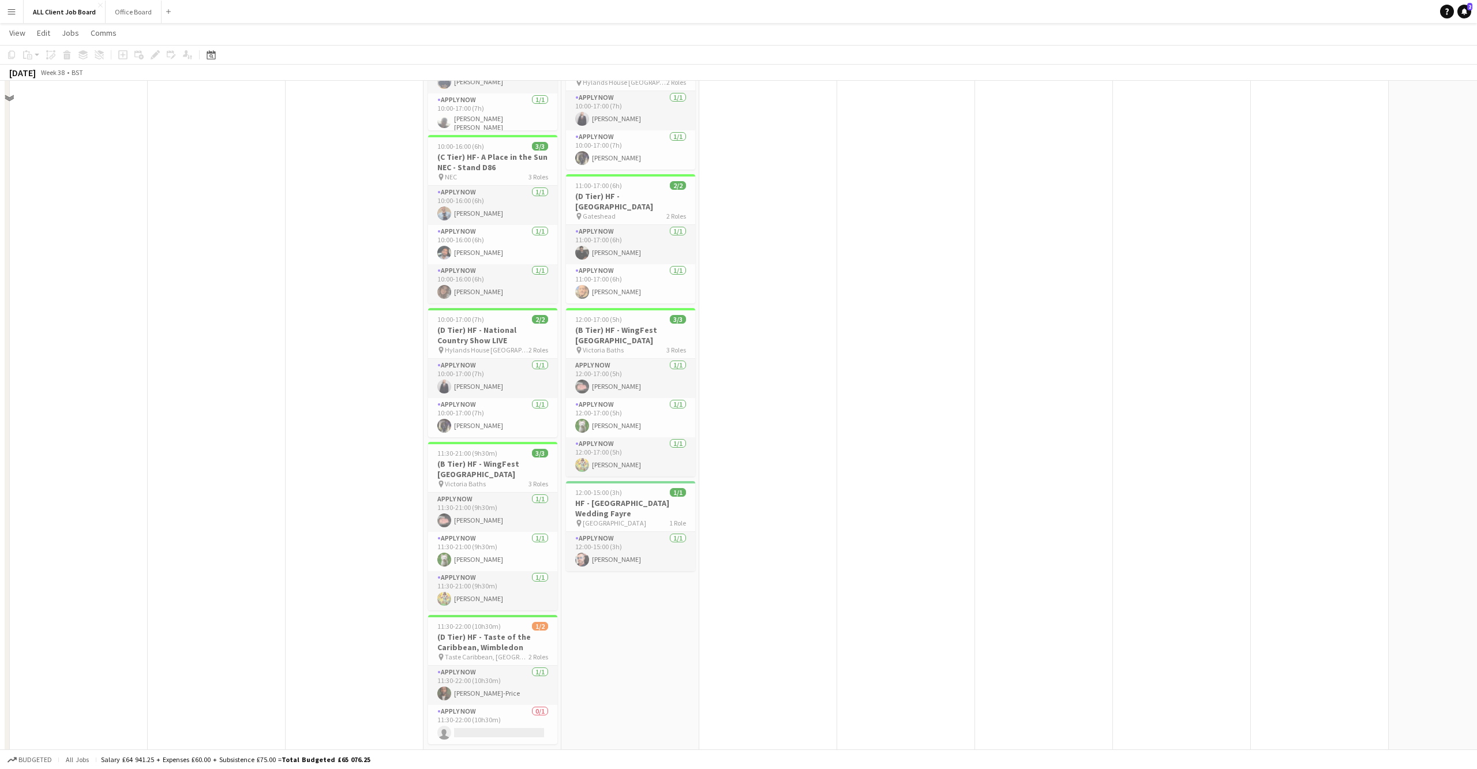
scroll to position [2390, 0]
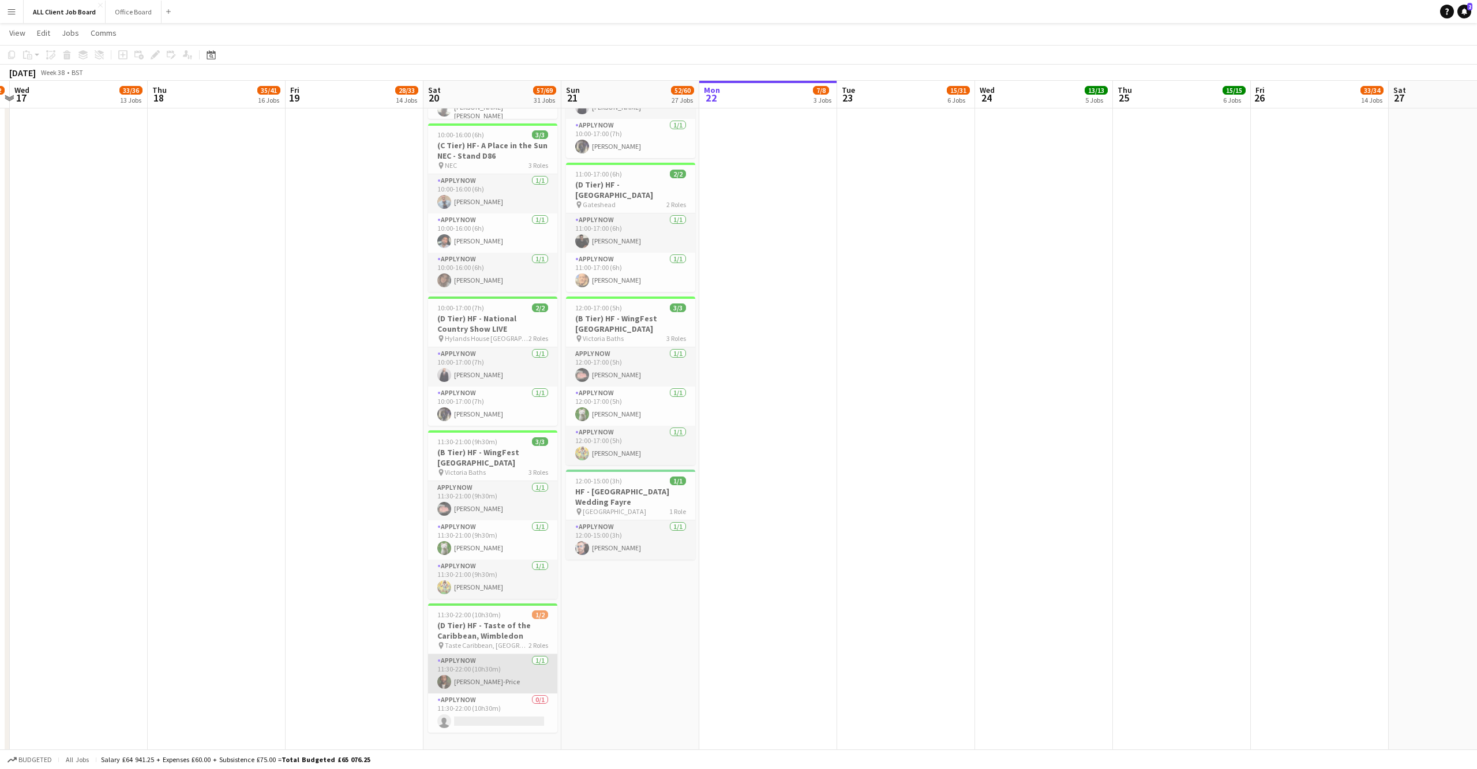
click at [457, 654] on app-card-role "APPLY NOW [DATE] 11:30-22:00 (10h30m) [PERSON_NAME]" at bounding box center [492, 673] width 129 height 39
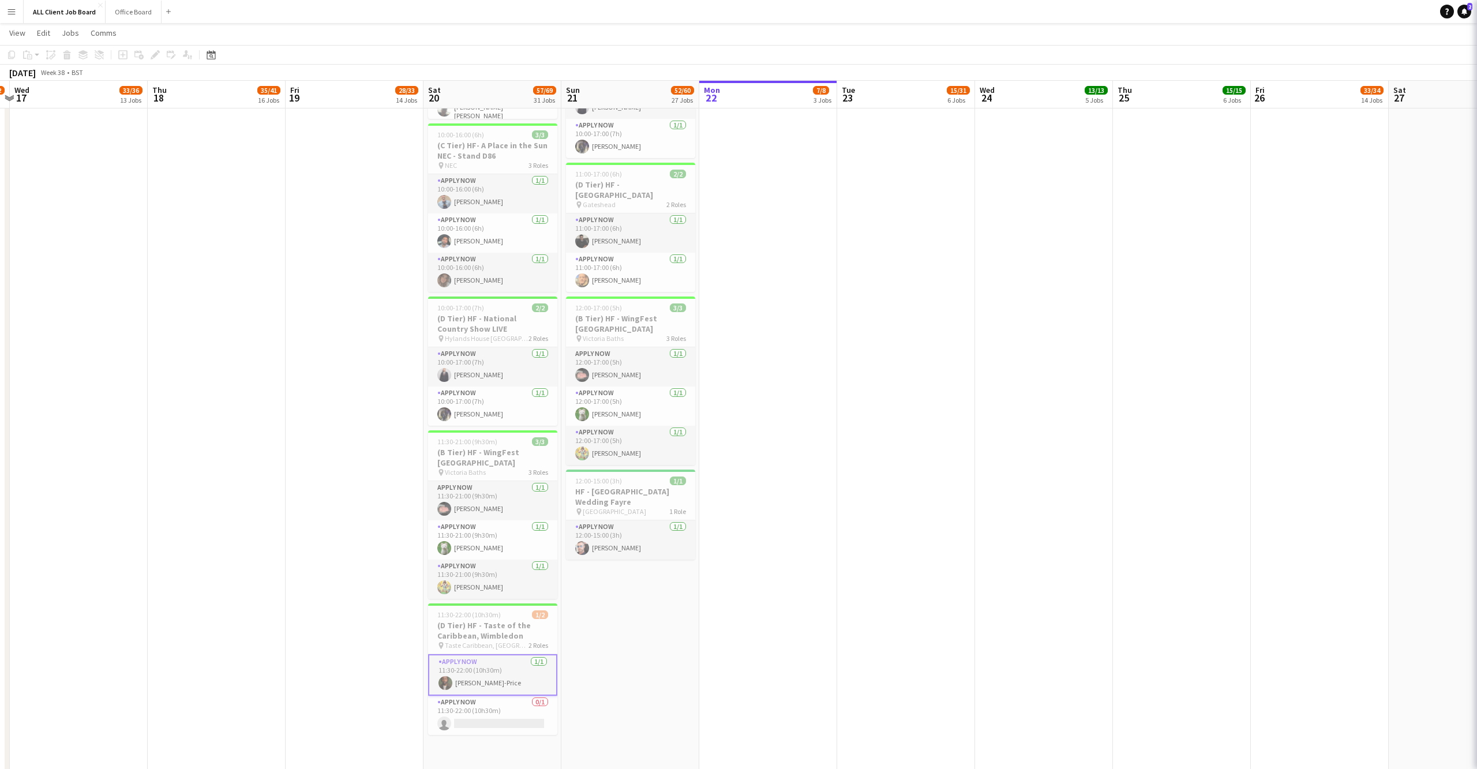
scroll to position [0, 265]
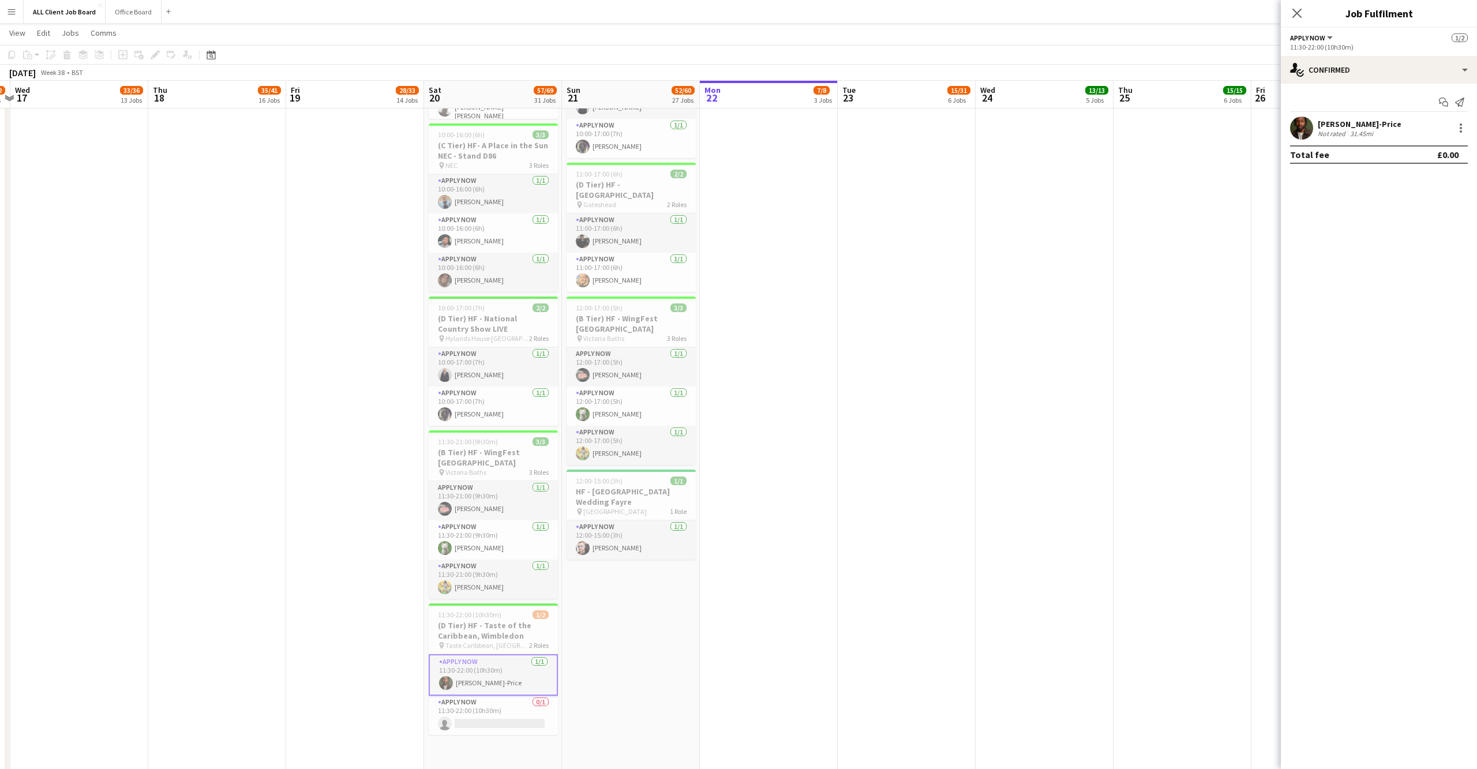
click at [1306, 125] on app-user-avatar at bounding box center [1301, 128] width 23 height 23
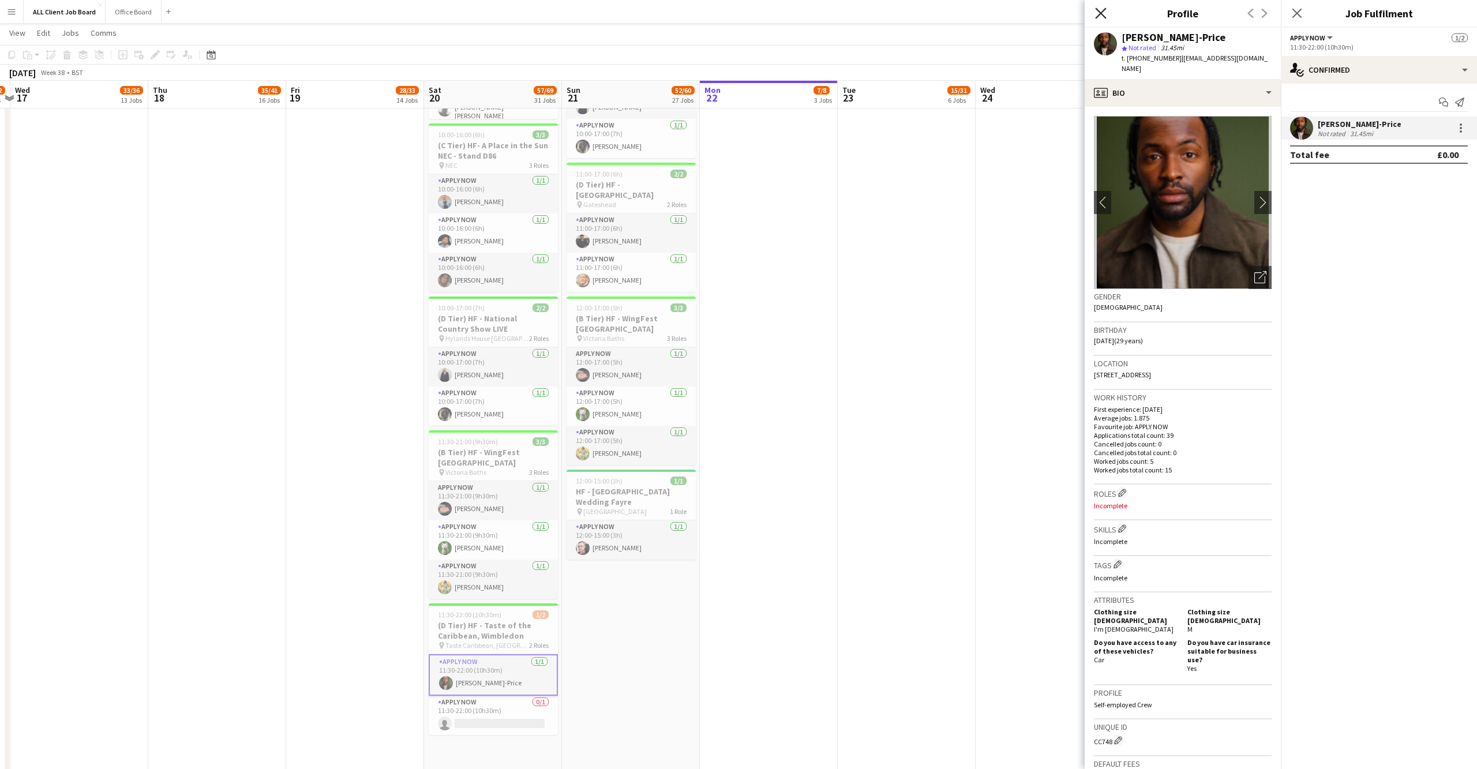
click at [1101, 13] on icon at bounding box center [1100, 12] width 11 height 11
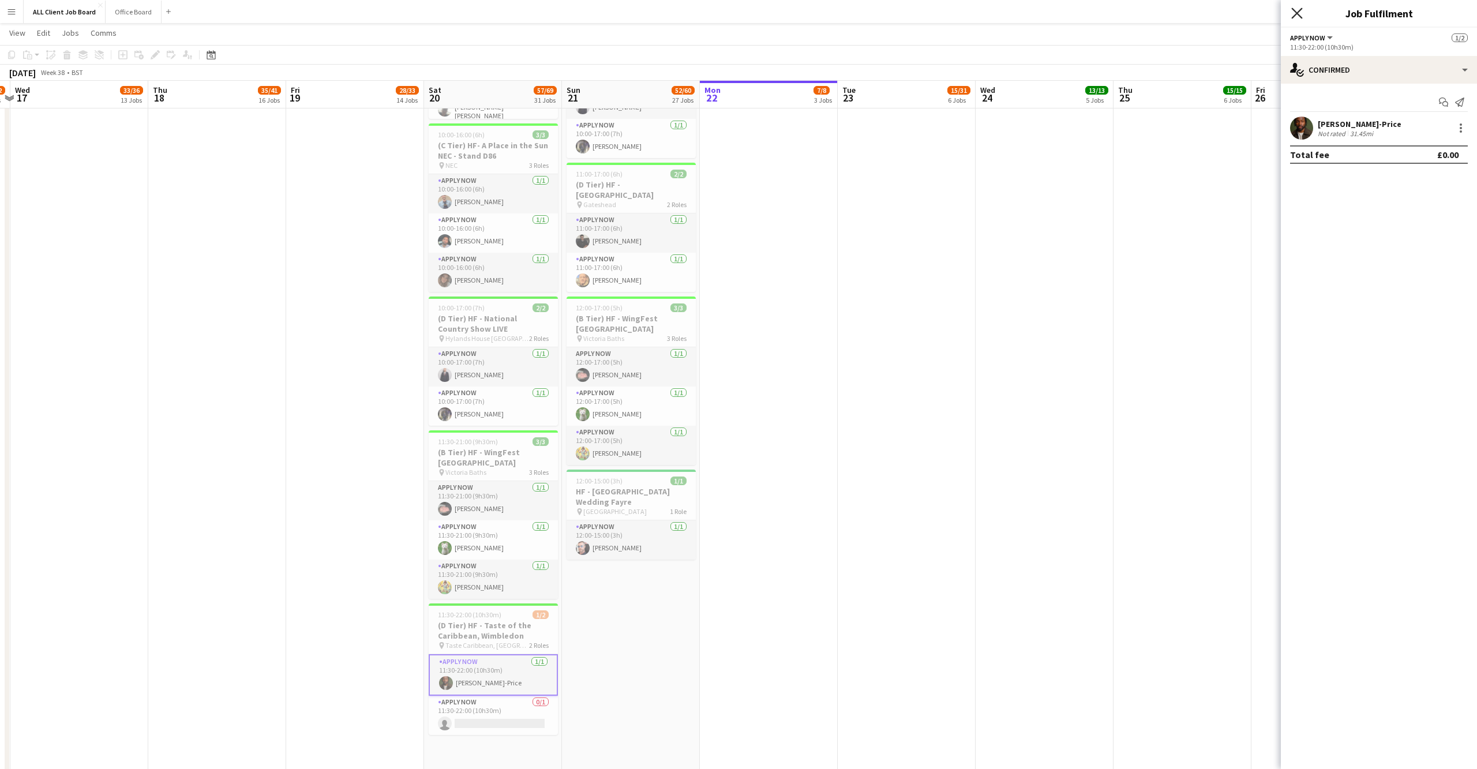
click at [1300, 12] on icon "Close pop-in" at bounding box center [1296, 12] width 11 height 11
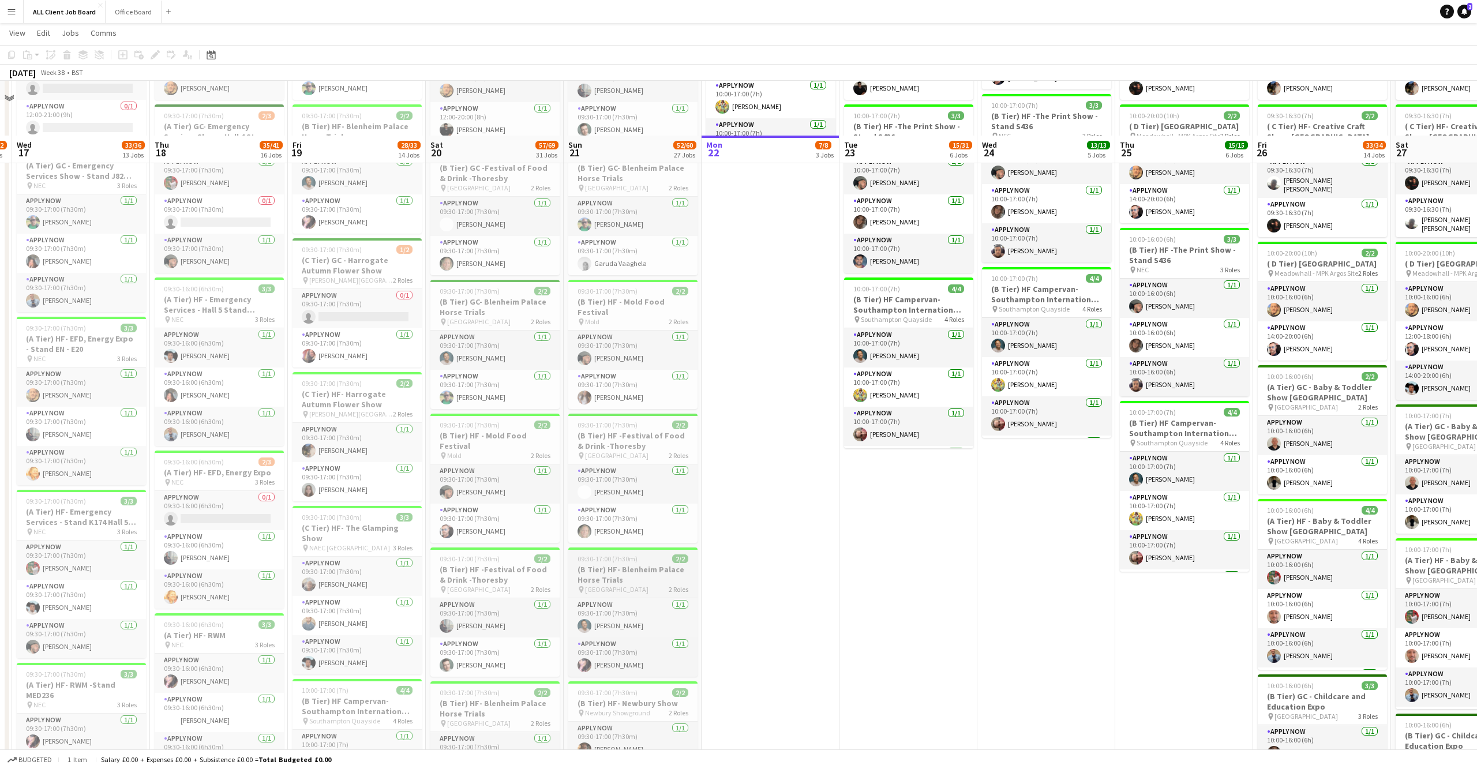
scroll to position [444, 0]
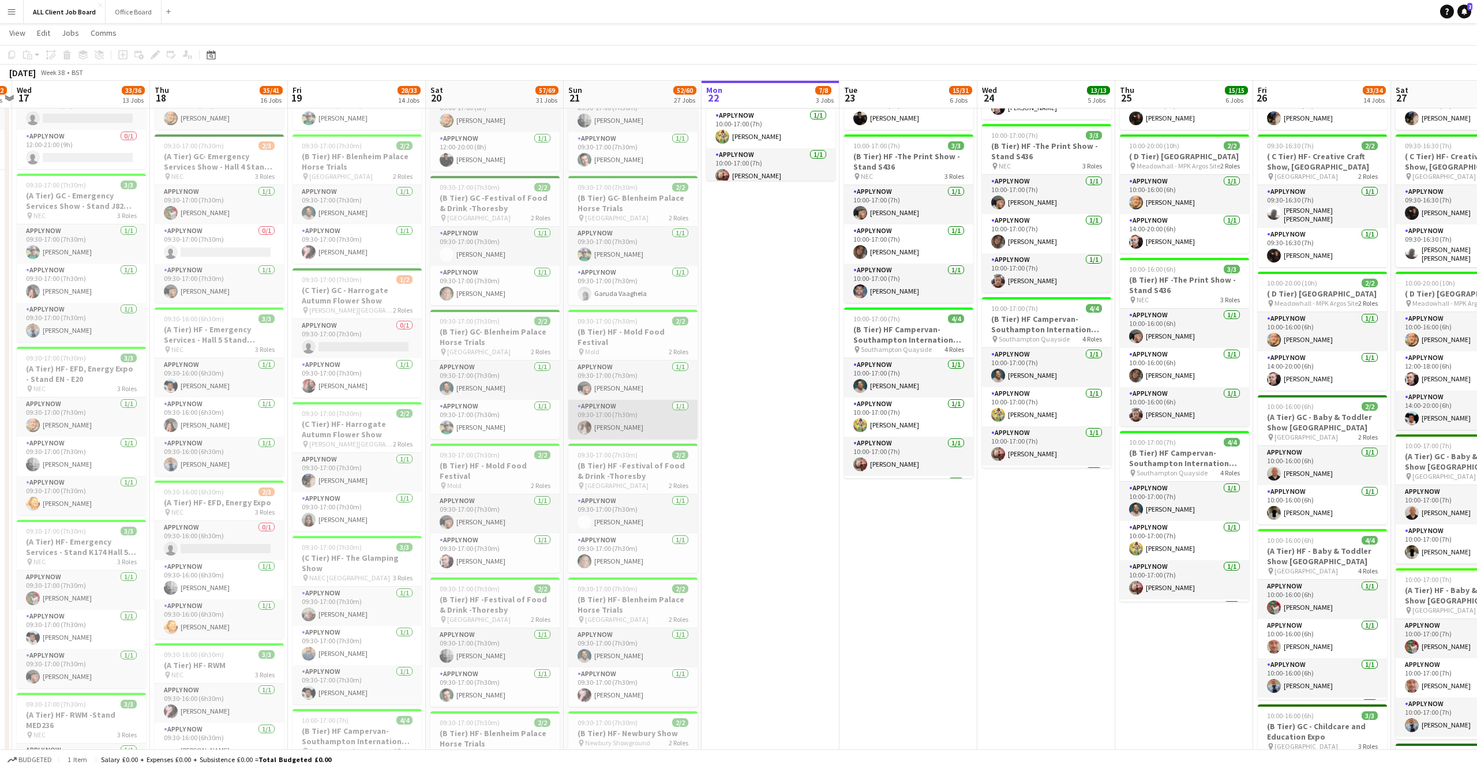
click at [586, 420] on app-user-avatar at bounding box center [584, 427] width 14 height 14
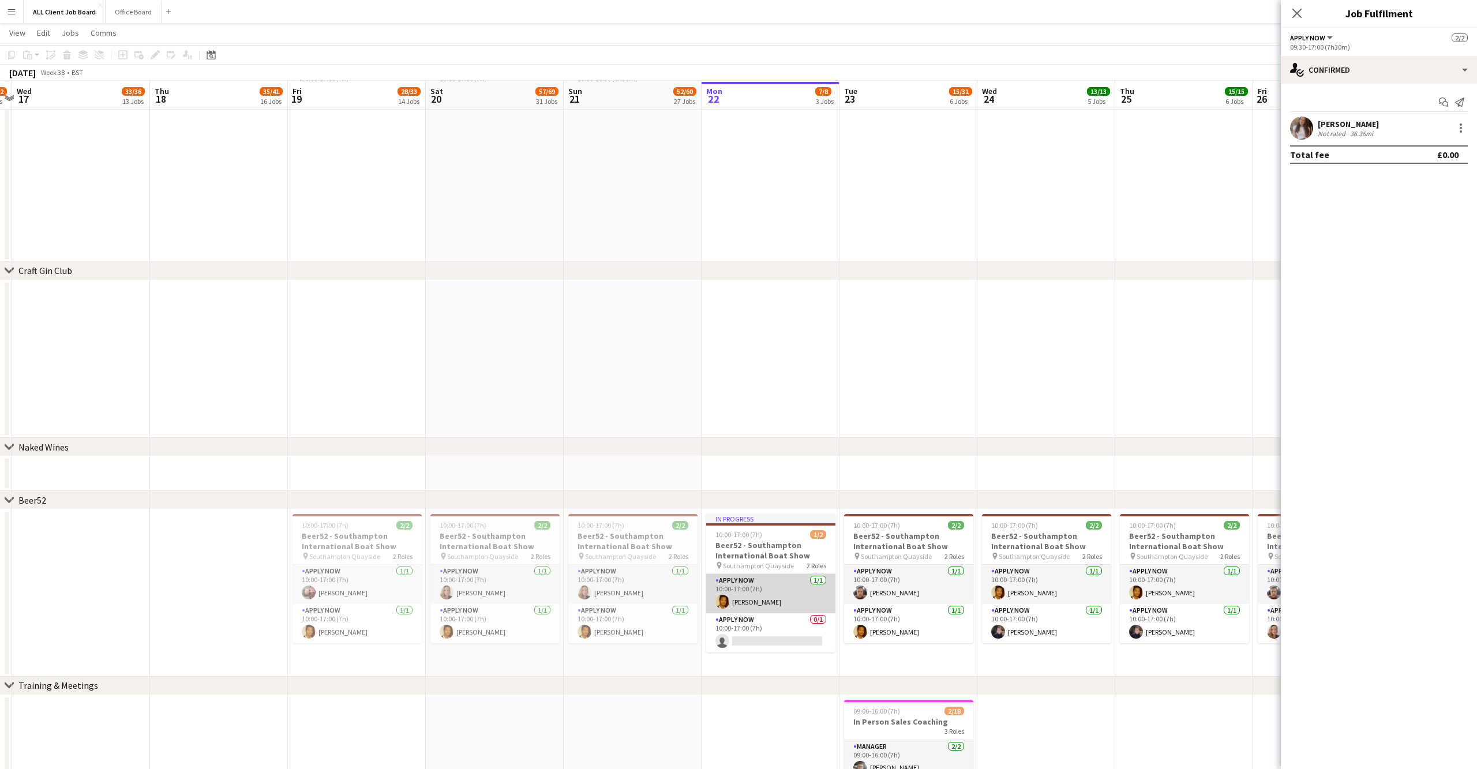
scroll to position [5292, 0]
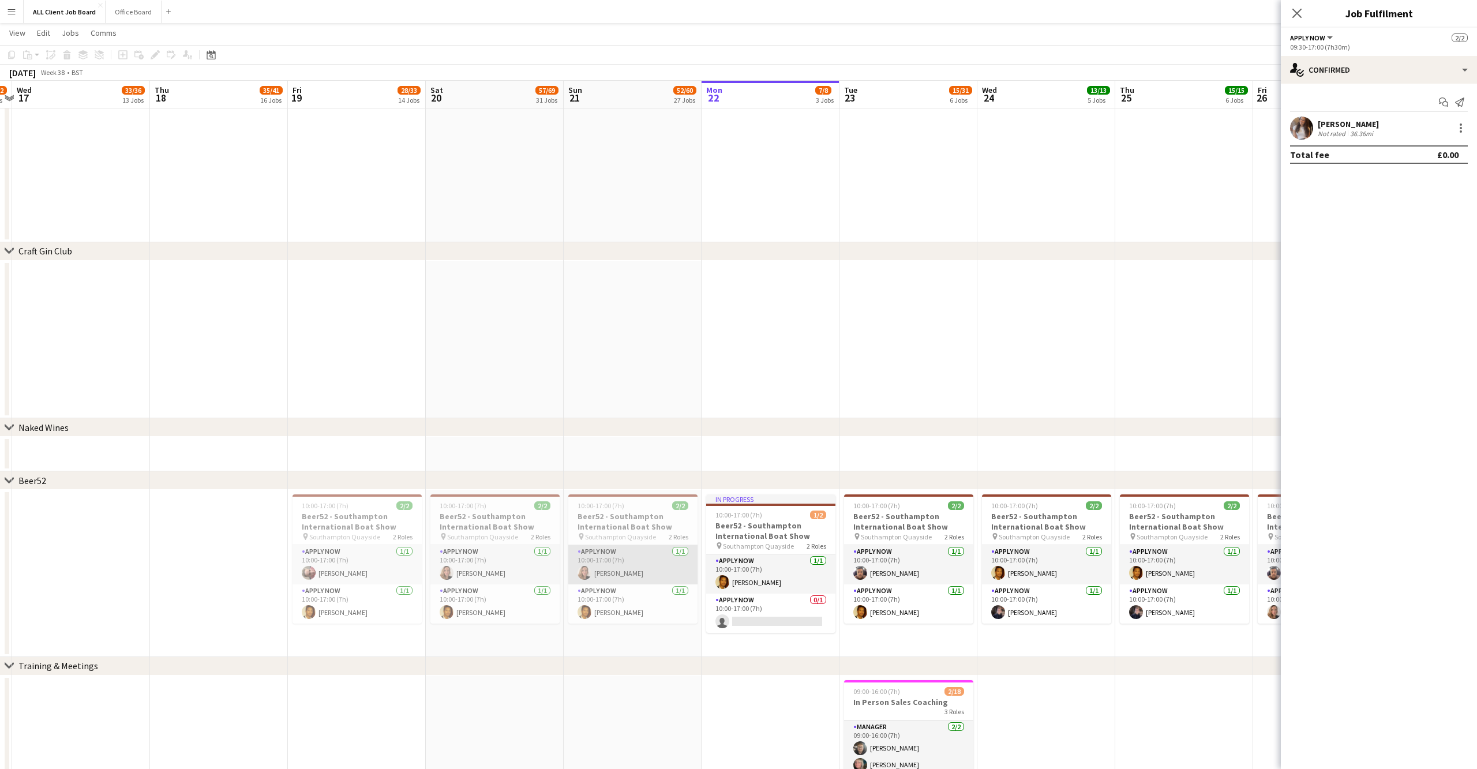
click at [587, 571] on app-user-avatar at bounding box center [584, 573] width 14 height 14
click at [1300, 119] on app-user-avatar at bounding box center [1301, 128] width 23 height 23
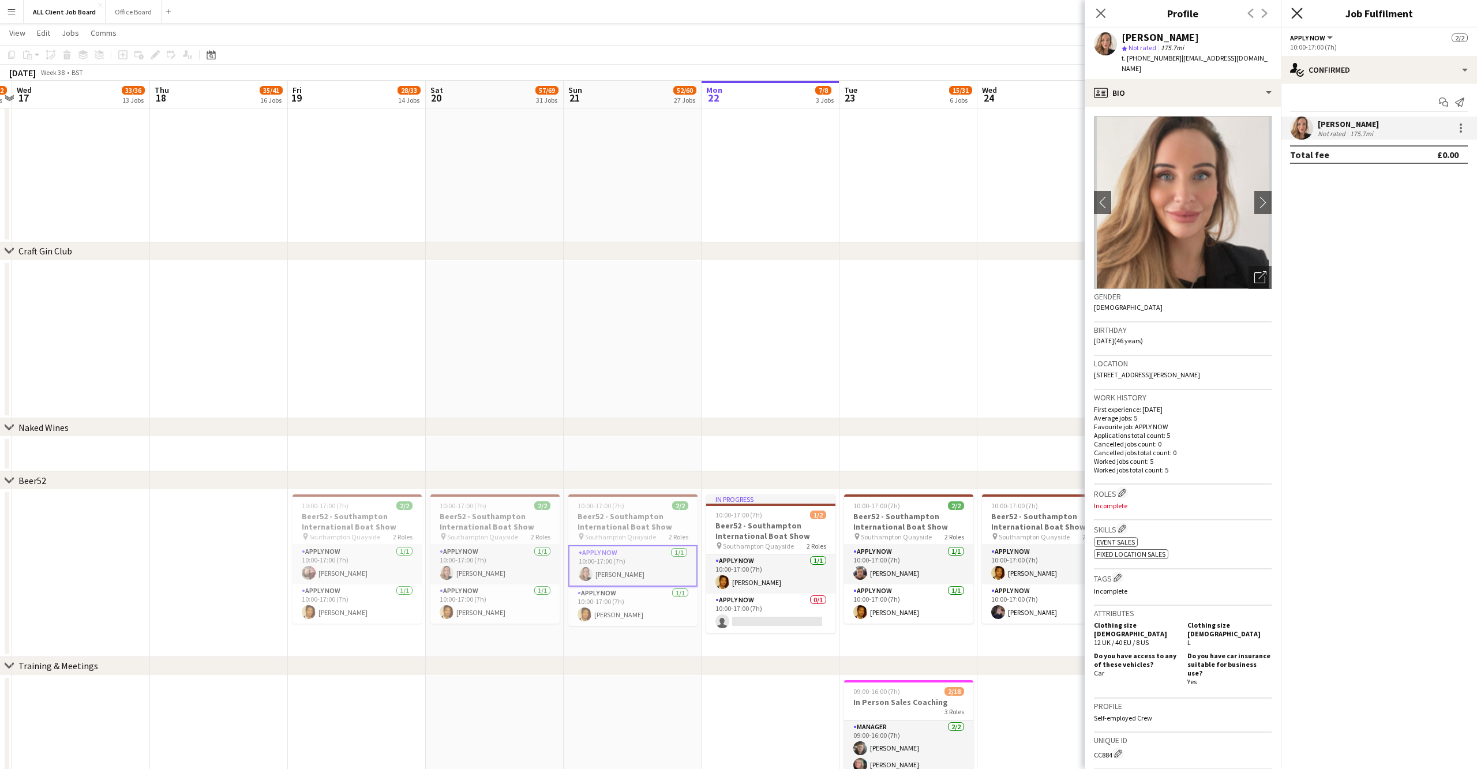
click at [1302, 12] on icon "Close pop-in" at bounding box center [1296, 12] width 11 height 11
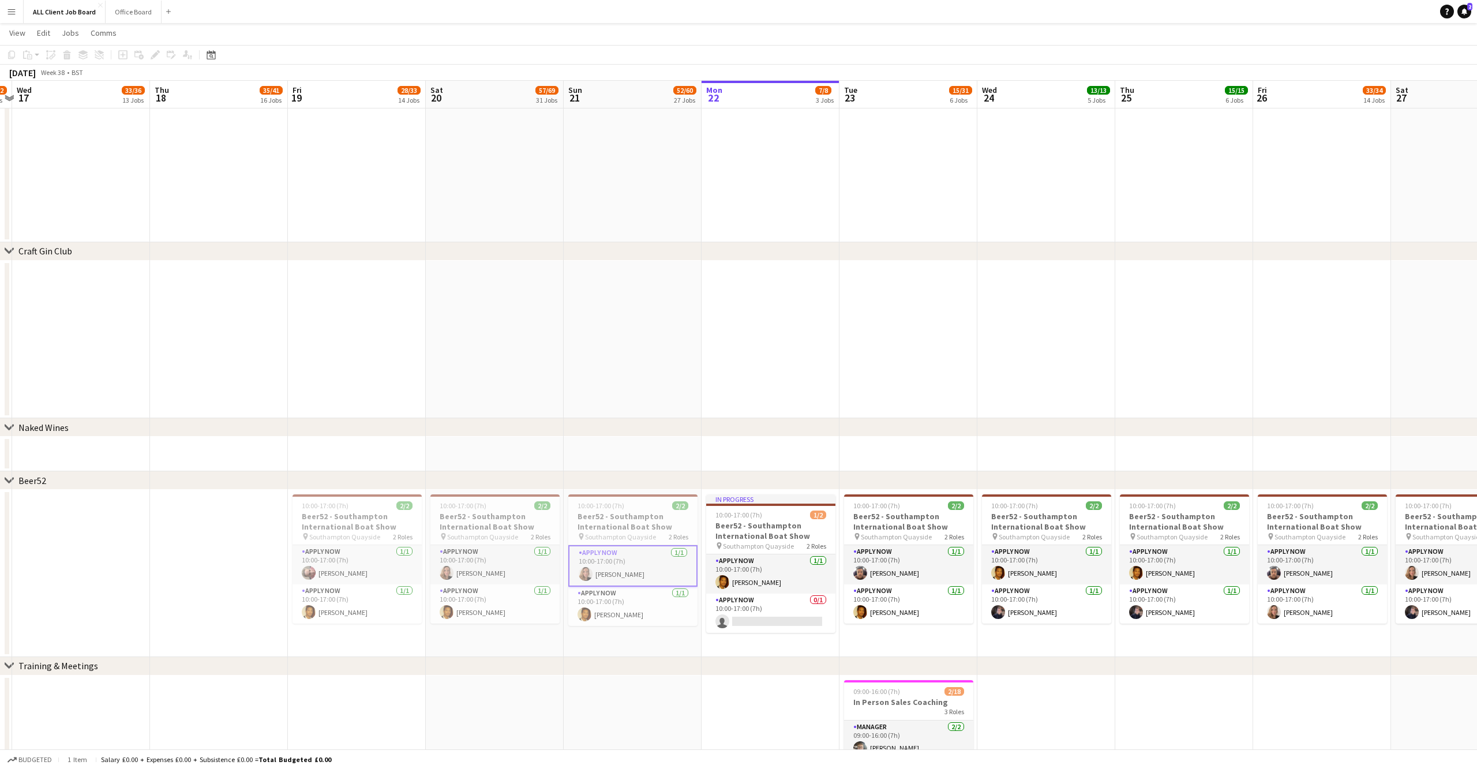
click at [522, 625] on app-date-cell "10:00-17:00 (7h) 2/2 Beer52 - Southampton International Boat Show pin Southampt…" at bounding box center [495, 573] width 138 height 167
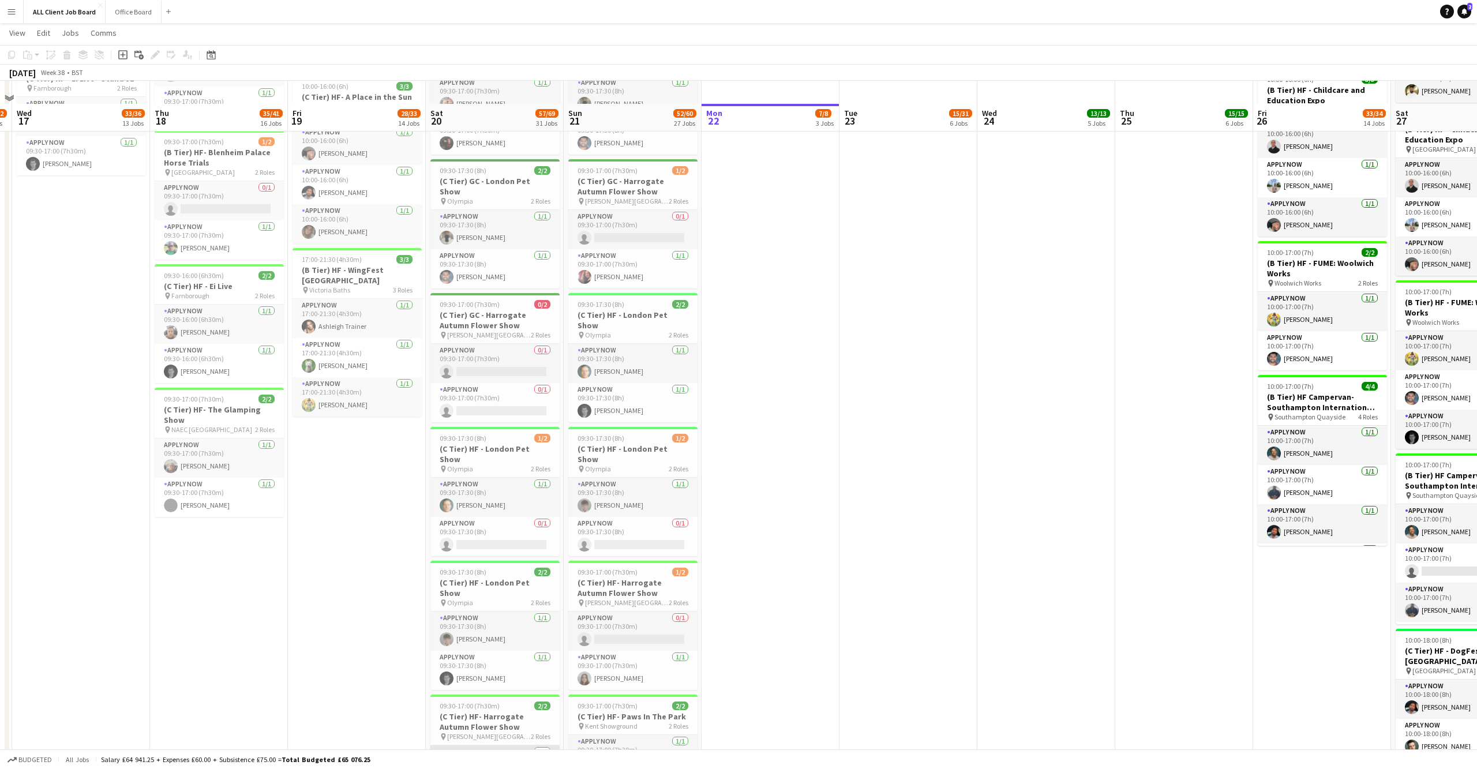
scroll to position [1249, 0]
